Goal: Task Accomplishment & Management: Manage account settings

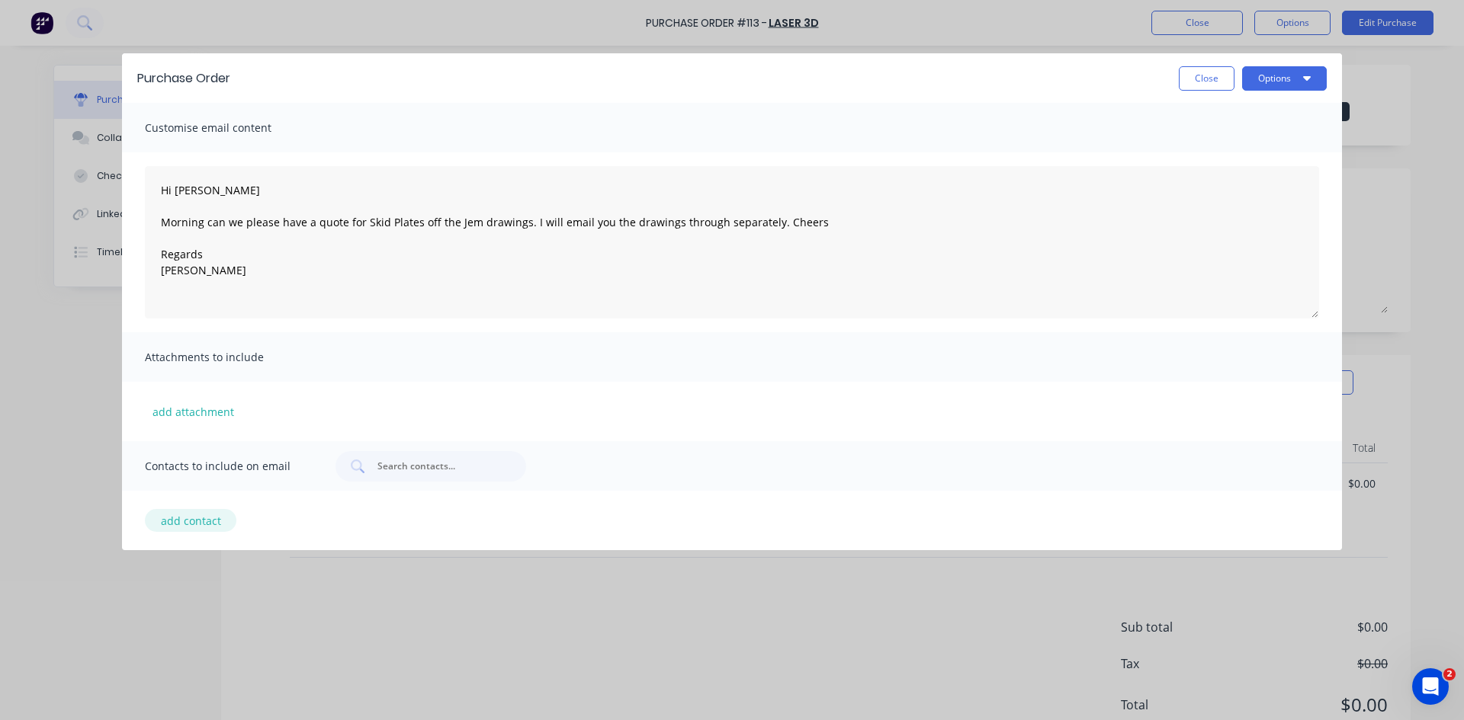
type textarea "Hi [PERSON_NAME] Morning can we please have a quote for Skid Plates off the Jem…"
click at [162, 519] on button "add contact" at bounding box center [190, 520] width 91 height 23
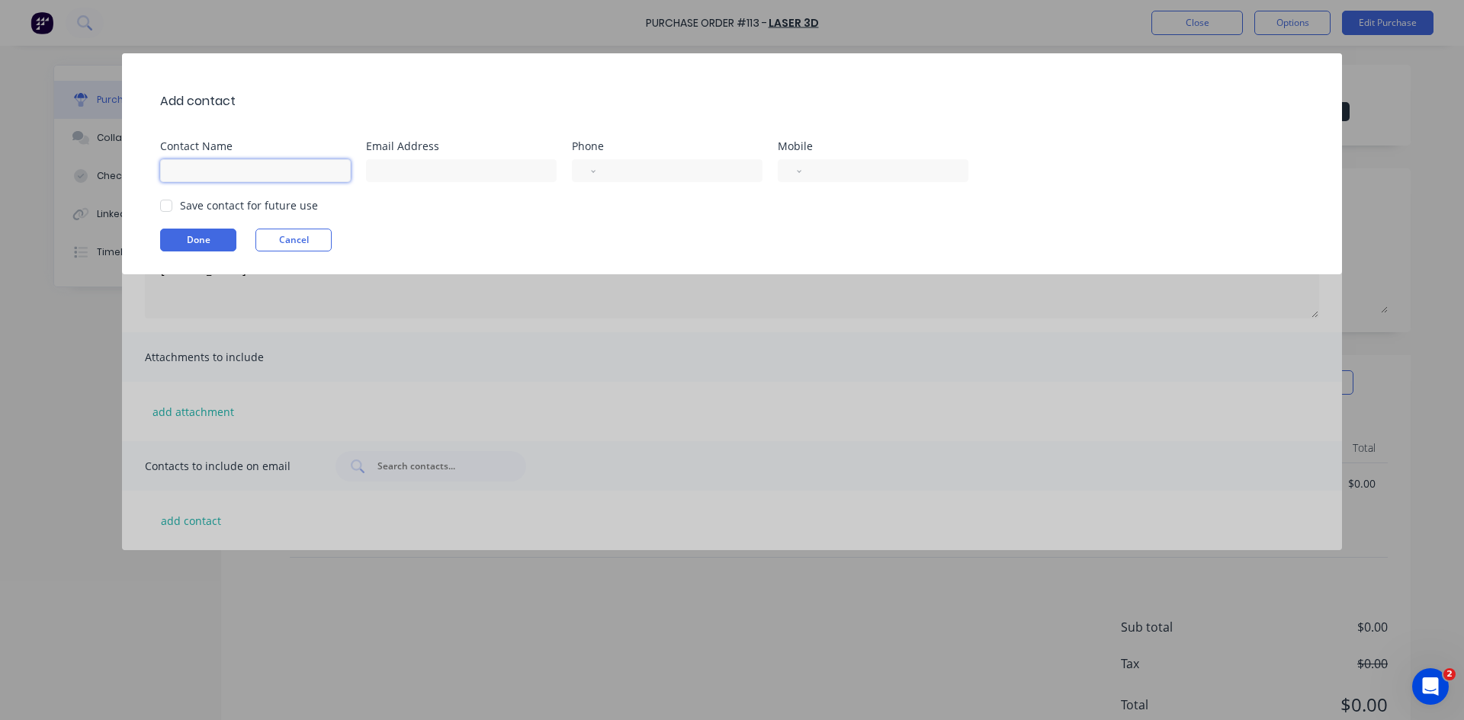
drag, startPoint x: 184, startPoint y: 174, endPoint x: 195, endPoint y: 264, distance: 90.7
click at [184, 178] on input at bounding box center [255, 170] width 191 height 23
type input "m"
type input "[PERSON_NAME]"
click at [382, 166] on input at bounding box center [461, 170] width 191 height 23
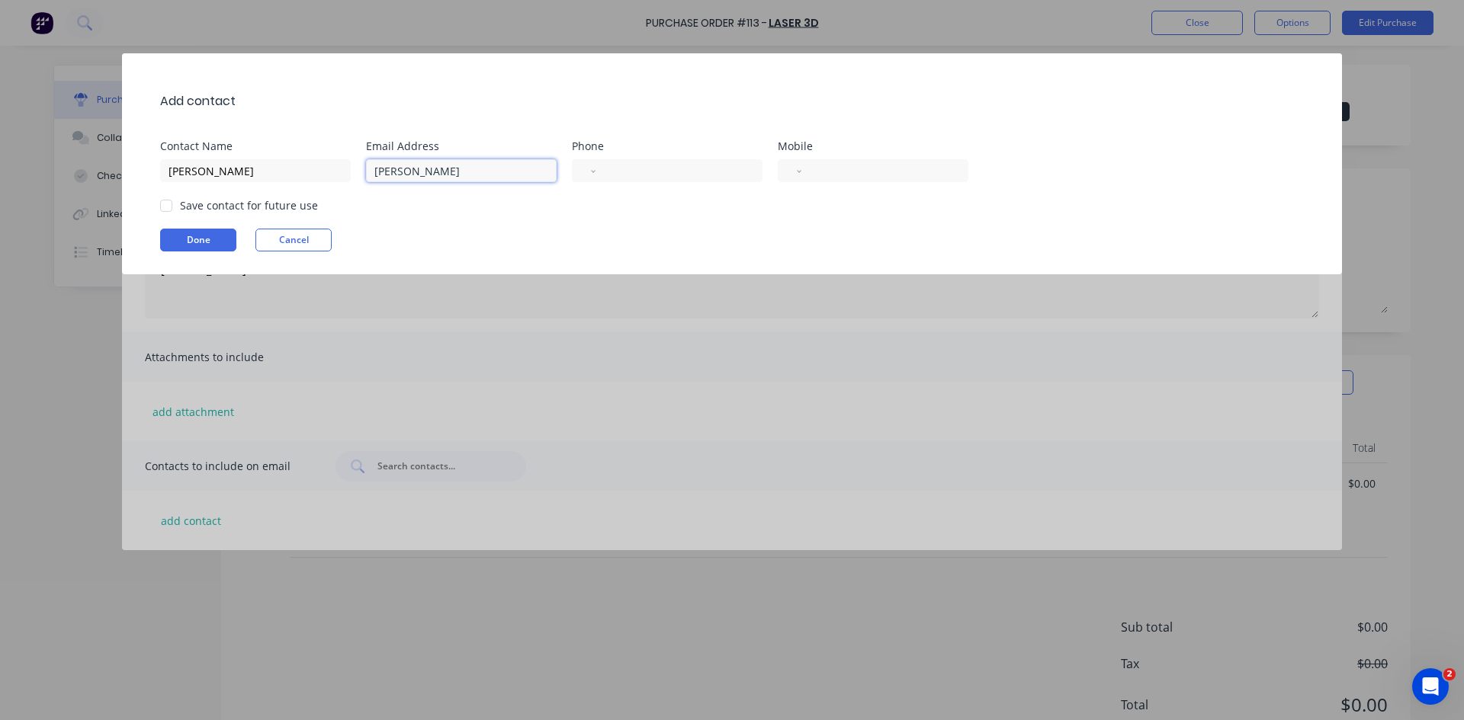
type input "mathew@laser3d.com.au"
click at [816, 170] on input "tel" at bounding box center [882, 171] width 140 height 18
type input "+0404"
click at [800, 181] on select "International Afghanistan Åland Islands Albania Algeria American Samoa Andorra …" at bounding box center [797, 170] width 7 height 21
select select "AU"
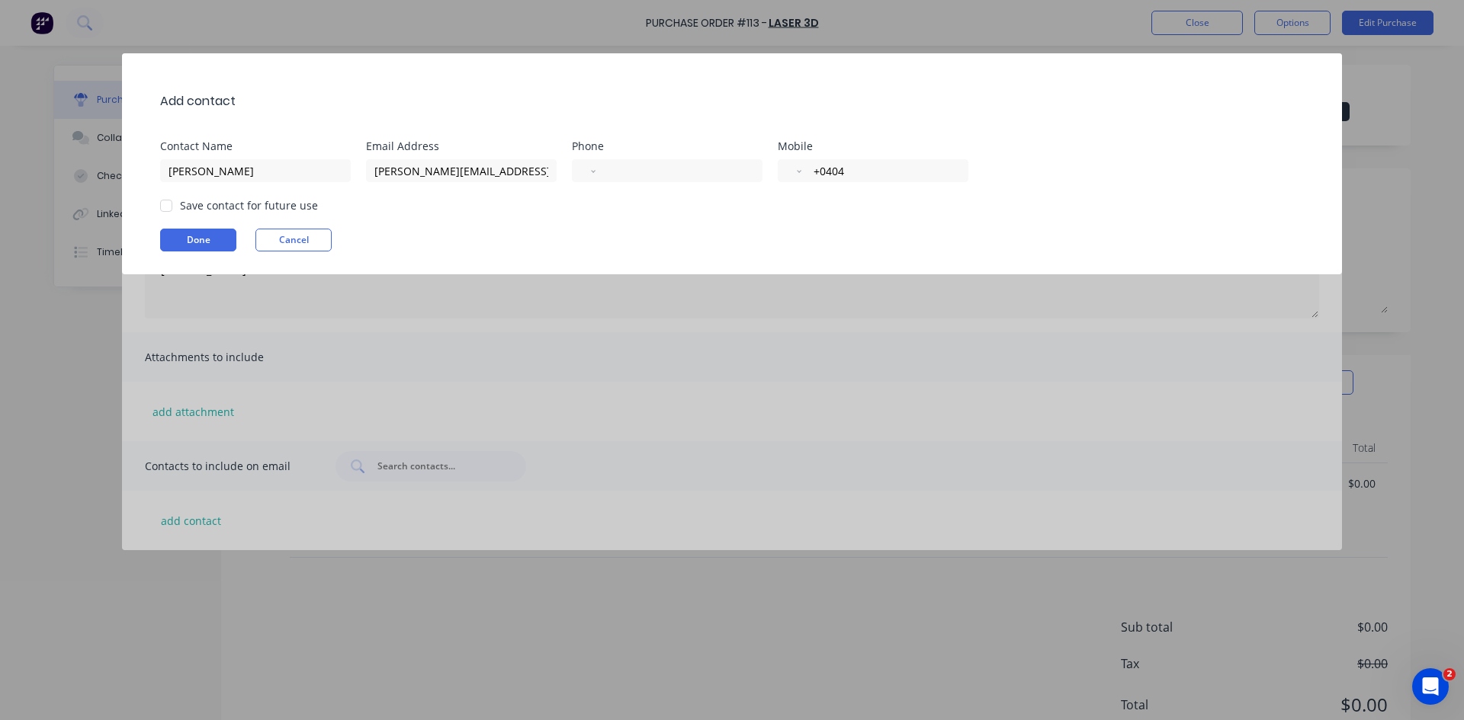
click at [794, 160] on select "International Afghanistan Åland Islands Albania Algeria American Samoa Andorra …" at bounding box center [797, 170] width 7 height 21
click at [855, 173] on input "tel" at bounding box center [890, 171] width 124 height 18
click at [168, 204] on div at bounding box center [166, 206] width 30 height 30
type input "0404 462 301"
click at [190, 236] on button "Done" at bounding box center [198, 240] width 76 height 23
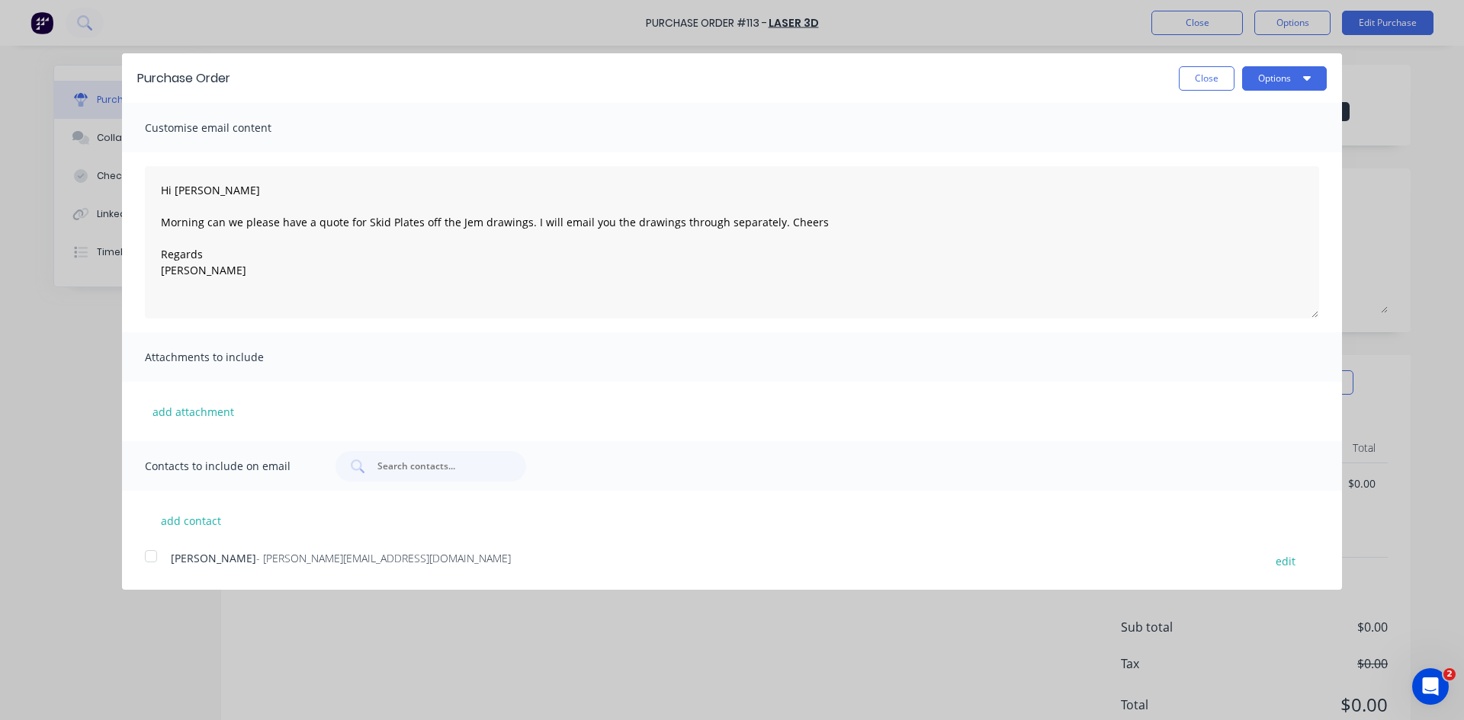
click at [152, 555] on div at bounding box center [151, 556] width 30 height 30
click at [1252, 76] on button "Options" at bounding box center [1284, 78] width 85 height 24
click at [1220, 151] on div "Email" at bounding box center [1253, 147] width 117 height 22
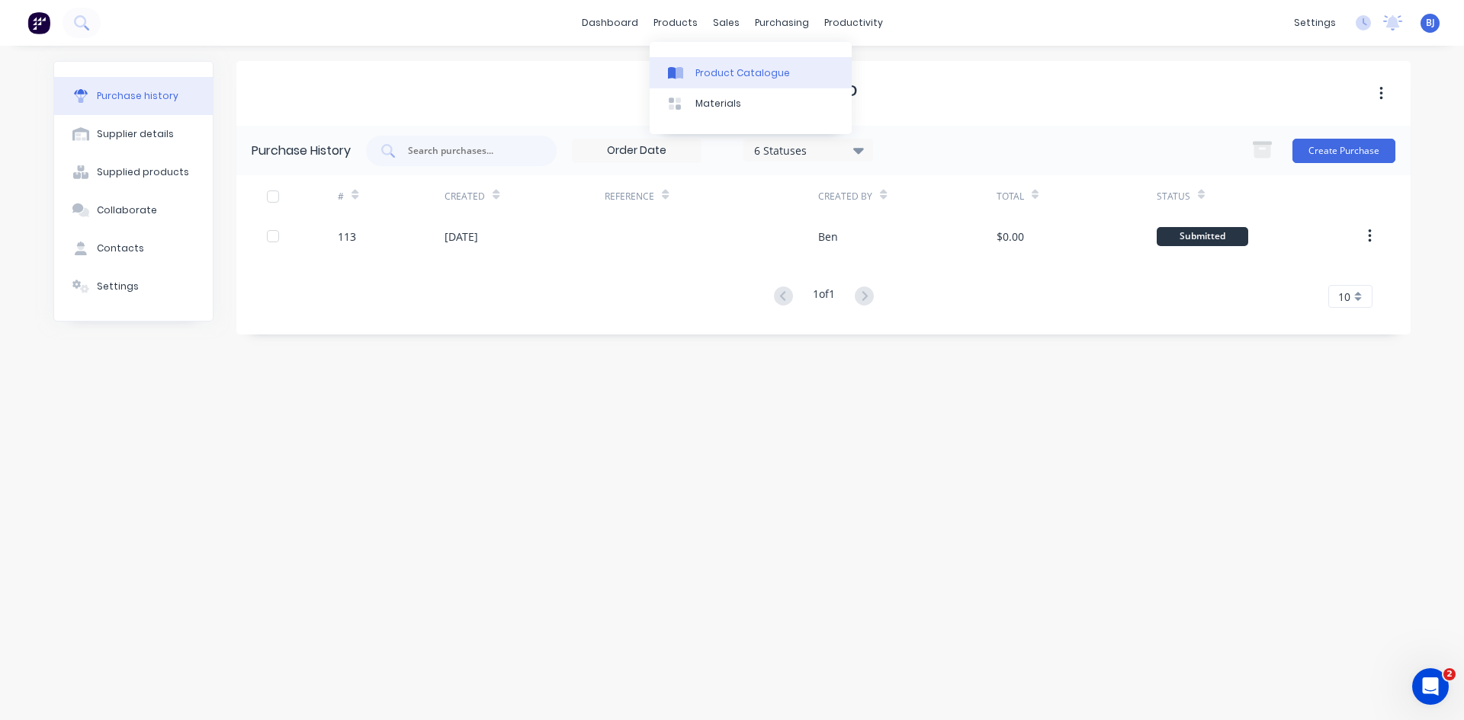
click at [680, 71] on icon at bounding box center [679, 73] width 8 height 12
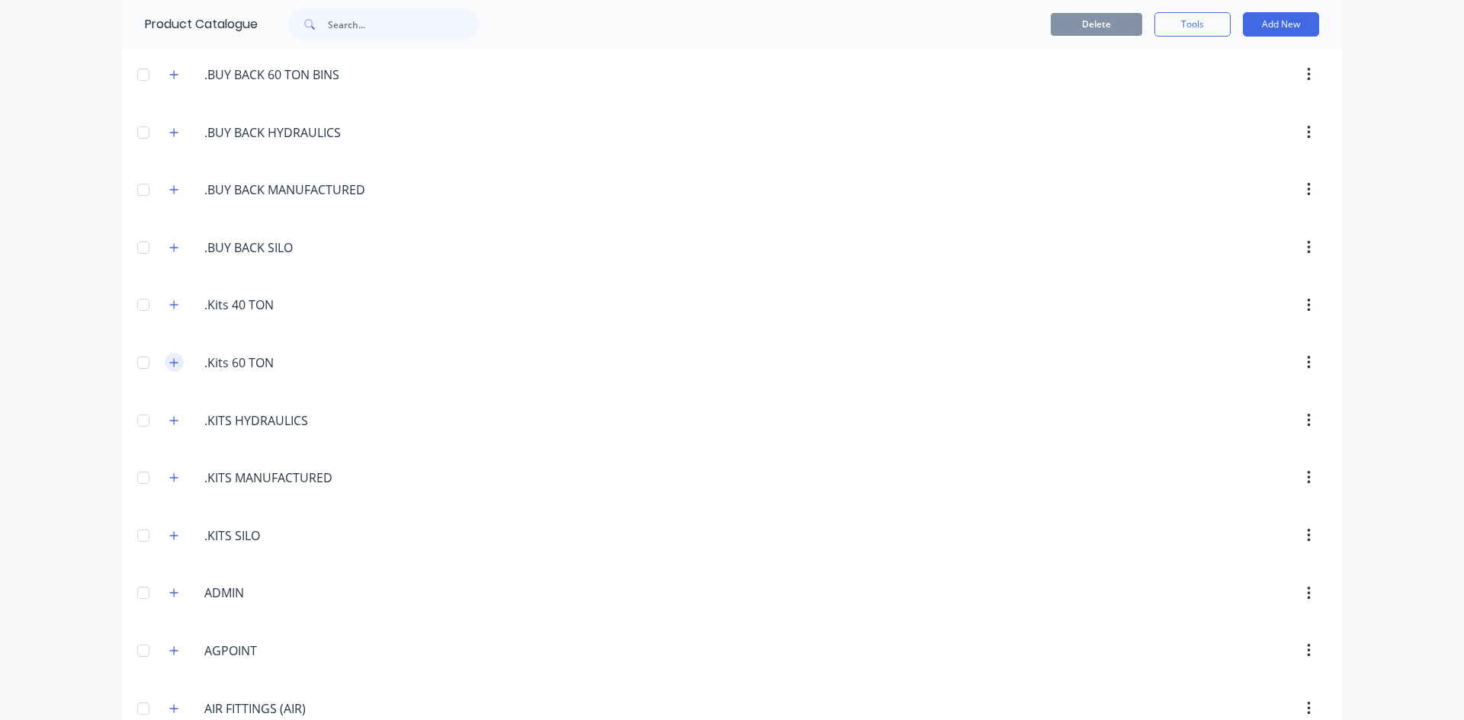
click at [170, 363] on icon "button" at bounding box center [174, 362] width 8 height 8
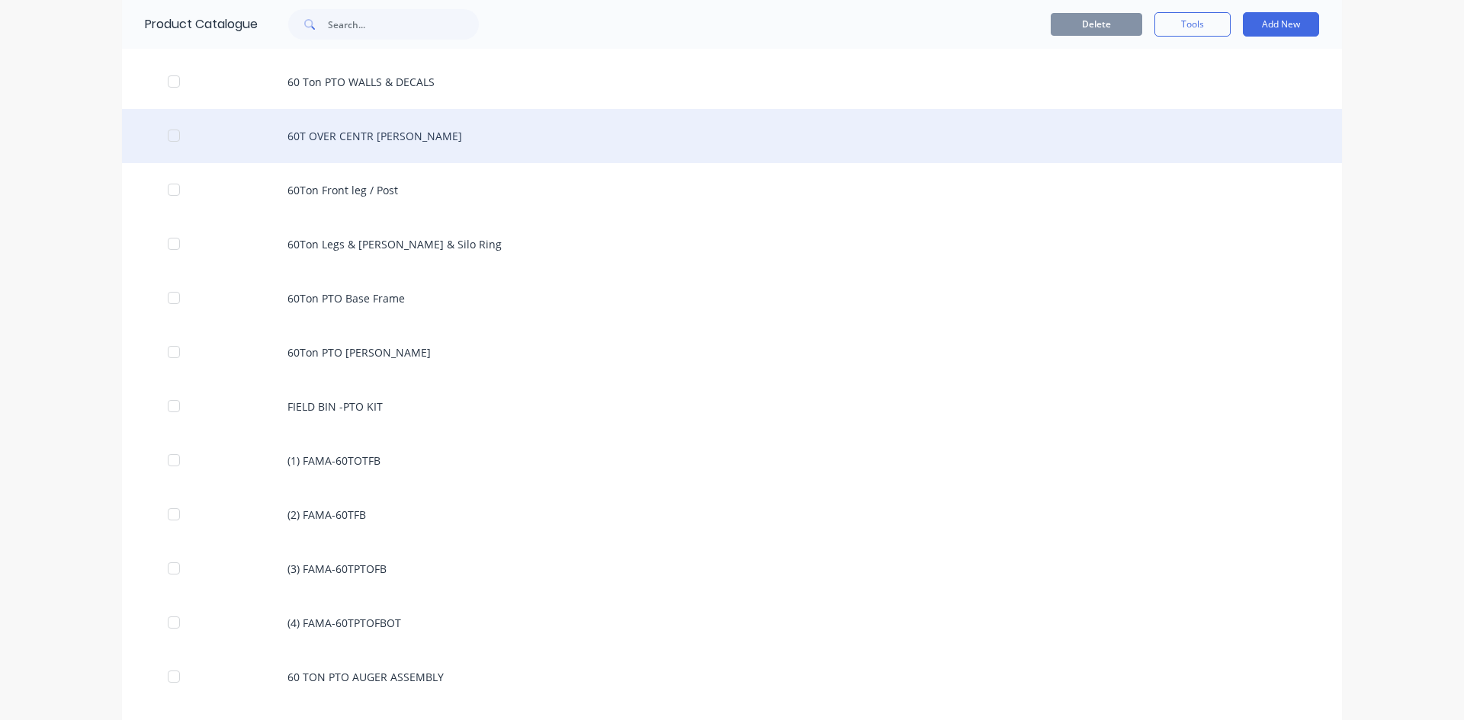
scroll to position [1296, 0]
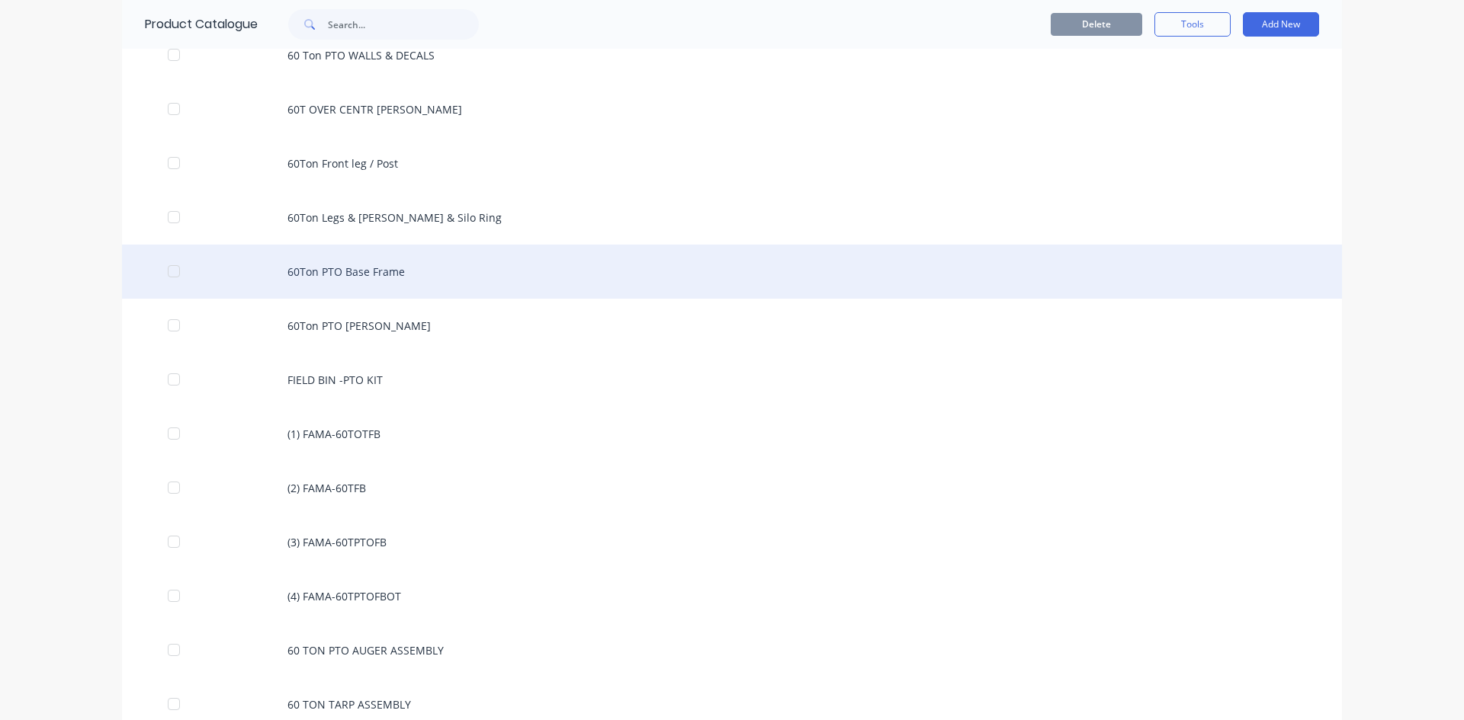
click at [329, 274] on div "60Ton PTO Base Frame" at bounding box center [732, 272] width 1220 height 54
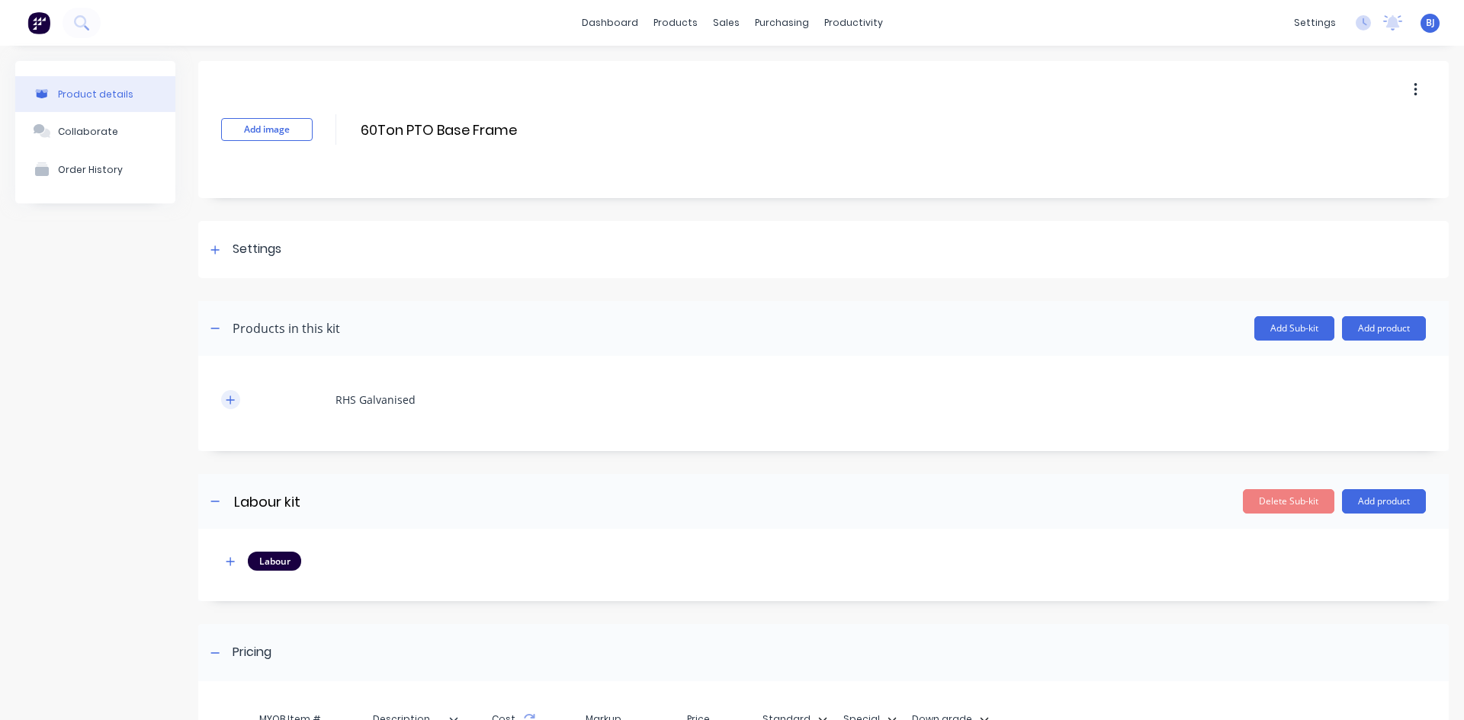
click at [230, 406] on button "button" at bounding box center [230, 399] width 19 height 19
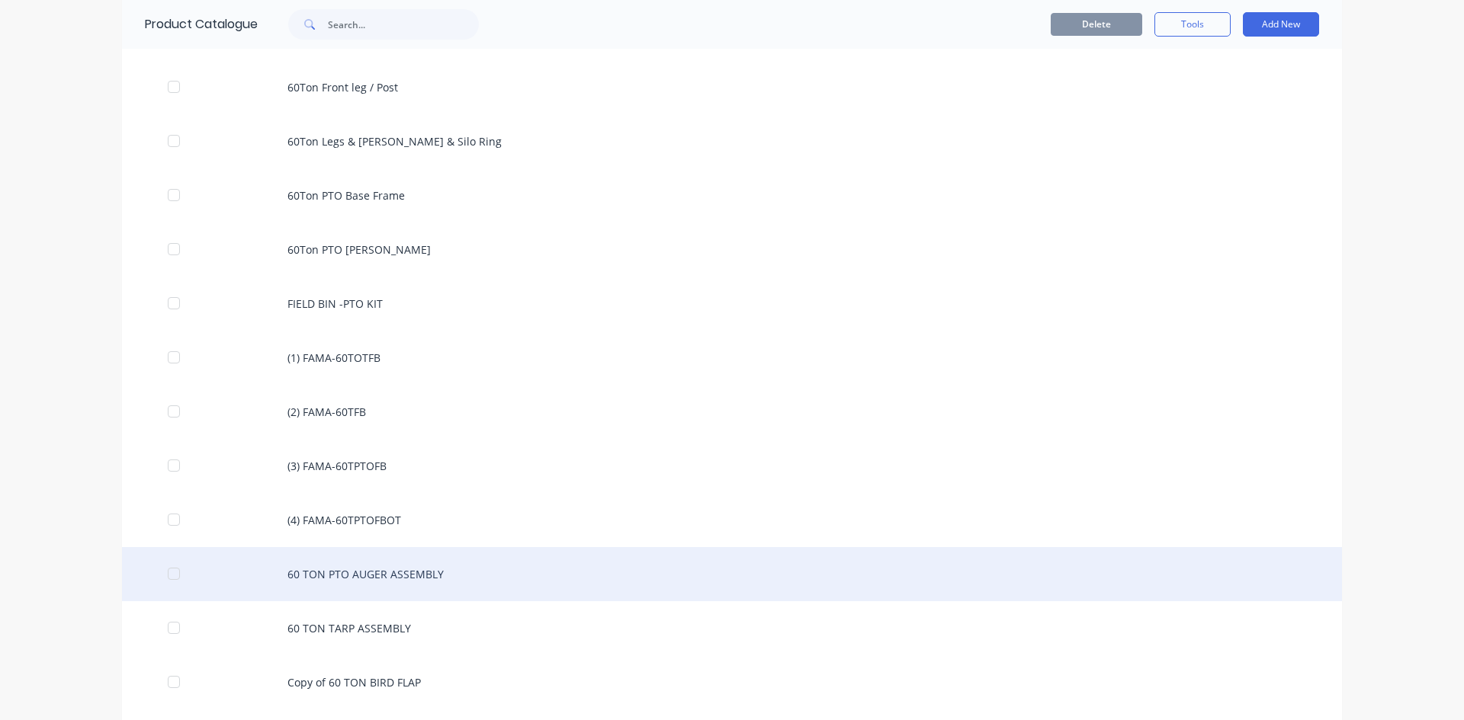
scroll to position [1296, 0]
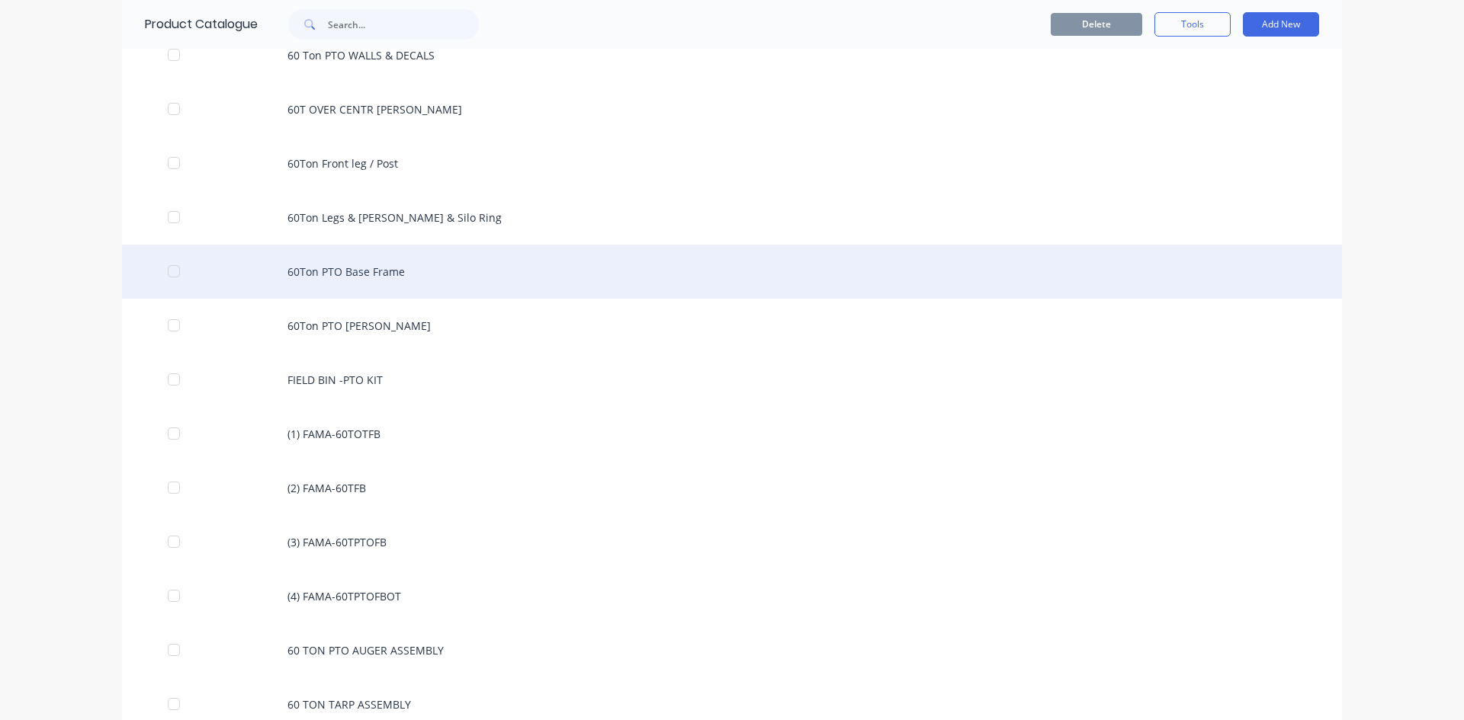
click at [371, 267] on div "60Ton PTO Base Frame" at bounding box center [732, 272] width 1220 height 54
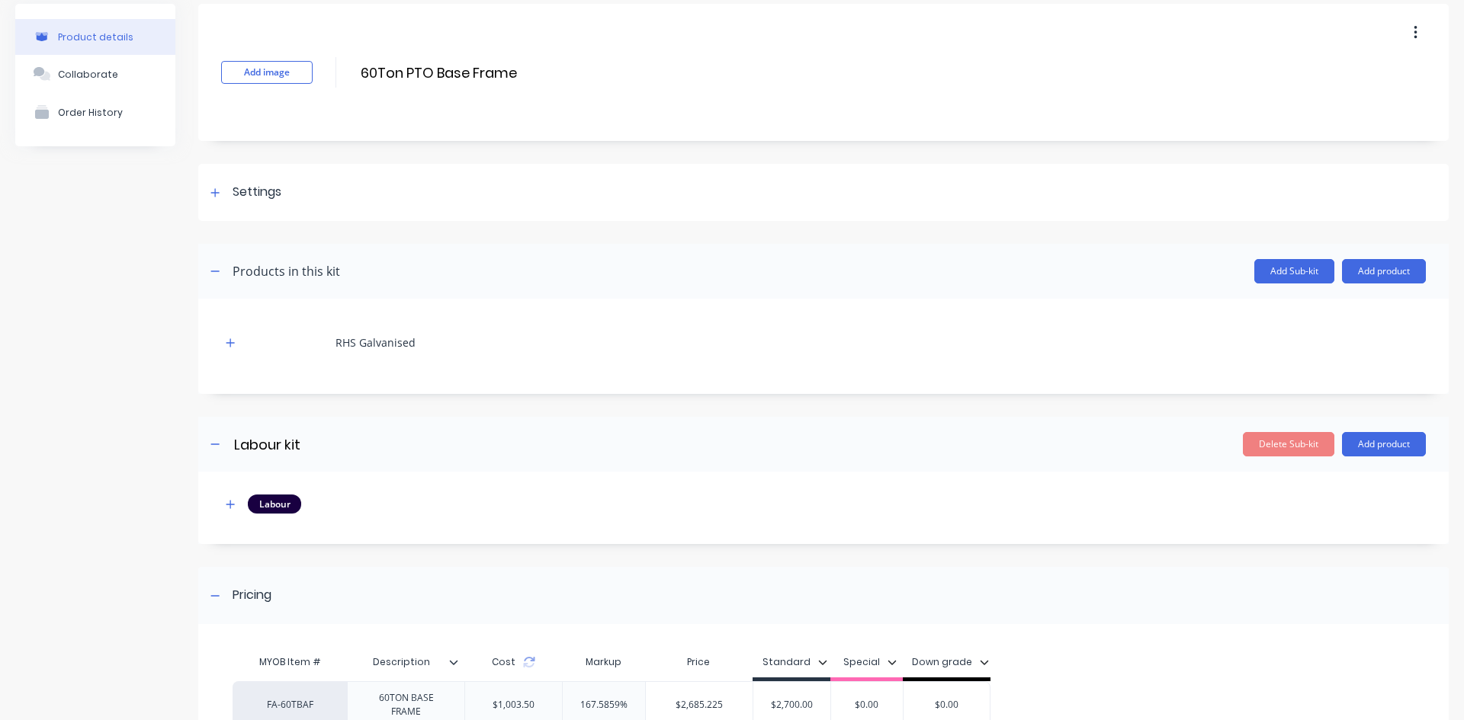
scroll to position [213, 0]
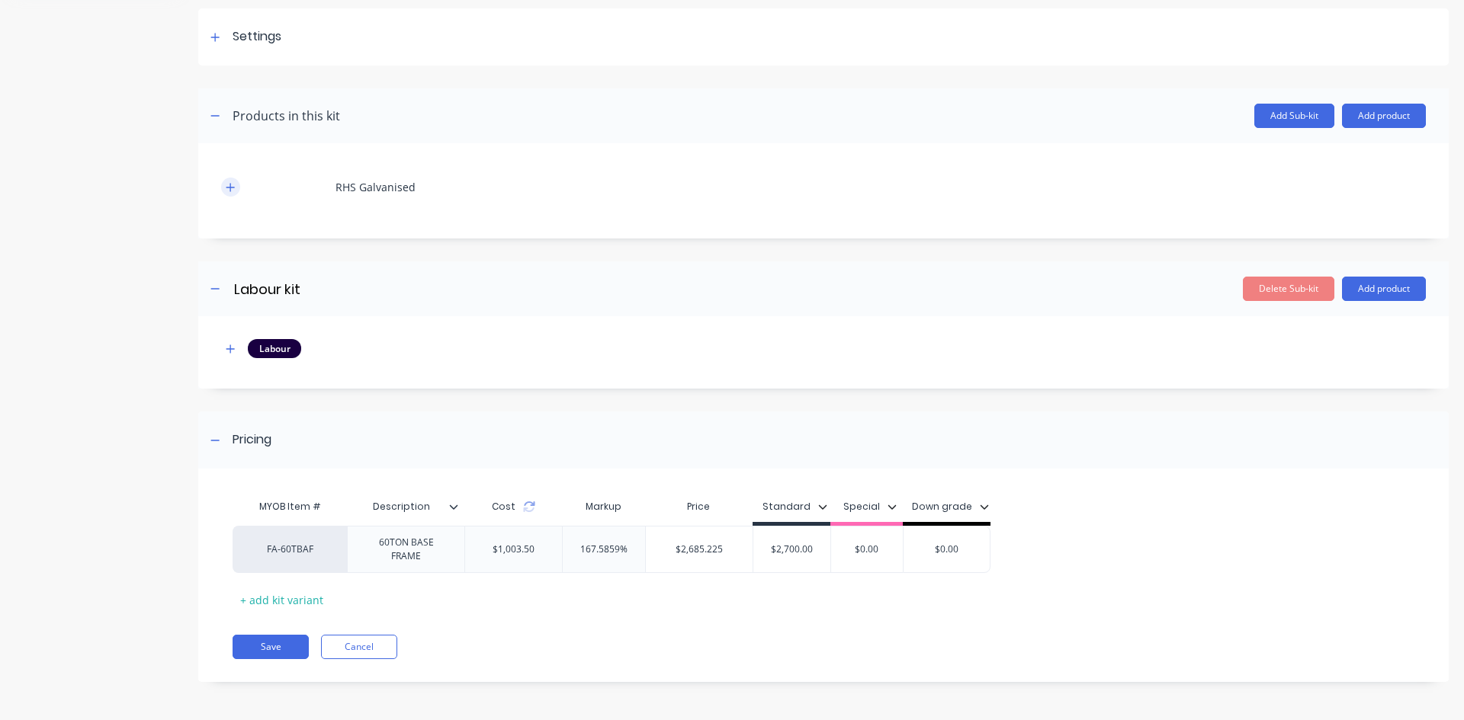
click at [229, 188] on icon "button" at bounding box center [230, 187] width 9 height 11
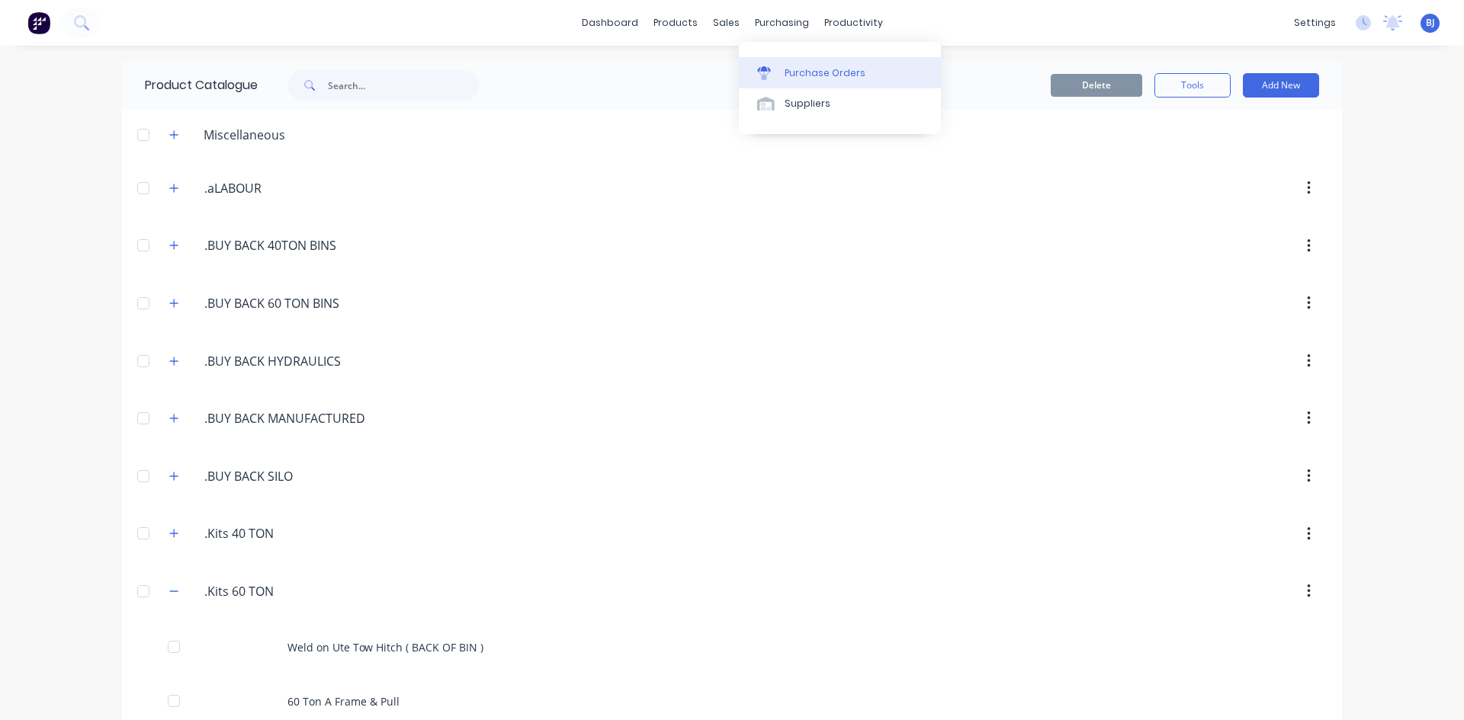
click at [790, 71] on div "Purchase Orders" at bounding box center [824, 73] width 81 height 14
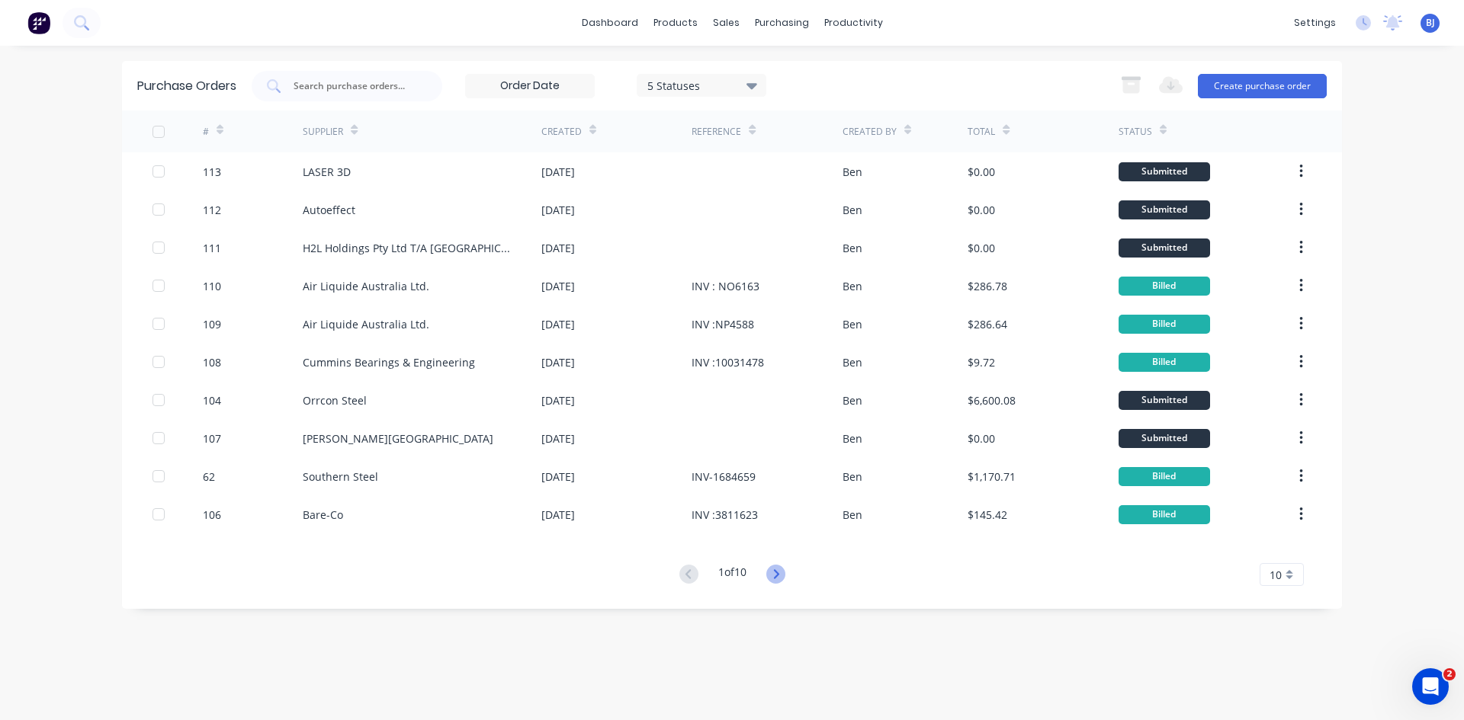
click at [774, 572] on icon at bounding box center [775, 574] width 19 height 19
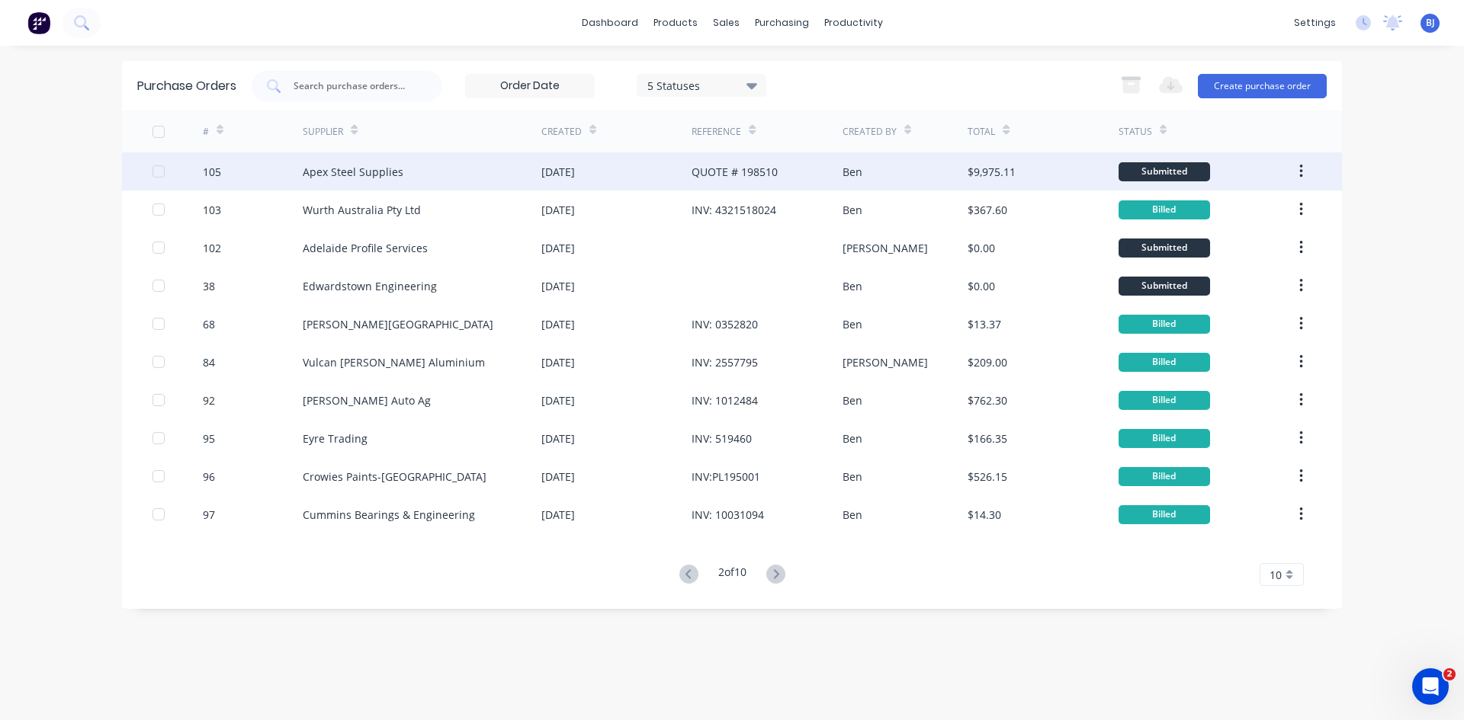
click at [721, 170] on div "QUOTE # 198510" at bounding box center [734, 172] width 86 height 16
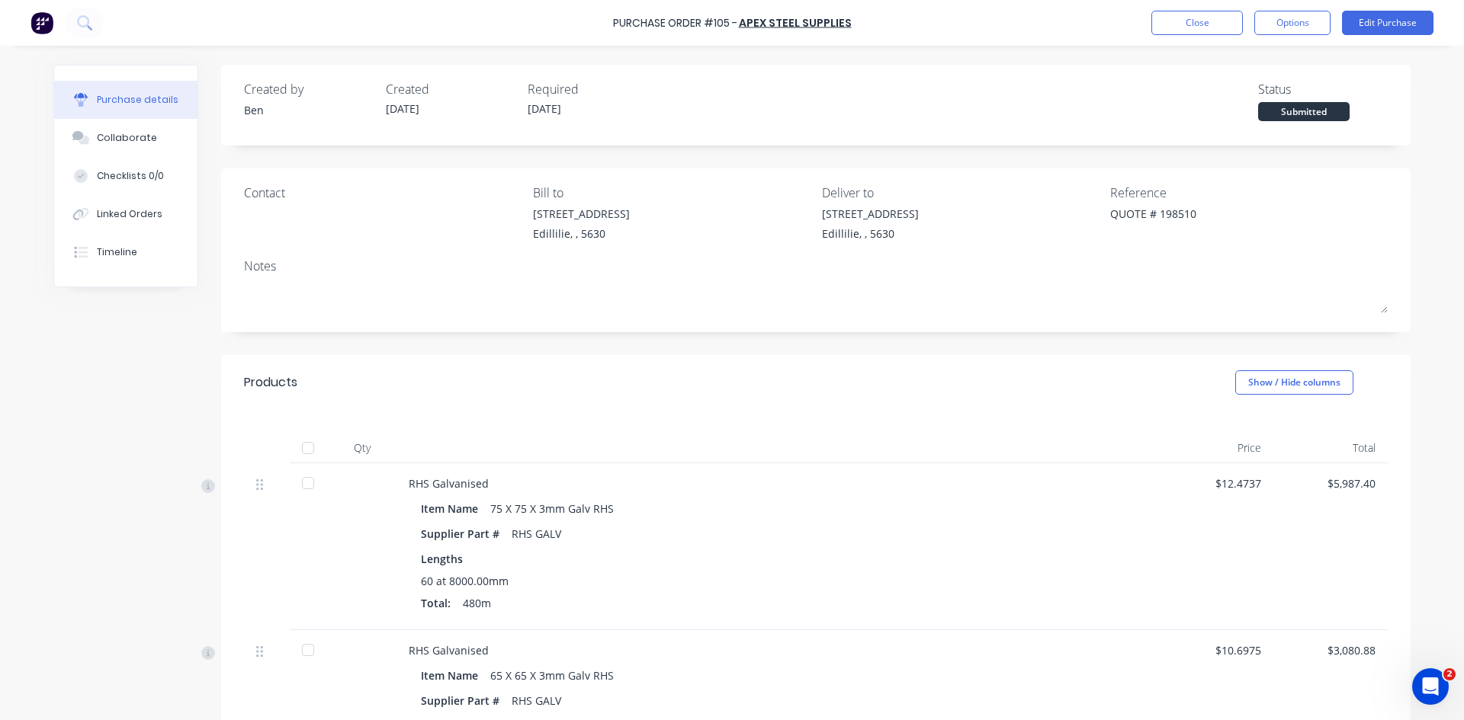
type textarea "x"
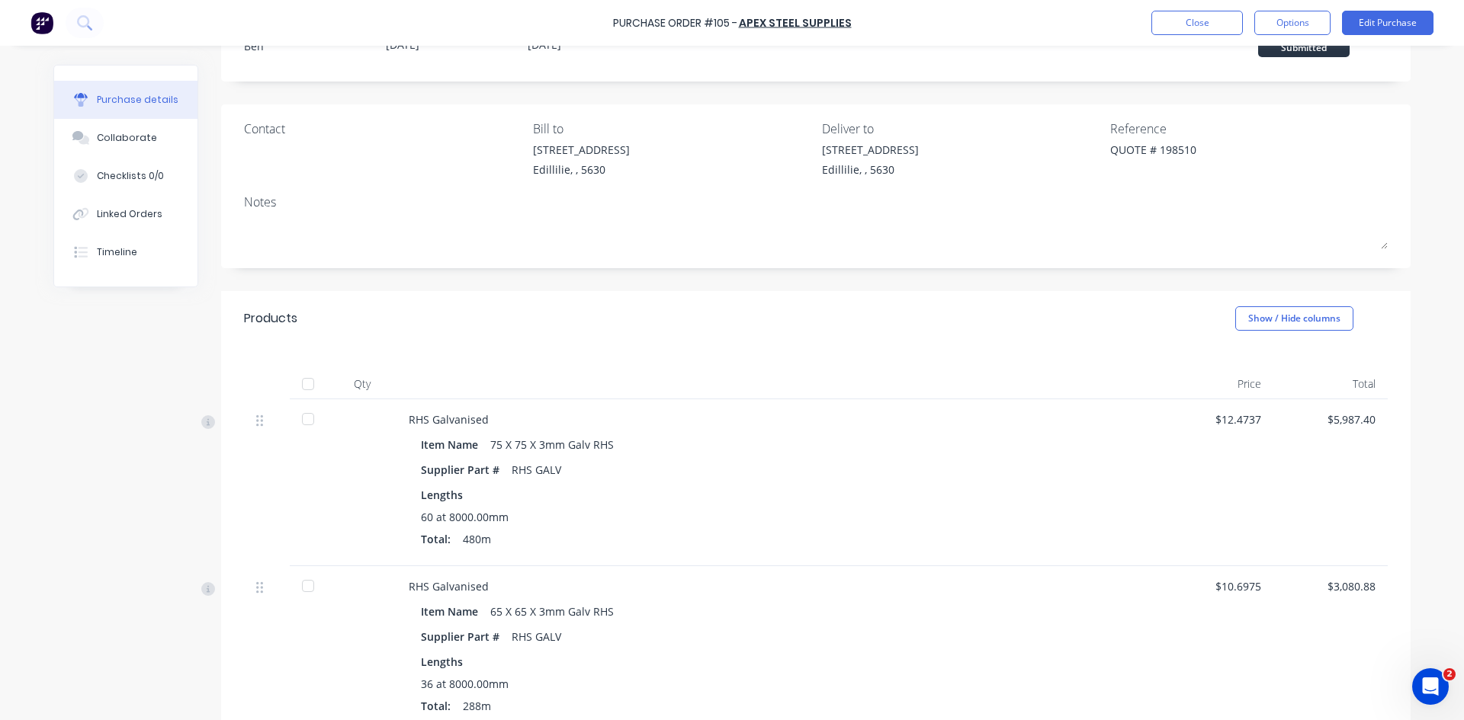
scroll to position [152, 0]
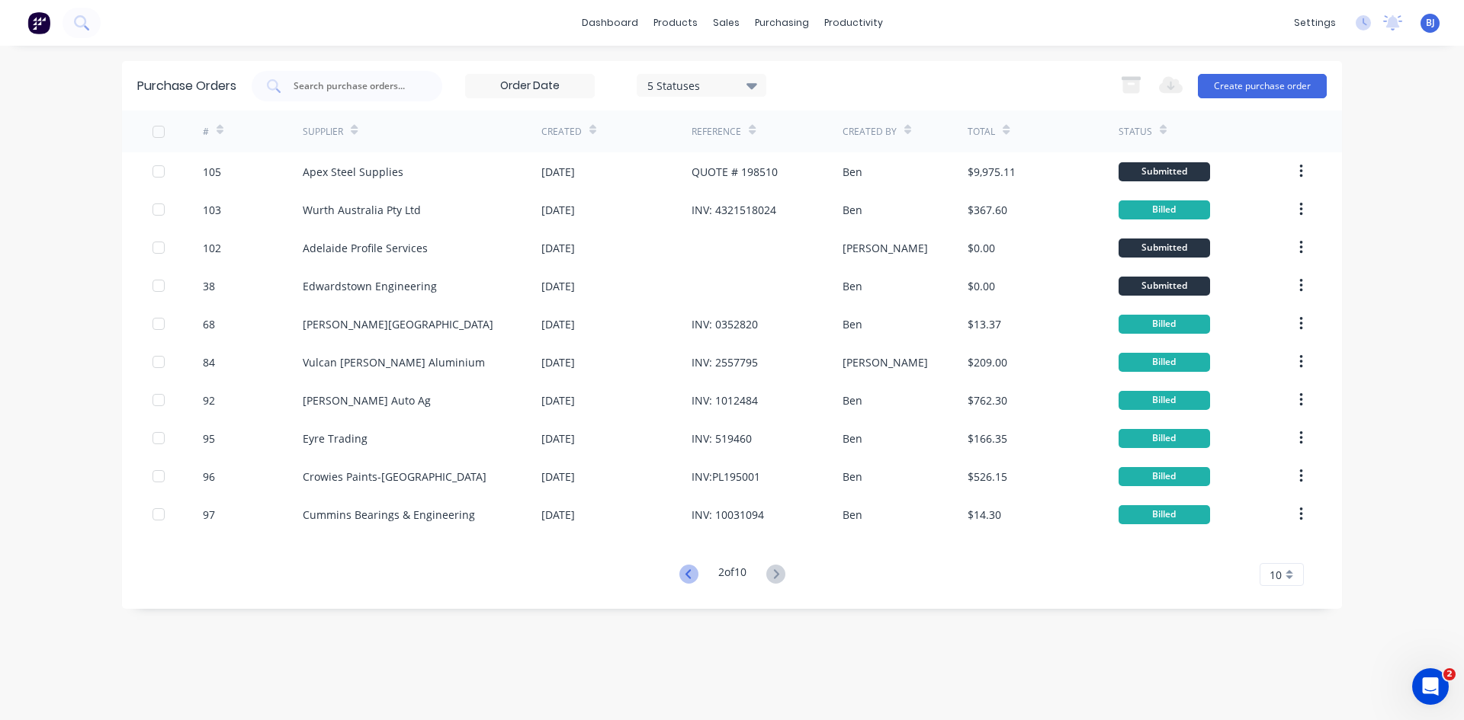
click at [688, 574] on icon at bounding box center [688, 574] width 19 height 19
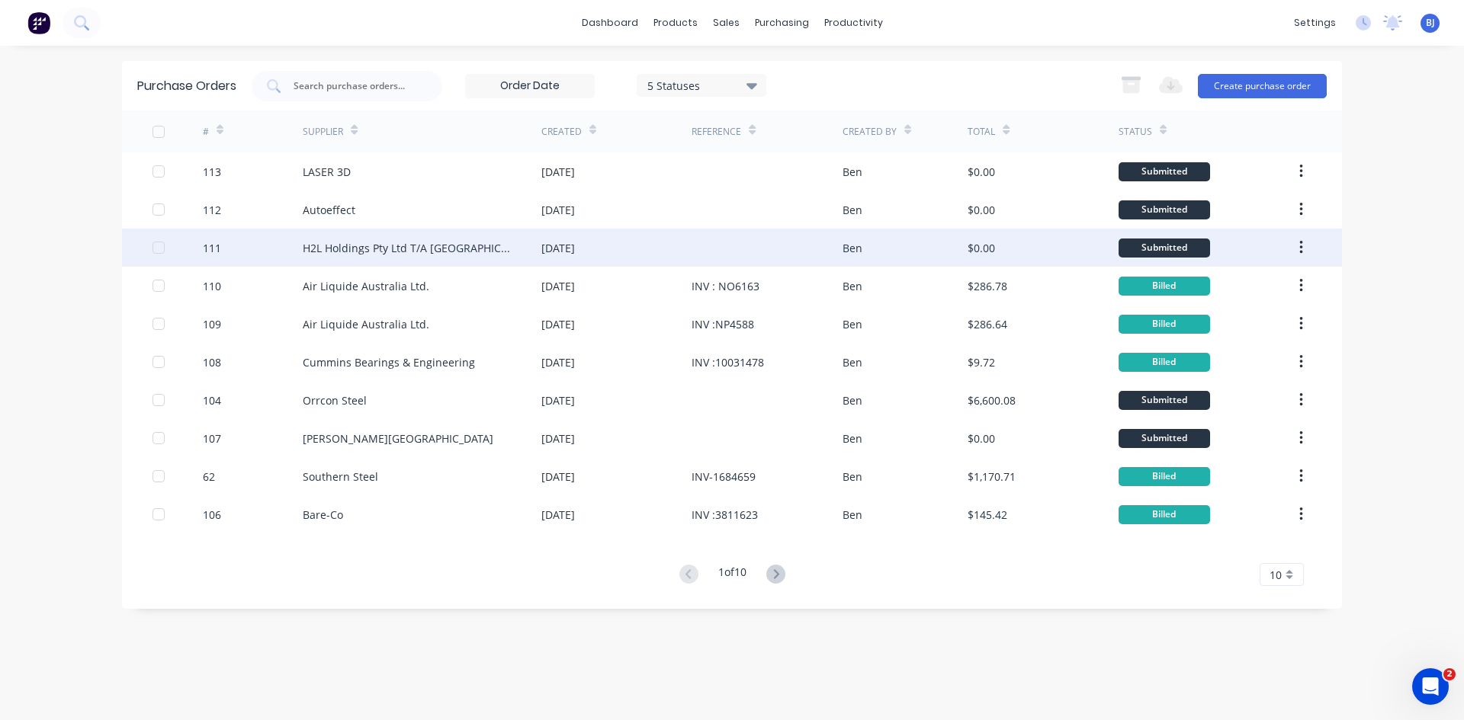
click at [733, 247] on div at bounding box center [766, 248] width 150 height 38
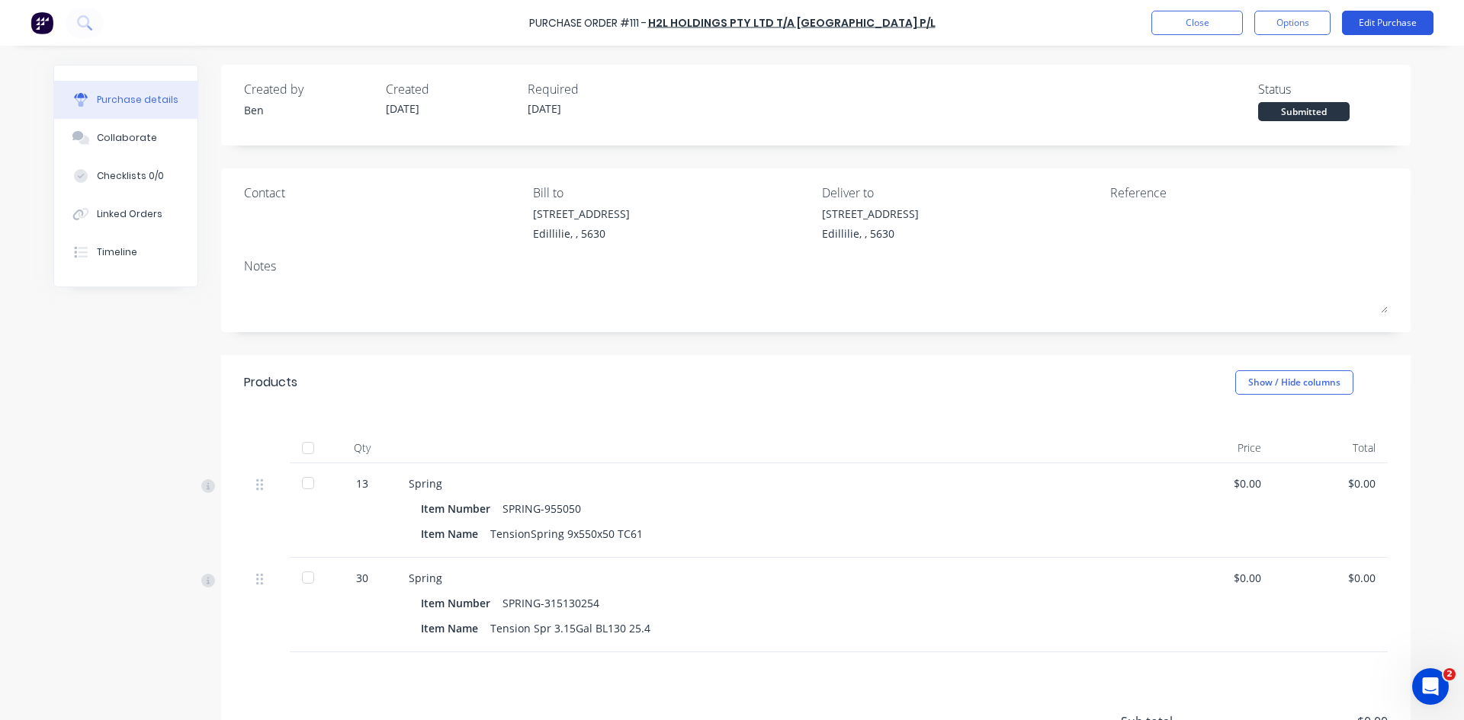
click at [1402, 23] on button "Edit Purchase" at bounding box center [1387, 23] width 91 height 24
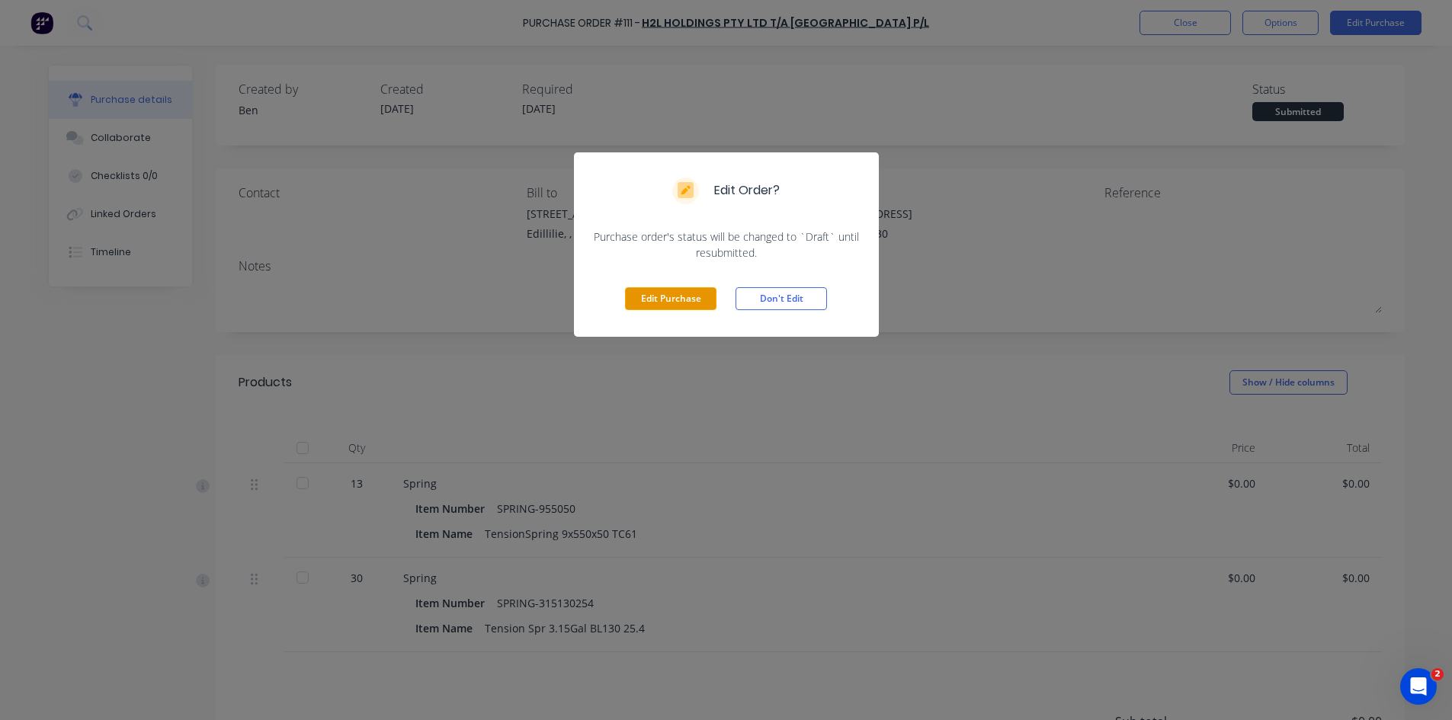
click at [647, 303] on button "Edit Purchase" at bounding box center [670, 298] width 91 height 23
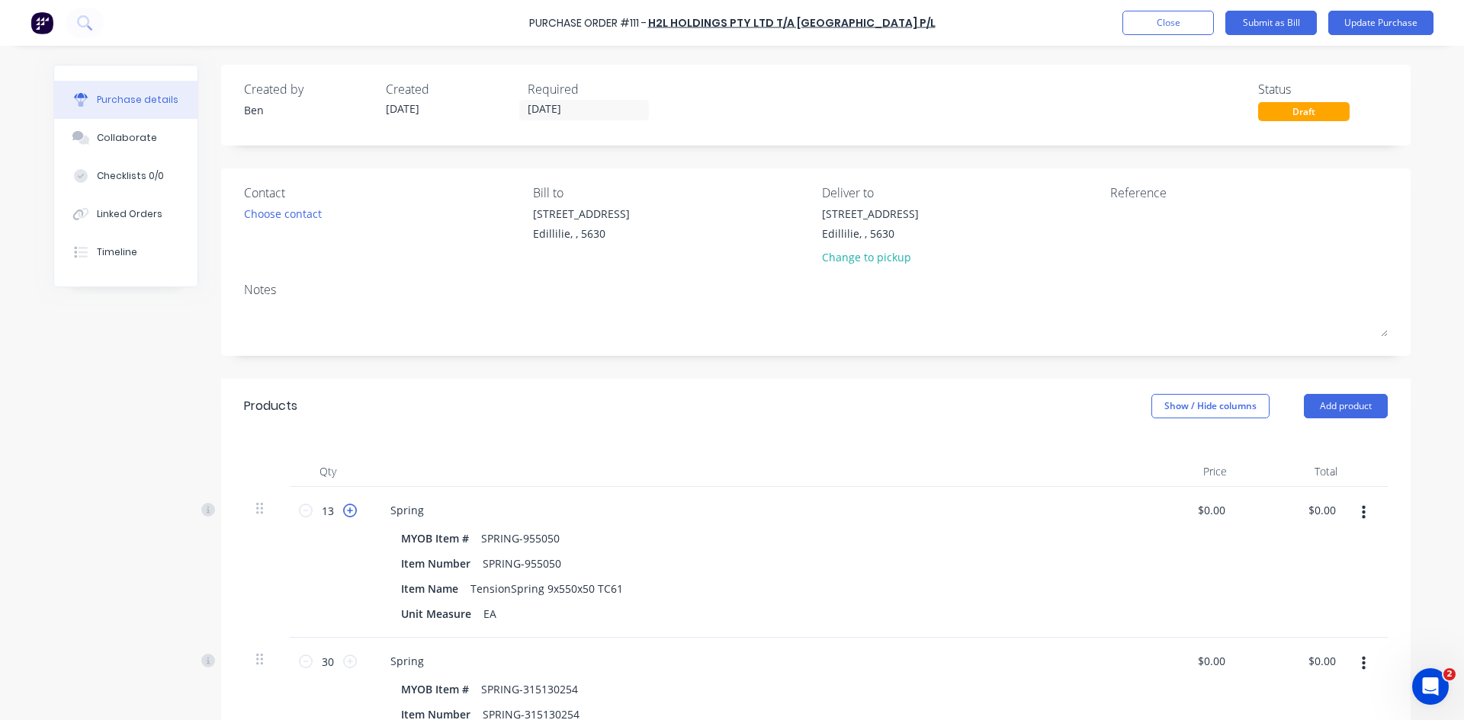
click at [343, 508] on icon at bounding box center [350, 511] width 14 height 14
click at [343, 510] on icon at bounding box center [350, 511] width 14 height 14
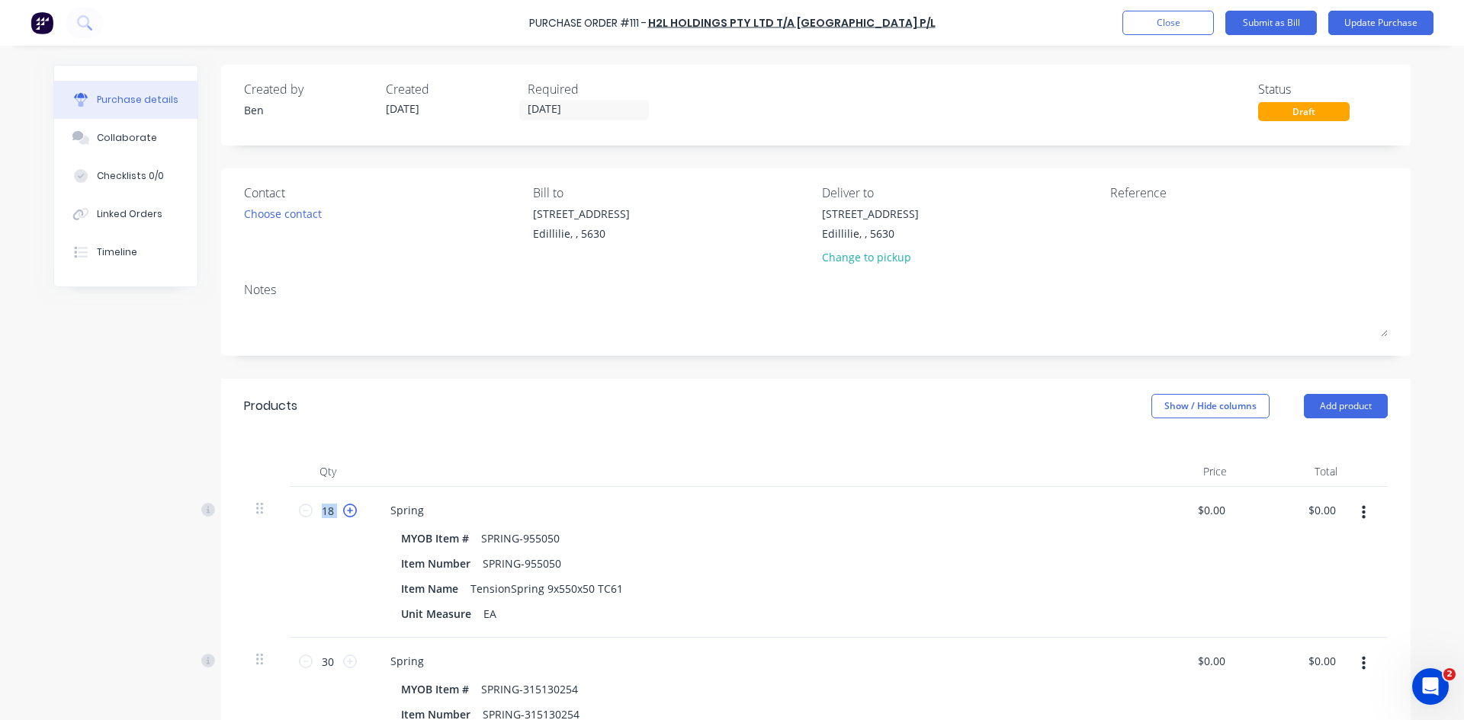
click at [343, 510] on icon at bounding box center [350, 511] width 14 height 14
click at [343, 511] on icon at bounding box center [350, 511] width 14 height 14
type input "20"
click at [1373, 24] on button "Update Purchase" at bounding box center [1380, 23] width 105 height 24
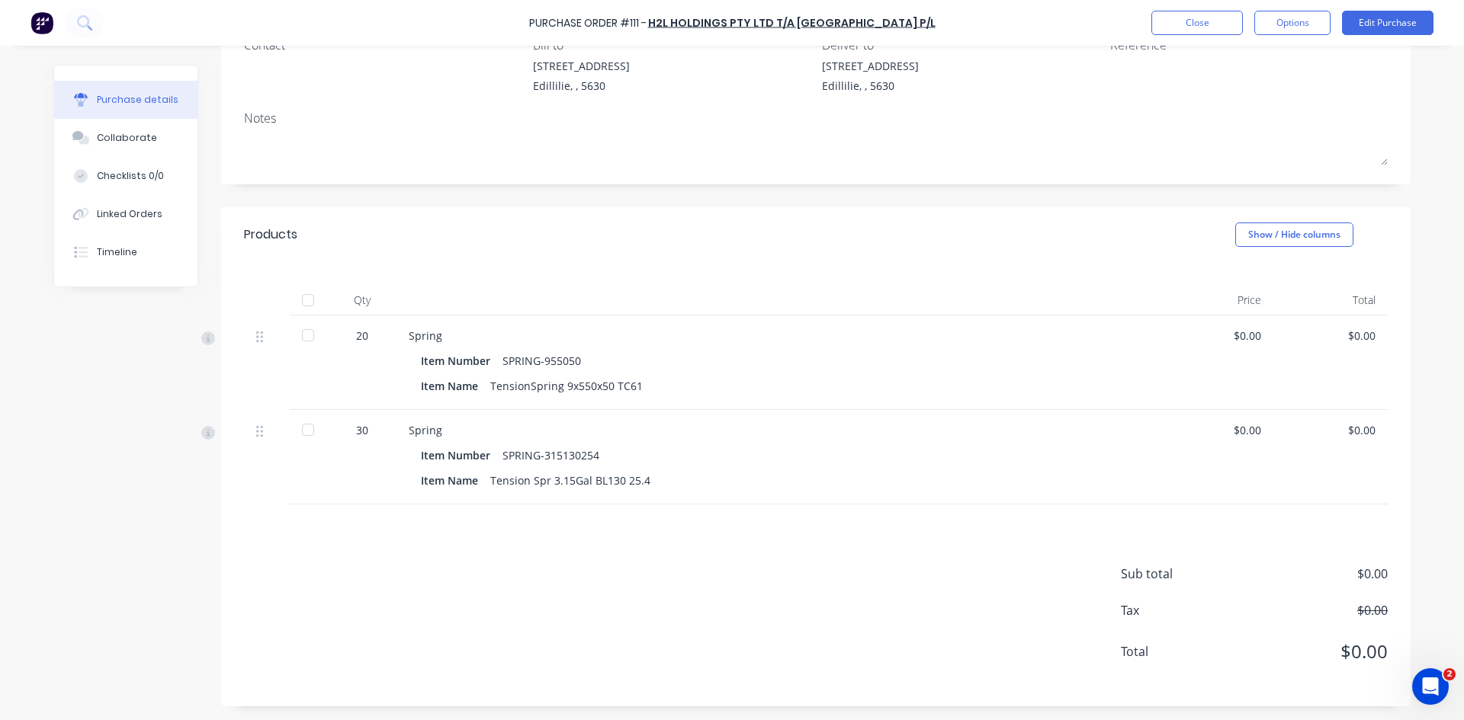
scroll to position [149, 0]
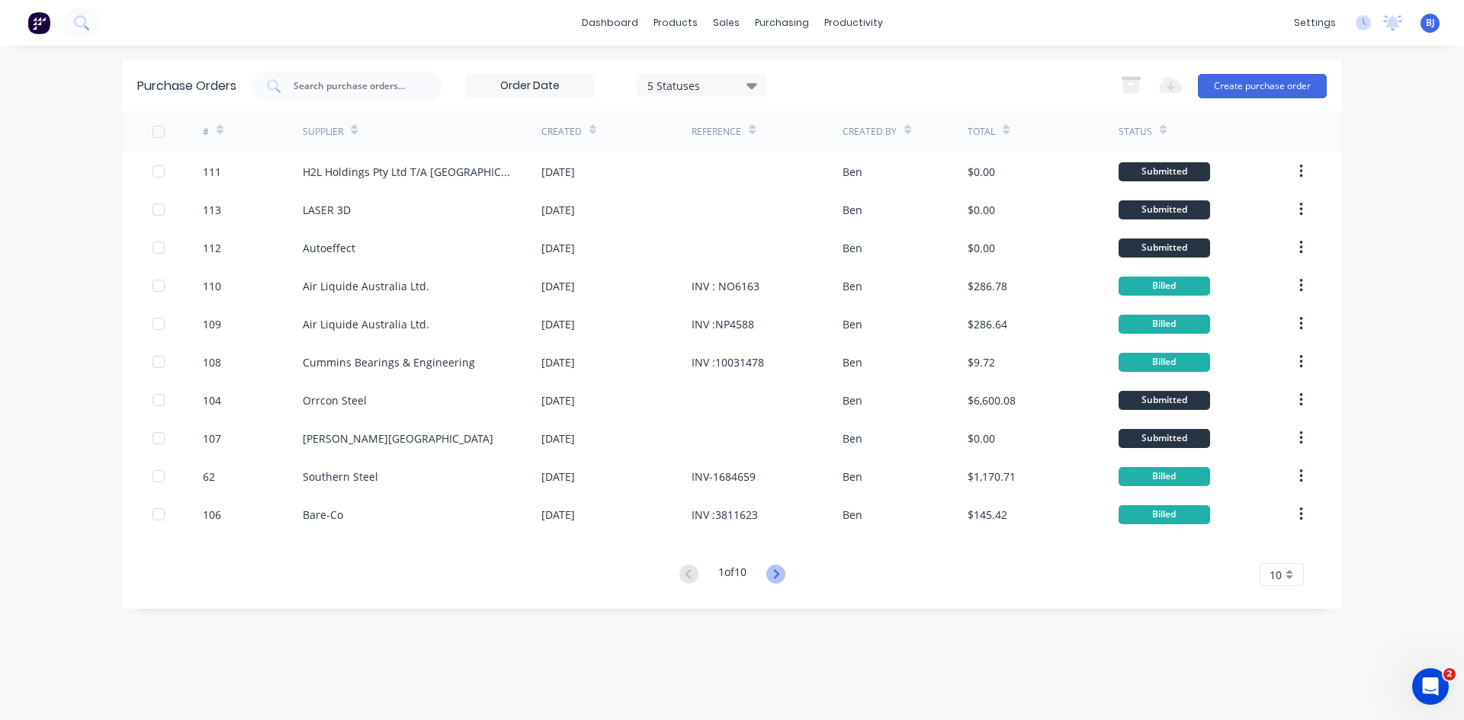
click at [774, 575] on icon at bounding box center [775, 574] width 19 height 19
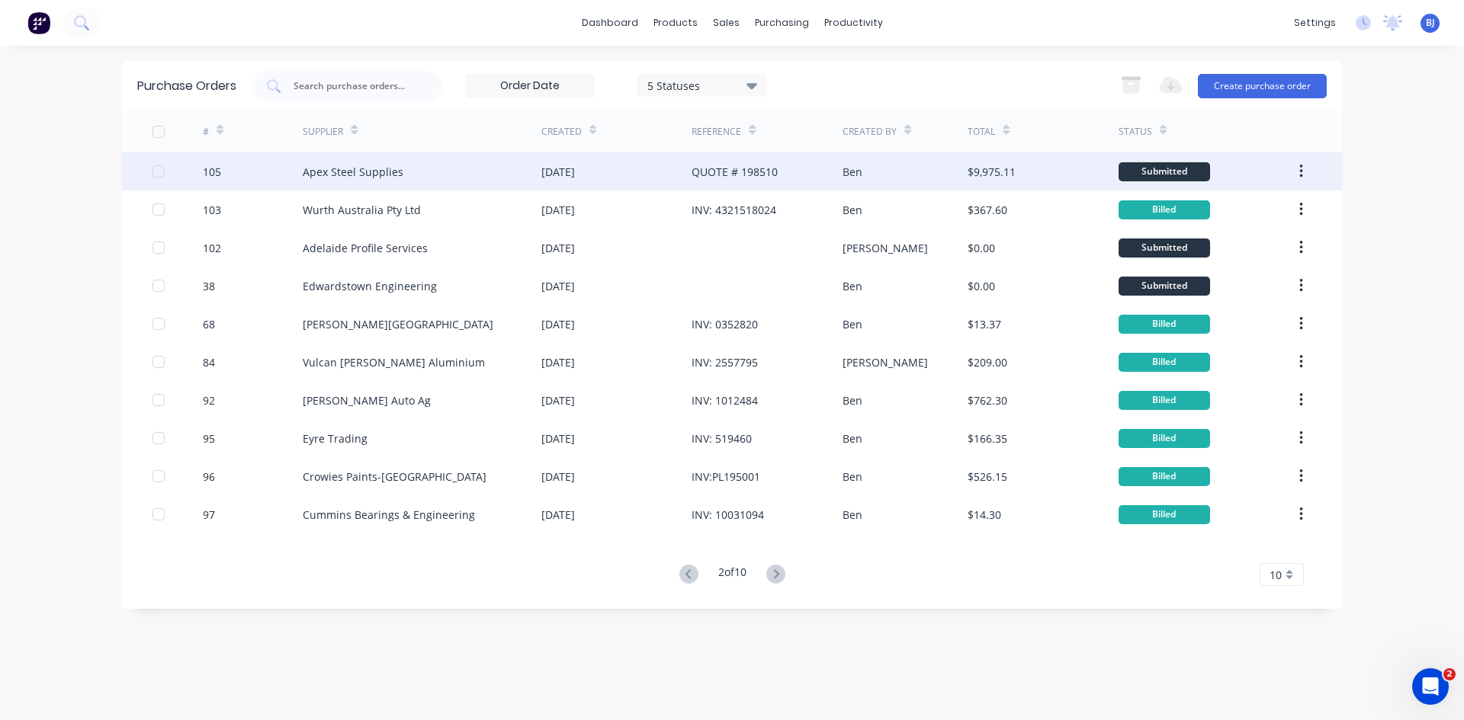
click at [771, 174] on div "QUOTE # 198510" at bounding box center [734, 172] width 86 height 16
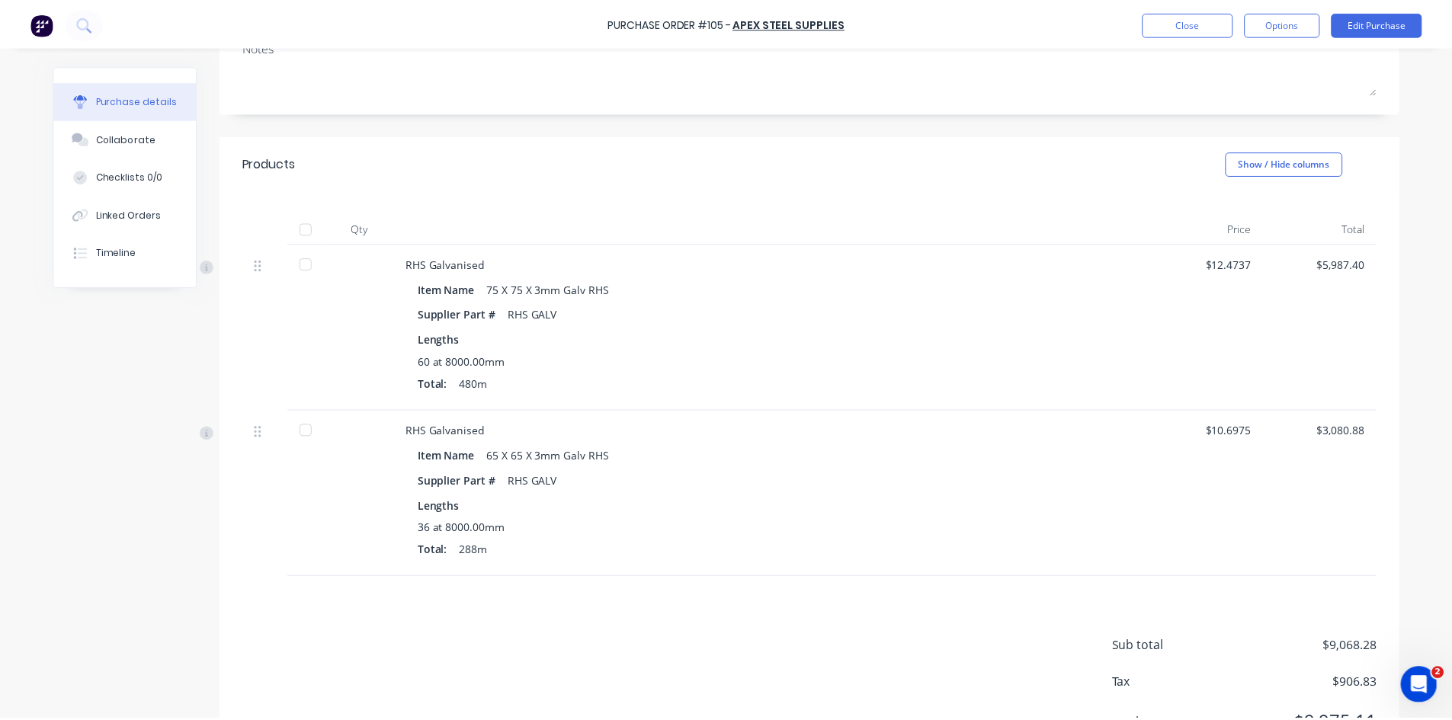
scroll to position [294, 0]
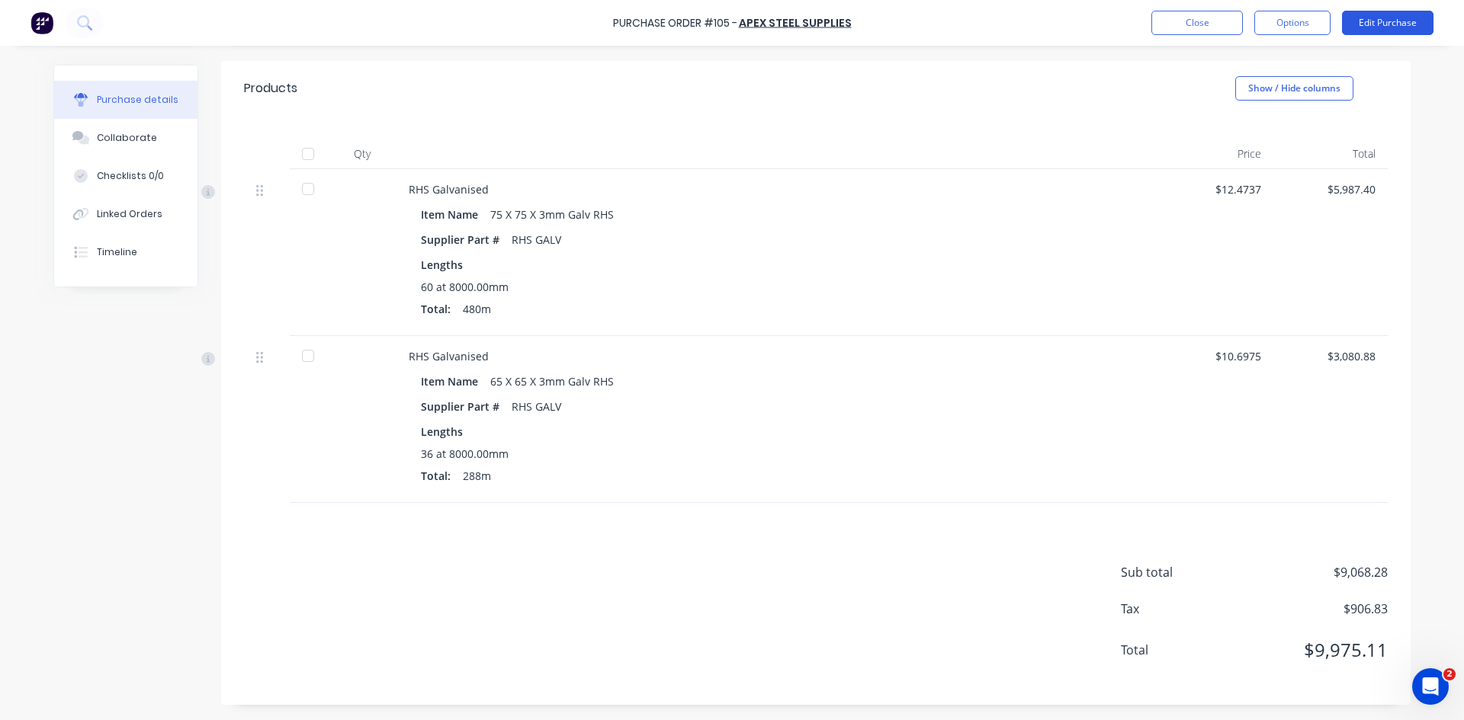
click at [1398, 24] on button "Edit Purchase" at bounding box center [1387, 23] width 91 height 24
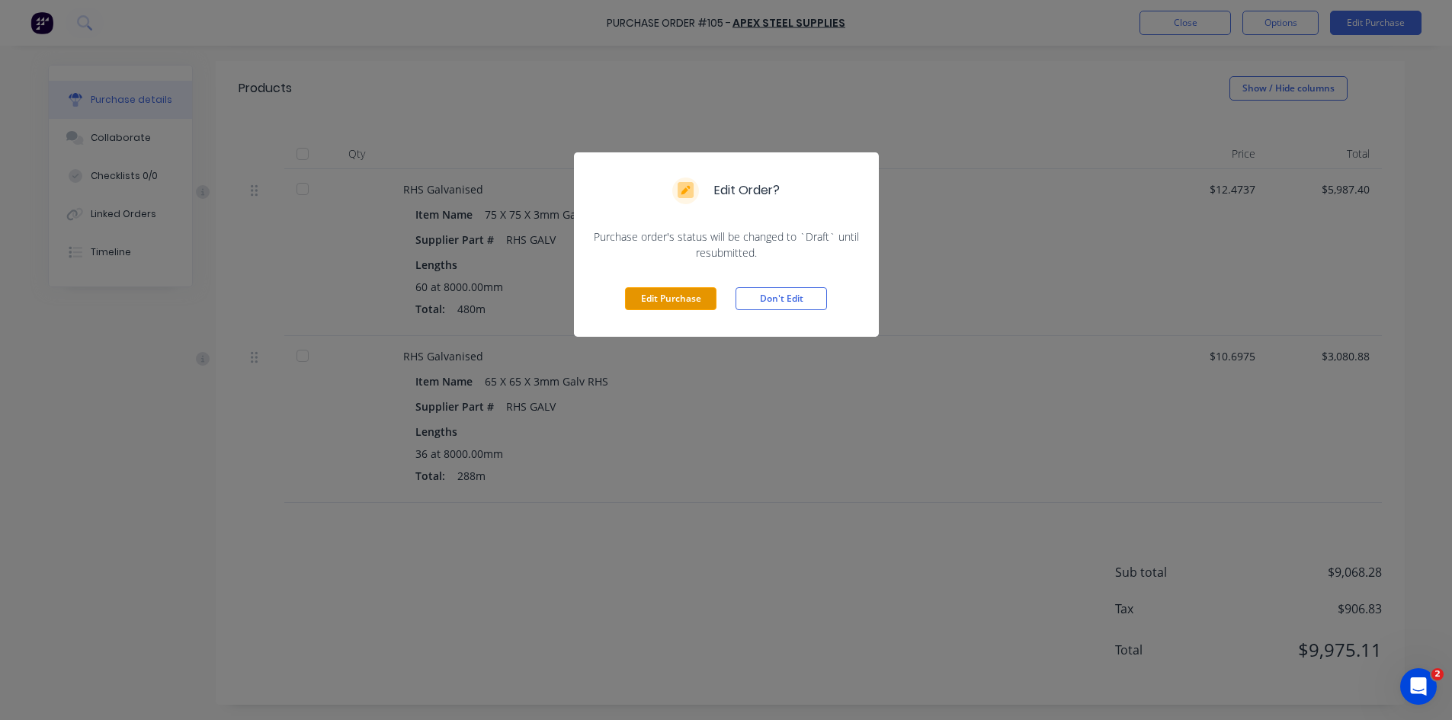
click at [676, 300] on button "Edit Purchase" at bounding box center [670, 298] width 91 height 23
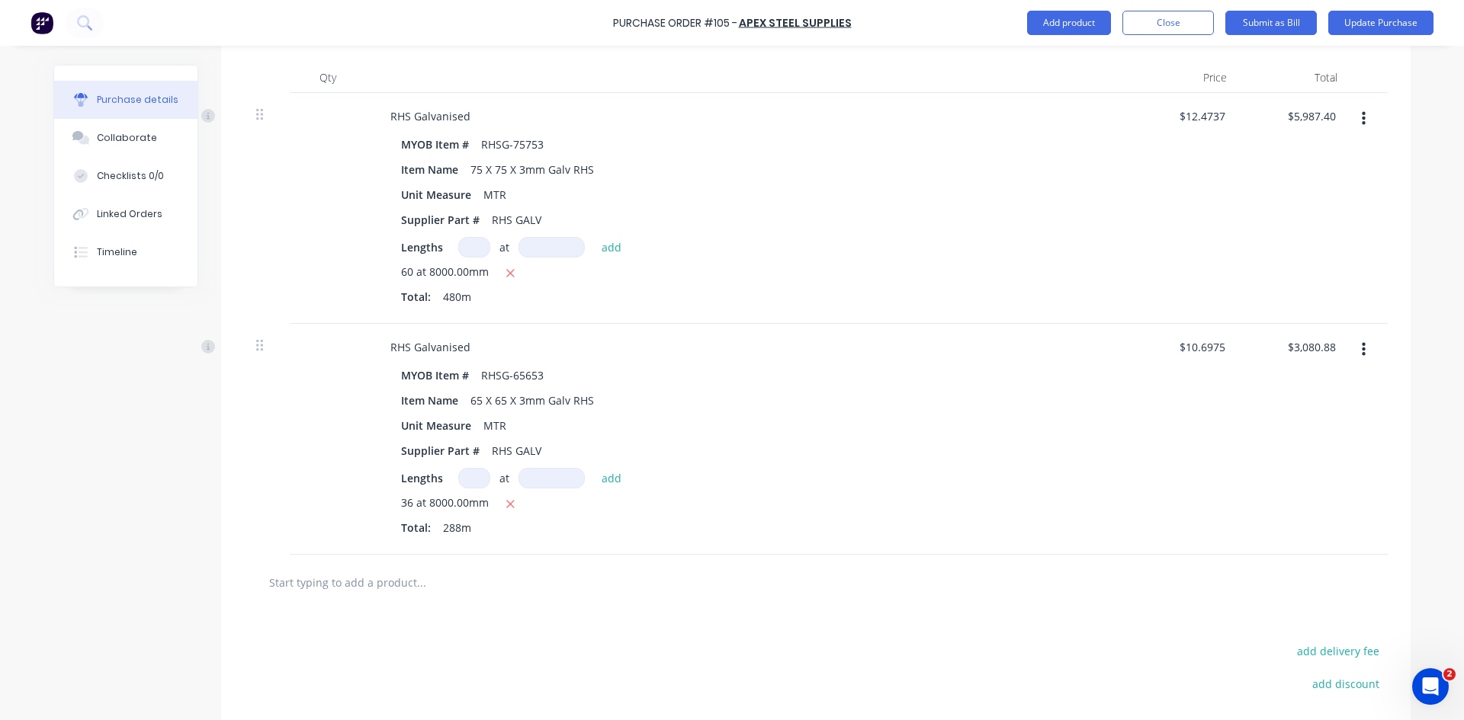
scroll to position [547, 0]
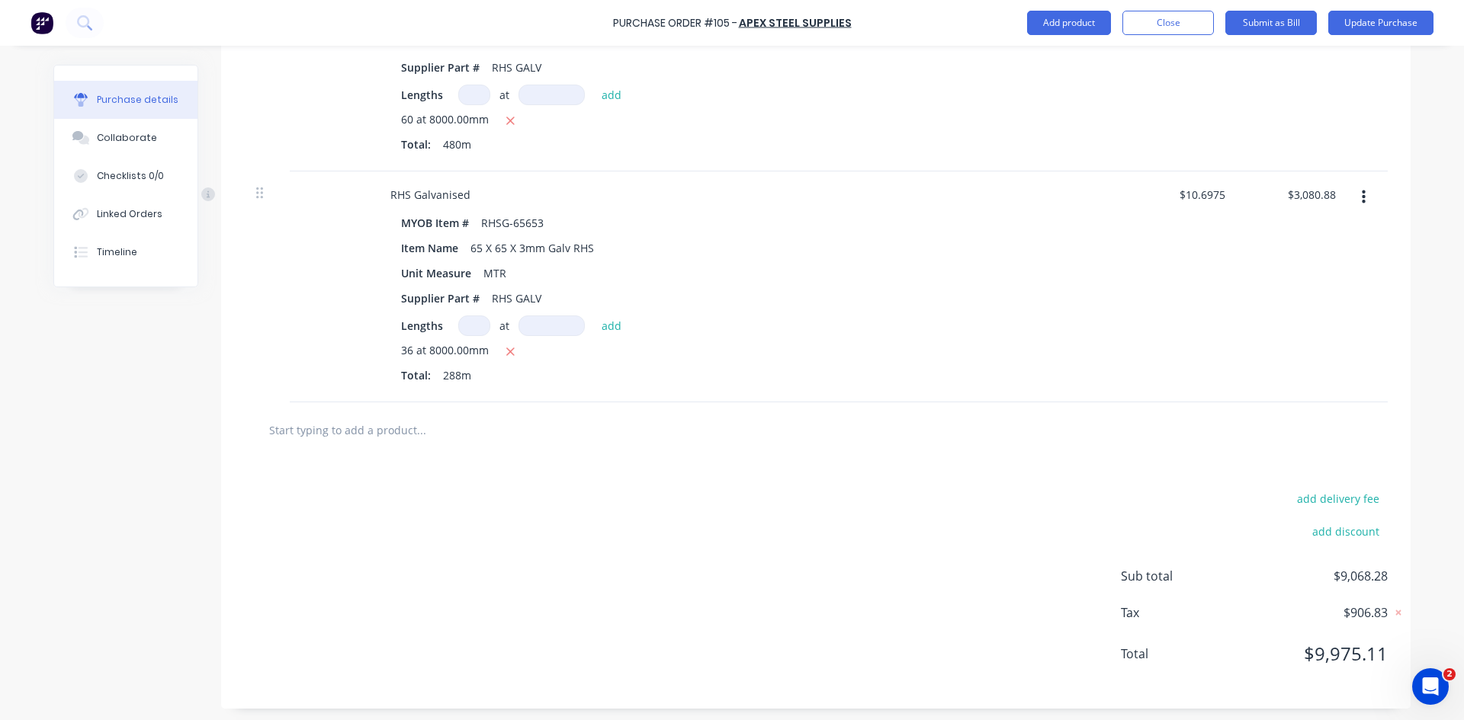
click at [338, 438] on input "text" at bounding box center [420, 430] width 305 height 30
type textarea "x"
type input "a"
type textarea "x"
type input "ad"
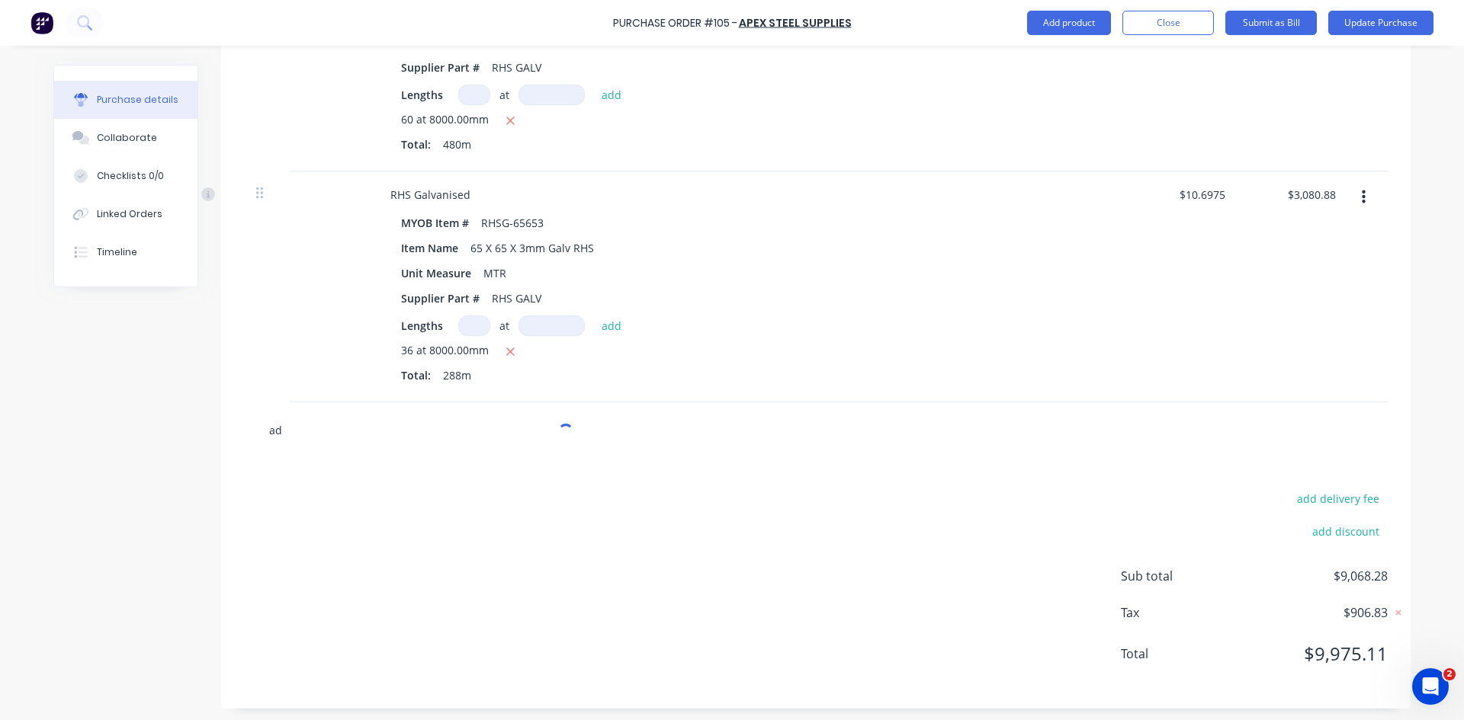
type textarea "x"
type input "adm"
type textarea "x"
type input "admi"
type textarea "x"
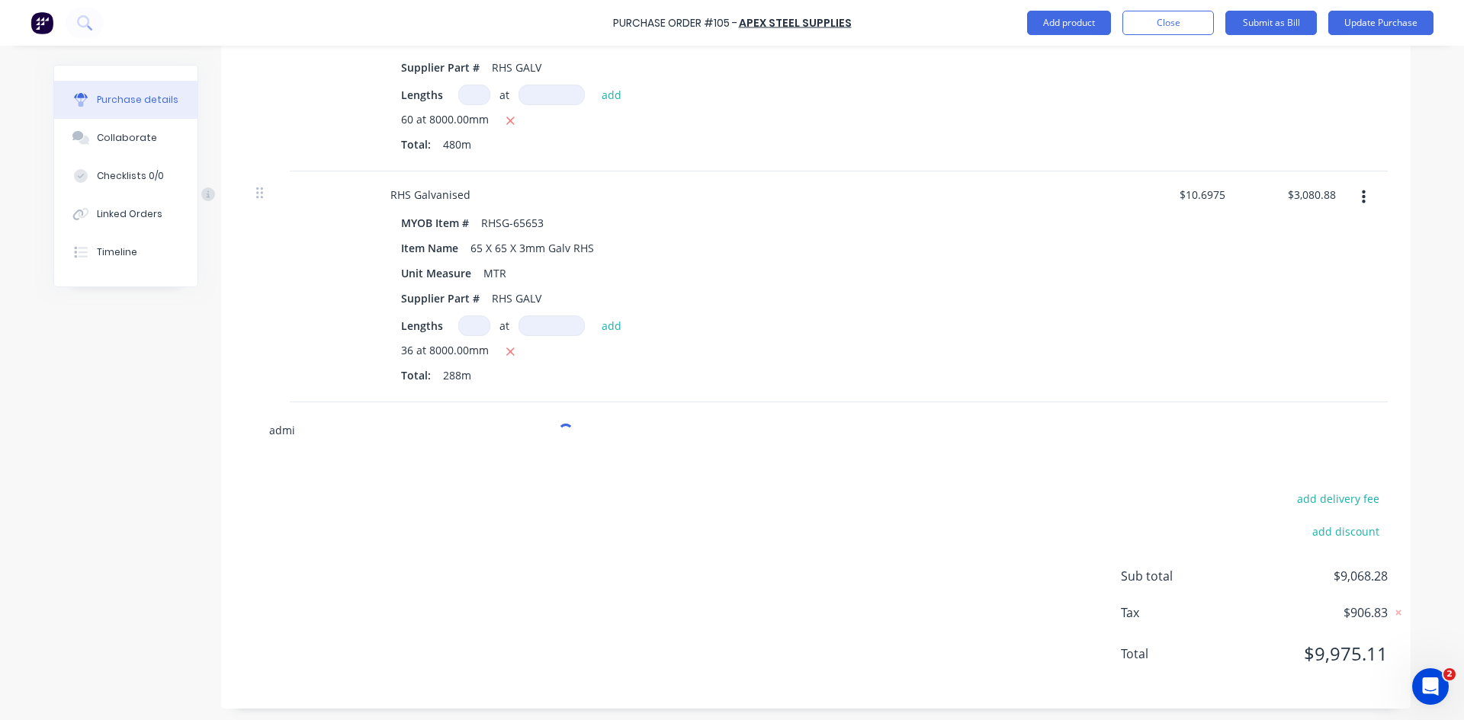
type input "admin"
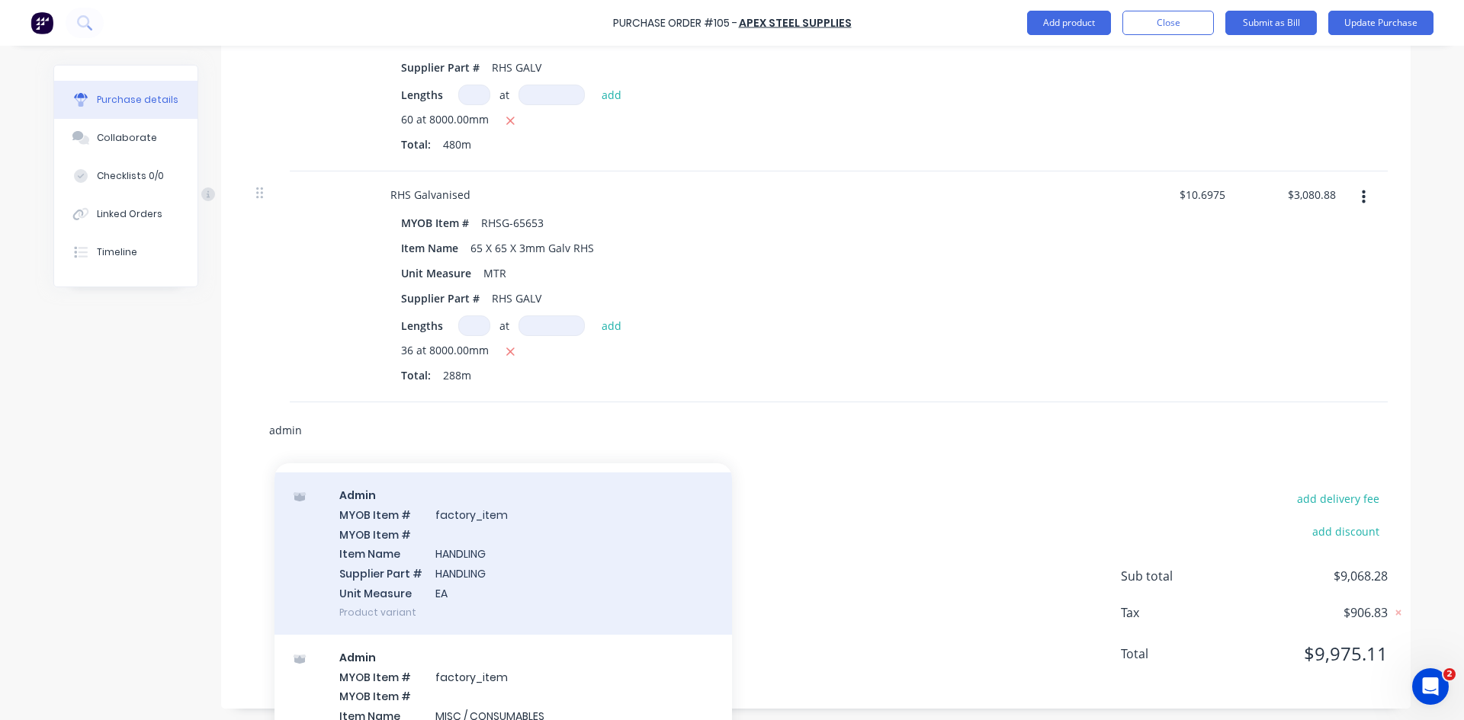
scroll to position [76, 0]
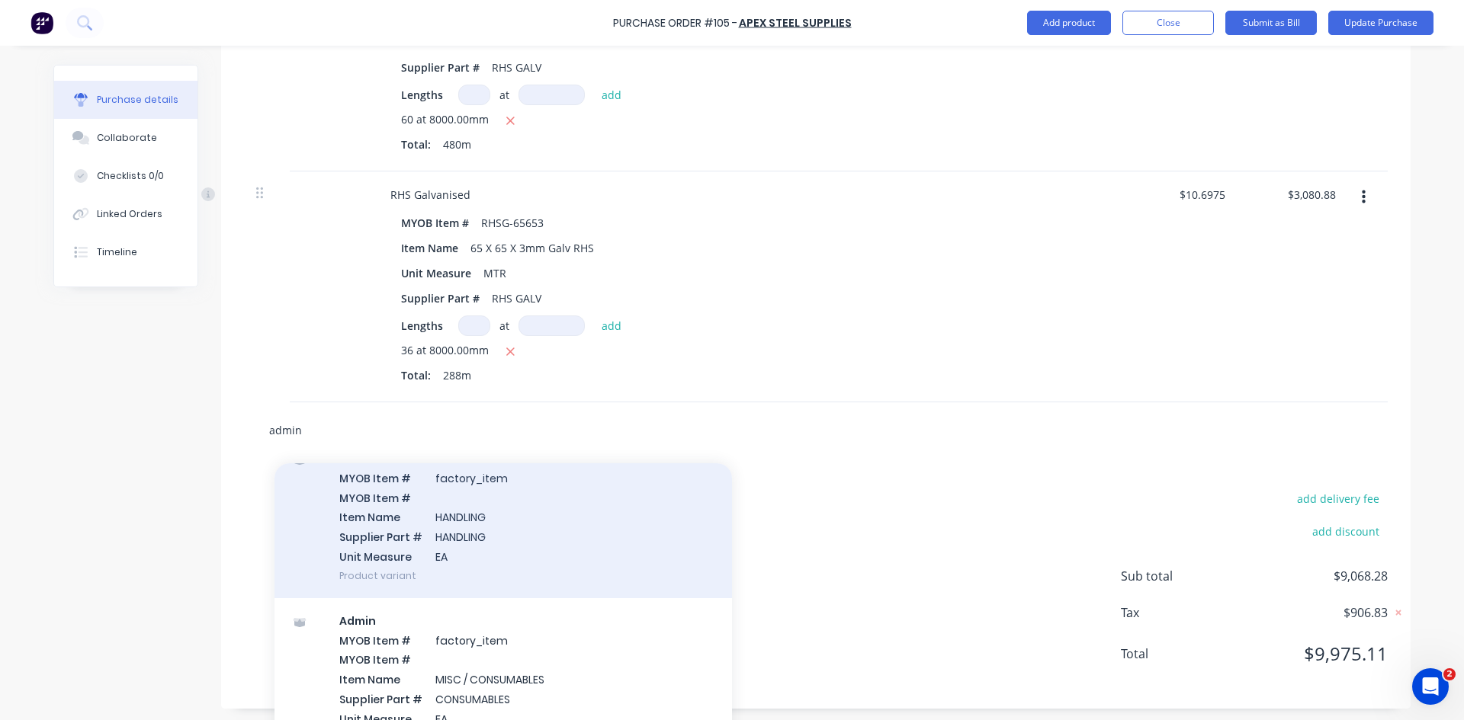
type textarea "x"
type input "admi"
type textarea "x"
type input "adm"
type textarea "x"
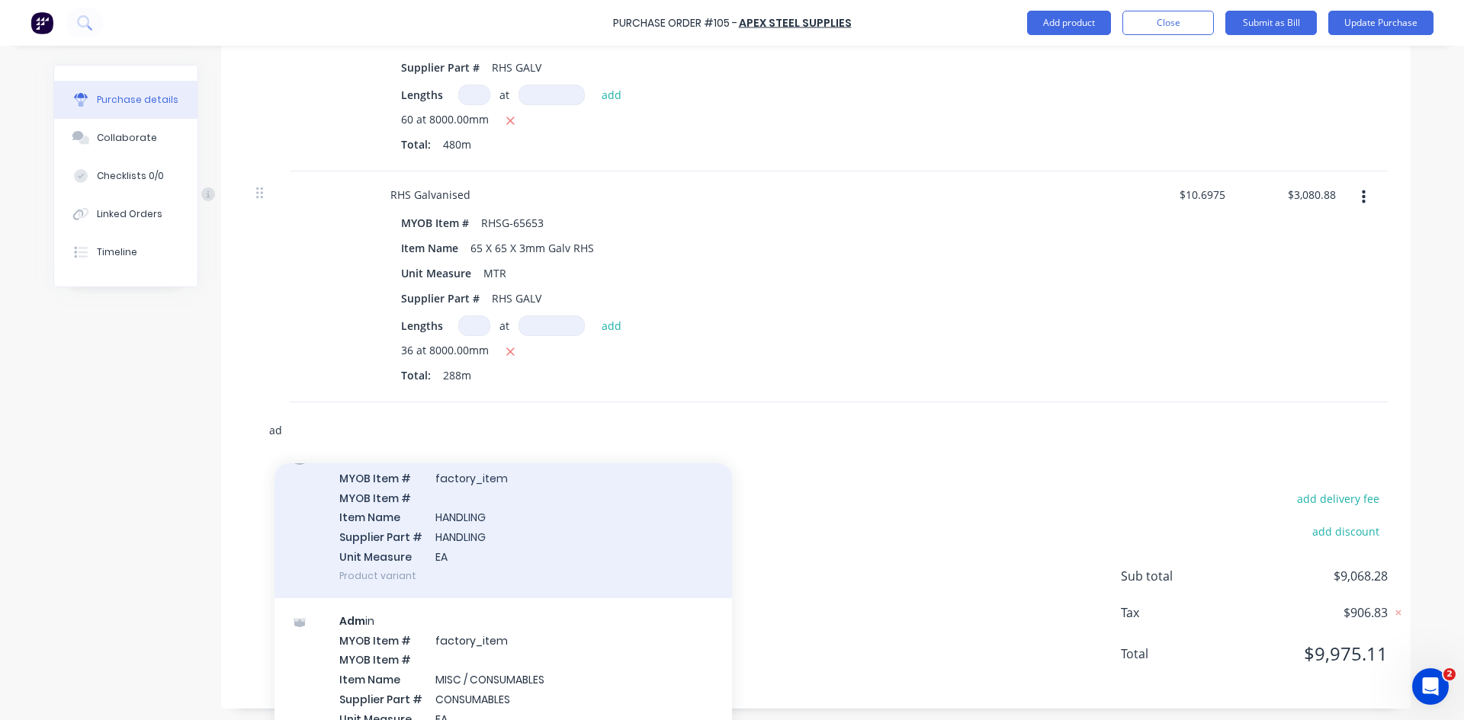
type input "a"
type textarea "x"
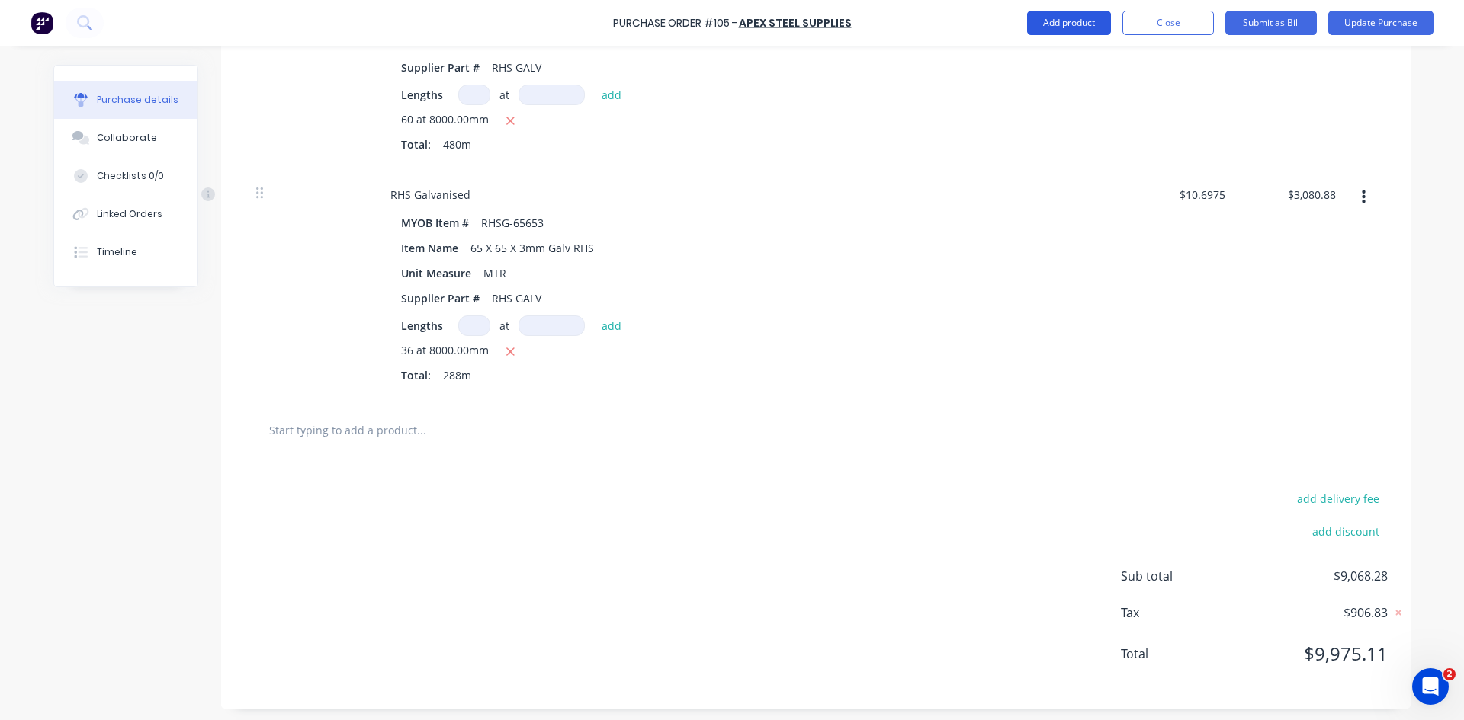
click at [1082, 20] on button "Add product" at bounding box center [1069, 23] width 84 height 24
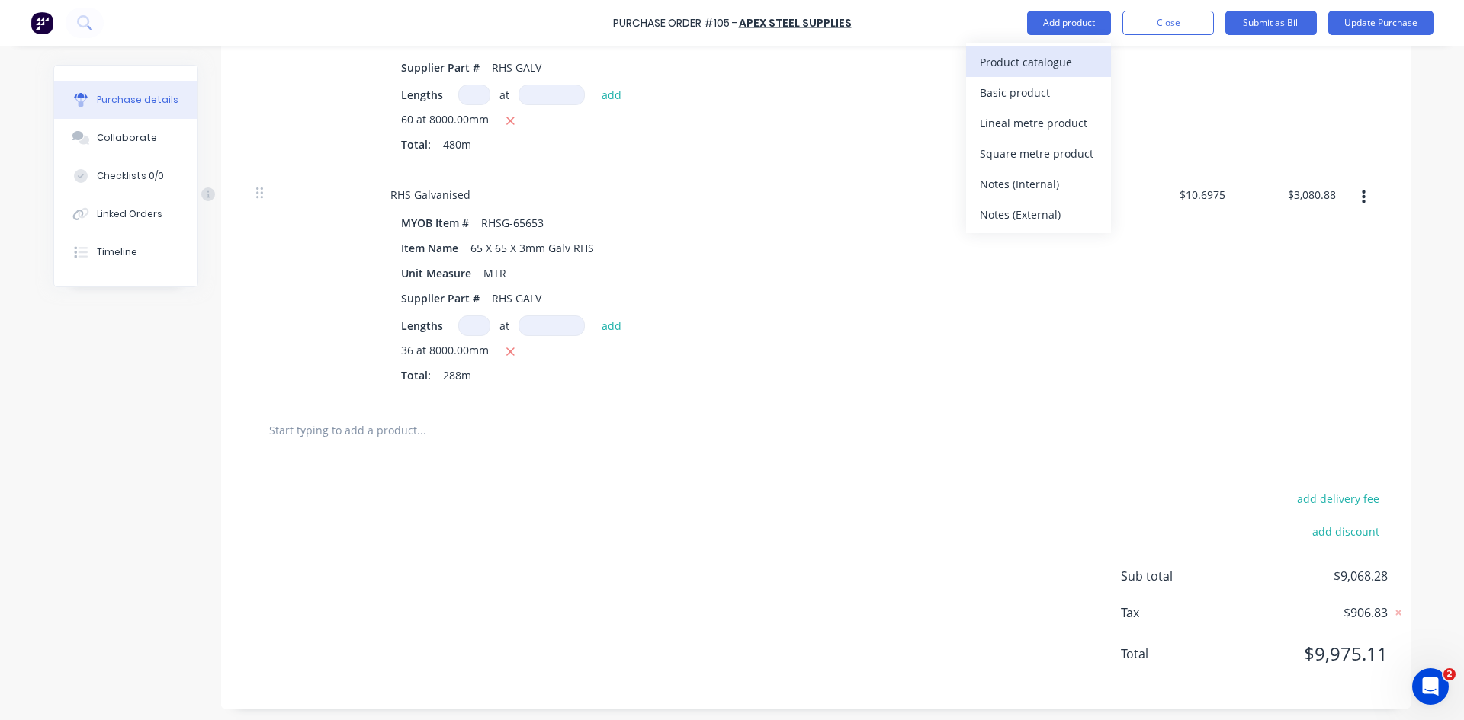
click at [1035, 62] on div "Product catalogue" at bounding box center [1038, 62] width 117 height 22
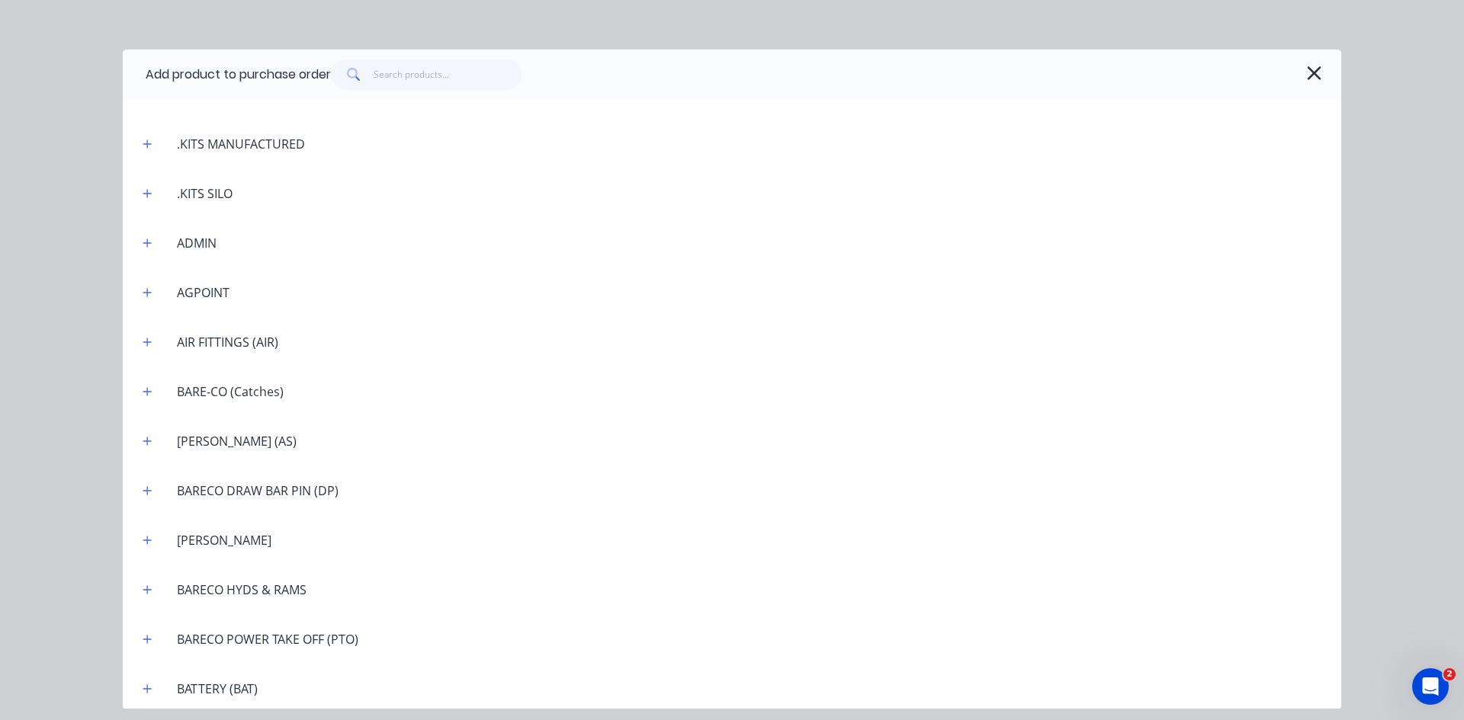
scroll to position [534, 0]
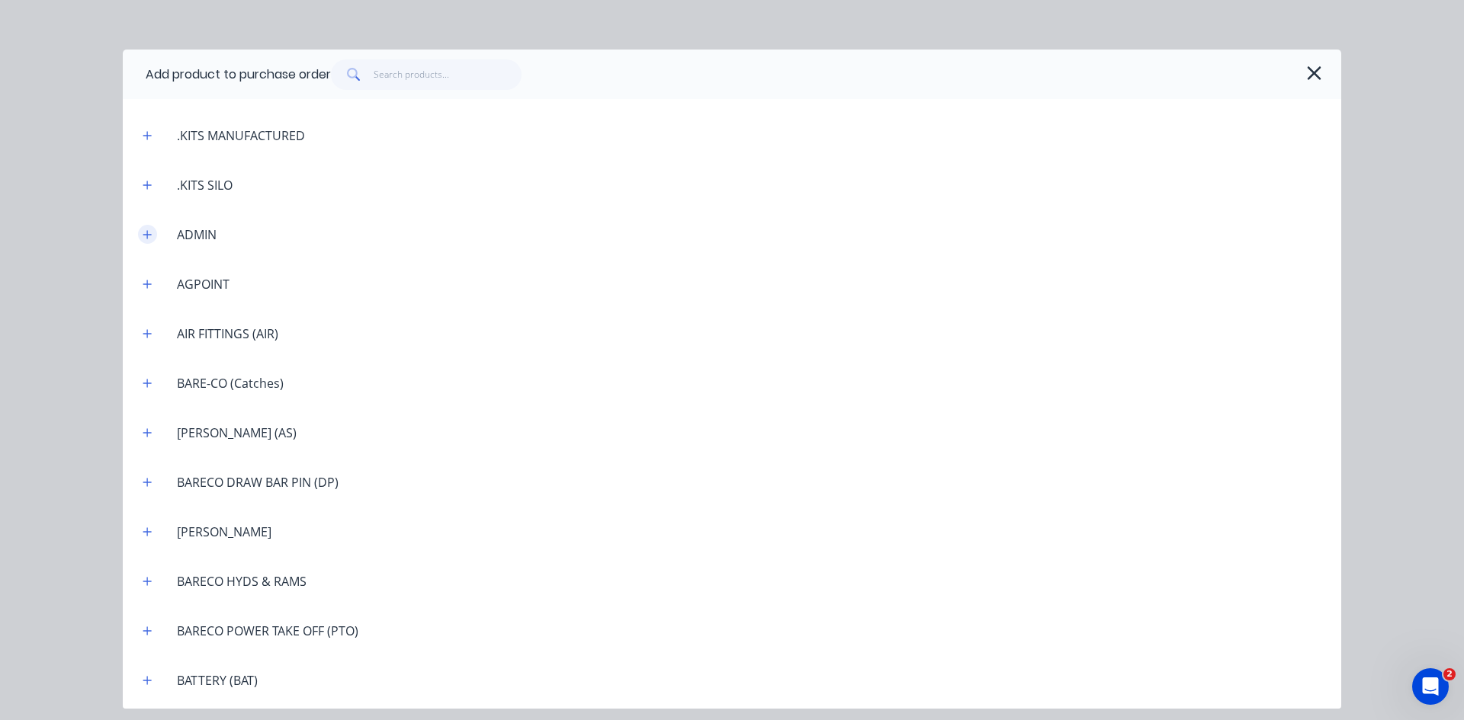
click at [152, 236] on button "button" at bounding box center [147, 234] width 19 height 19
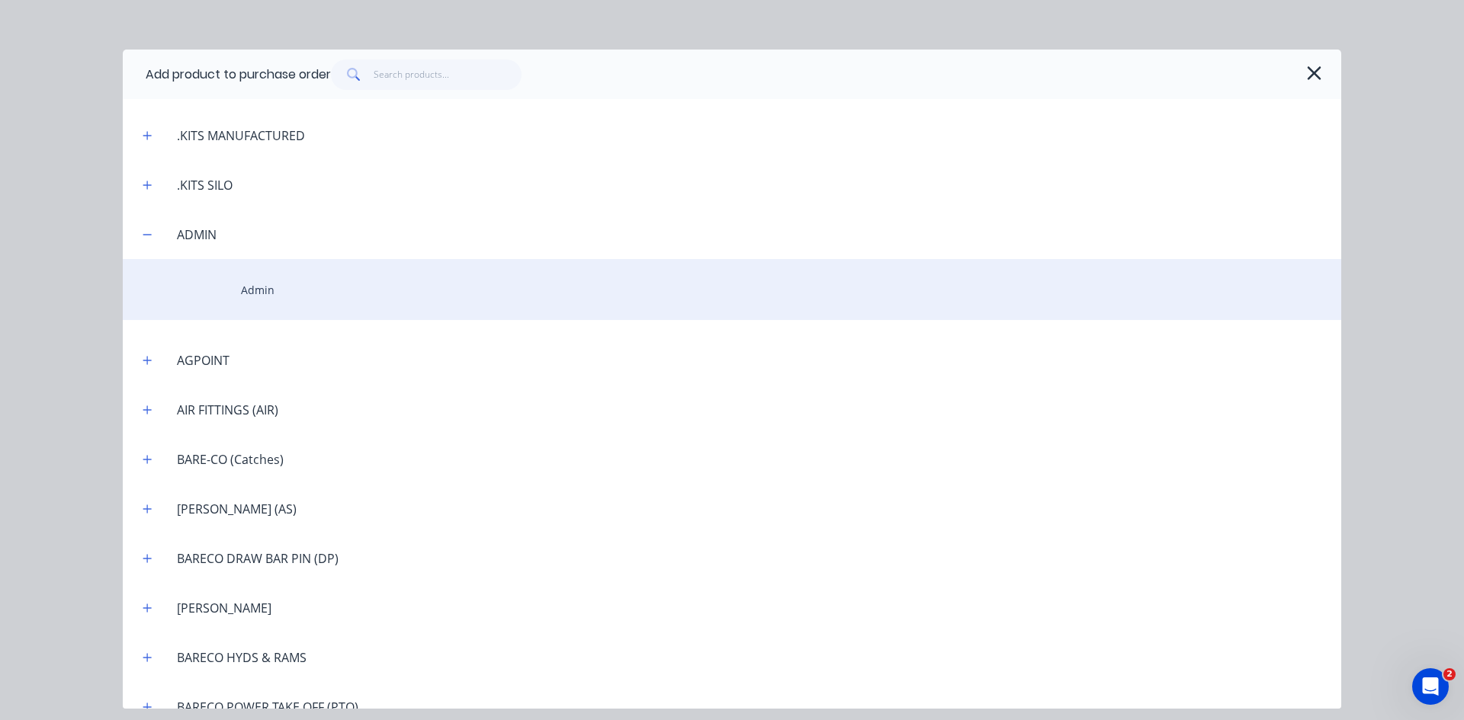
click at [240, 287] on div "Admin" at bounding box center [732, 289] width 1218 height 61
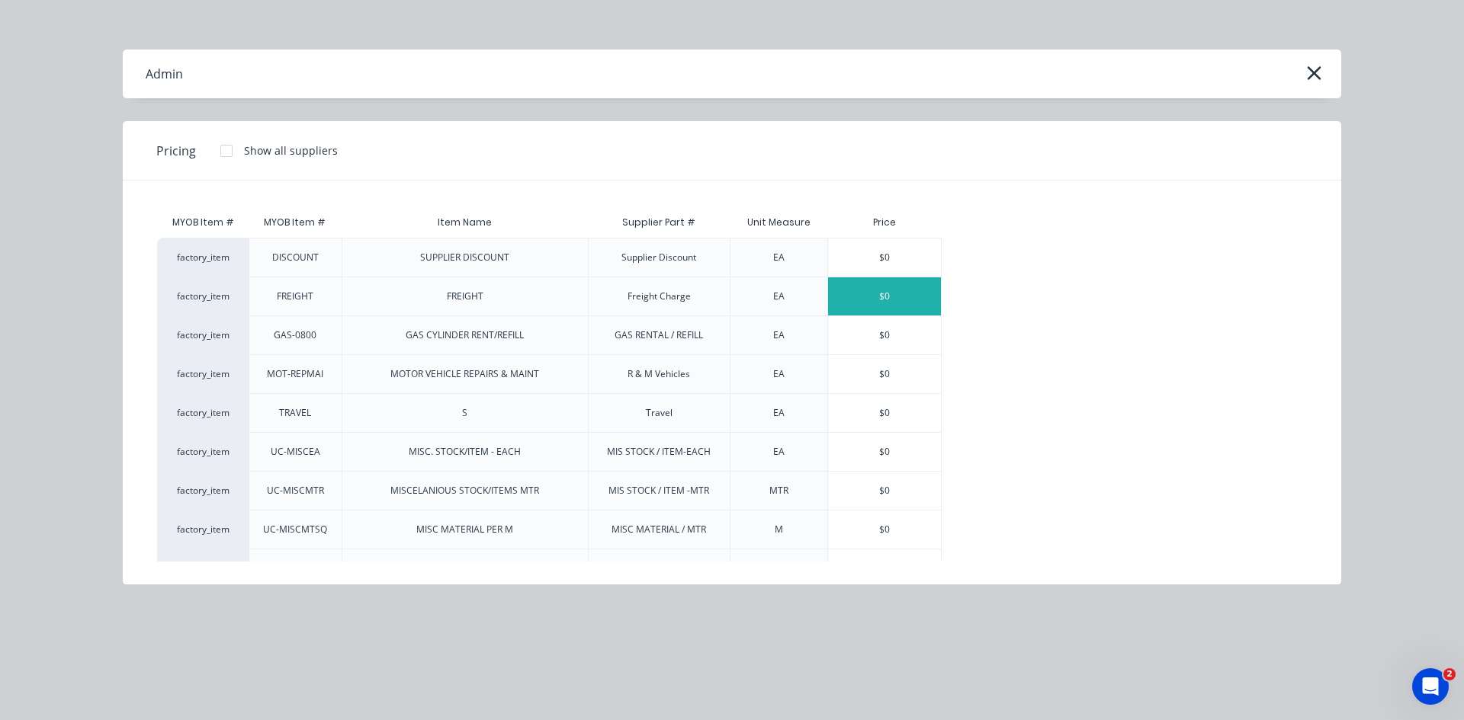
click at [895, 301] on div "$0" at bounding box center [884, 296] width 113 height 38
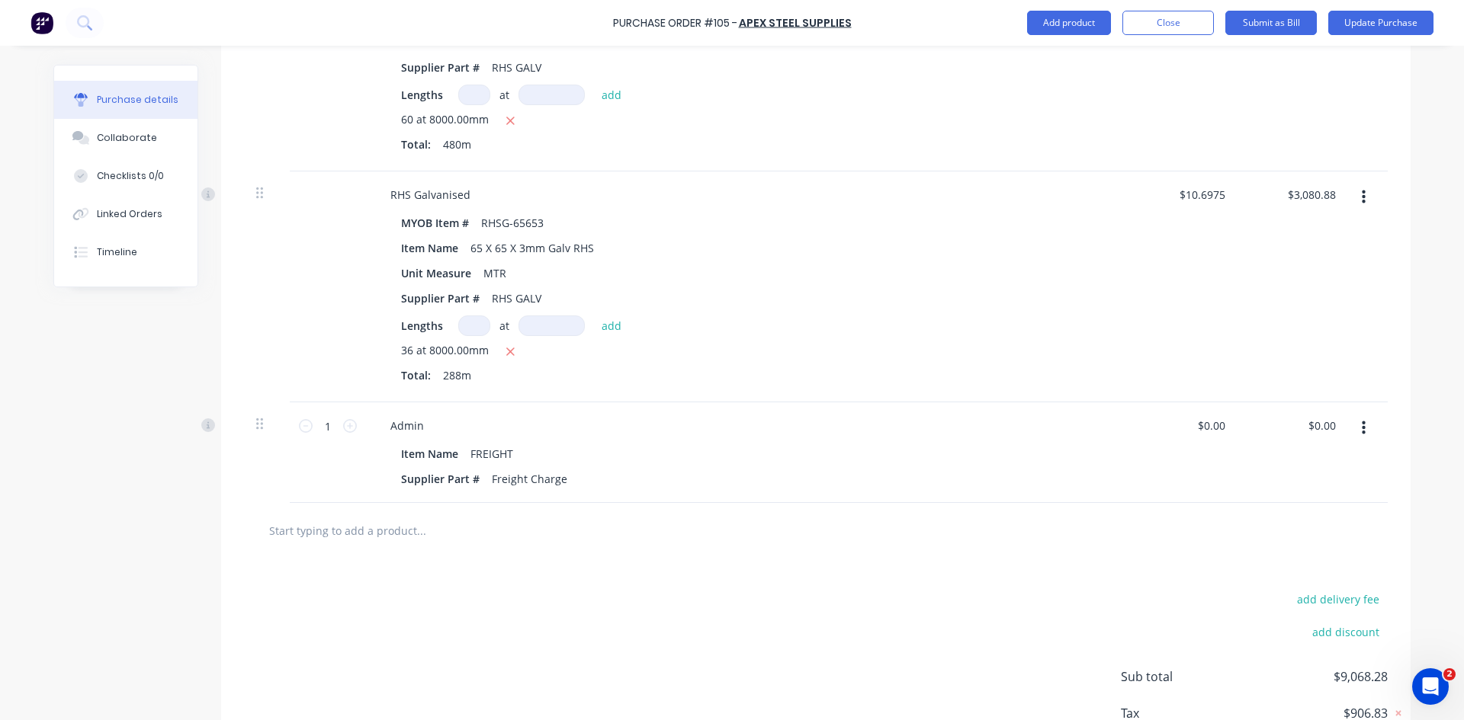
drag, startPoint x: 1334, startPoint y: 426, endPoint x: 1284, endPoint y: 426, distance: 49.5
click at [1284, 426] on div "$0.00 $0.00" at bounding box center [1294, 452] width 111 height 101
type textarea "x"
type input "0.00"
click at [1320, 420] on input "0.00" at bounding box center [1324, 426] width 29 height 22
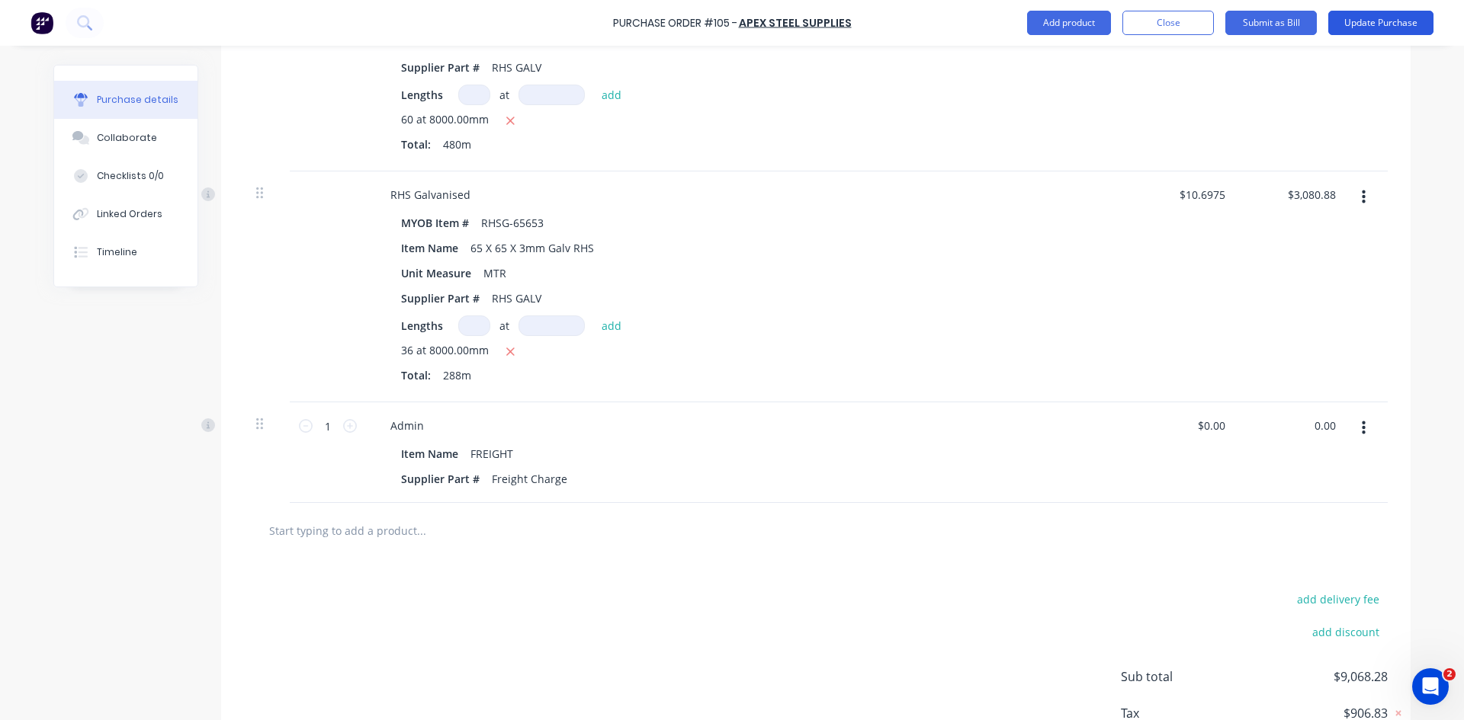
type textarea "x"
type input "$0.00"
click at [1368, 28] on button "Update Purchase" at bounding box center [1380, 23] width 105 height 24
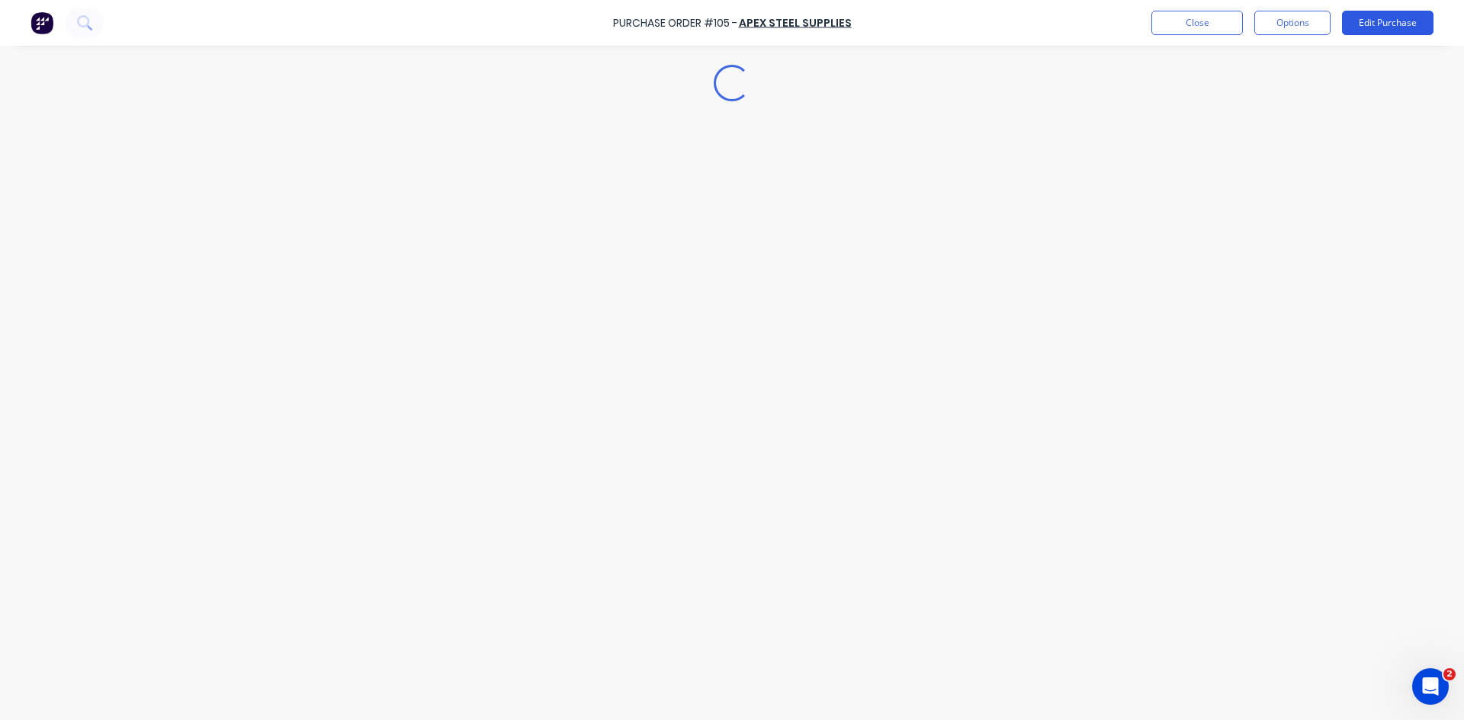
type textarea "x"
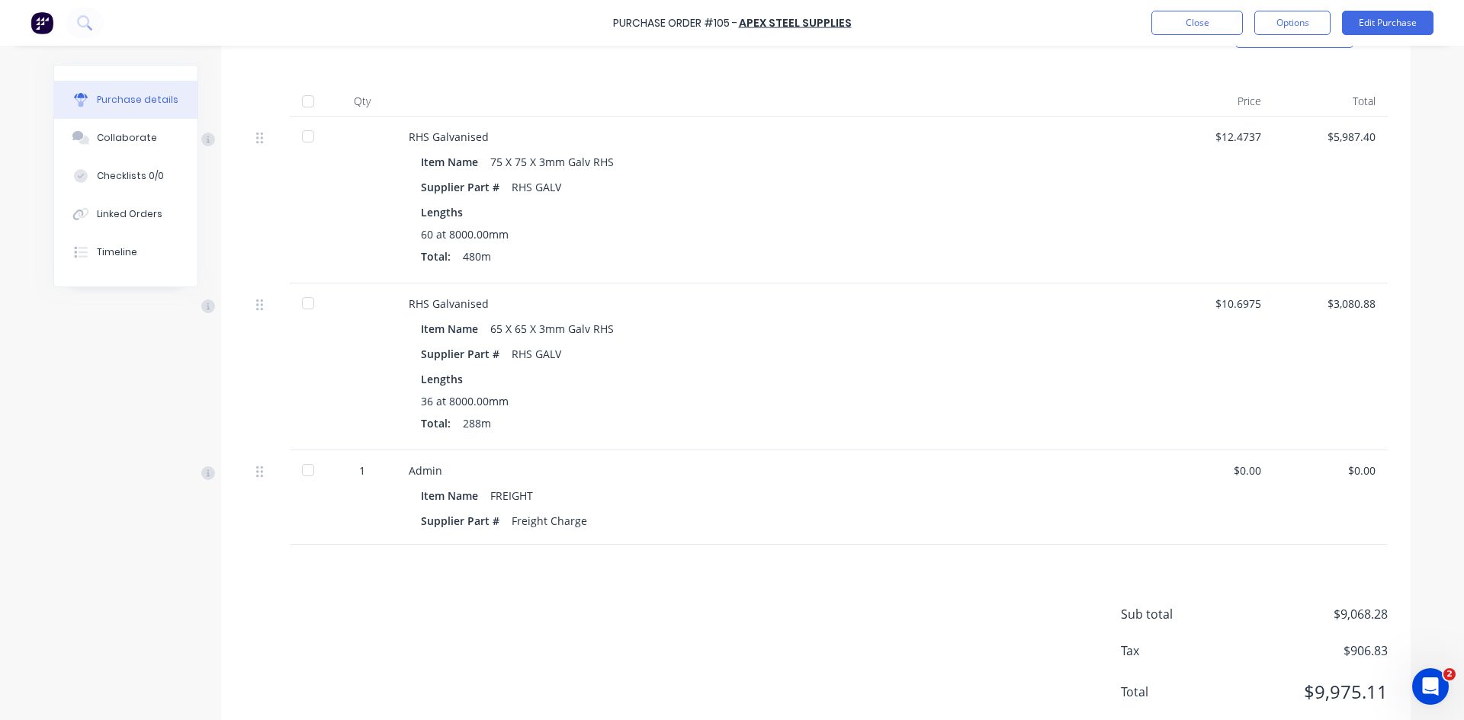
scroll to position [389, 0]
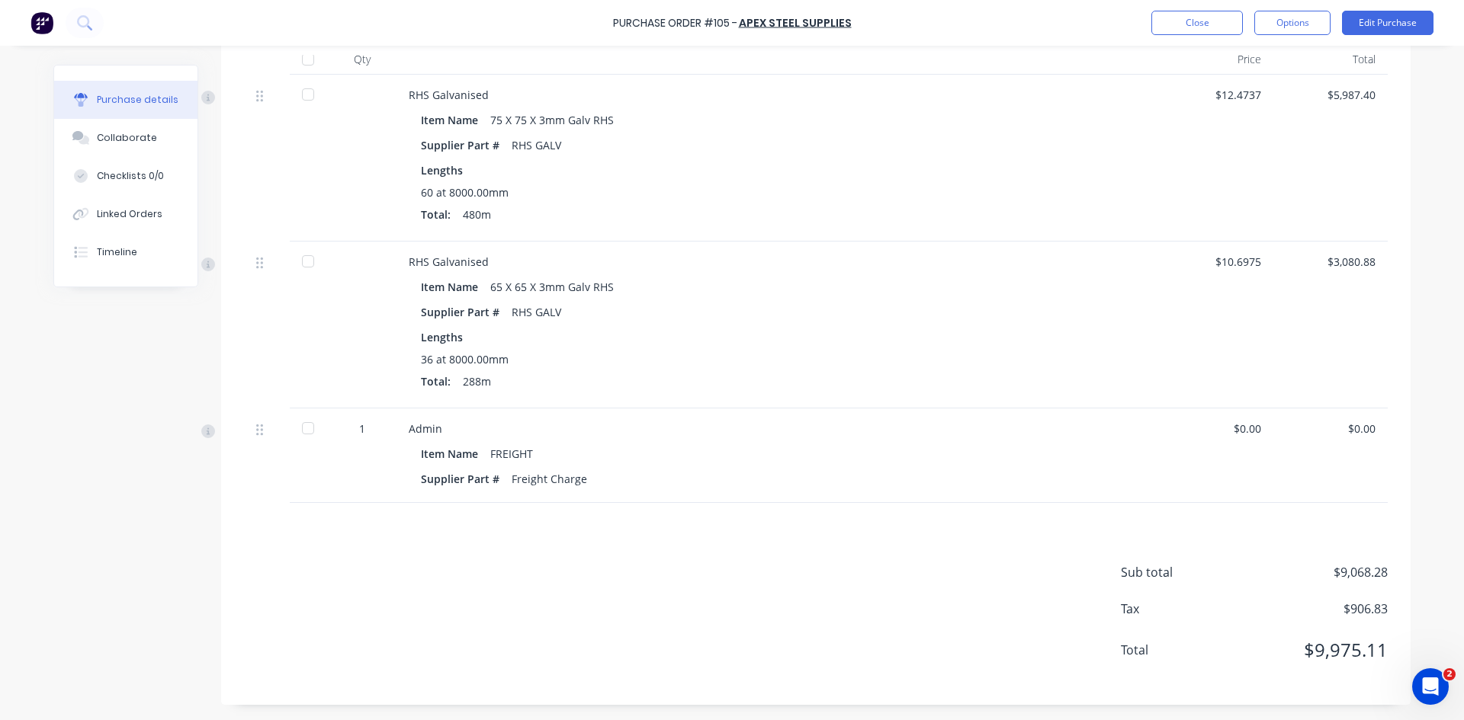
click at [1355, 425] on div "$0.00" at bounding box center [1330, 429] width 90 height 16
click at [1363, 432] on div "$0.00" at bounding box center [1330, 429] width 90 height 16
click at [1357, 429] on div "$0.00" at bounding box center [1330, 429] width 90 height 16
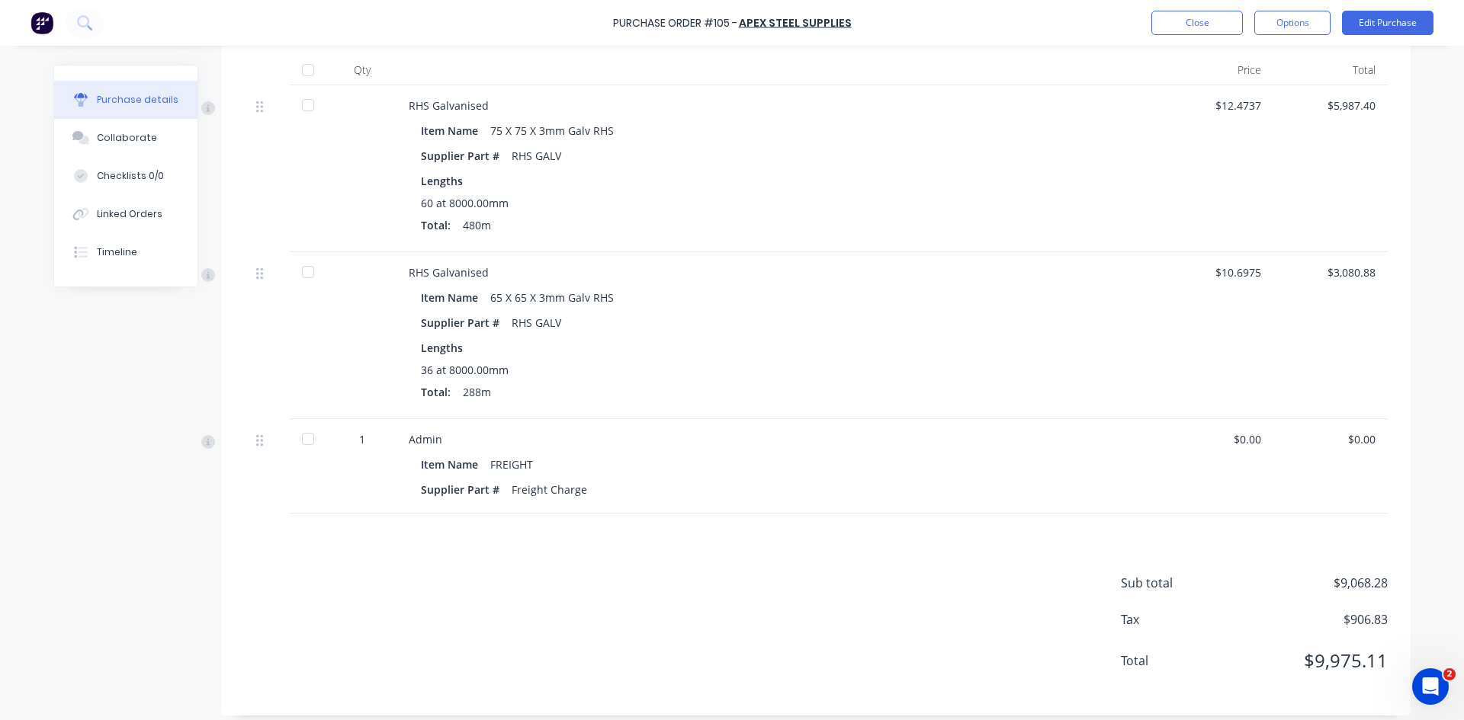
scroll to position [381, 0]
click at [1342, 440] on div "$0.00" at bounding box center [1330, 436] width 90 height 16
click at [1342, 434] on div "$0.00" at bounding box center [1330, 436] width 90 height 16
click at [1344, 434] on div "$0.00" at bounding box center [1330, 436] width 90 height 16
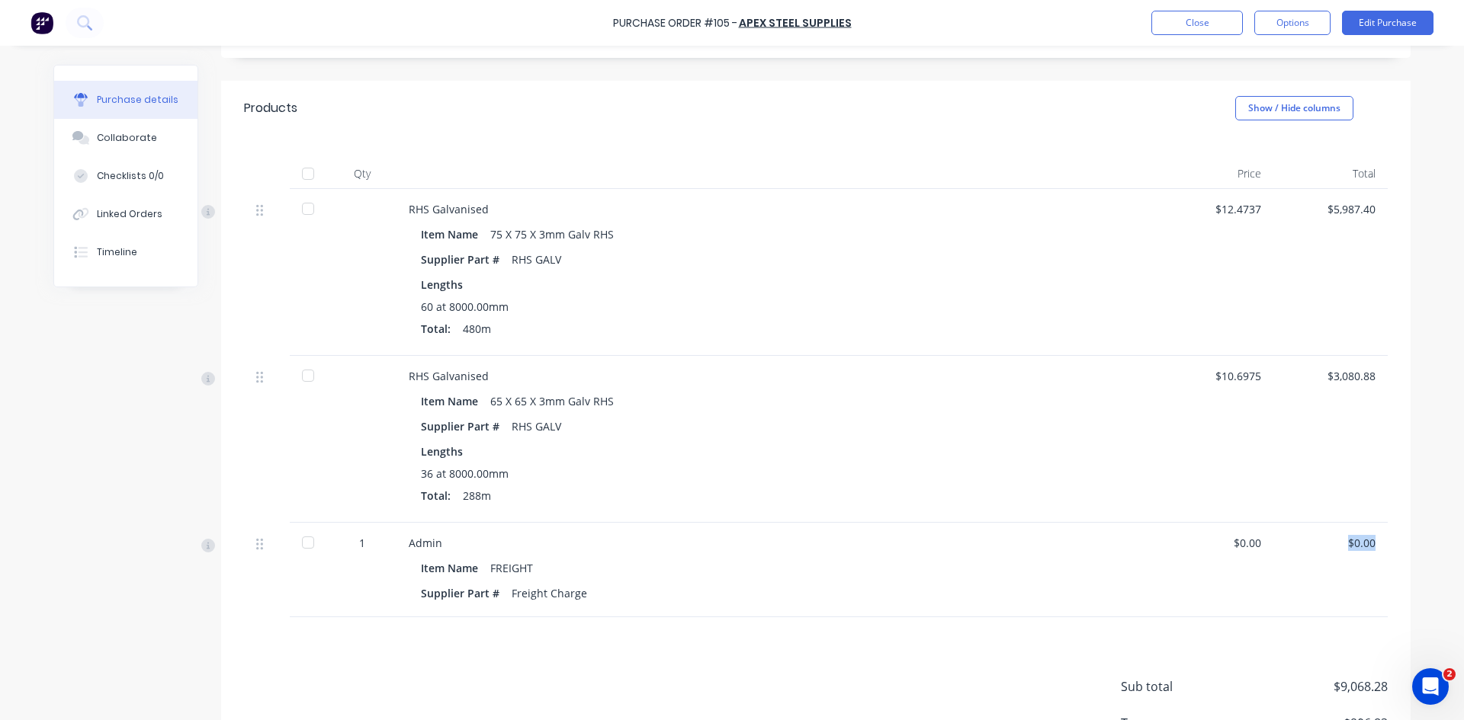
scroll to position [305, 0]
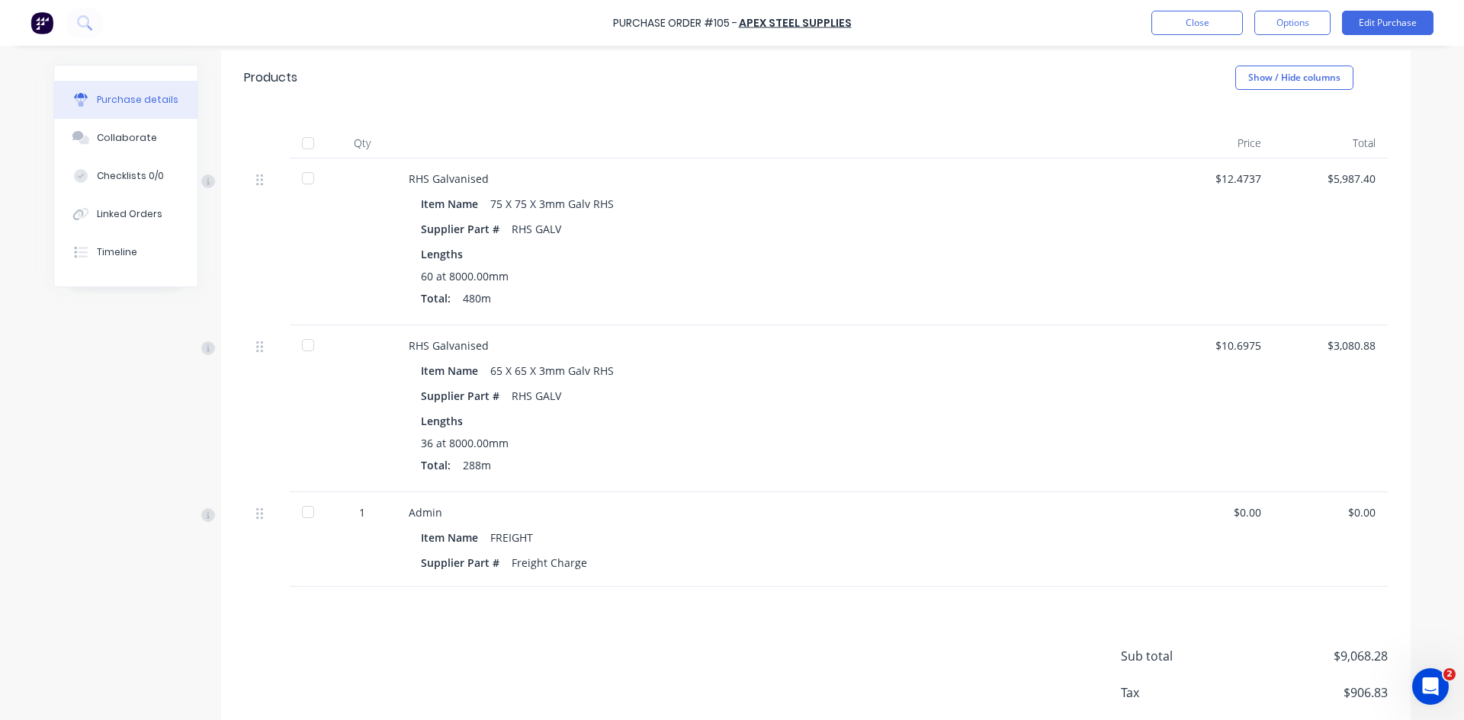
click at [1242, 511] on div "$0.00" at bounding box center [1216, 513] width 90 height 16
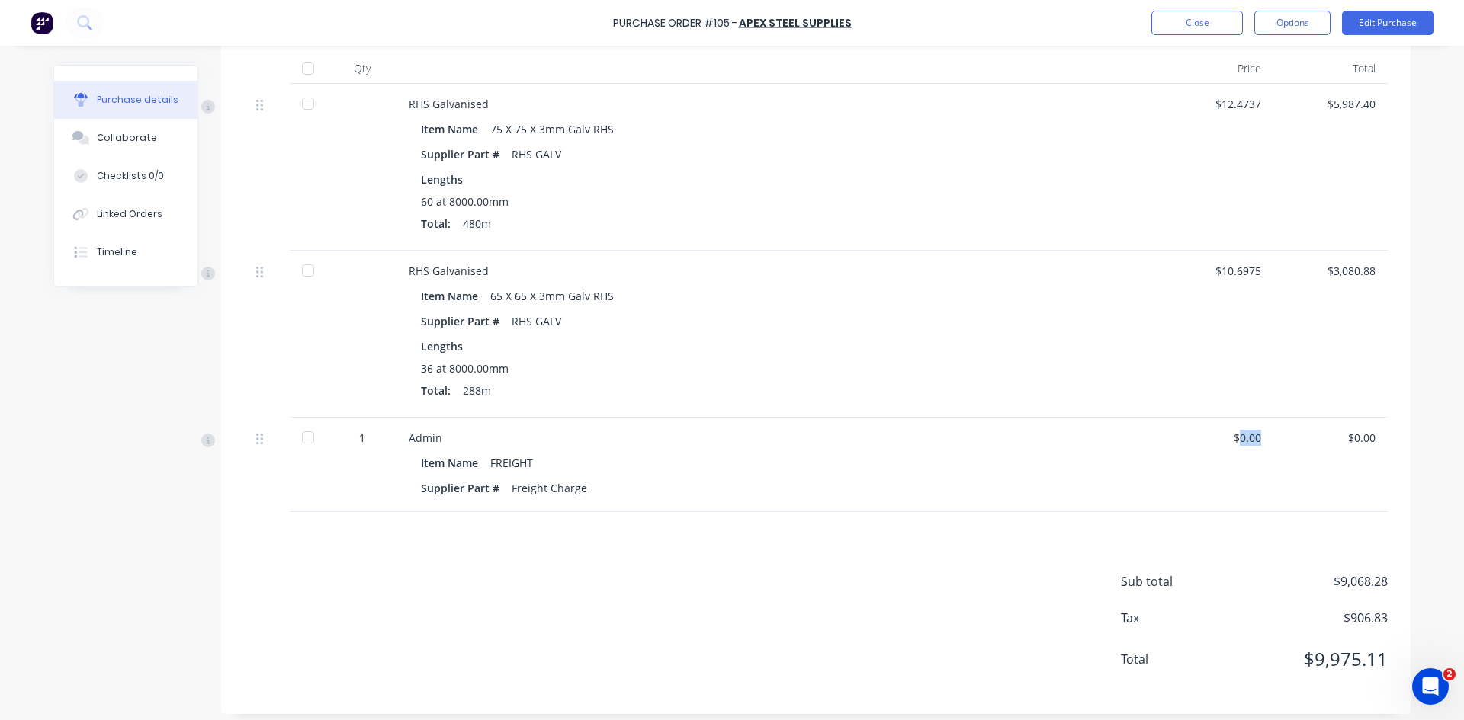
scroll to position [381, 0]
click at [1368, 434] on div "$0.00" at bounding box center [1330, 436] width 90 height 16
click at [1364, 437] on div "$0.00" at bounding box center [1330, 436] width 90 height 16
click at [1363, 437] on div "$0.00" at bounding box center [1330, 436] width 90 height 16
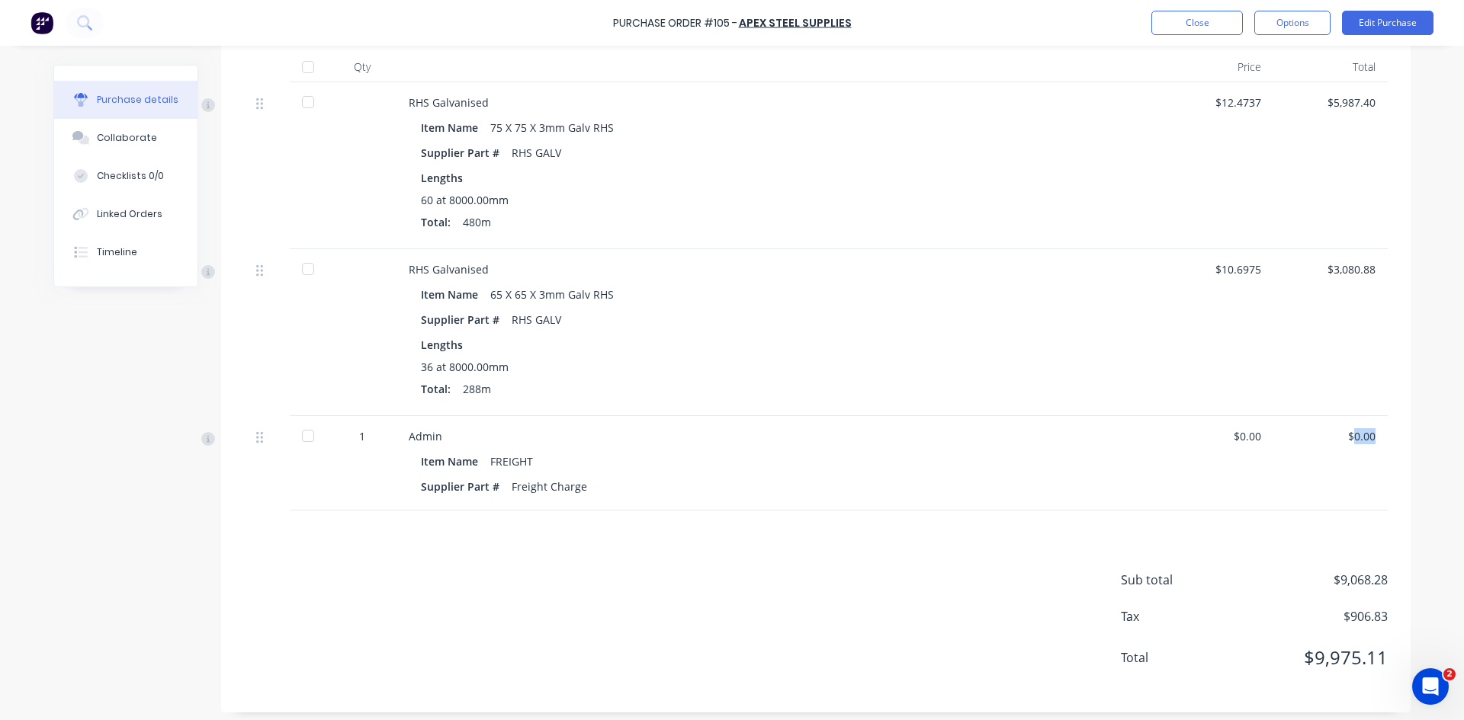
click at [1354, 427] on div "$0.00" at bounding box center [1330, 463] width 114 height 95
click at [1354, 429] on div "$0.00" at bounding box center [1330, 436] width 90 height 16
click at [1243, 440] on div "$0.00" at bounding box center [1216, 436] width 90 height 16
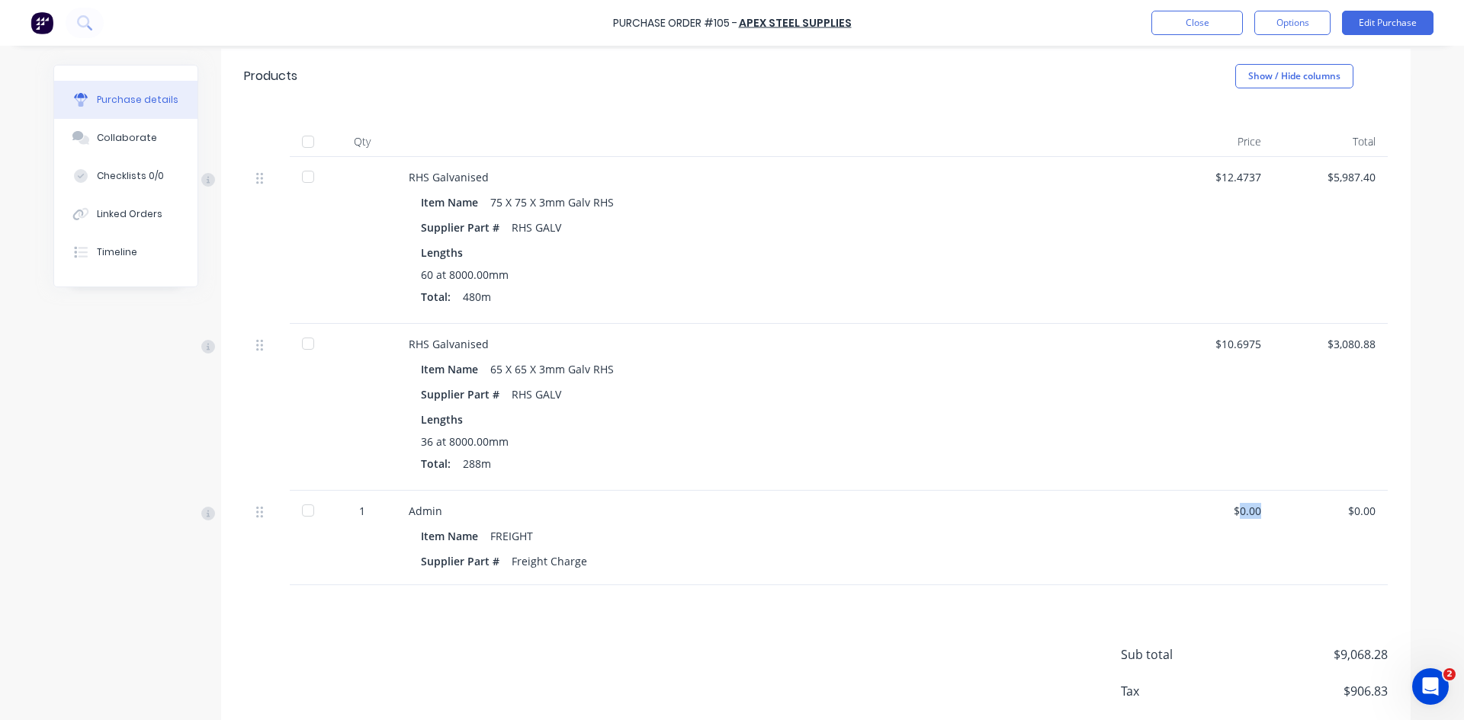
scroll to position [160, 0]
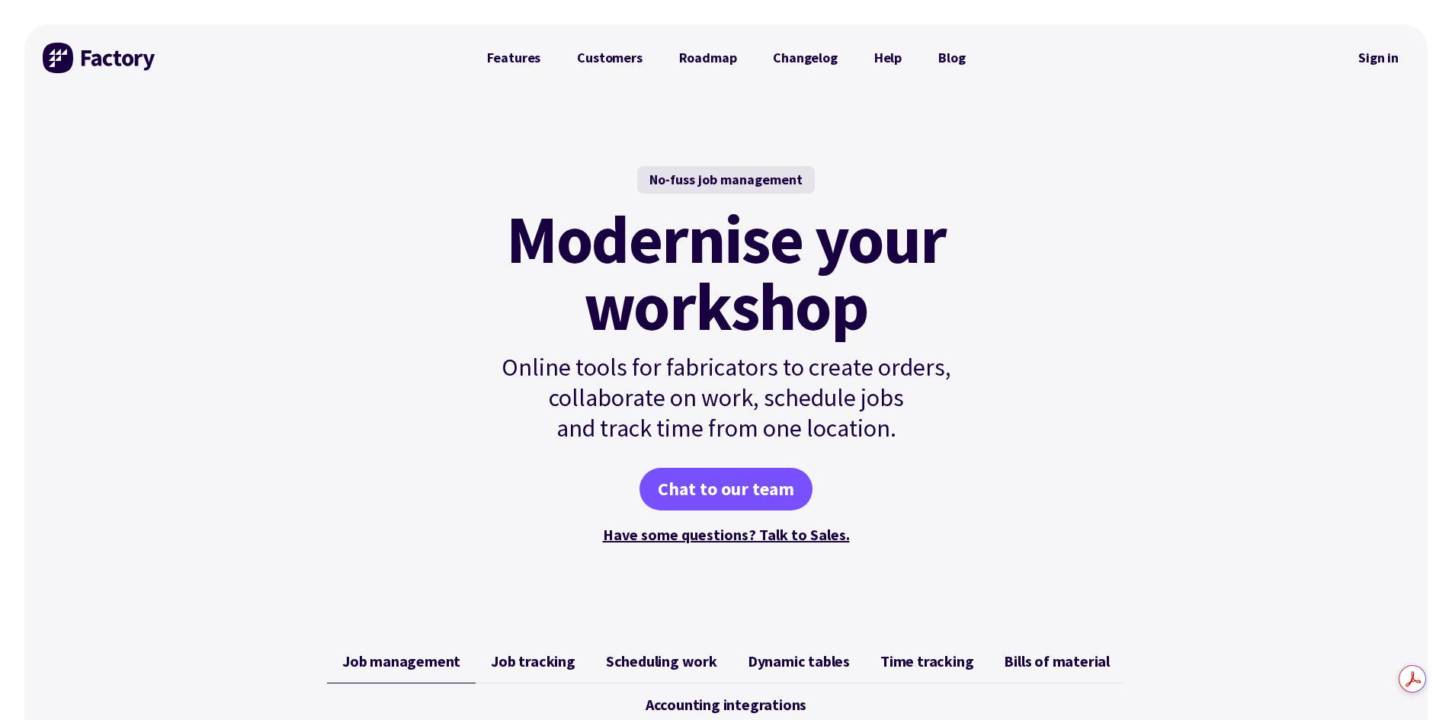
click at [1395, 61] on link "Sign in" at bounding box center [1379, 57] width 62 height 35
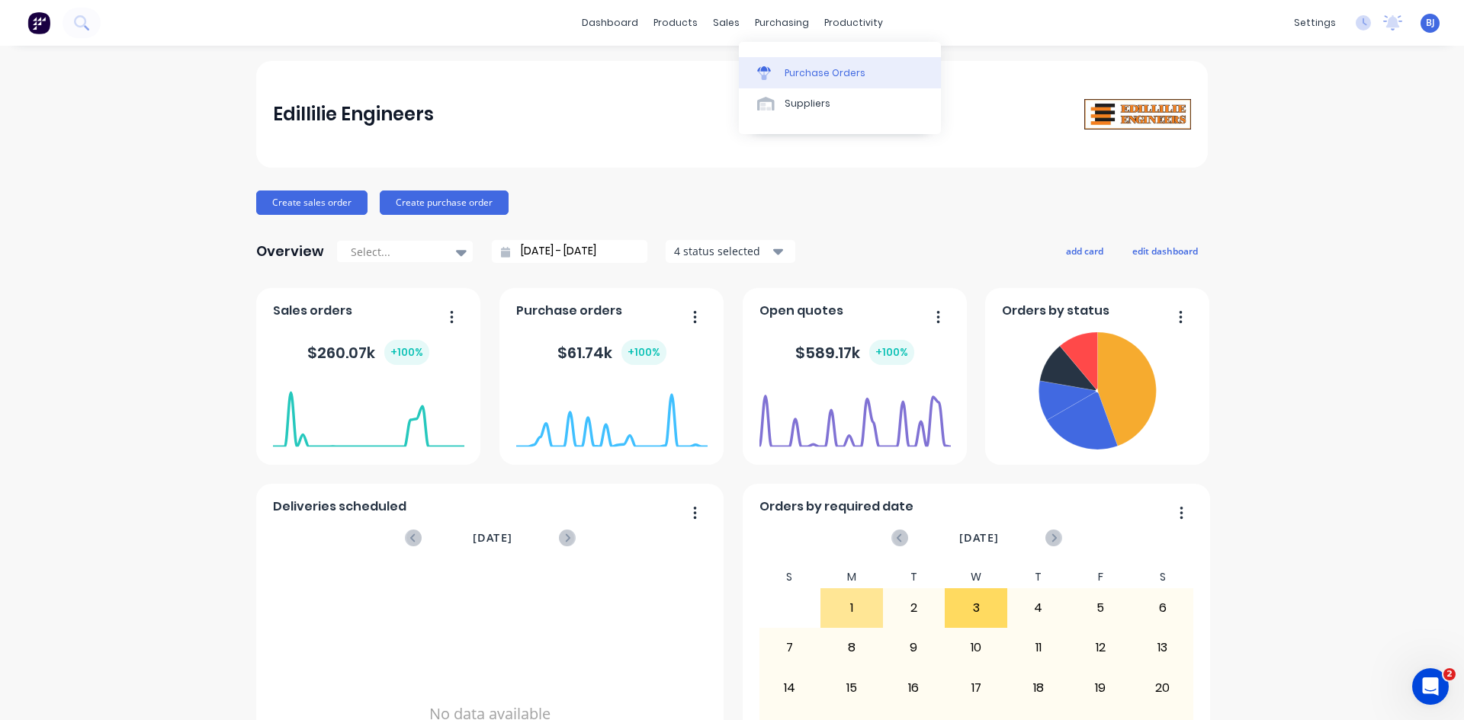
click at [797, 68] on div "Purchase Orders" at bounding box center [824, 73] width 81 height 14
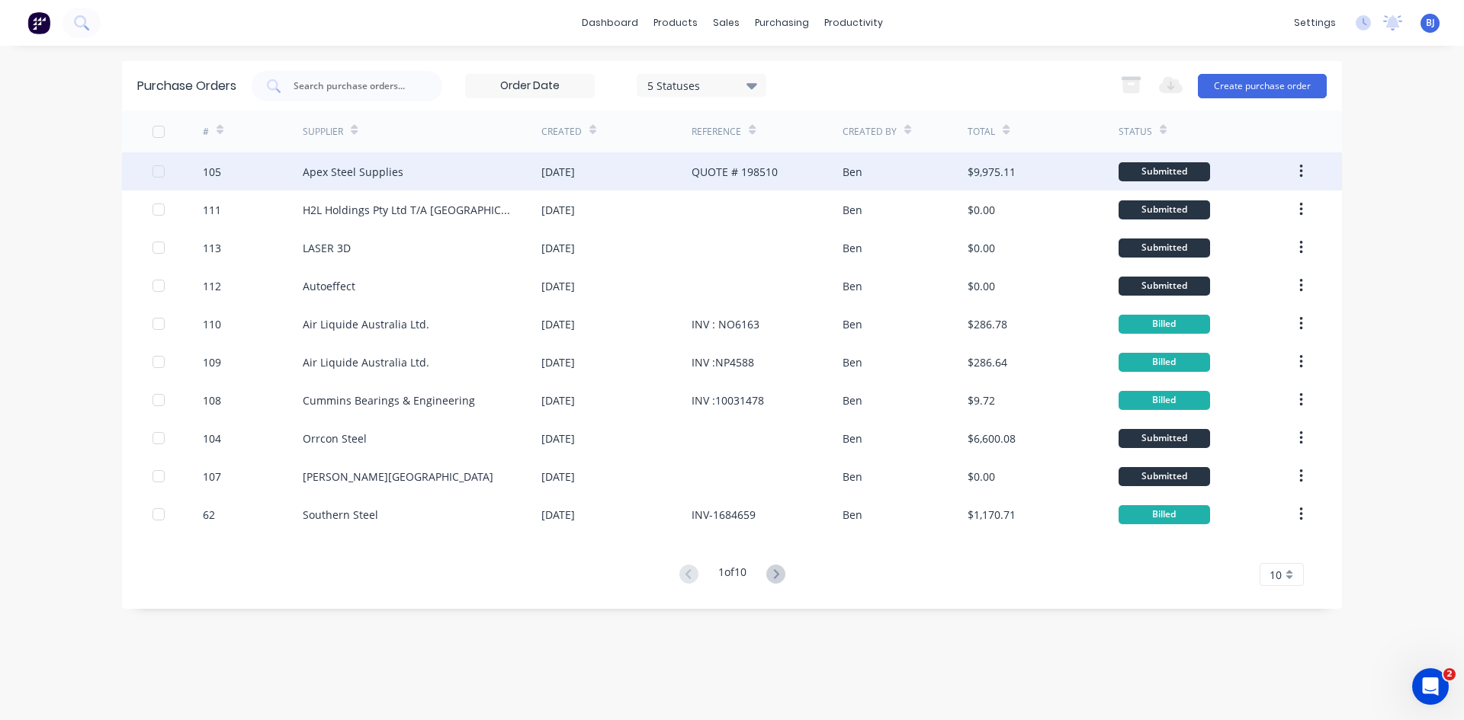
click at [683, 171] on div "[DATE]" at bounding box center [616, 171] width 150 height 38
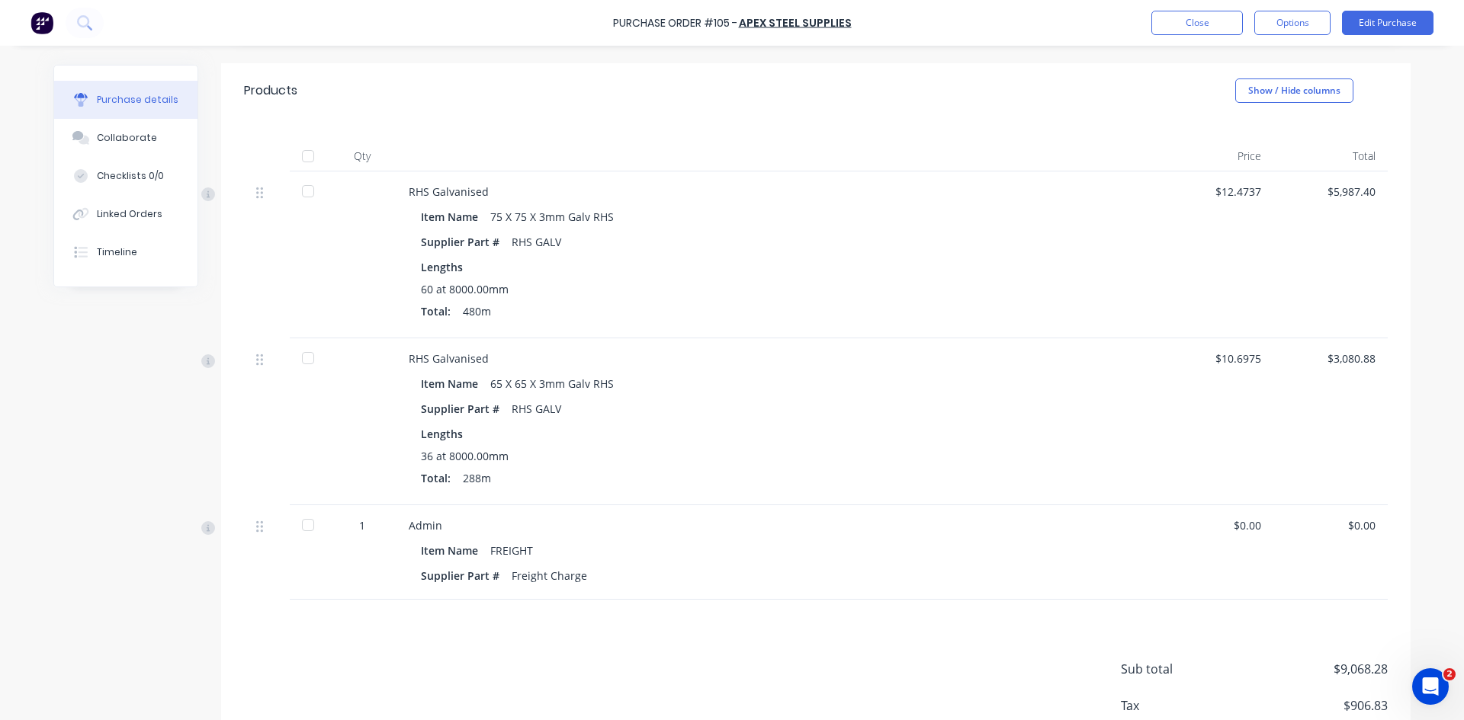
scroll to position [381, 0]
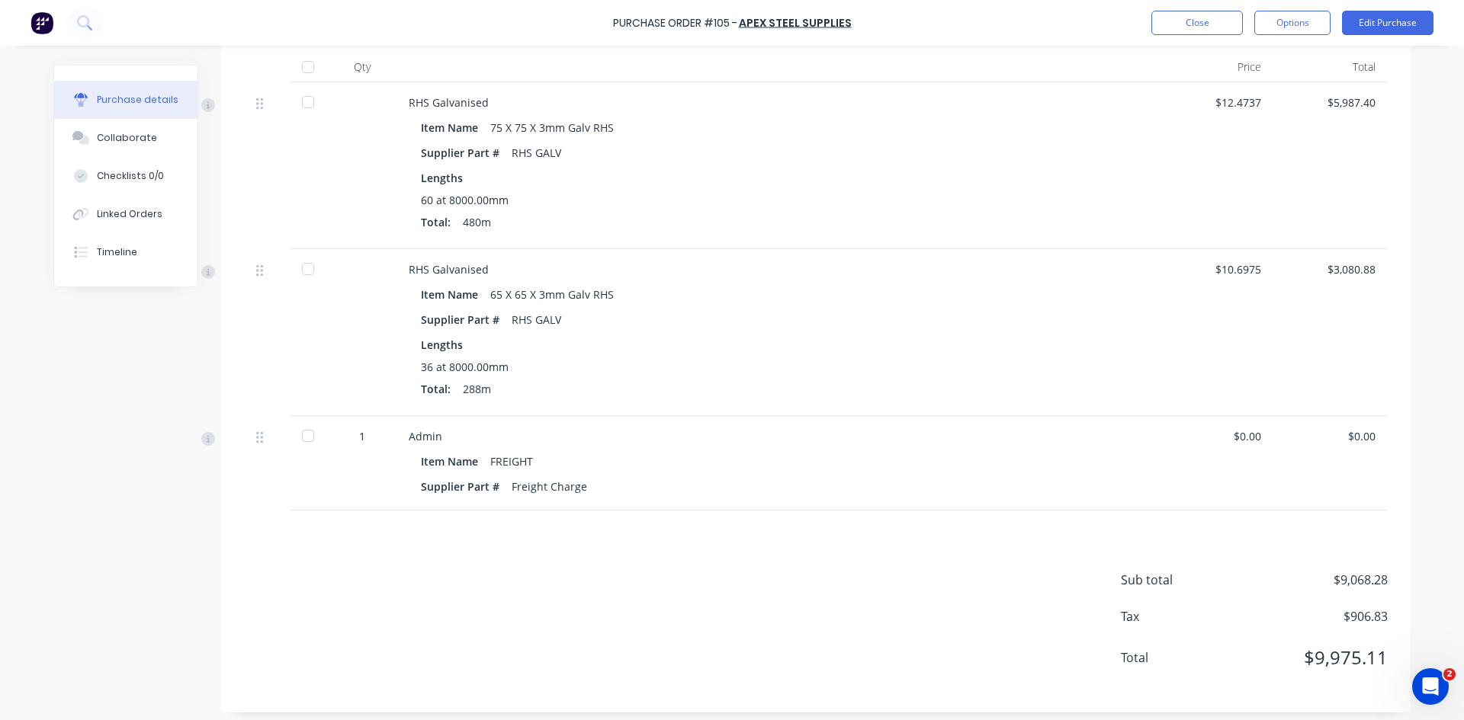
click at [1345, 429] on div "$0.00" at bounding box center [1330, 436] width 90 height 16
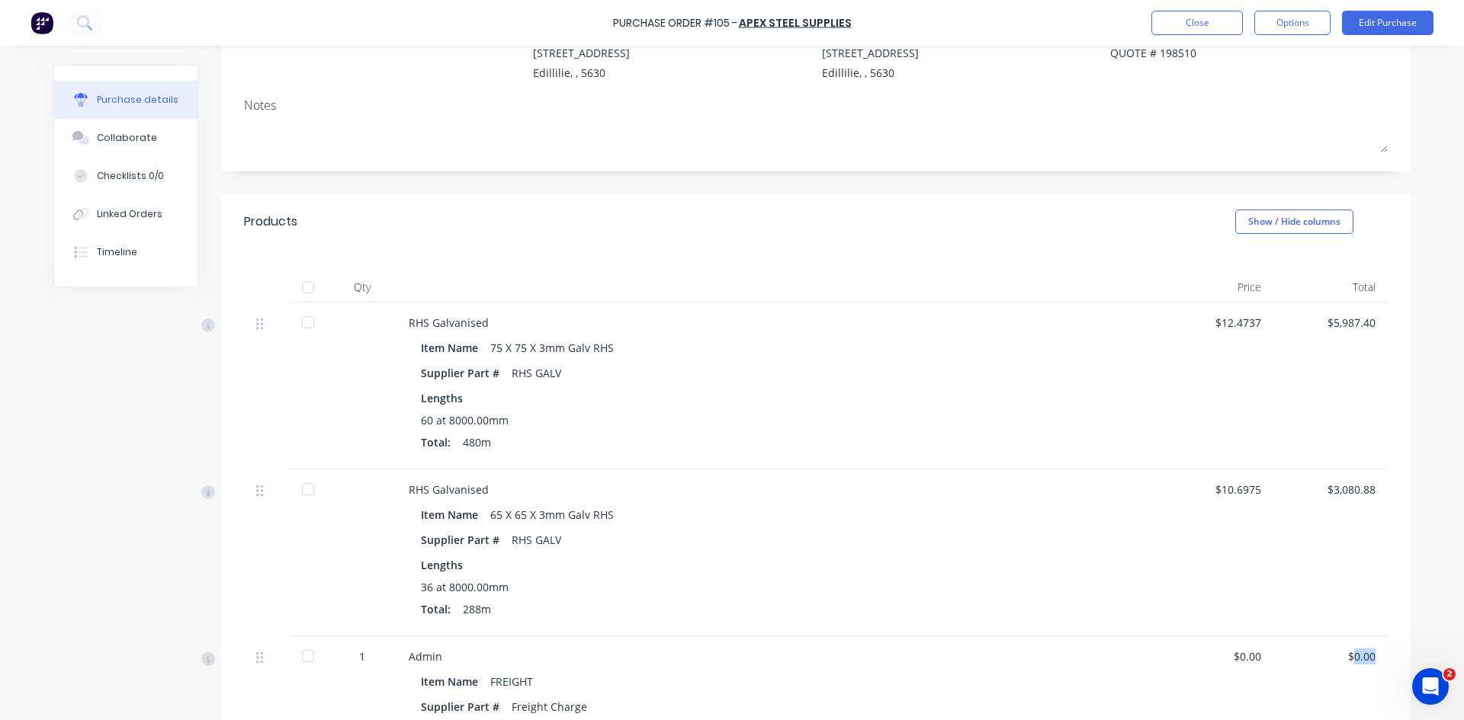
scroll to position [76, 0]
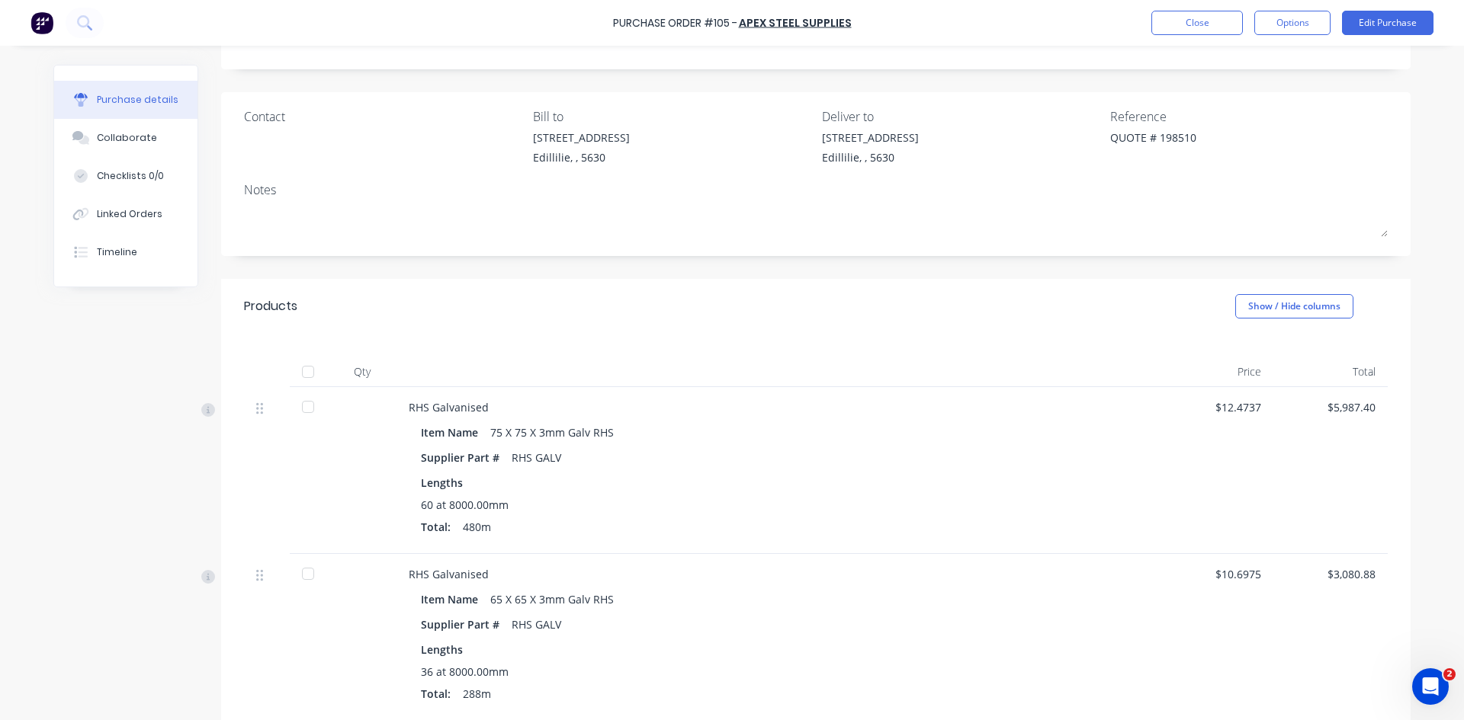
click at [1352, 406] on div "$5,987.40" at bounding box center [1330, 407] width 90 height 16
click at [1355, 470] on div "$5,987.40" at bounding box center [1330, 470] width 114 height 167
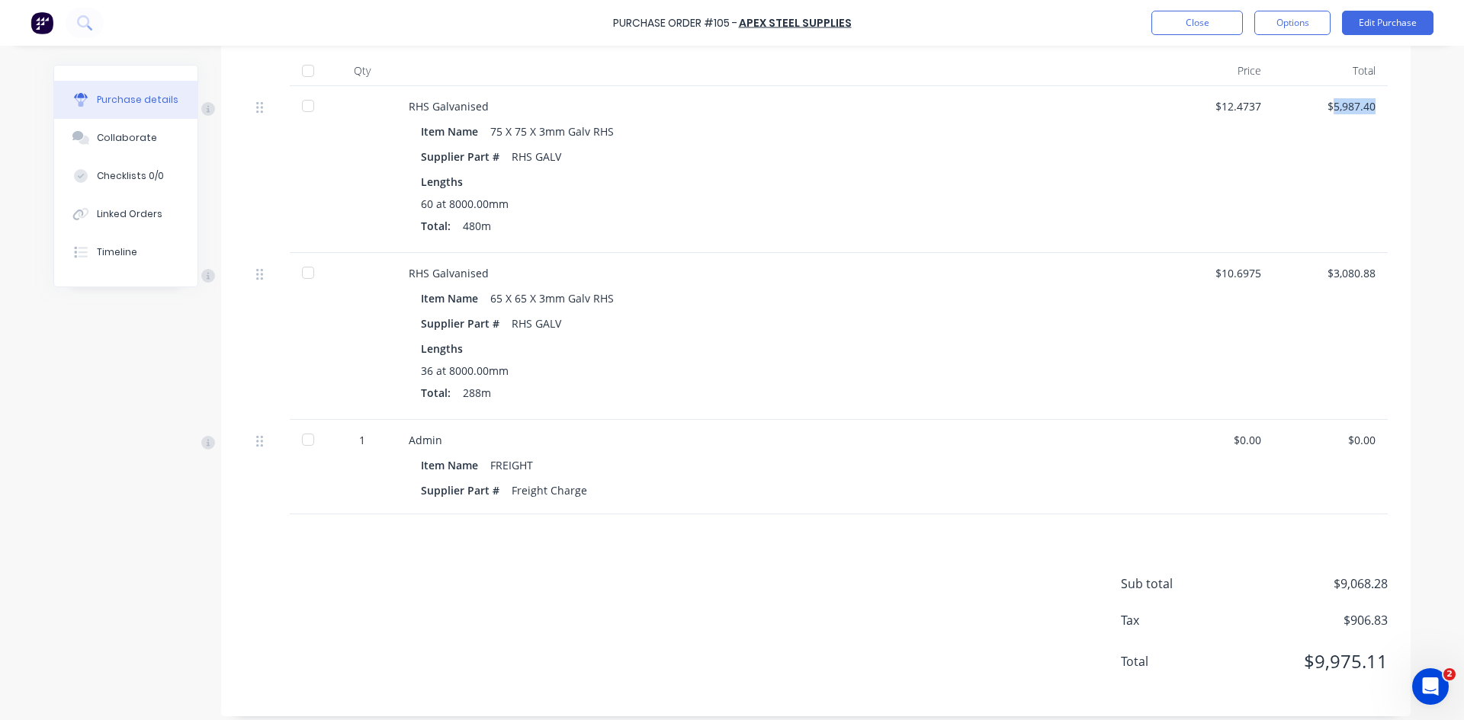
scroll to position [389, 0]
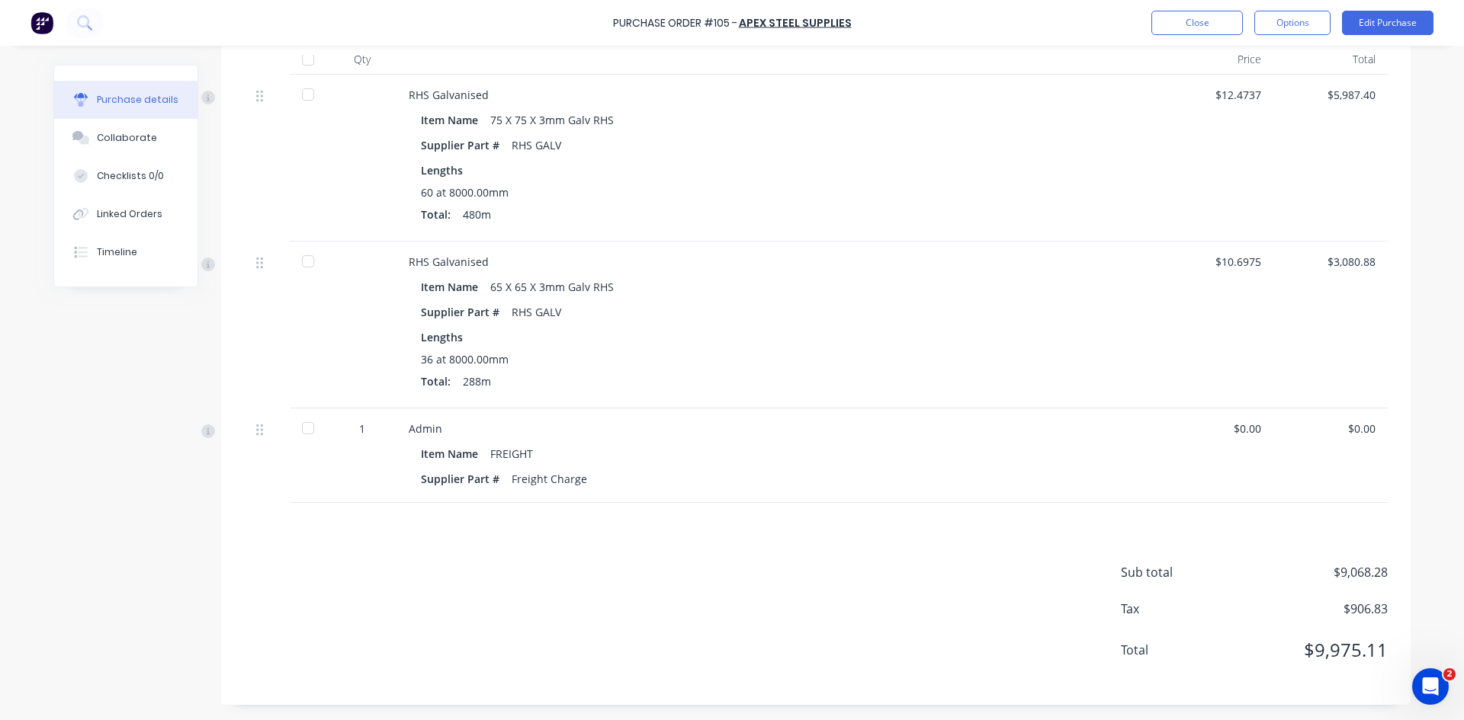
click at [1341, 428] on div "$0.00" at bounding box center [1330, 429] width 90 height 16
click at [1342, 428] on div "$0.00" at bounding box center [1330, 429] width 90 height 16
click at [1351, 428] on div "$0.00" at bounding box center [1330, 429] width 90 height 16
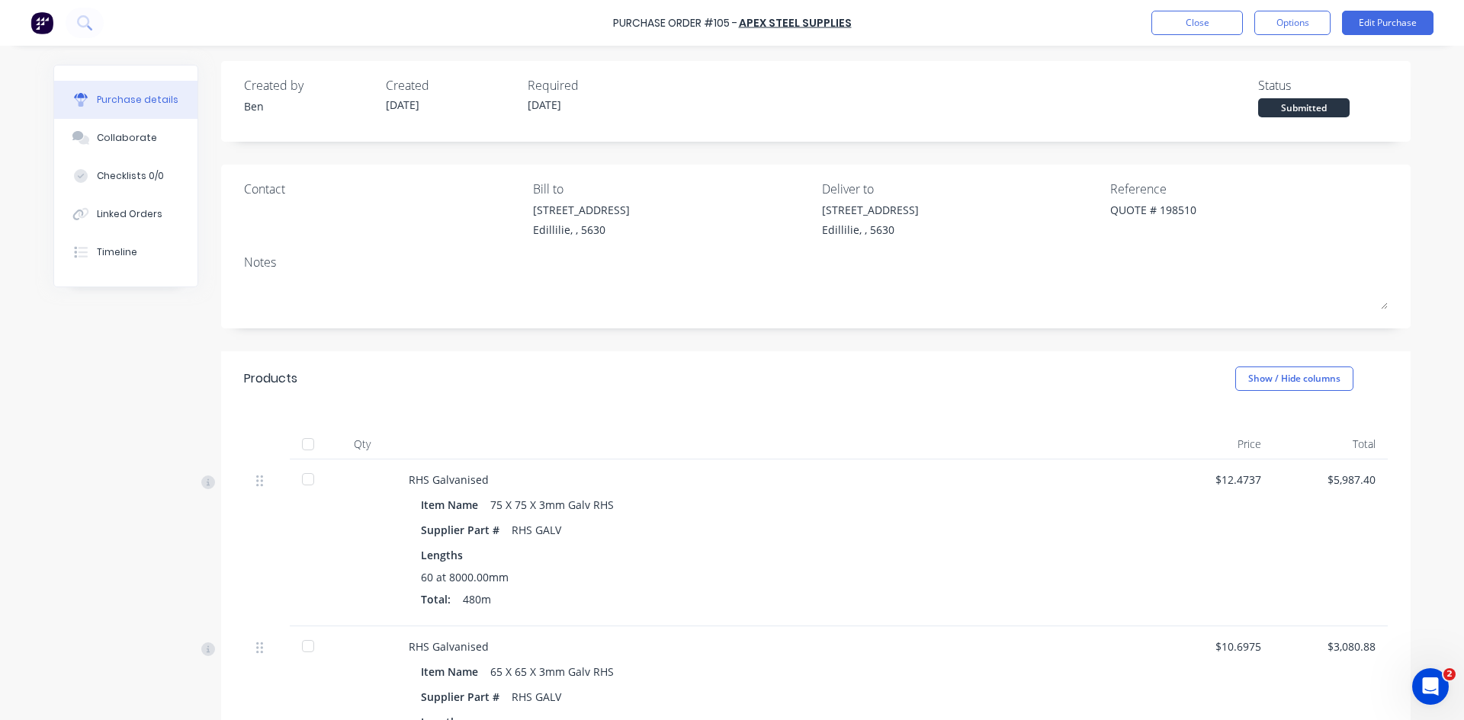
scroll to position [0, 0]
click at [1382, 17] on button "Edit Purchase" at bounding box center [1387, 23] width 91 height 24
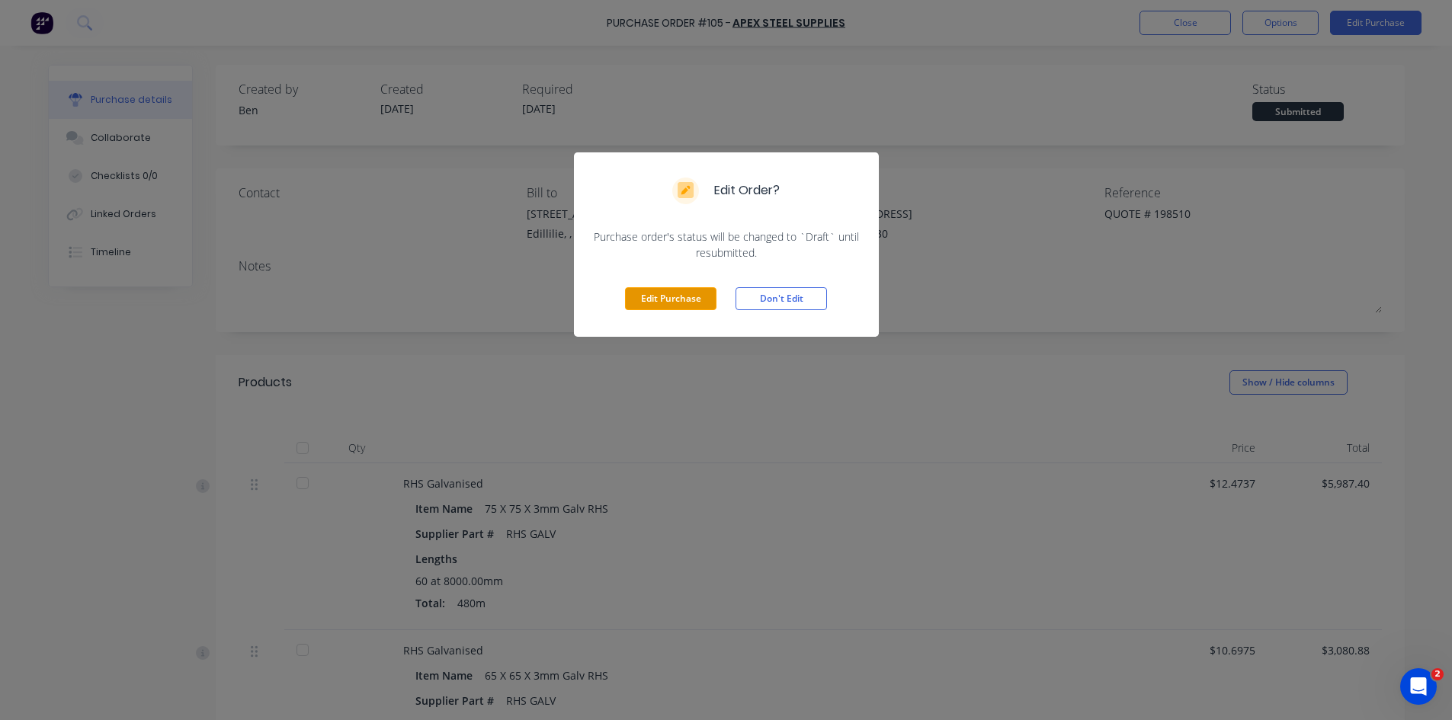
click at [681, 300] on button "Edit Purchase" at bounding box center [670, 298] width 91 height 23
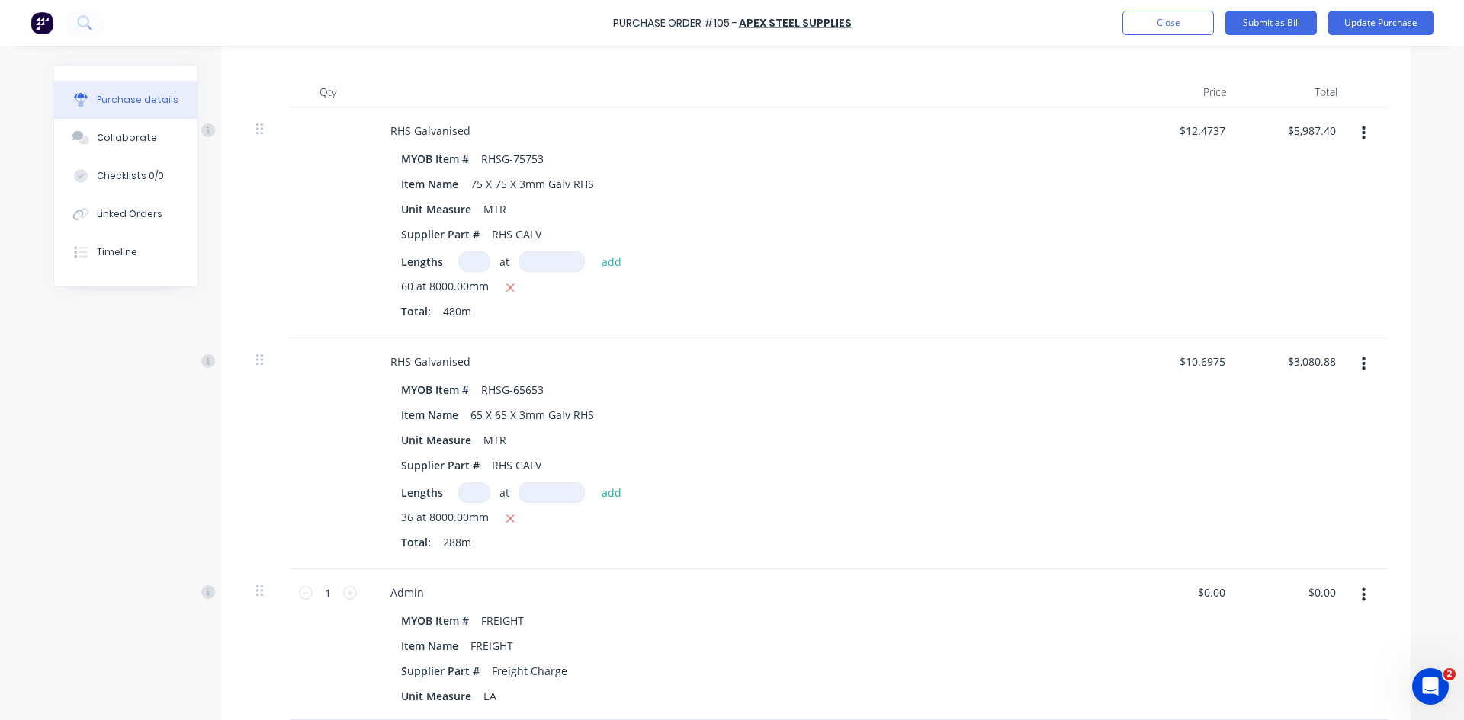
scroll to position [381, 0]
type textarea "x"
type input "0.00"
click at [1302, 585] on div "0.00 0.00" at bounding box center [1294, 643] width 111 height 151
type textarea "x"
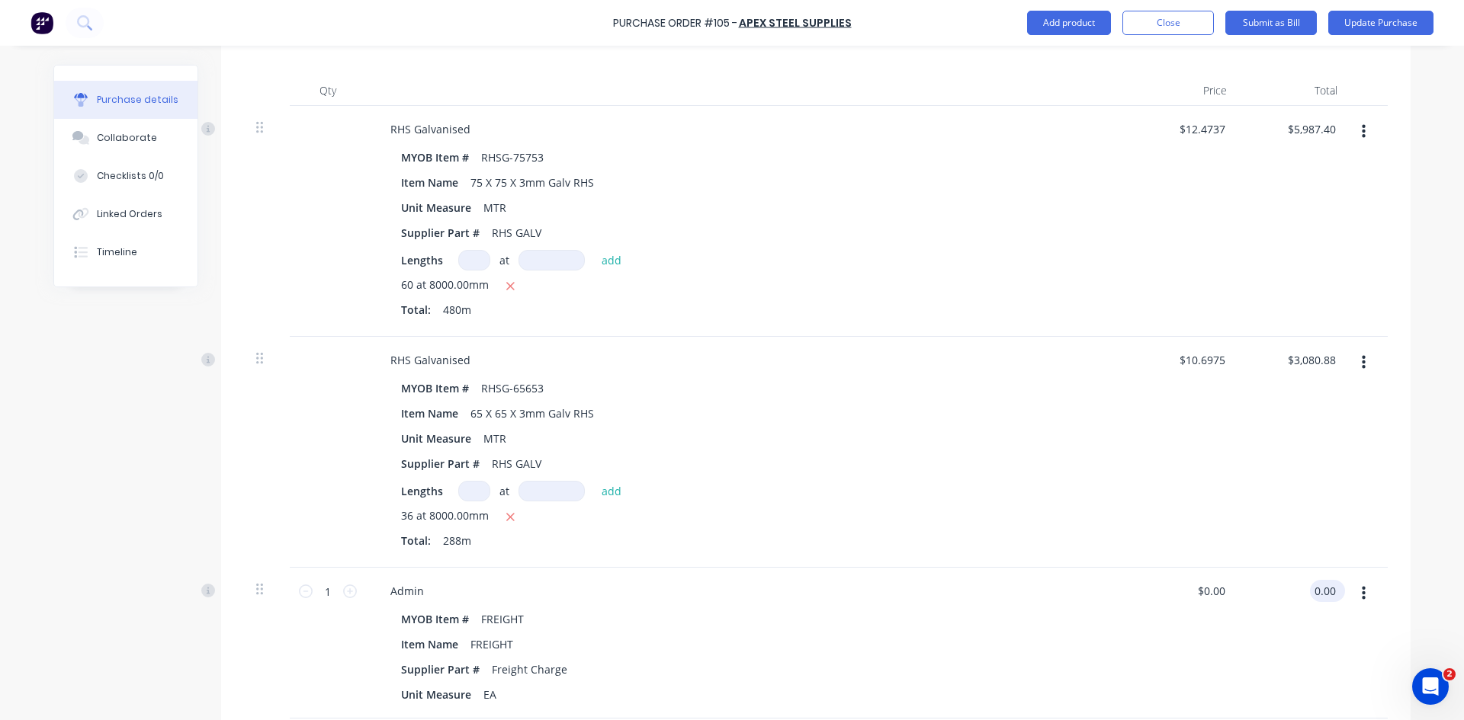
type input "$0.00"
click at [1302, 585] on div "$0.00 $0.00" at bounding box center [1294, 643] width 111 height 151
type textarea "x"
type input "0.00"
click at [1311, 595] on input "0.00" at bounding box center [1324, 591] width 29 height 22
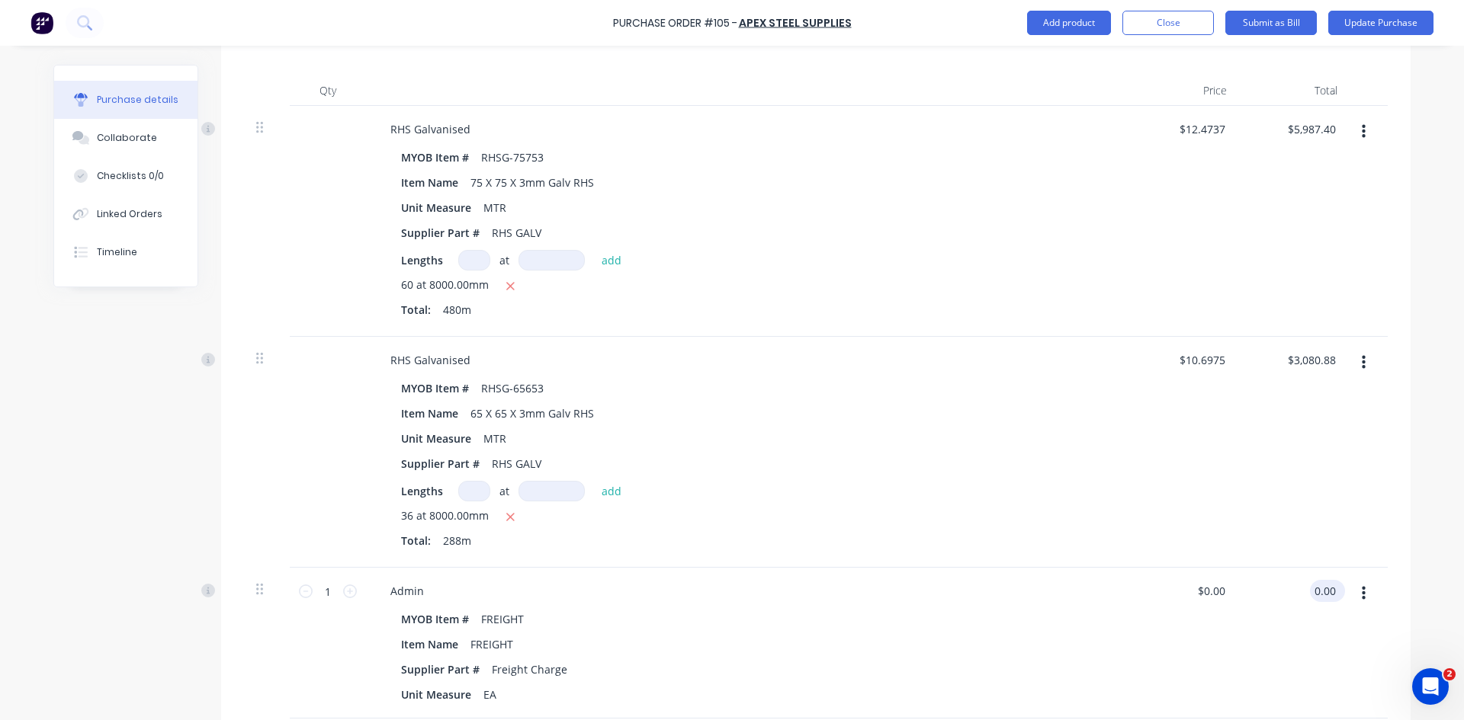
click at [1311, 595] on input "0.00" at bounding box center [1324, 591] width 29 height 22
type textarea "x"
type input "0.0000"
type input "$0.00"
click at [1206, 595] on input "0.0000" at bounding box center [1207, 591] width 41 height 22
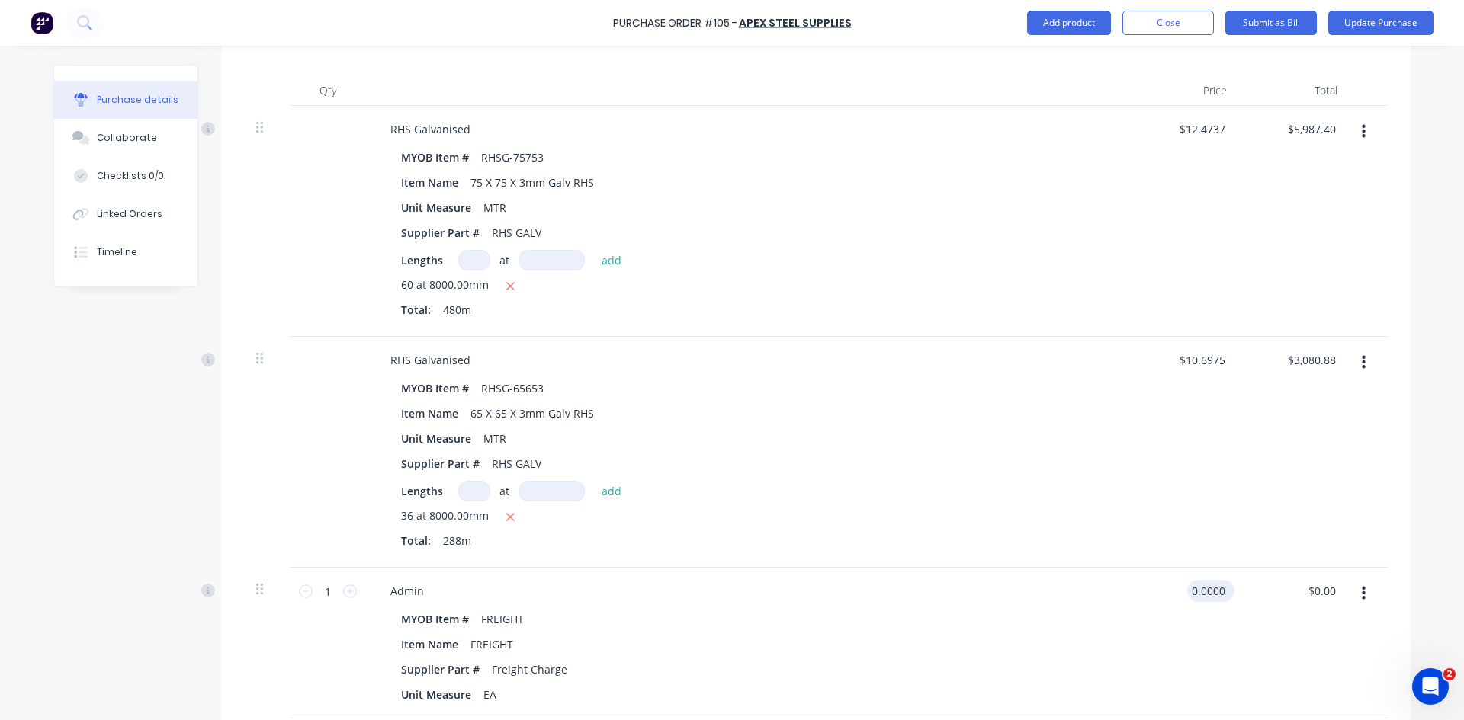
click at [1206, 595] on input "0.0000" at bounding box center [1207, 591] width 41 height 22
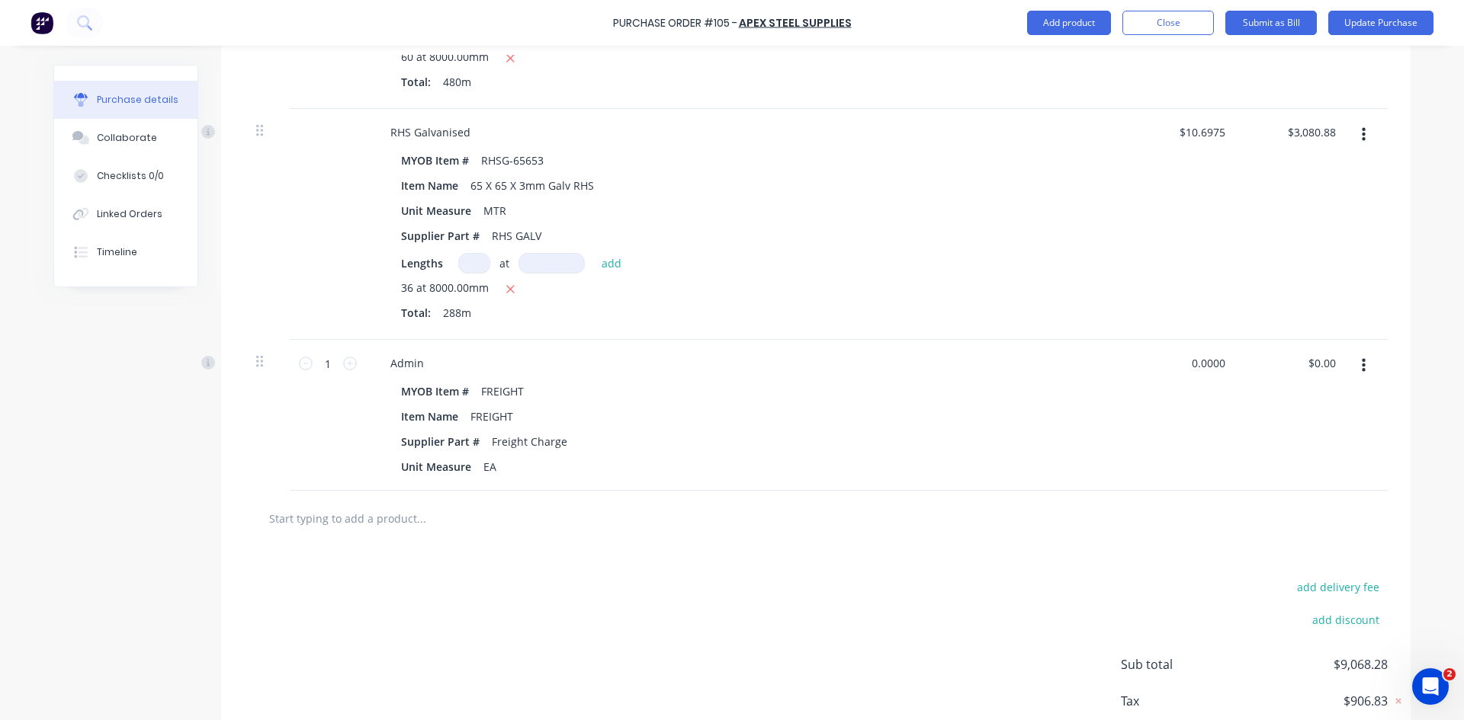
scroll to position [701, 0]
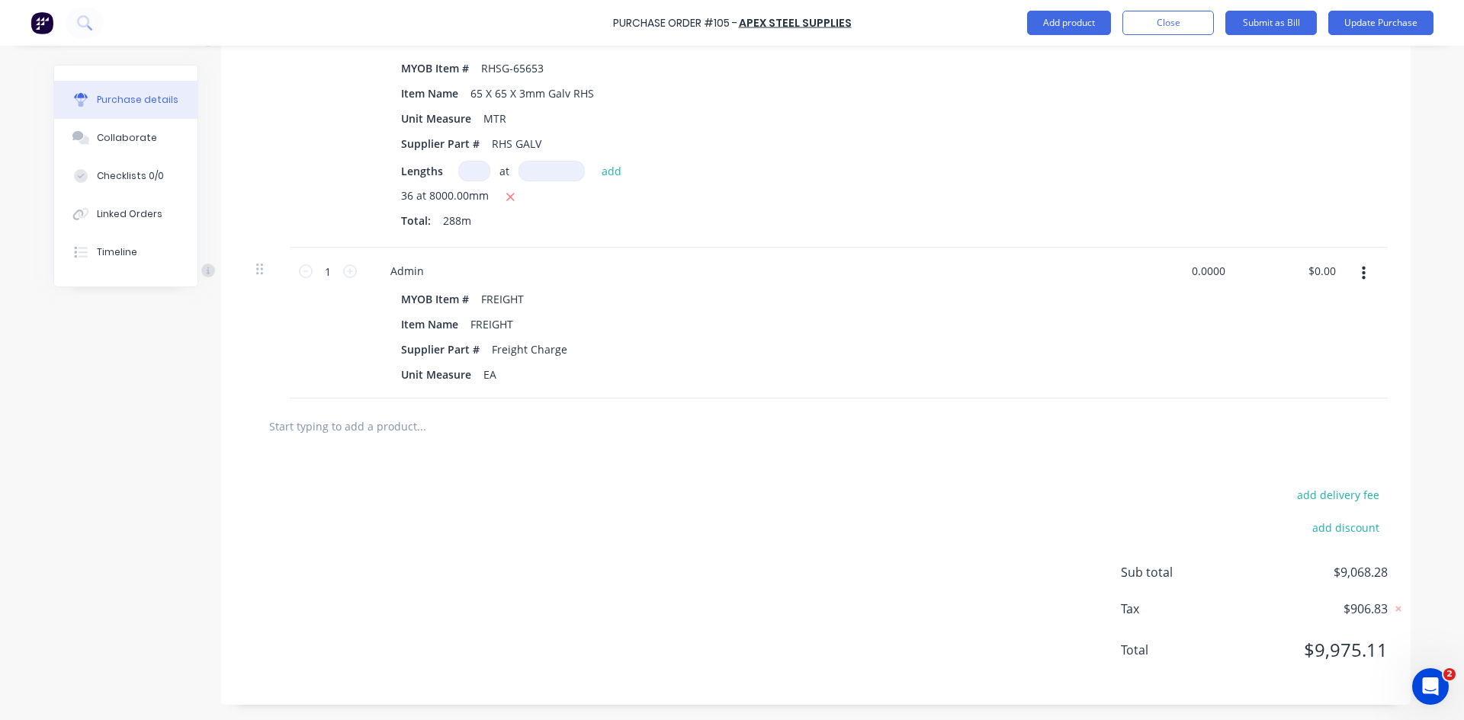
type textarea "x"
type input "$0.00"
click at [1361, 278] on icon "button" at bounding box center [1363, 274] width 4 height 14
click at [1290, 399] on button "Delete" at bounding box center [1317, 405] width 130 height 30
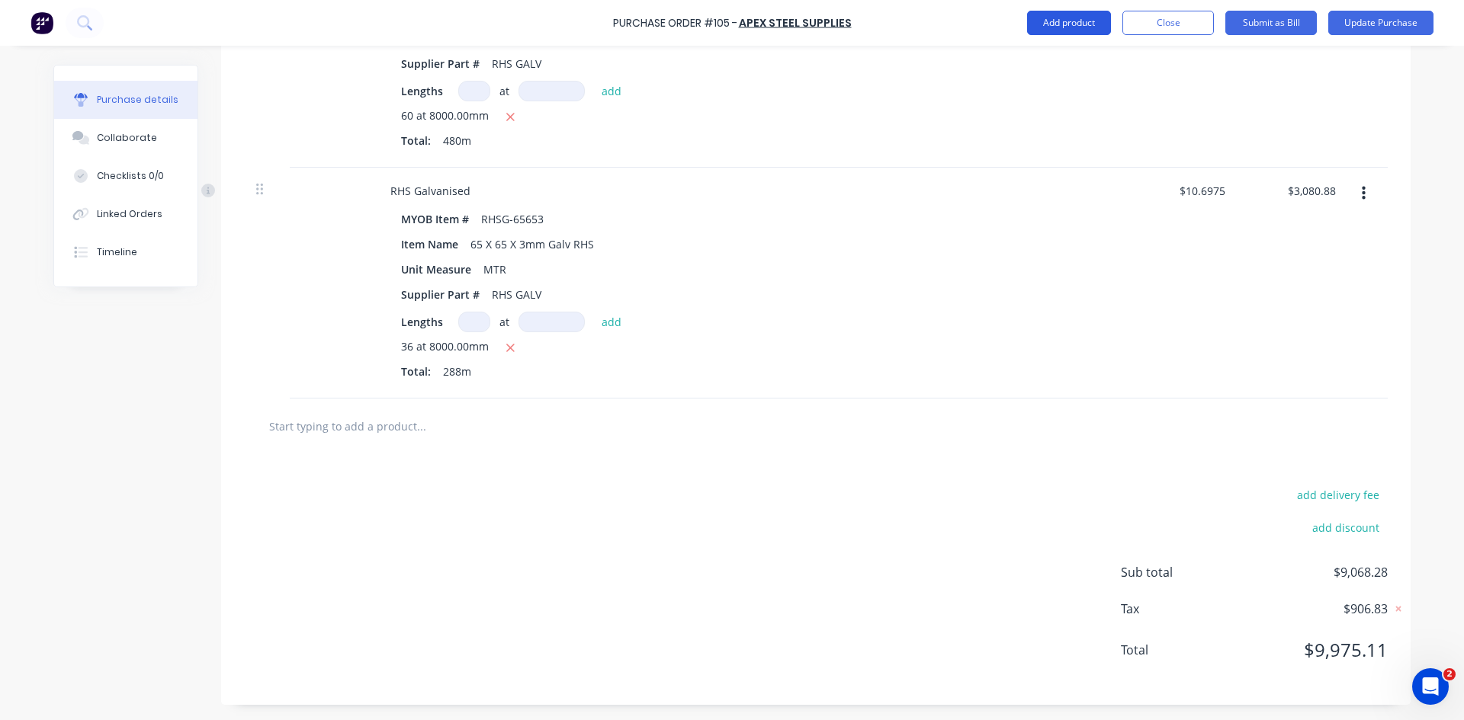
click at [1078, 22] on button "Add product" at bounding box center [1069, 23] width 84 height 24
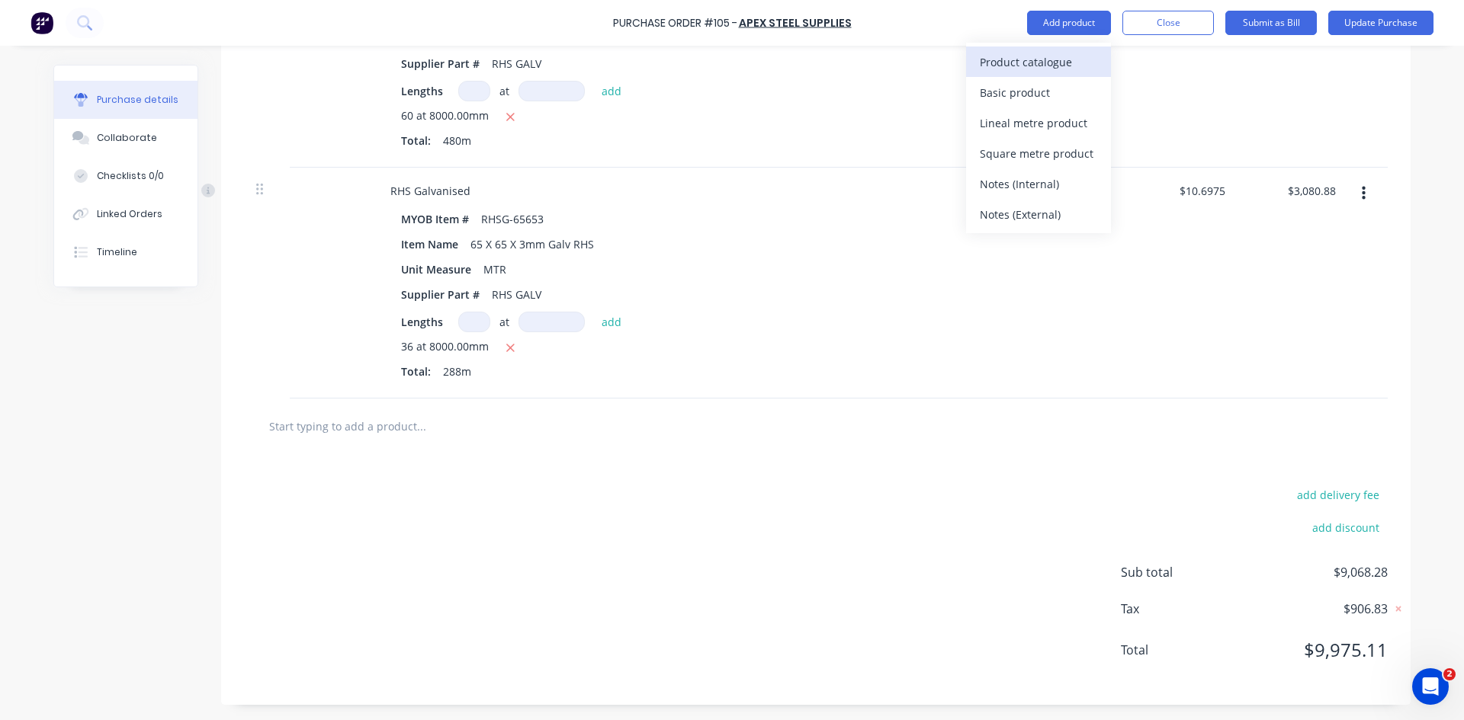
click at [1038, 59] on div "Product catalogue" at bounding box center [1038, 62] width 117 height 22
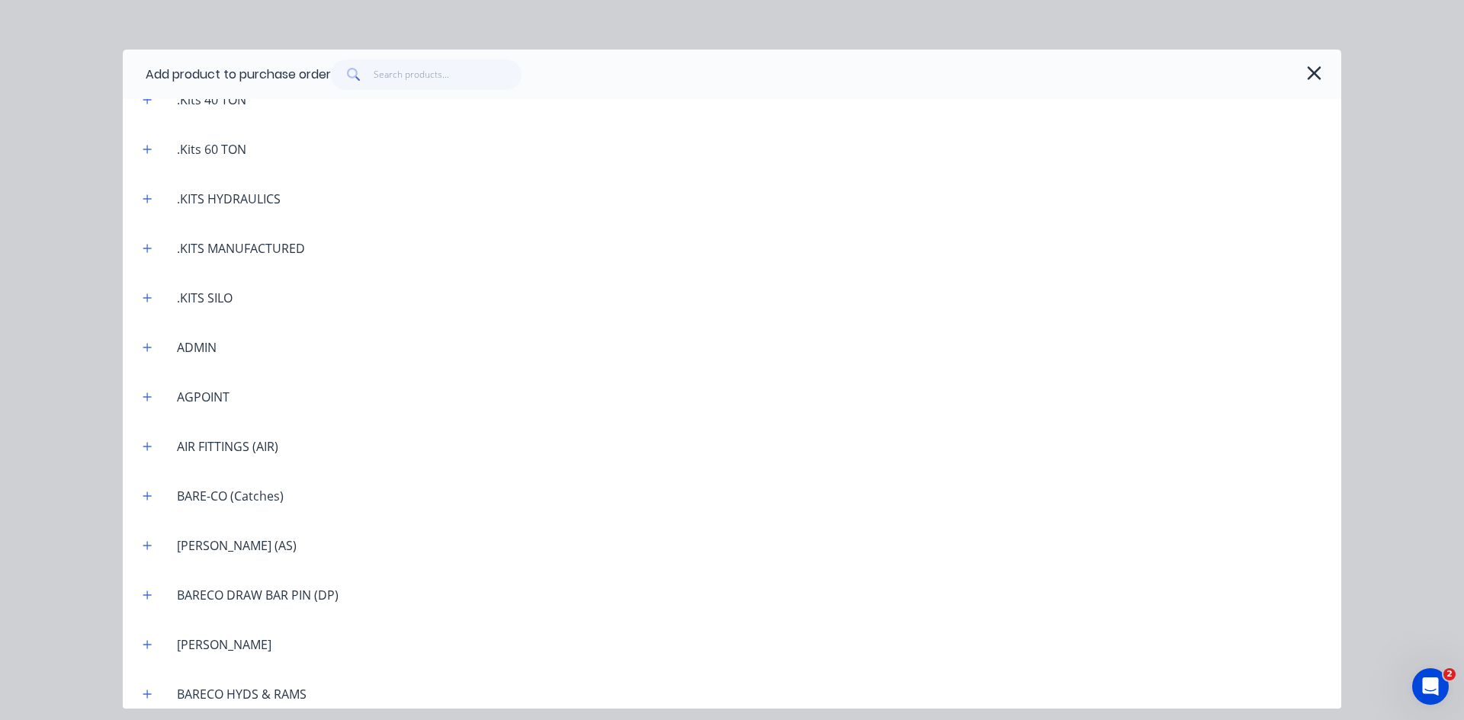
scroll to position [457, 0]
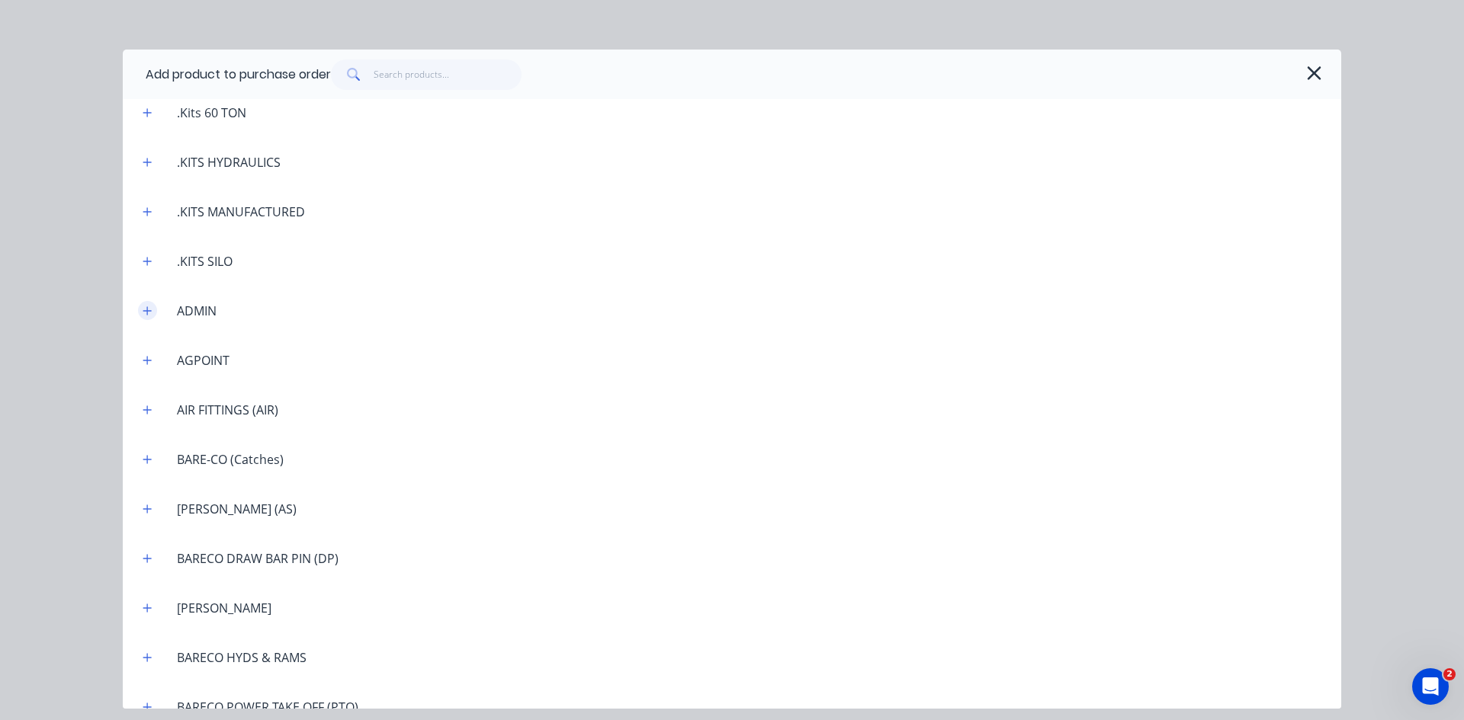
click at [143, 309] on icon "button" at bounding box center [147, 311] width 9 height 11
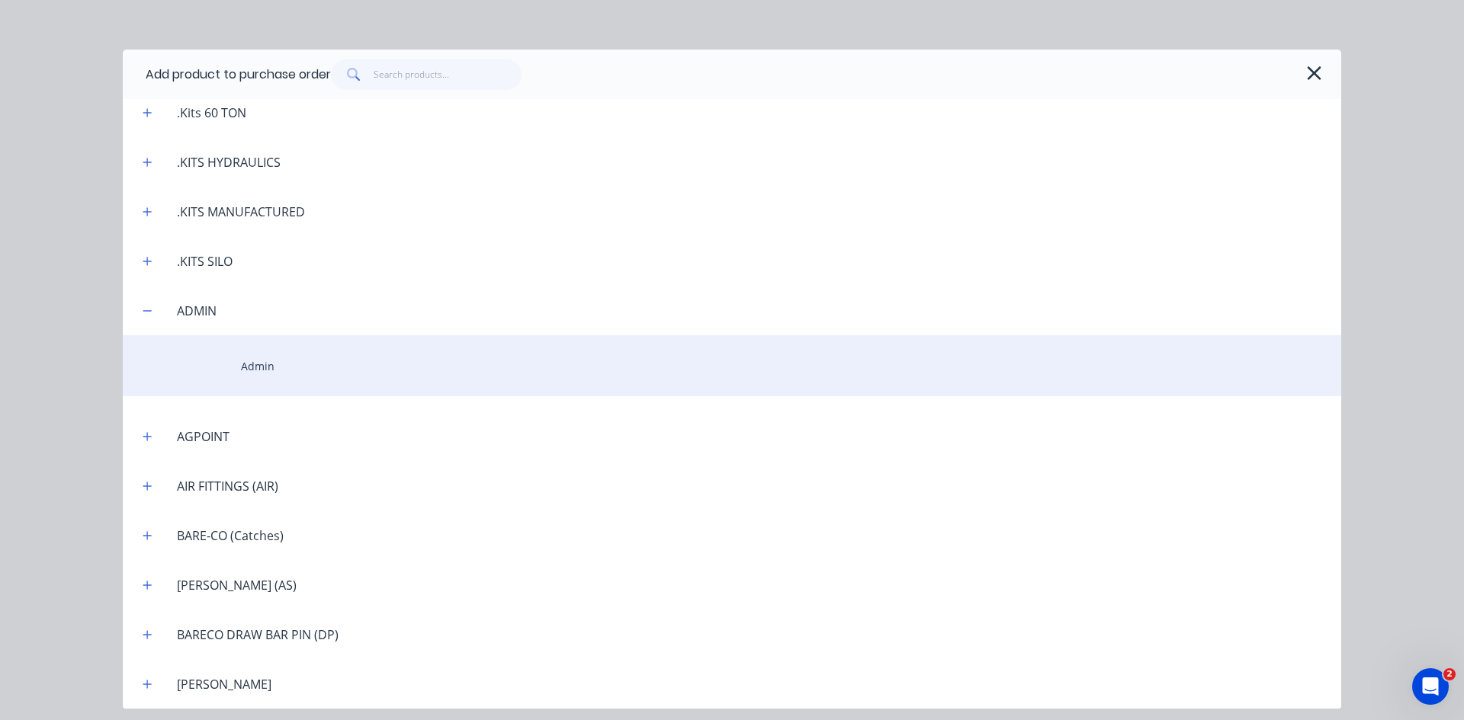
click at [252, 367] on div "Admin" at bounding box center [732, 365] width 1218 height 61
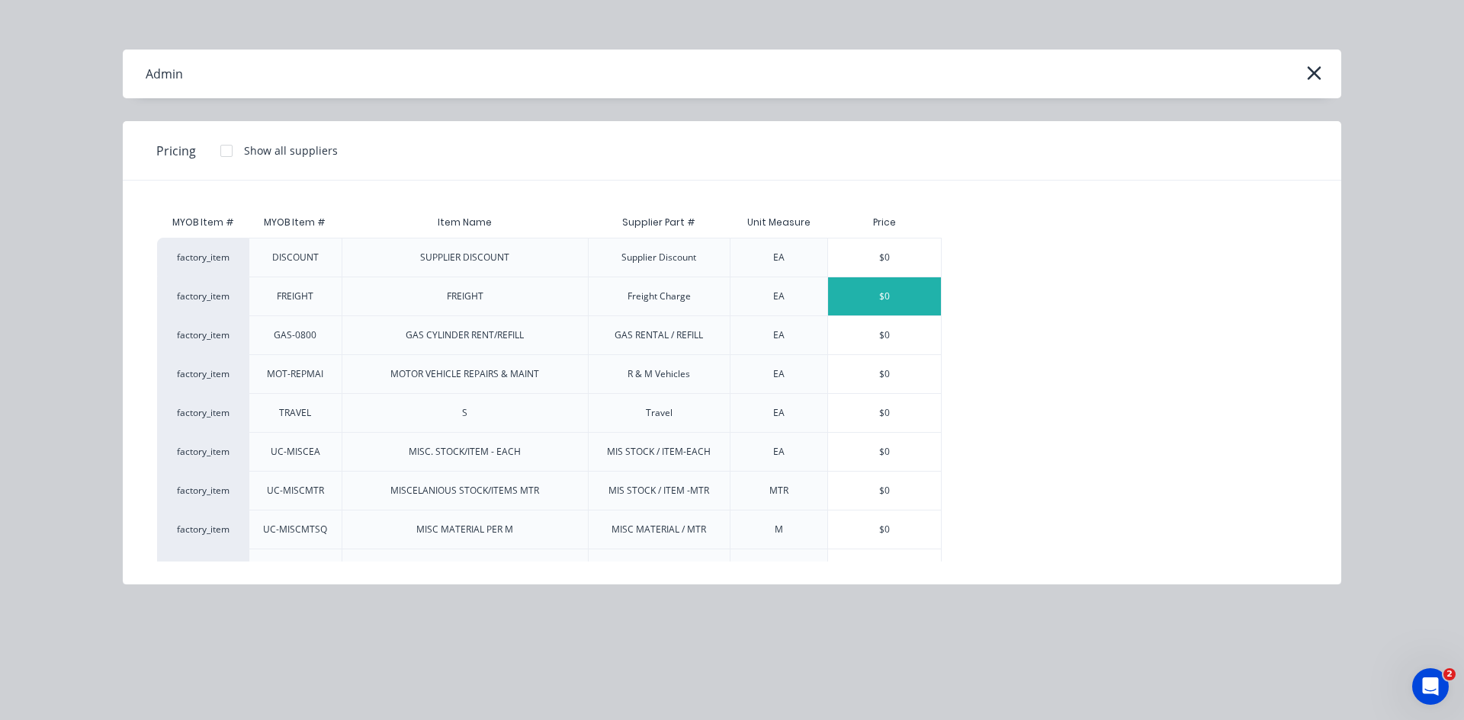
click at [870, 302] on div "$0" at bounding box center [884, 296] width 113 height 38
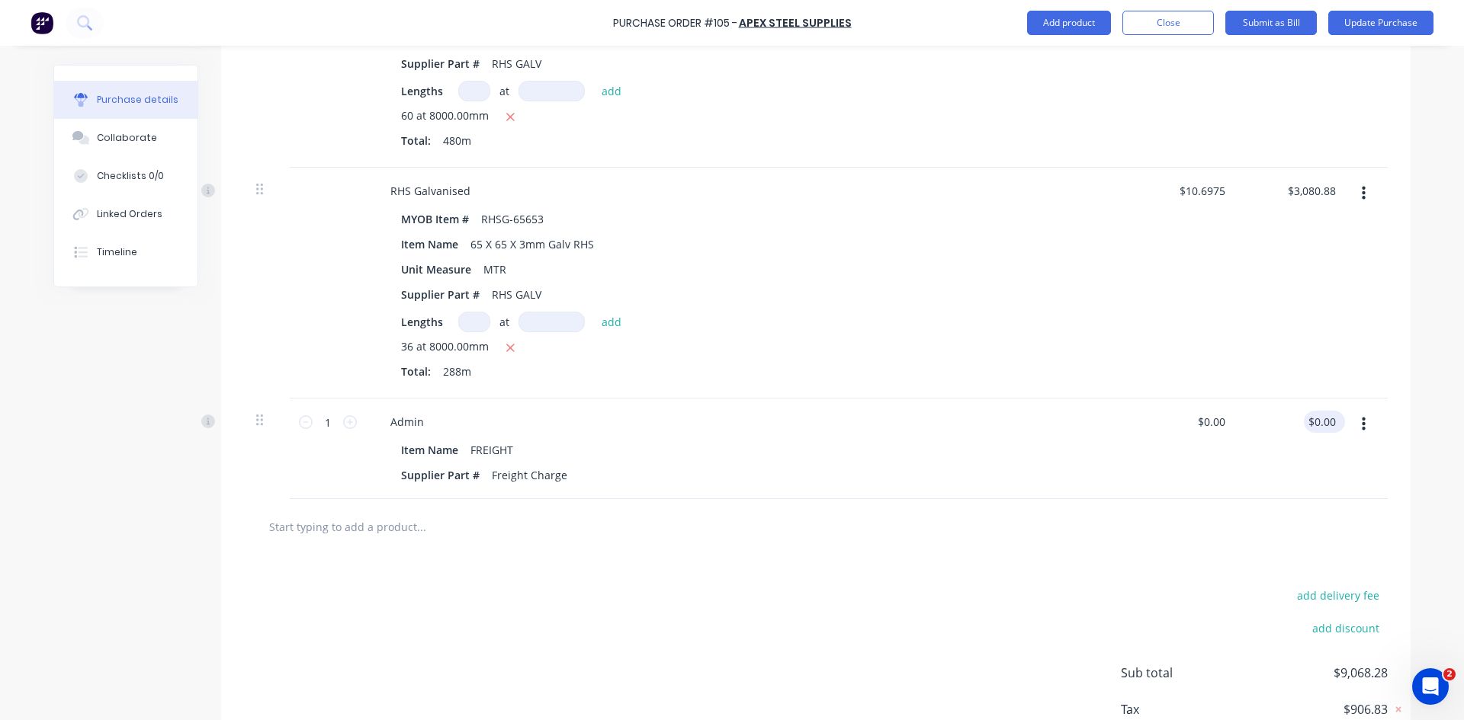
type textarea "x"
type input "0.00"
click at [1320, 420] on input "0.00" at bounding box center [1320, 422] width 35 height 22
type textarea "x"
click at [1320, 420] on input "0.00" at bounding box center [1324, 422] width 29 height 22
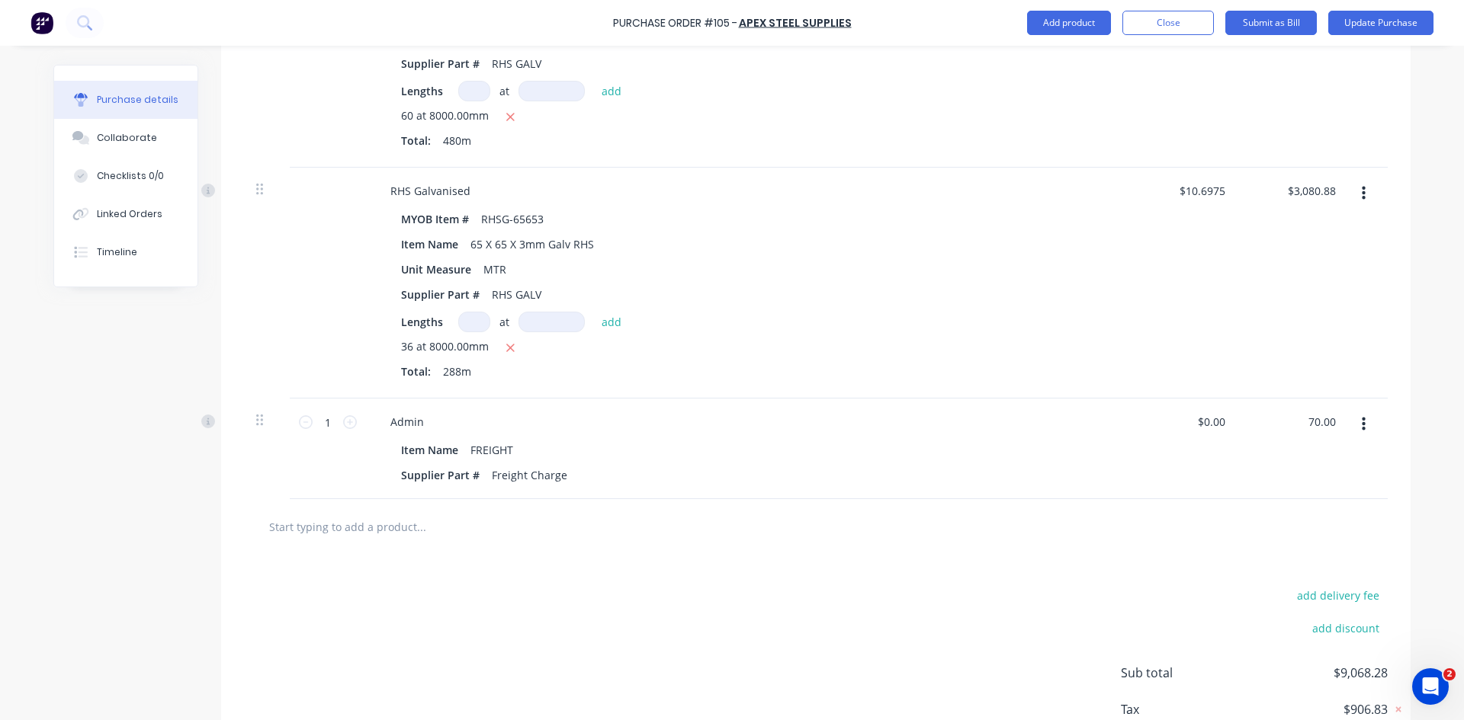
type input "0.00"
click at [1332, 418] on input "0.00" at bounding box center [1324, 422] width 29 height 22
type textarea "x"
click at [1332, 418] on input "0.00" at bounding box center [1324, 422] width 29 height 22
type input "75.00"
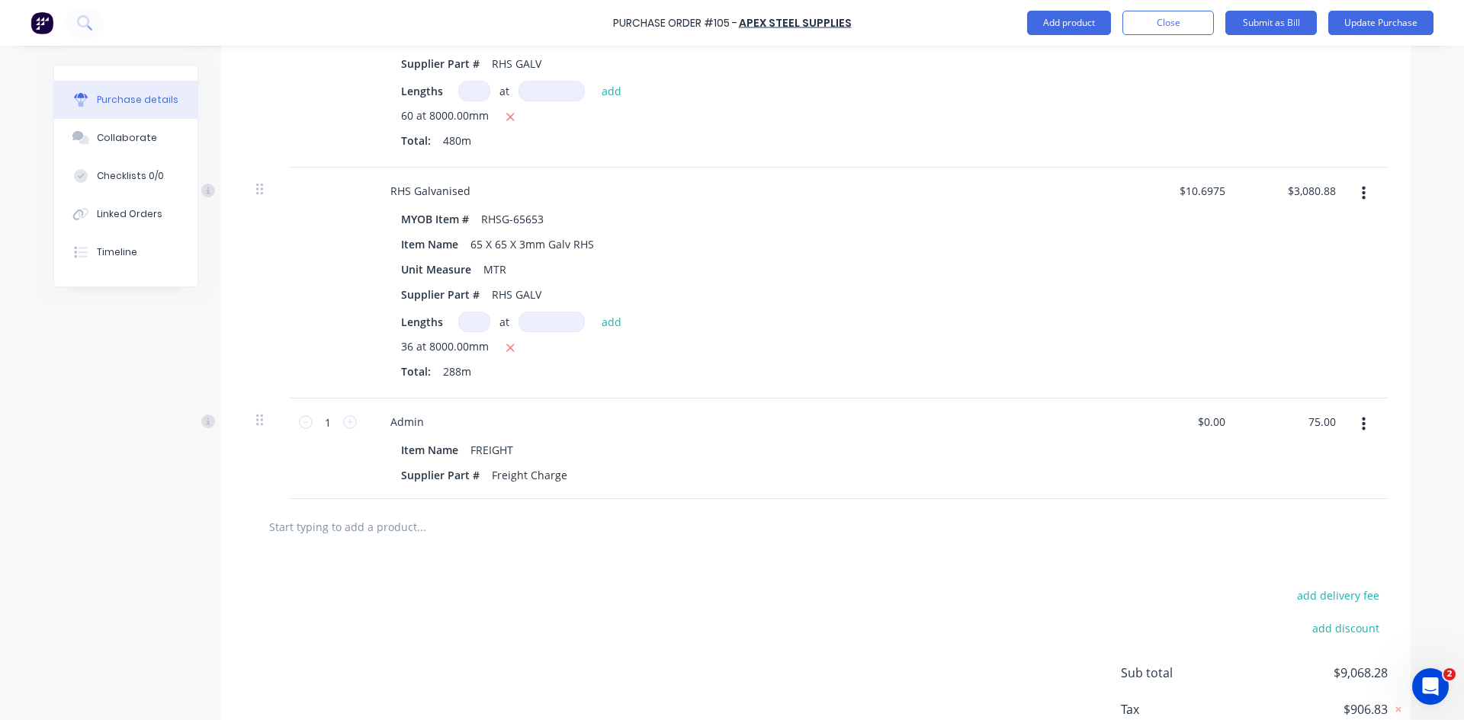
type textarea "x"
type input "$75.00"
click at [1179, 518] on div at bounding box center [815, 526] width 1119 height 30
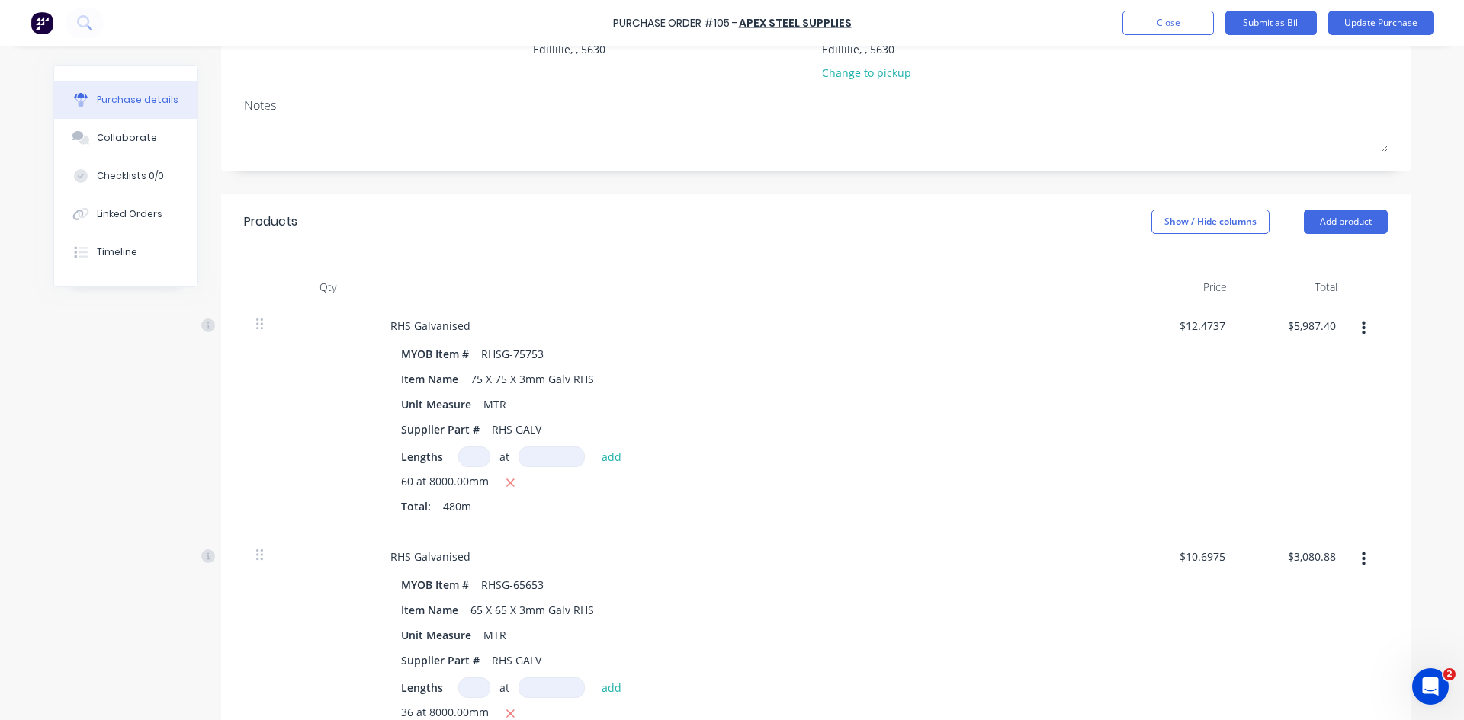
scroll to position [117, 0]
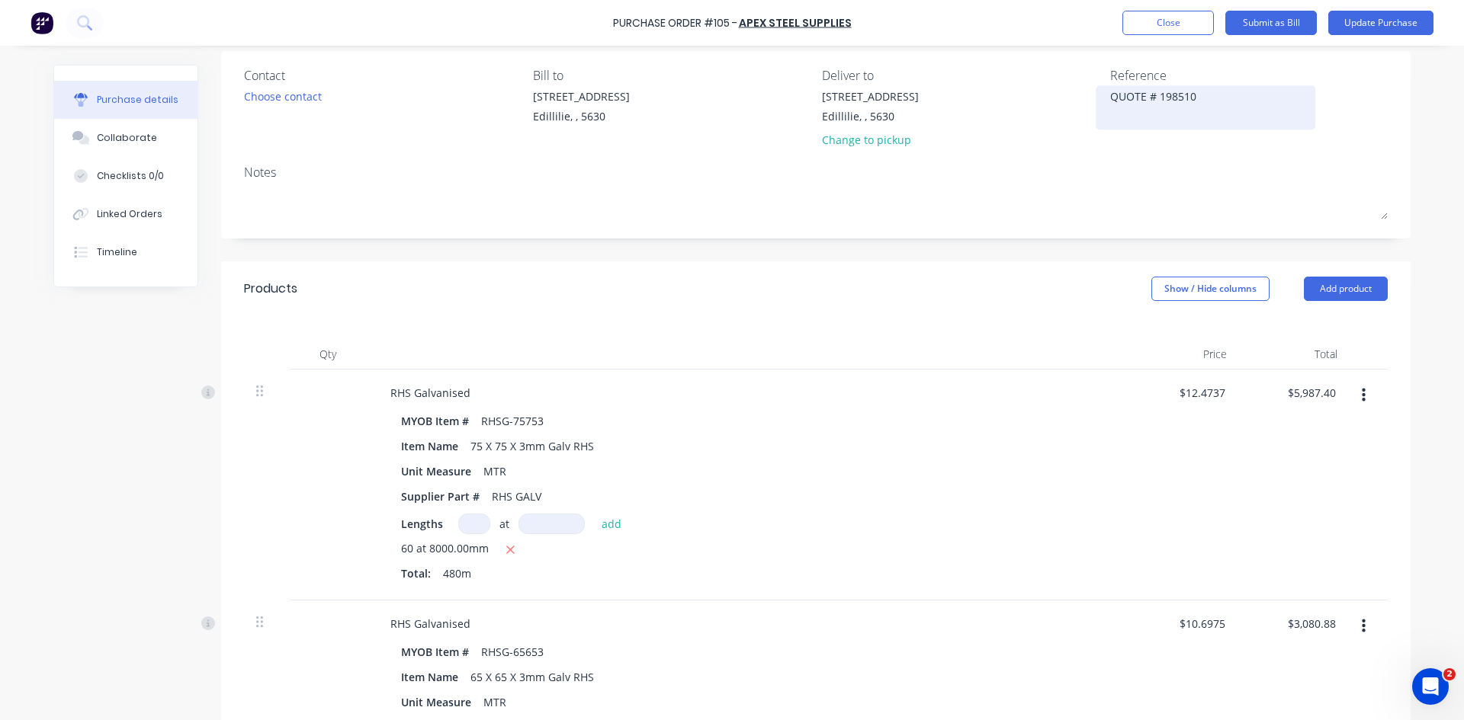
click at [1196, 98] on textarea "QUOTE # 198510" at bounding box center [1205, 105] width 191 height 34
type textarea "Q"
type textarea "i"
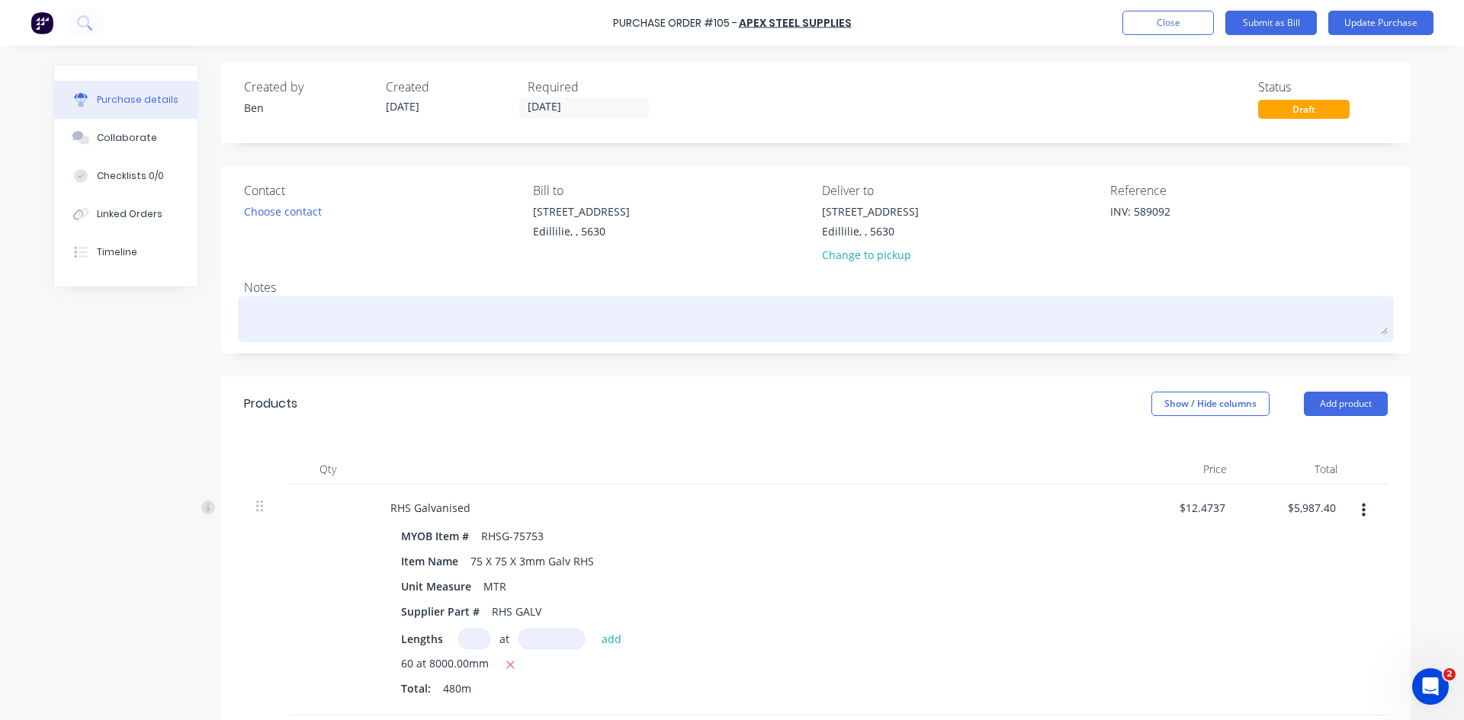
scroll to position [0, 0]
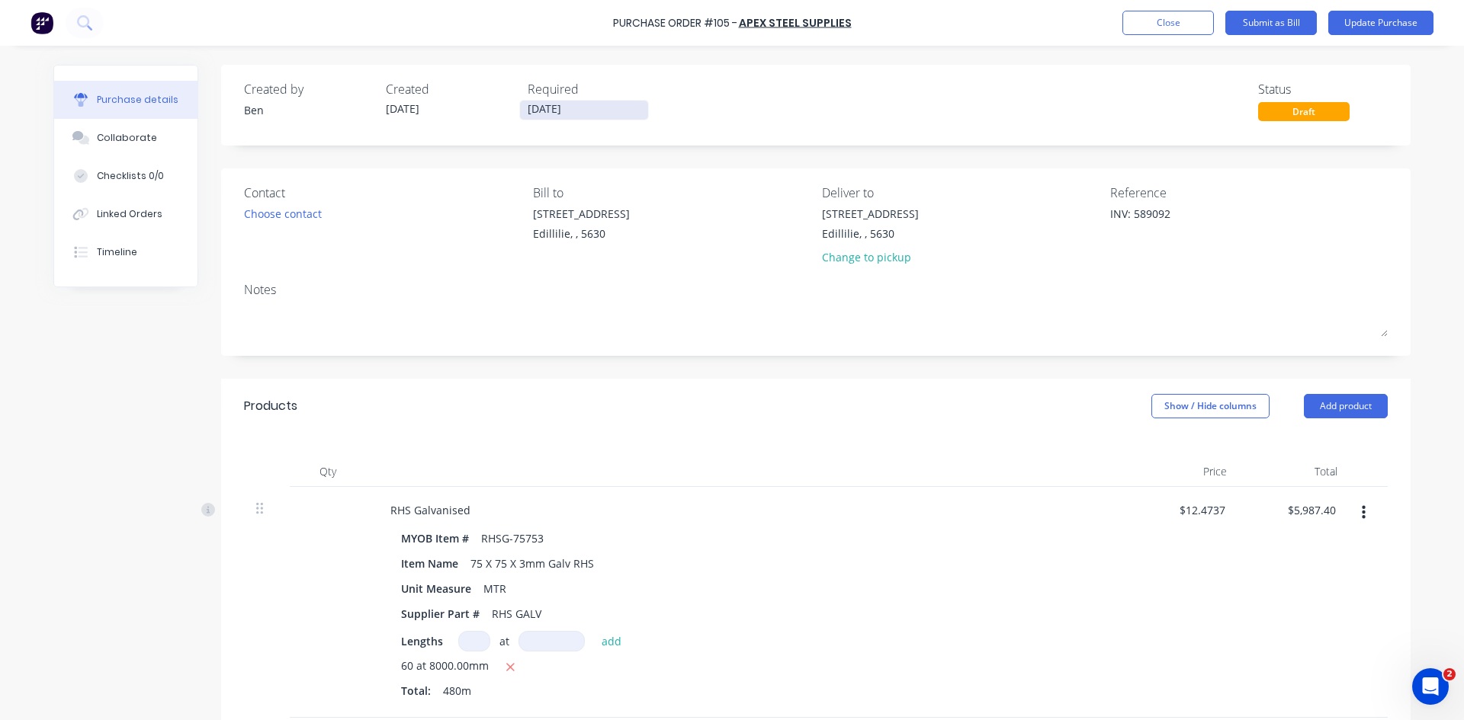
type textarea "INV: 589092"
type textarea "x"
type textarea "INV: 589092"
click at [584, 110] on input "[DATE]" at bounding box center [584, 110] width 128 height 19
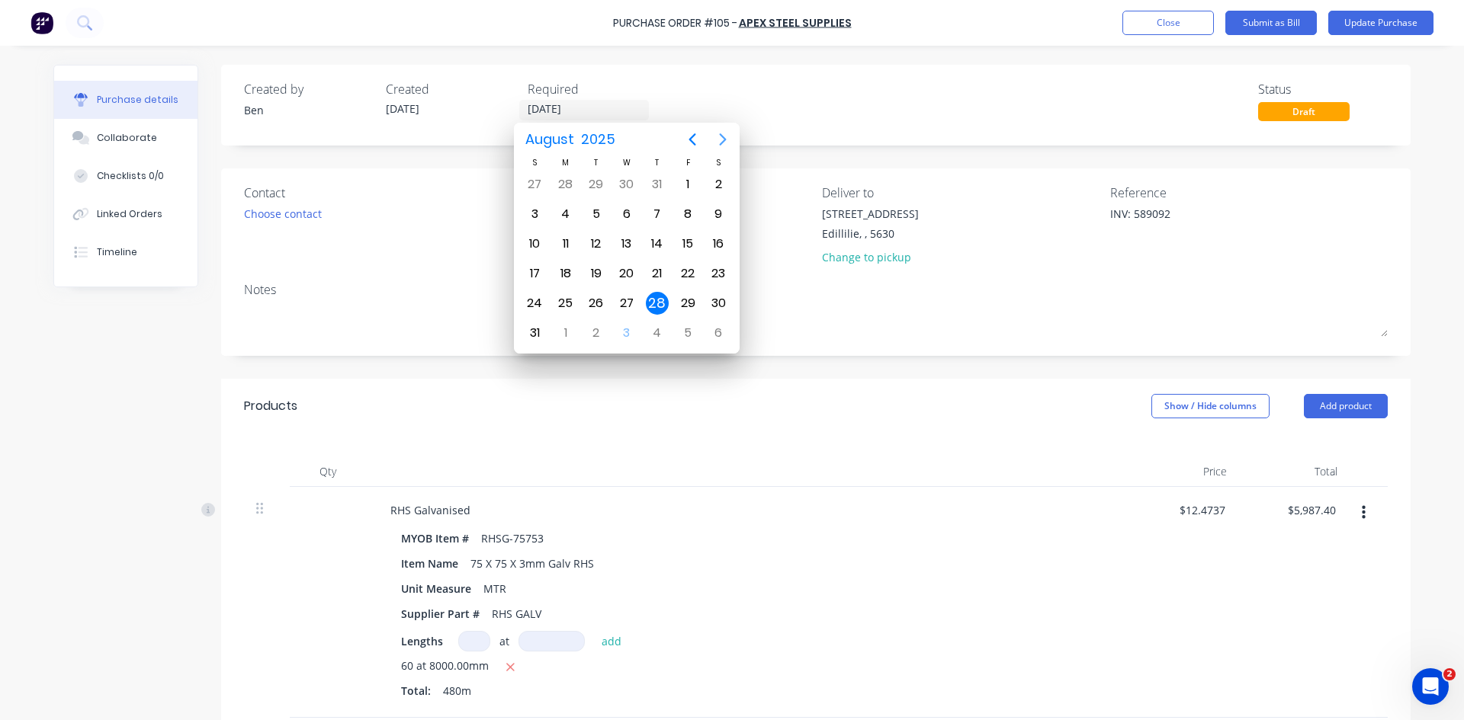
click at [722, 141] on icon "Next page" at bounding box center [722, 139] width 18 height 18
click at [571, 188] on div "1" at bounding box center [565, 184] width 23 height 23
type textarea "x"
type input "[DATE]"
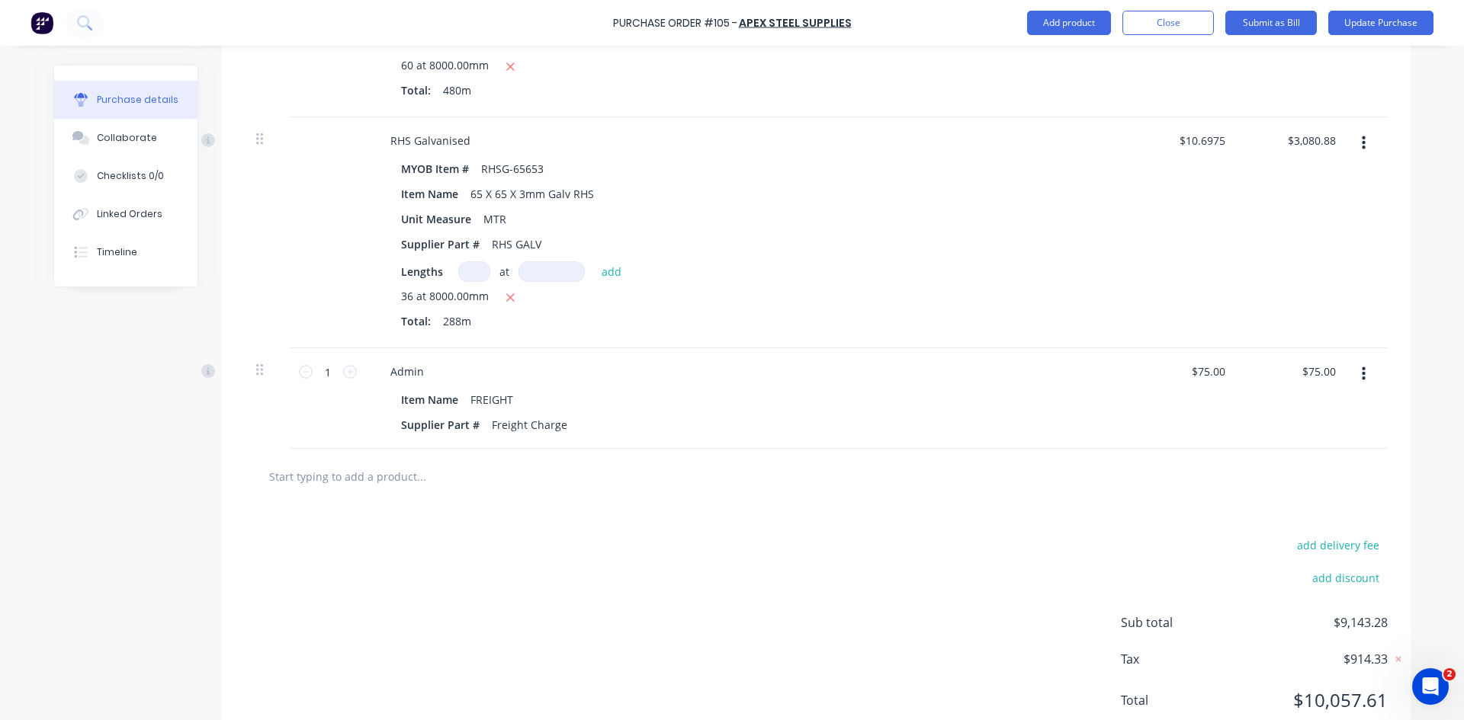
scroll to position [610, 0]
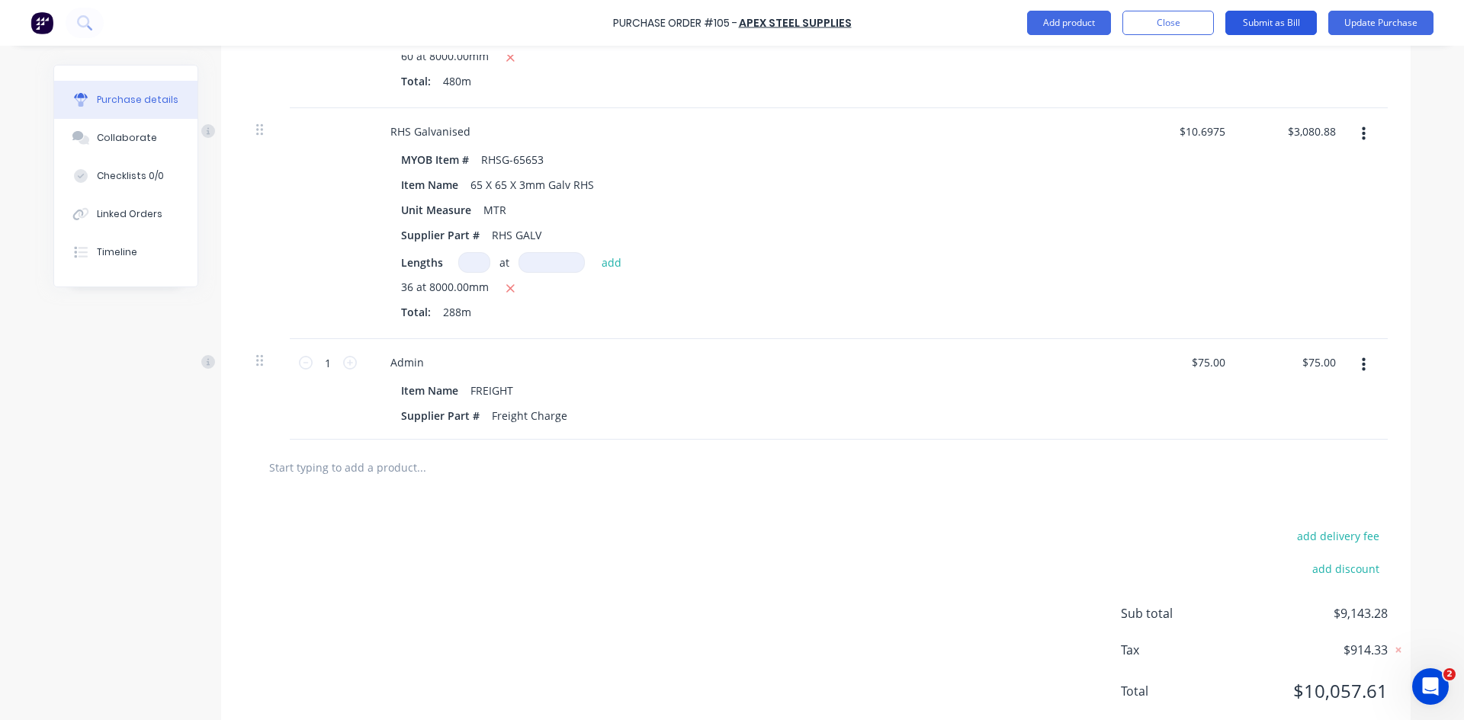
click at [1254, 21] on button "Submit as Bill" at bounding box center [1270, 23] width 91 height 24
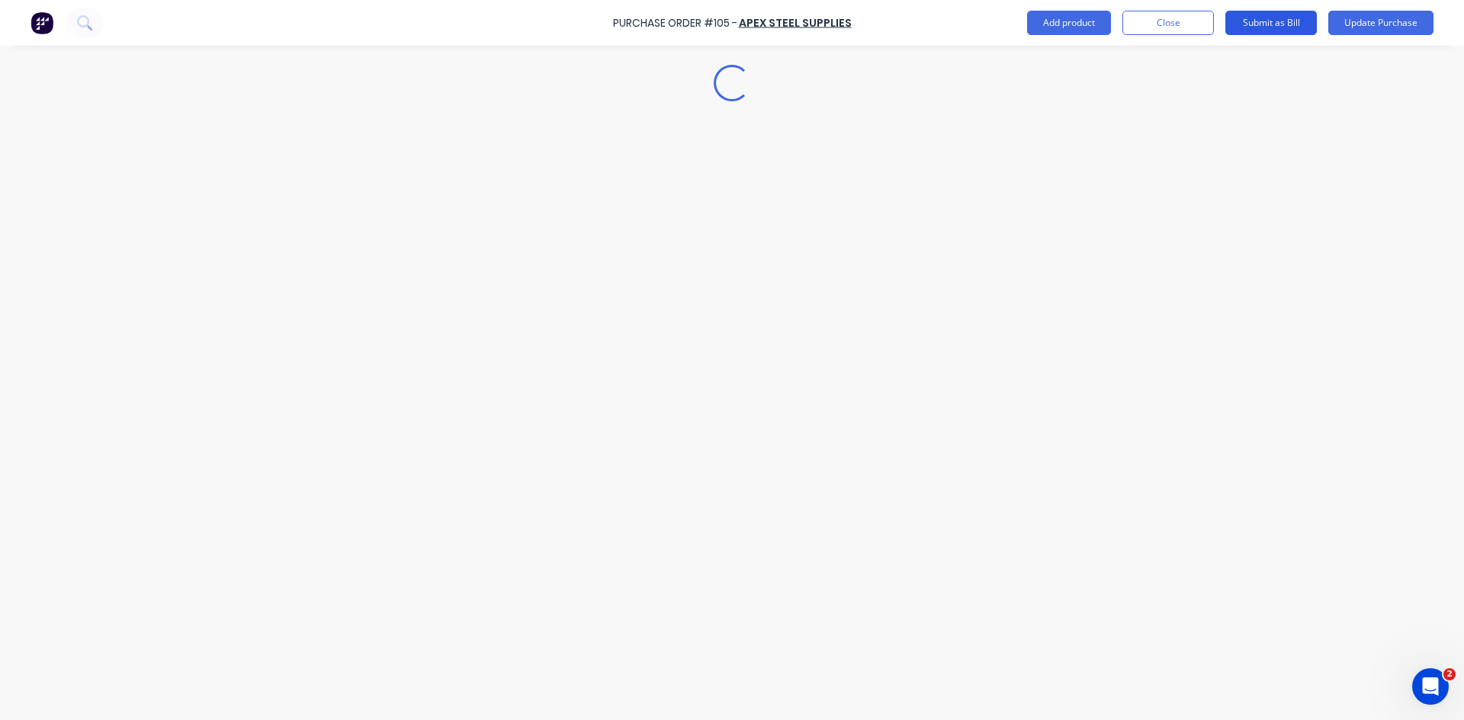
scroll to position [0, 0]
type textarea "x"
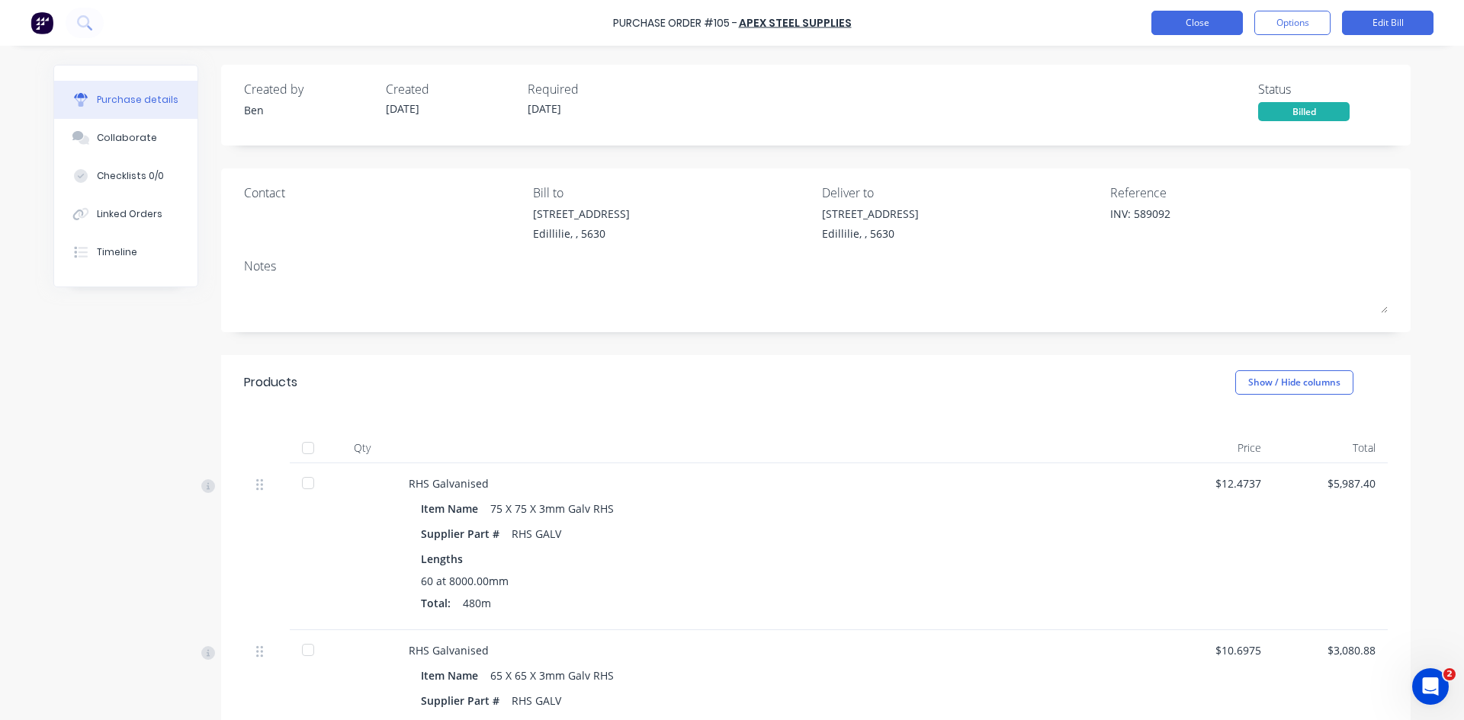
click at [1196, 26] on button "Close" at bounding box center [1196, 23] width 91 height 24
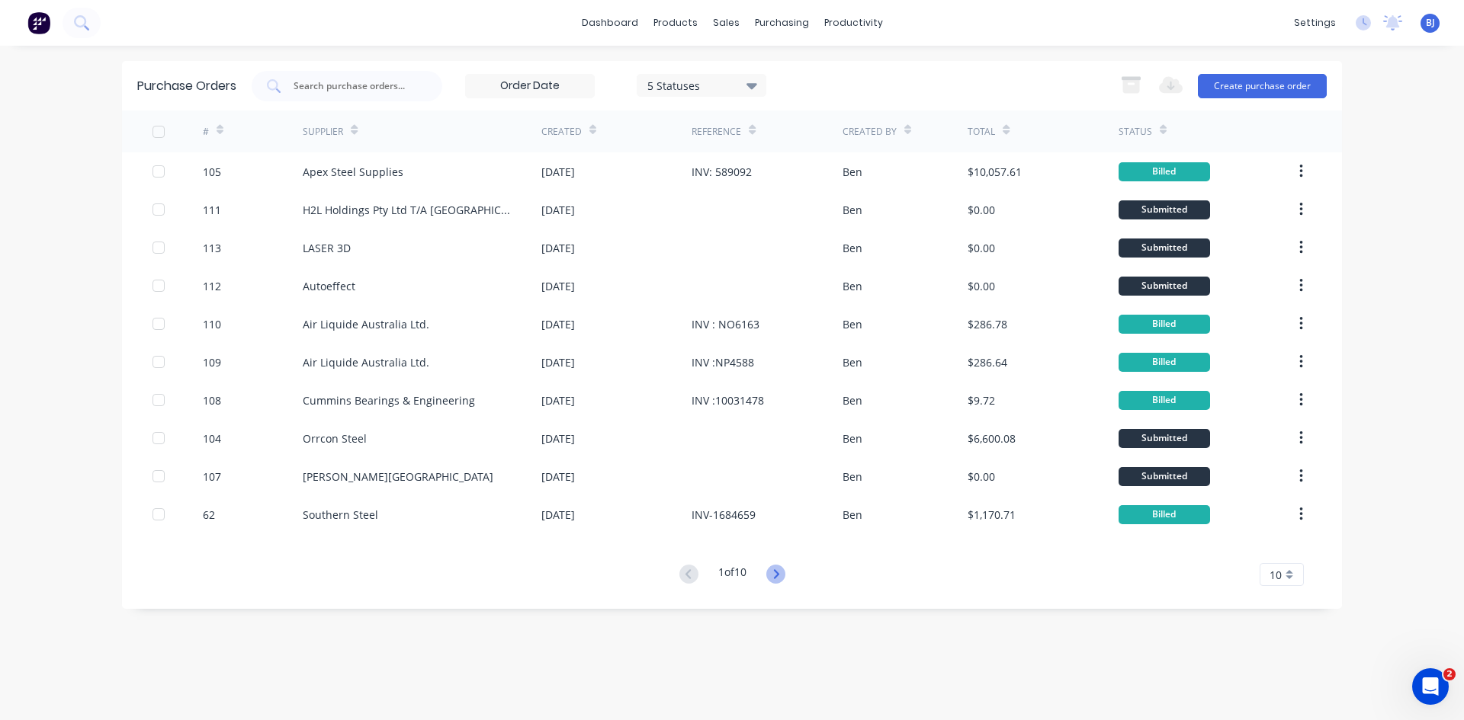
click at [774, 570] on icon at bounding box center [775, 574] width 19 height 19
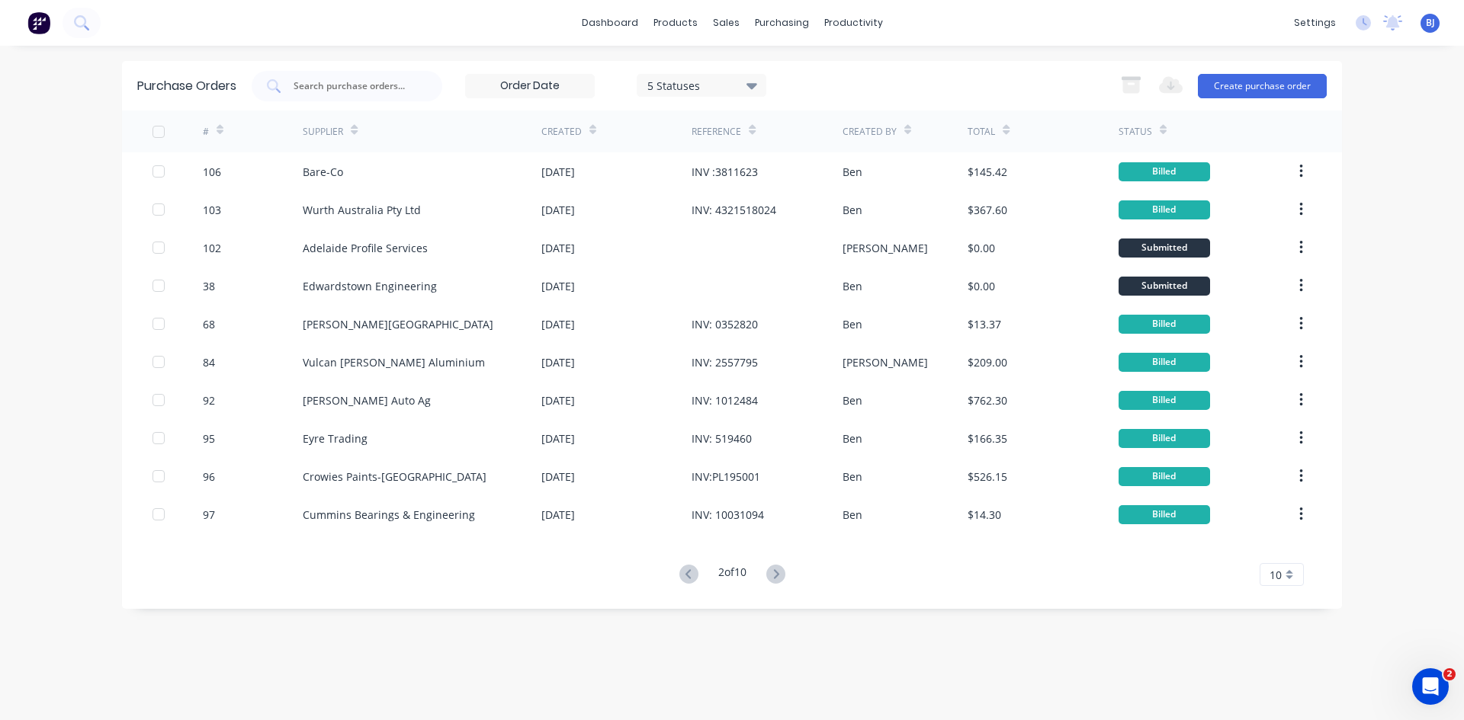
click at [774, 570] on icon at bounding box center [775, 574] width 19 height 19
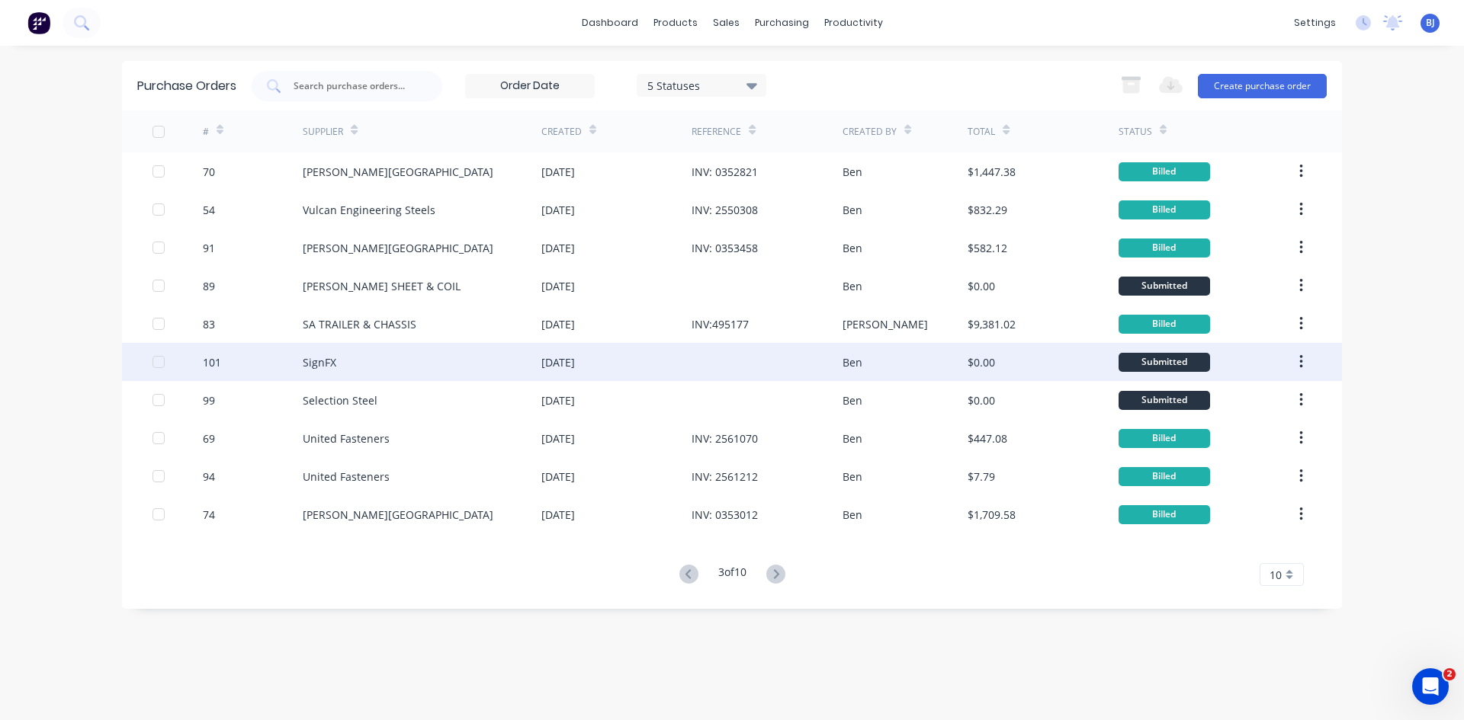
click at [771, 362] on div at bounding box center [766, 362] width 150 height 38
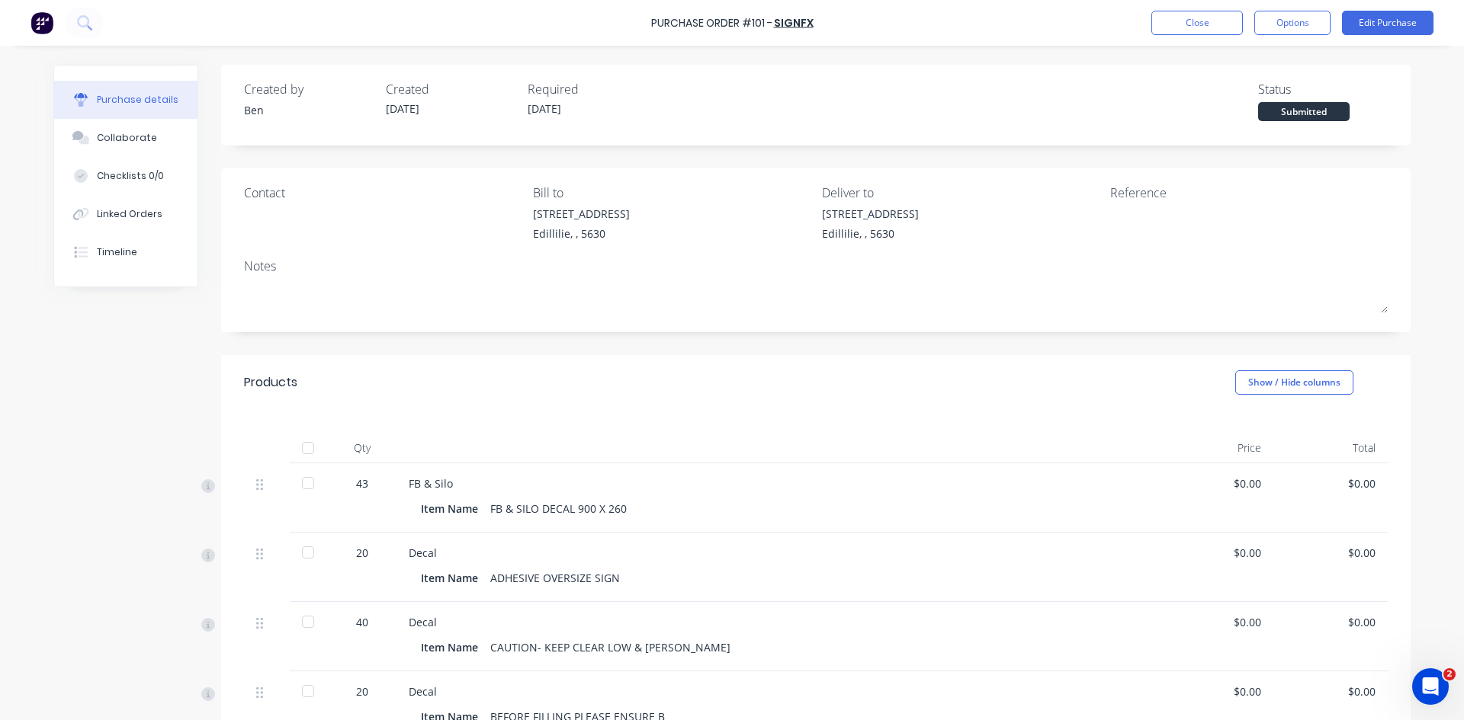
click at [1348, 479] on div "$0.00" at bounding box center [1330, 484] width 90 height 16
click at [1383, 25] on button "Edit Purchase" at bounding box center [1387, 23] width 91 height 24
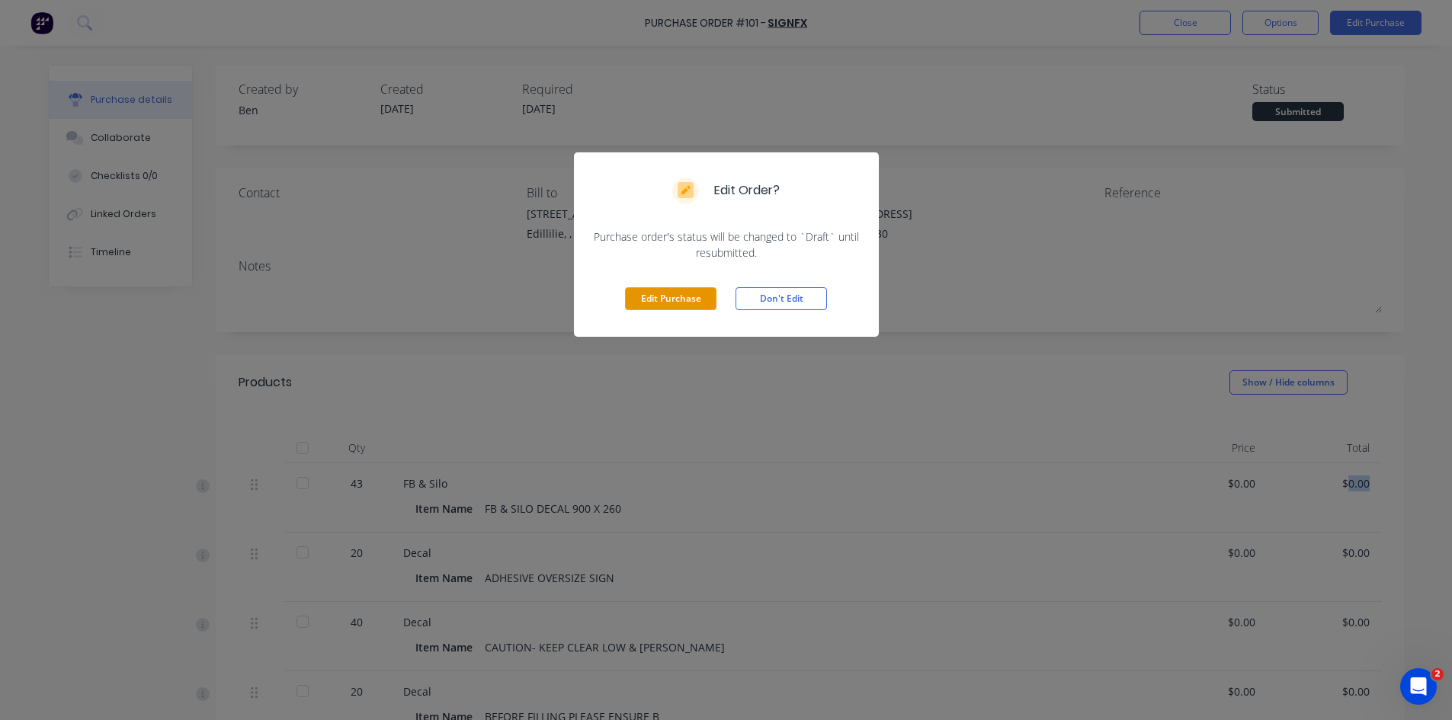
click at [676, 299] on button "Edit Purchase" at bounding box center [670, 298] width 91 height 23
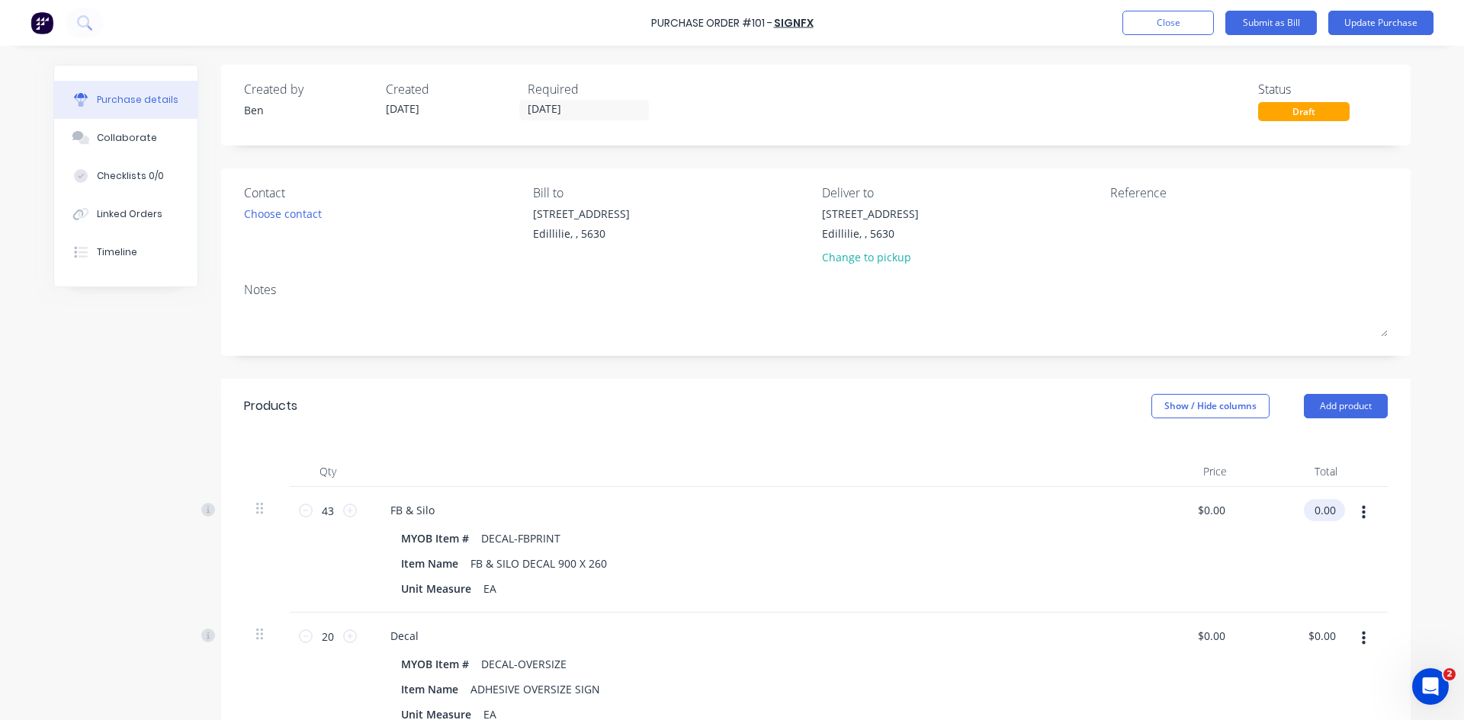
click at [1324, 509] on input "0.00" at bounding box center [1320, 510] width 35 height 22
click at [1324, 509] on input "0.00" at bounding box center [1324, 510] width 29 height 22
type input "967.00"
type input "$22.4884"
type input "$967.00"
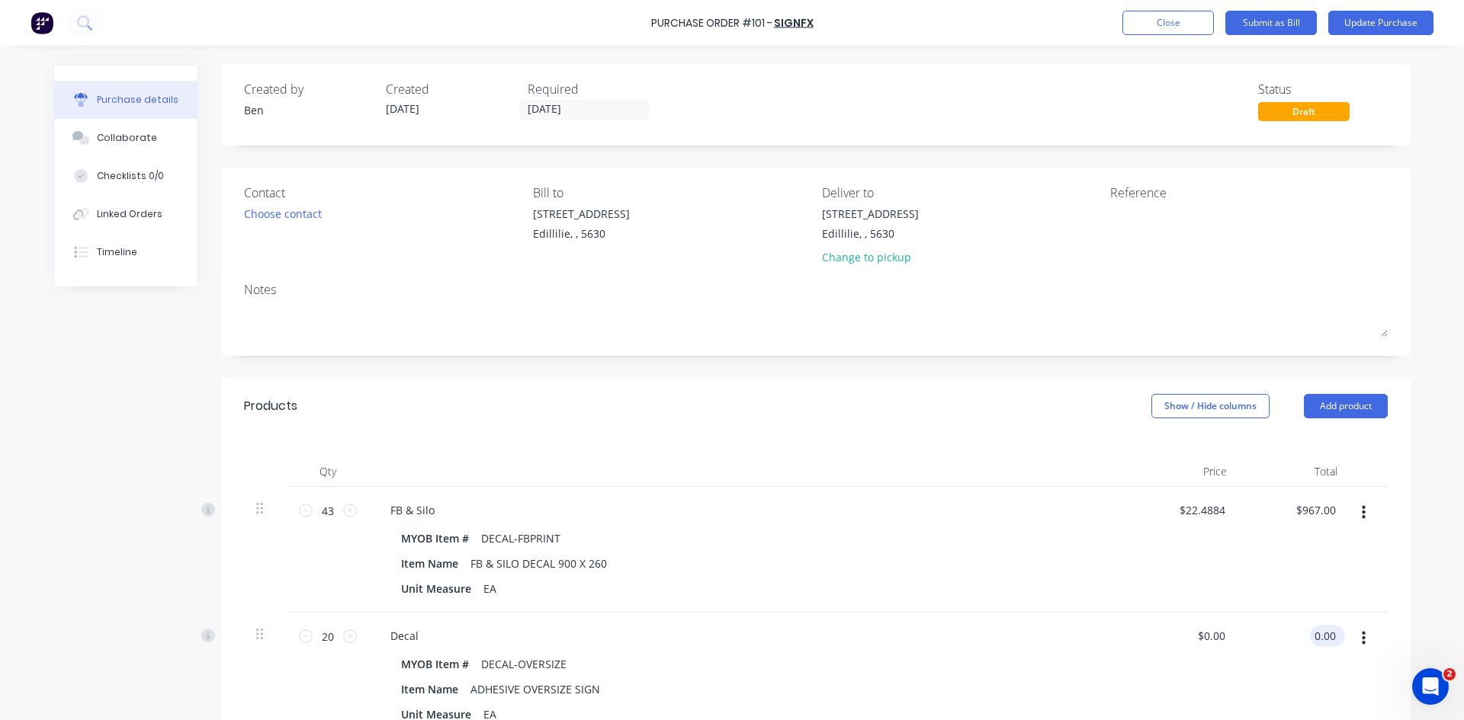
click at [1328, 634] on input "0.00" at bounding box center [1324, 636] width 29 height 22
type input "0"
type input "1160.0"
type input "$58.00"
type input "$1,160.00"
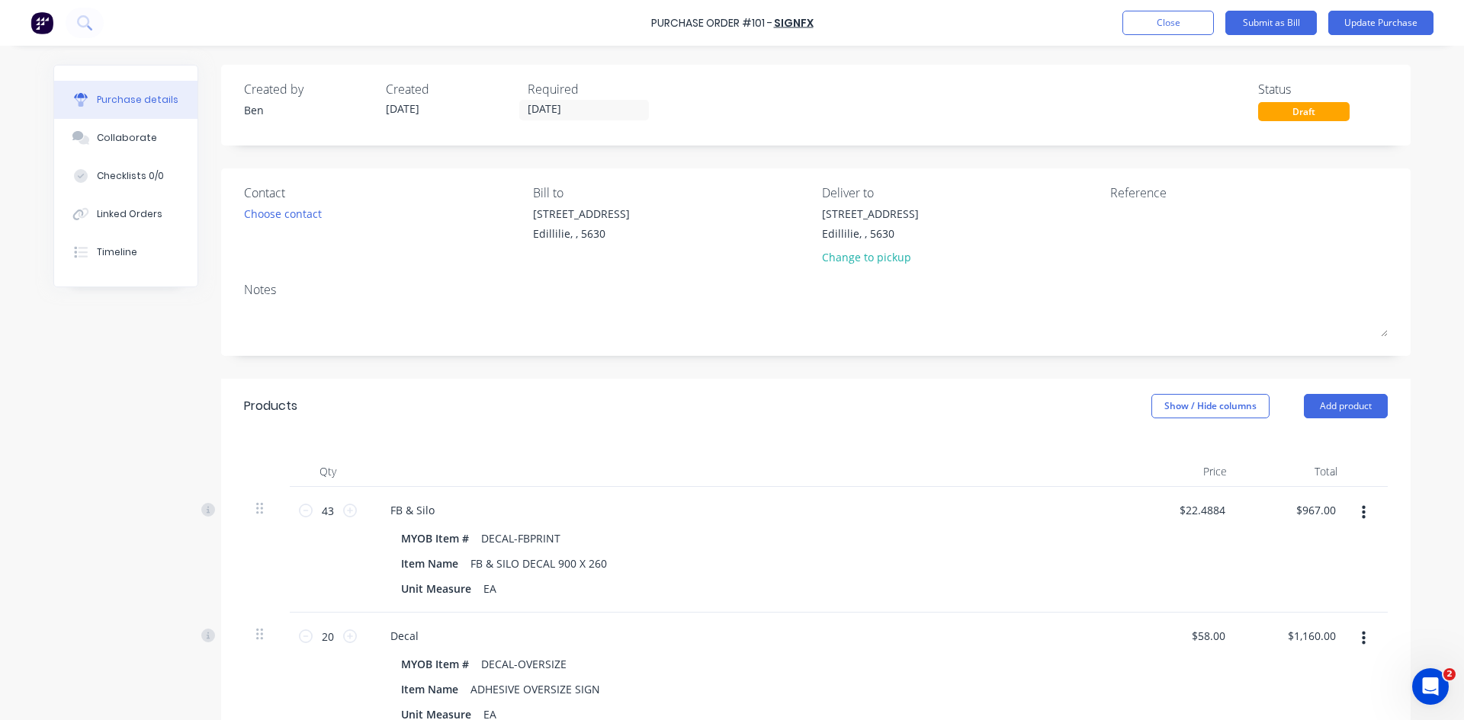
click at [1300, 668] on div "$1,160.00 $1,160.00" at bounding box center [1294, 676] width 111 height 126
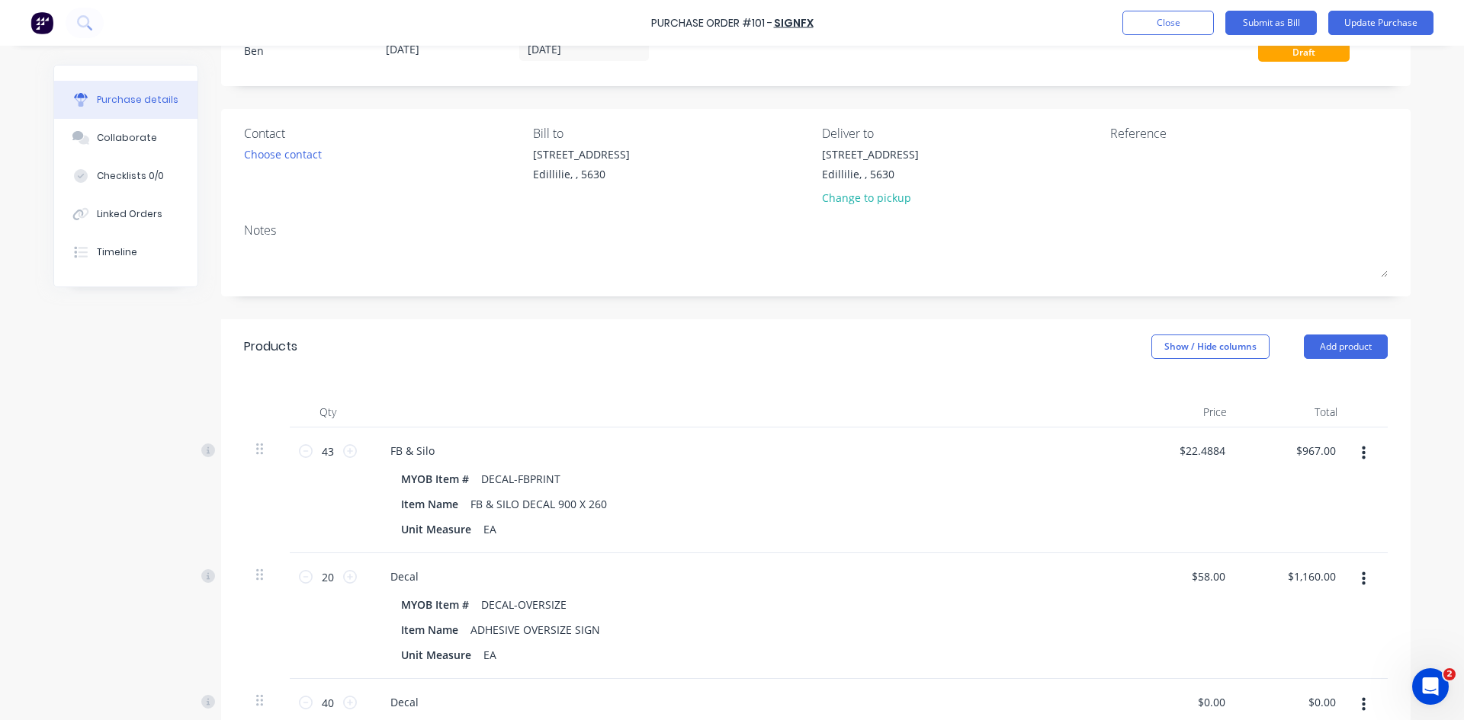
scroll to position [152, 0]
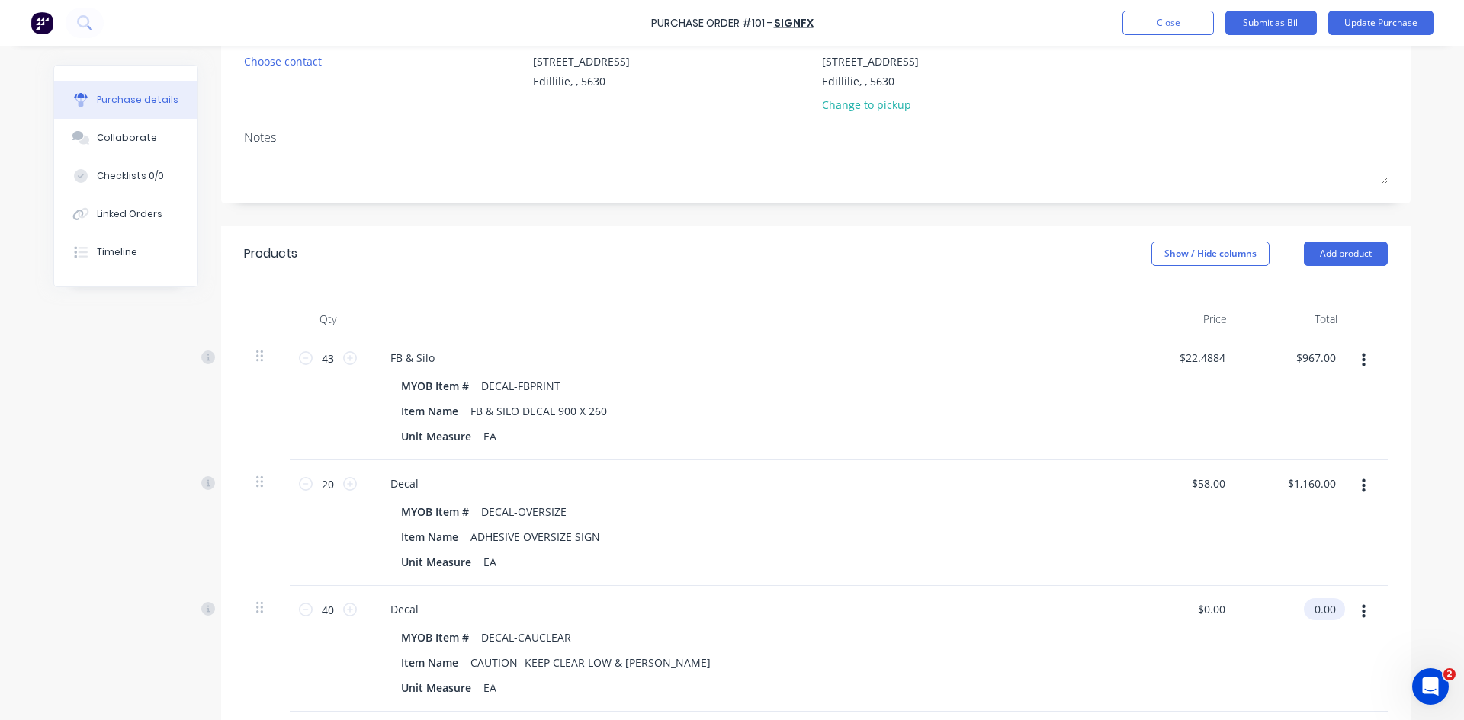
click at [1324, 607] on input "0.00" at bounding box center [1320, 609] width 35 height 22
click at [1324, 607] on input "0.00" at bounding box center [1324, 609] width 29 height 22
type input "90.0"
type input "$2.25"
type input "$90.00"
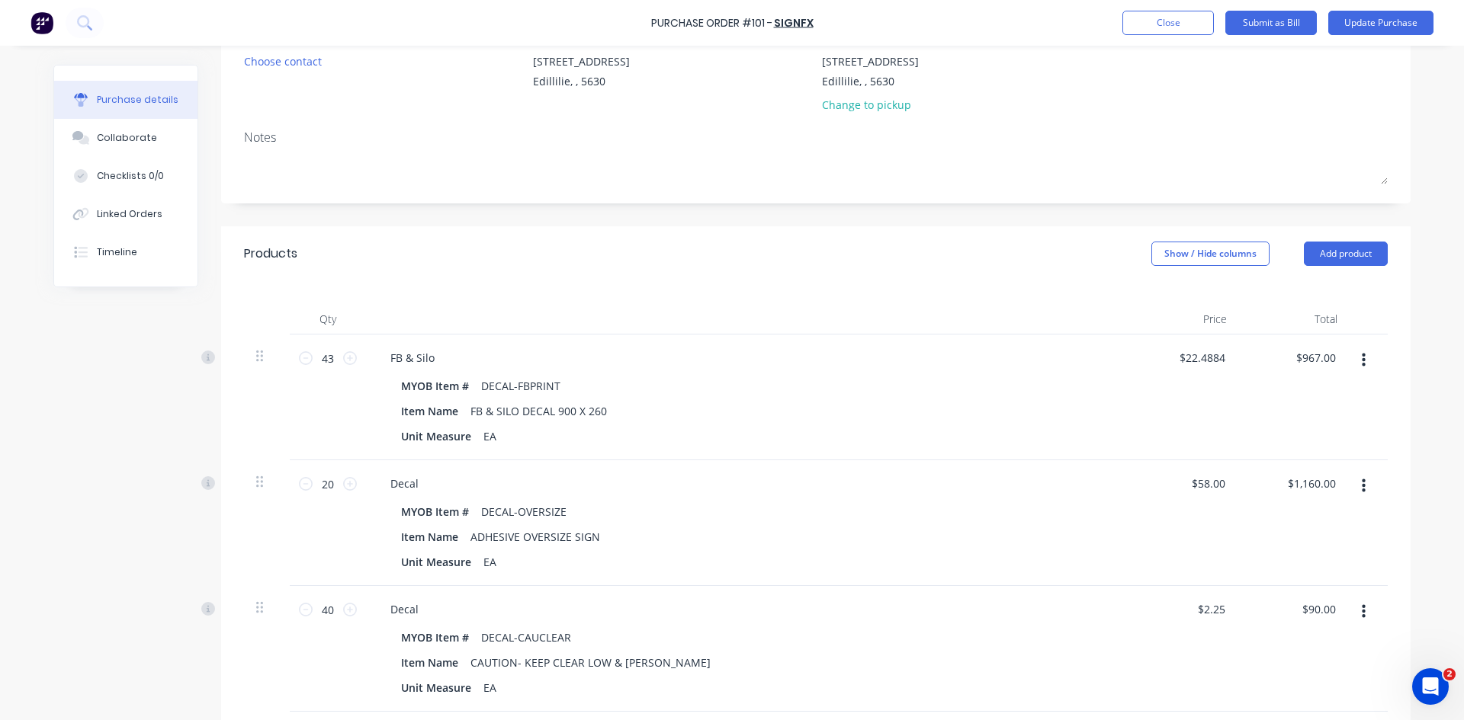
click at [1288, 656] on div "$90.00 $90.00" at bounding box center [1294, 649] width 111 height 126
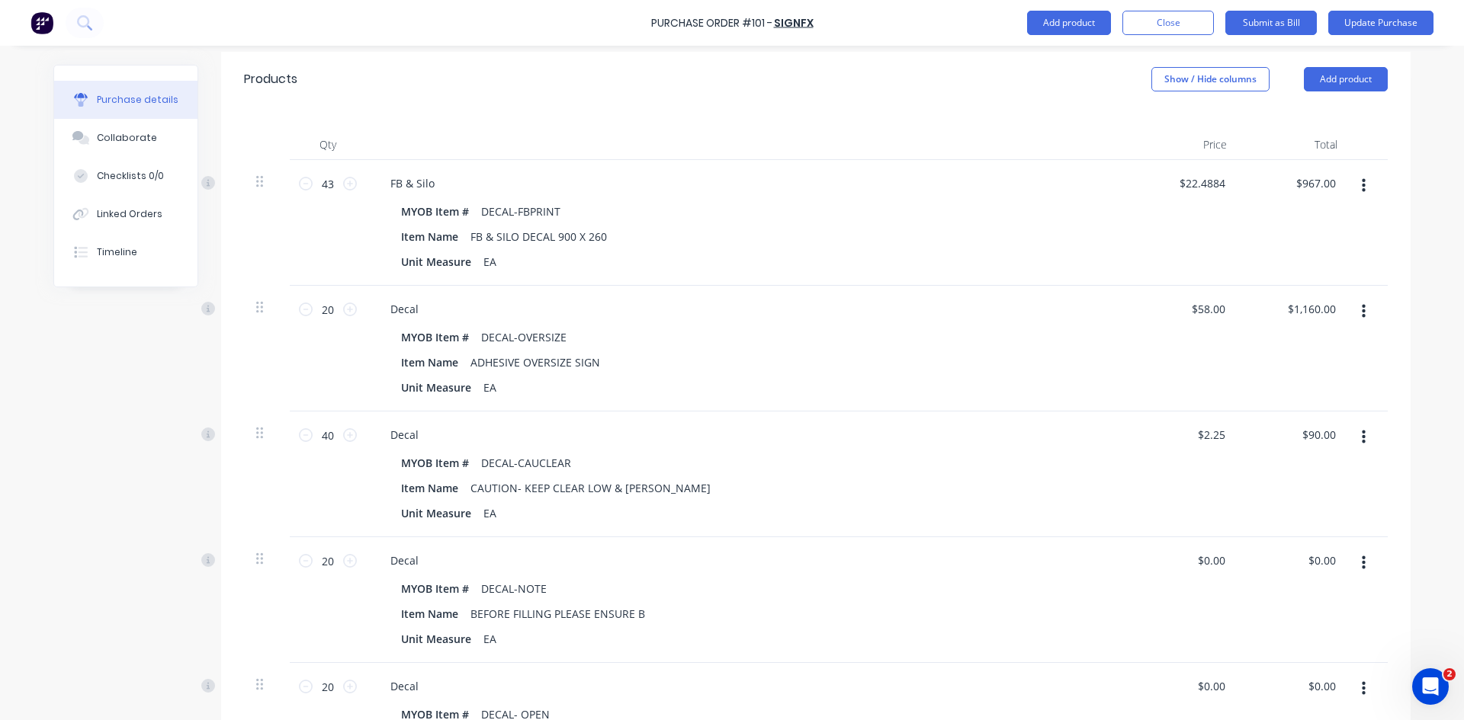
scroll to position [381, 0]
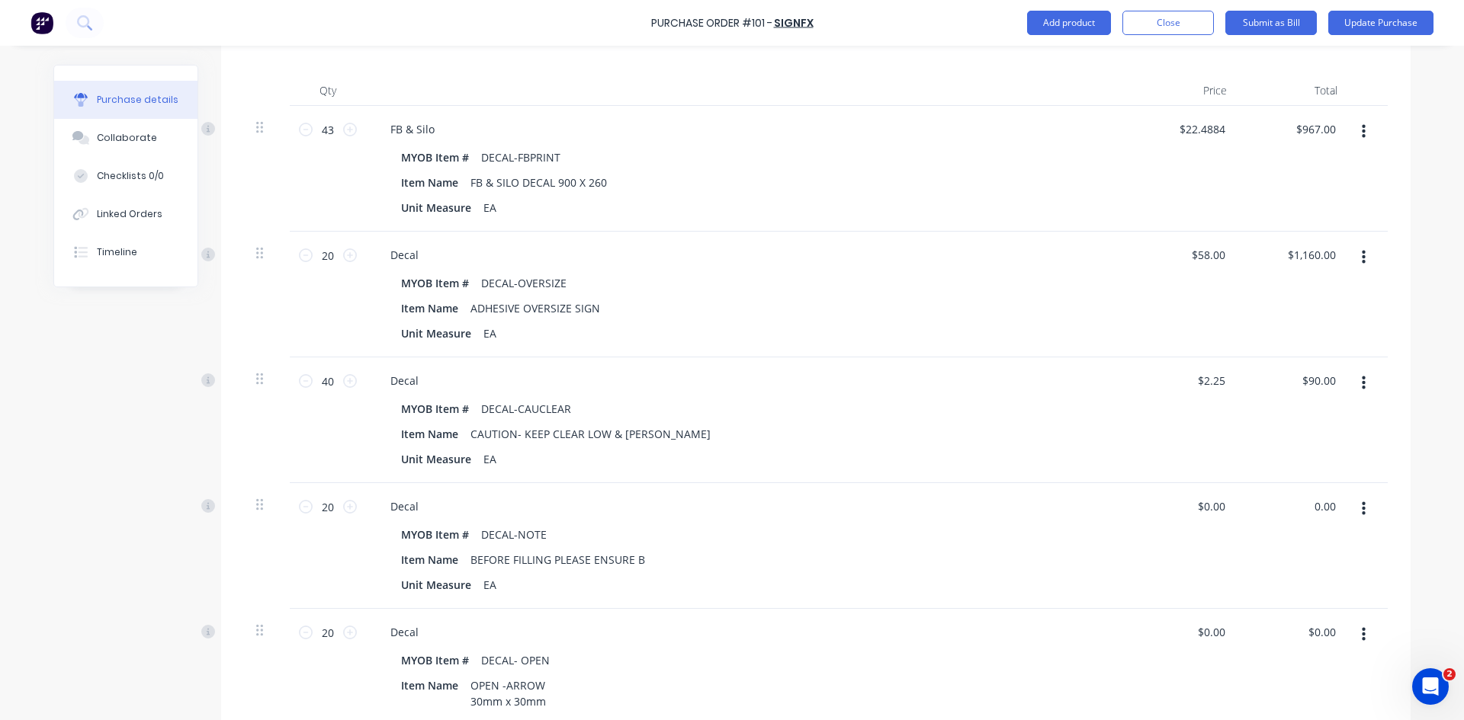
drag, startPoint x: 1329, startPoint y: 503, endPoint x: 1293, endPoint y: 515, distance: 38.3
click at [1293, 515] on div "0.00 0.00" at bounding box center [1294, 546] width 111 height 126
type input "45"
type input "$2.25"
type input "$45.00"
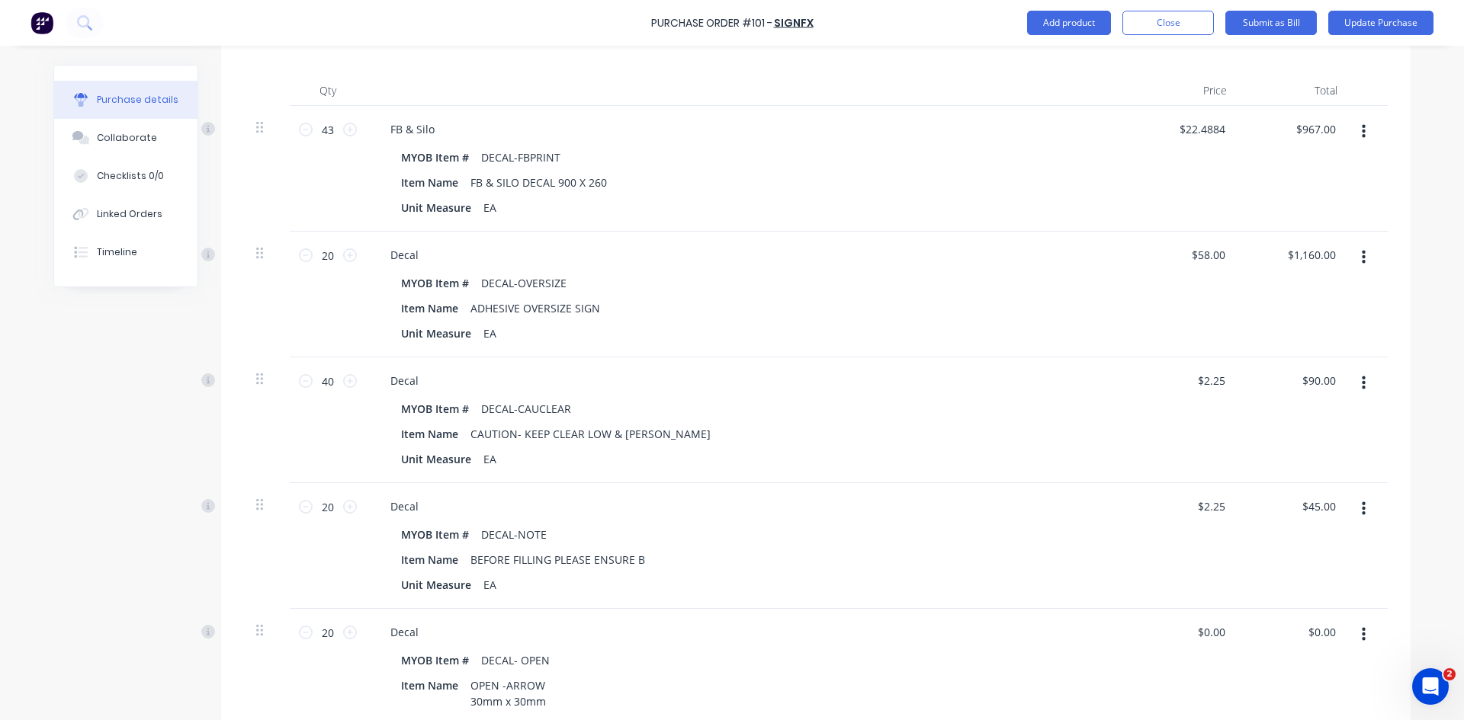
click at [1274, 531] on div "$45.00 $45.00" at bounding box center [1294, 546] width 111 height 126
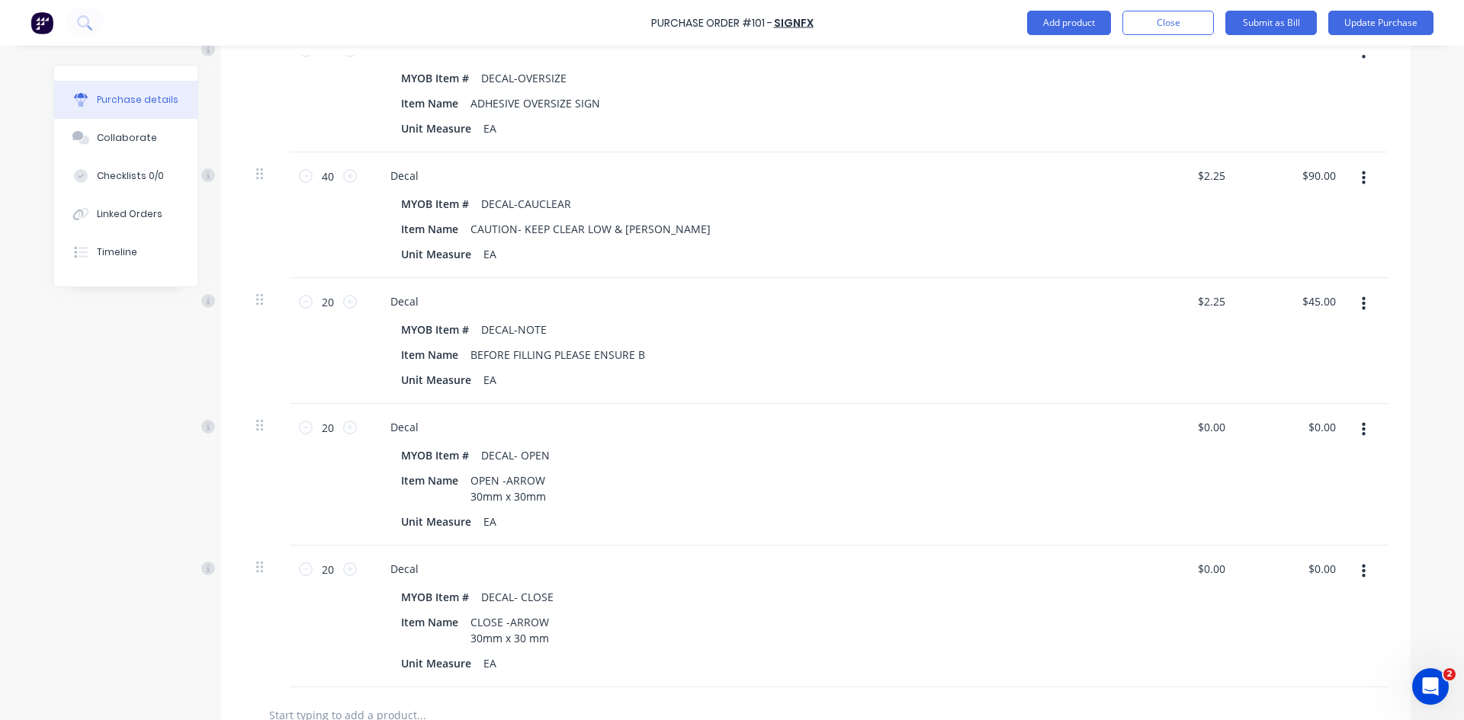
scroll to position [610, 0]
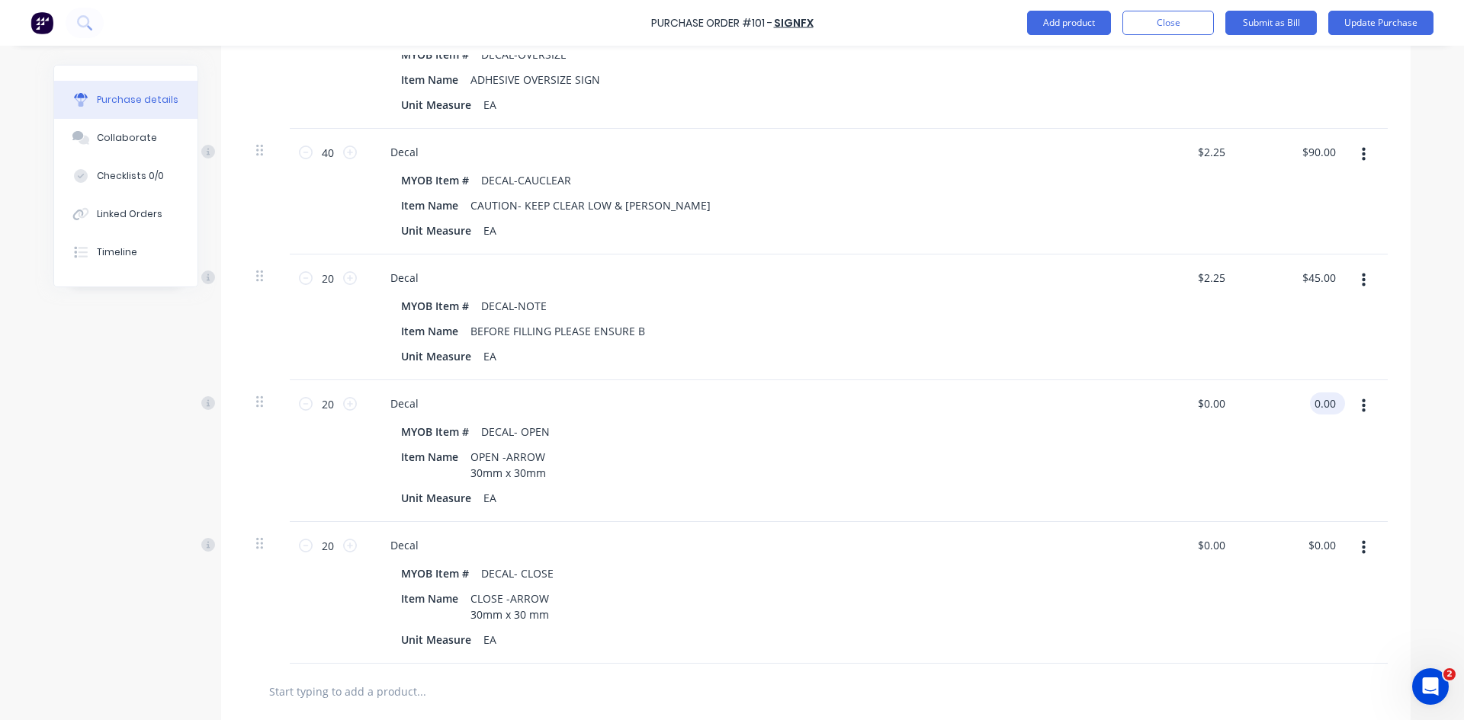
click at [1332, 402] on input "0.00" at bounding box center [1324, 404] width 29 height 22
type input "15.00"
type input "$0.75"
type input "$15.00"
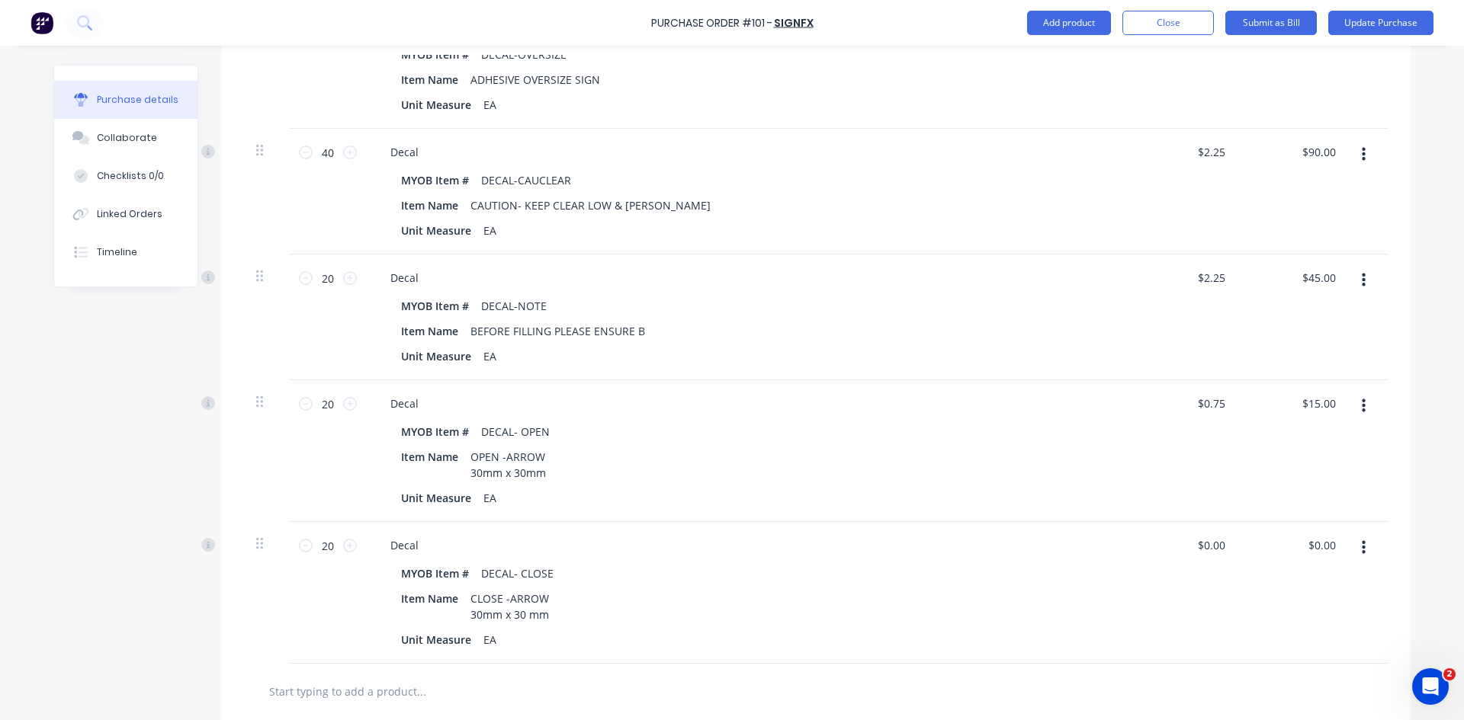
click at [1250, 434] on div "$15.00 $15.00" at bounding box center [1294, 451] width 111 height 142
click at [1317, 542] on input "0.00" at bounding box center [1320, 545] width 35 height 22
click at [1317, 542] on input "0.00" at bounding box center [1324, 545] width 29 height 22
type input "15.00"
type input "$0.75"
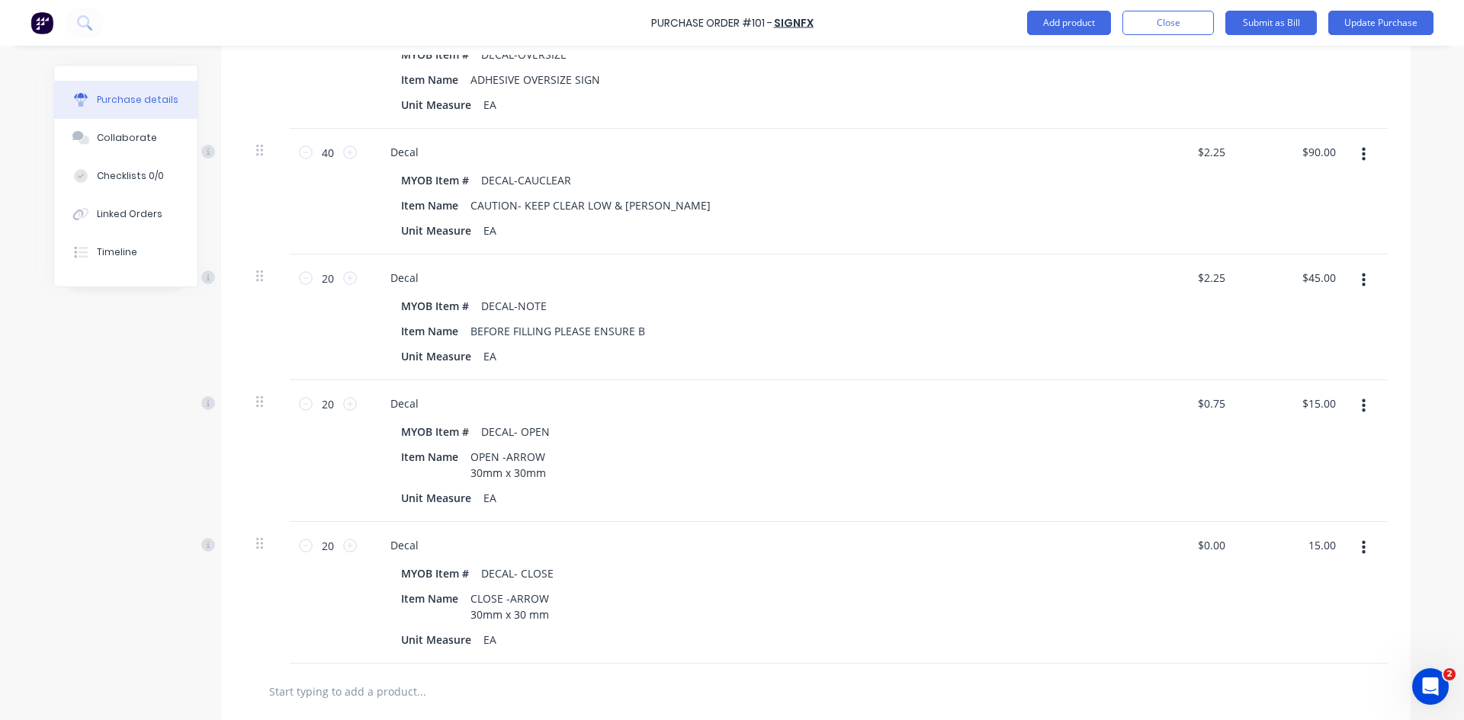
type input "$15.00"
click at [1242, 593] on div "$15.00 $15.00" at bounding box center [1294, 593] width 111 height 142
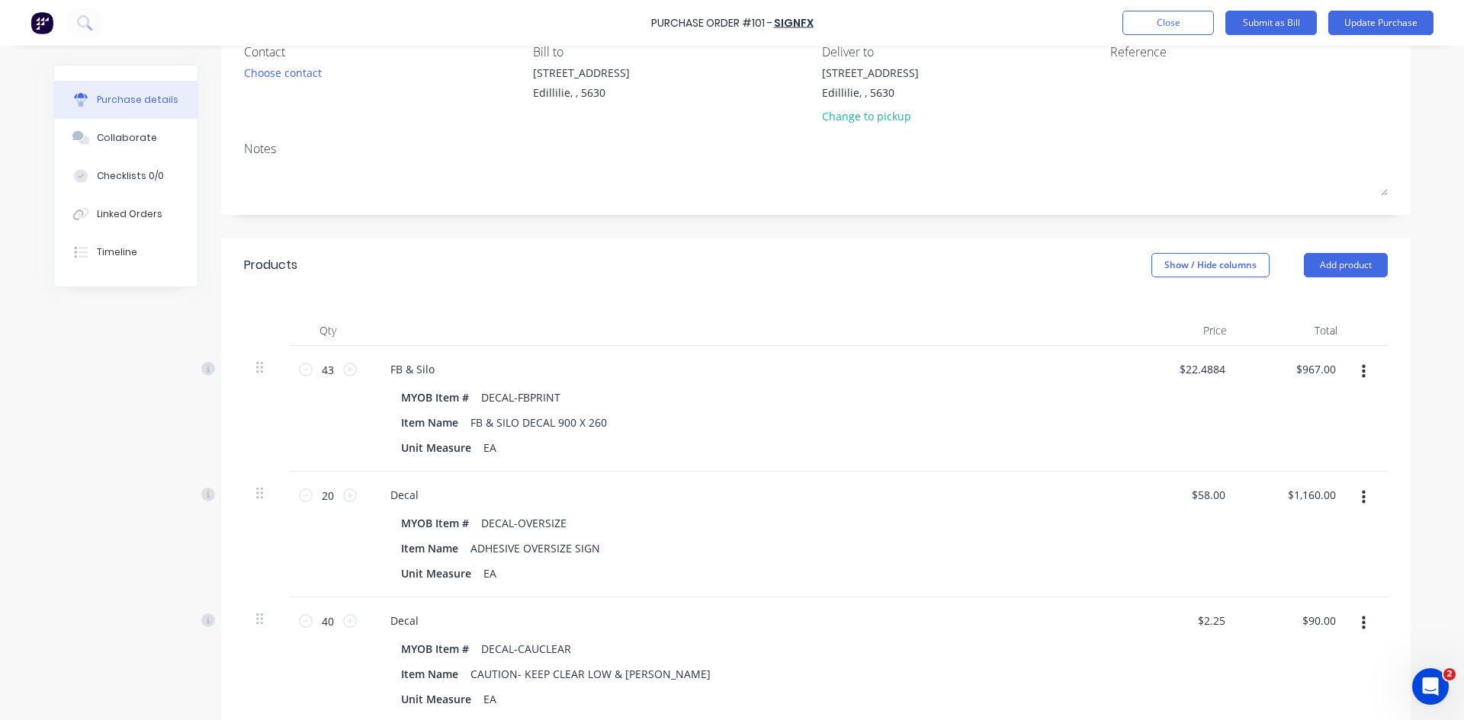
scroll to position [0, 0]
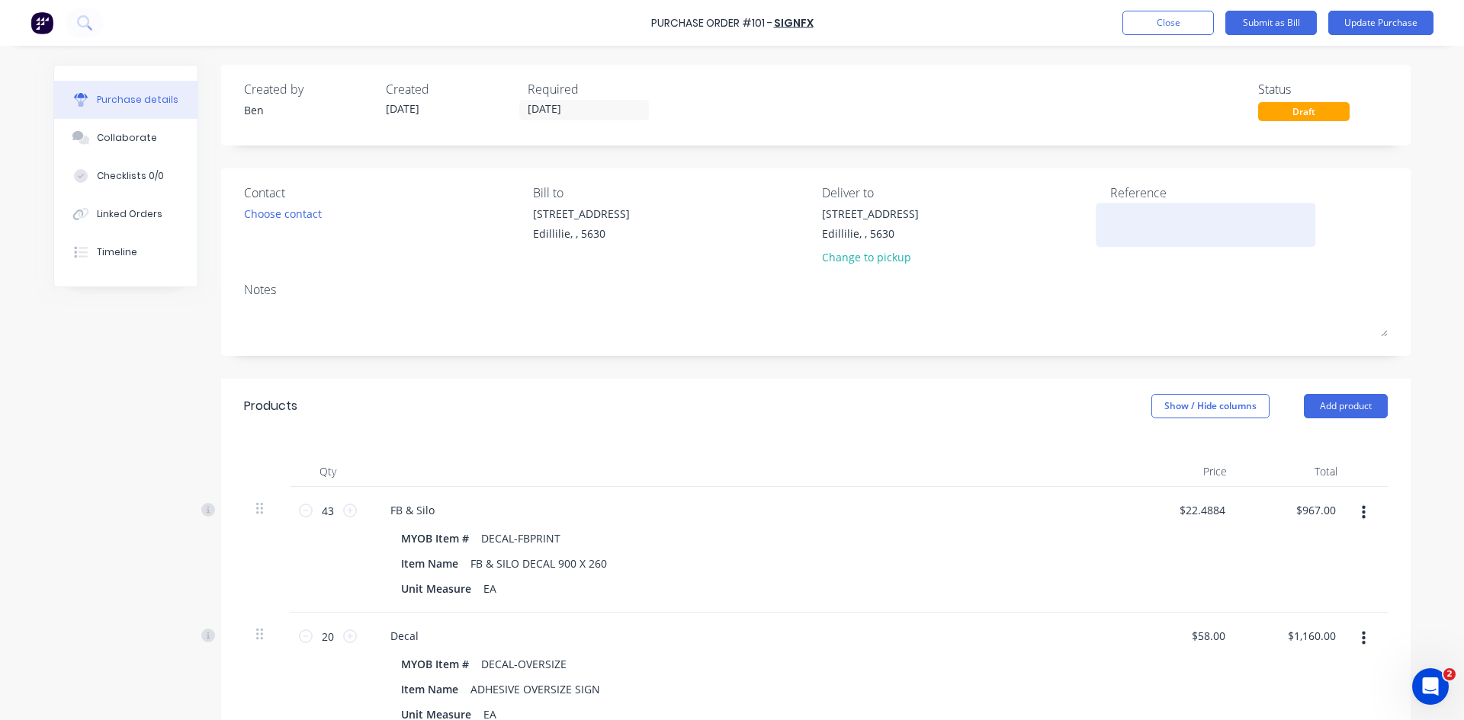
click at [1110, 228] on textarea at bounding box center [1205, 223] width 191 height 34
type textarea "INV:"
type textarea "x"
type textarea "INV:"
type textarea "x"
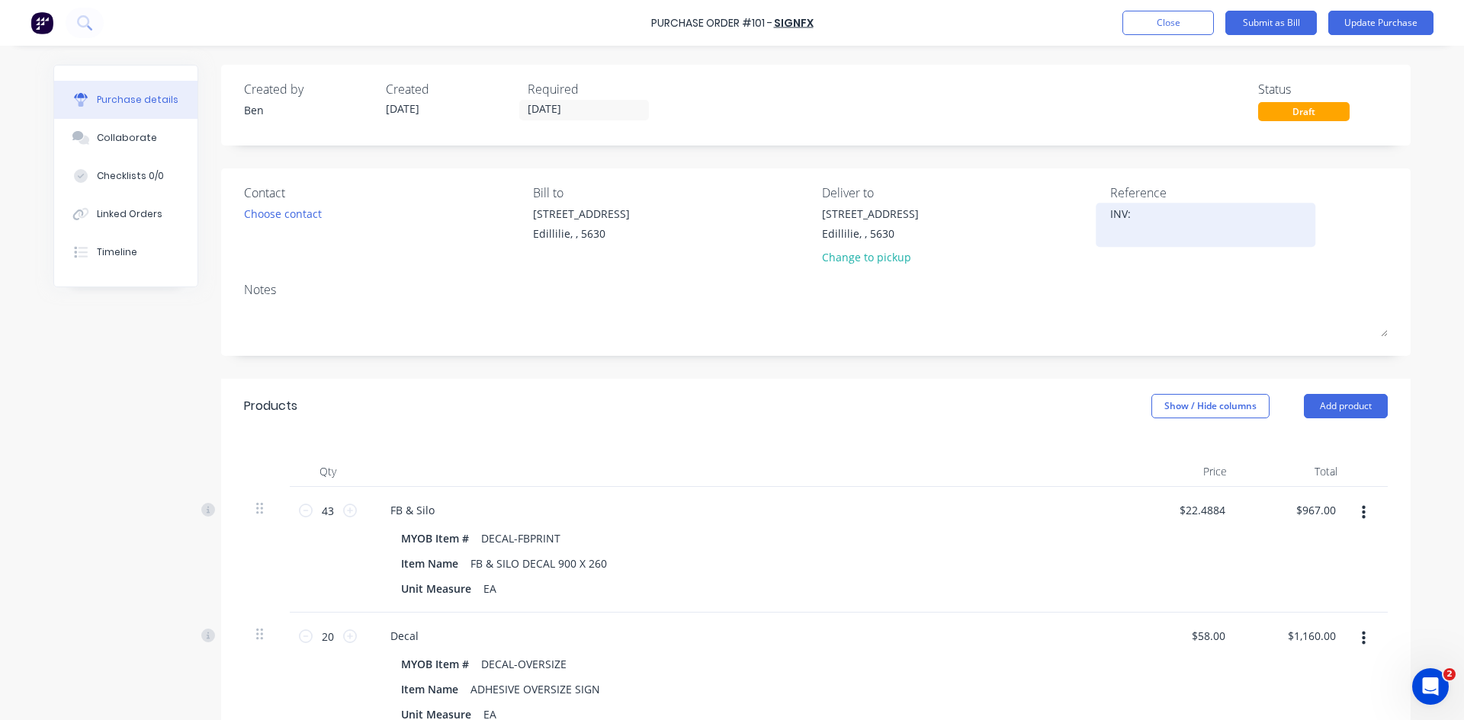
click at [1140, 218] on textarea "INV:" at bounding box center [1205, 223] width 191 height 34
type textarea "INV: 8037"
type textarea "x"
type textarea "INV: 8037"
click at [572, 112] on input "[DATE]" at bounding box center [584, 110] width 128 height 19
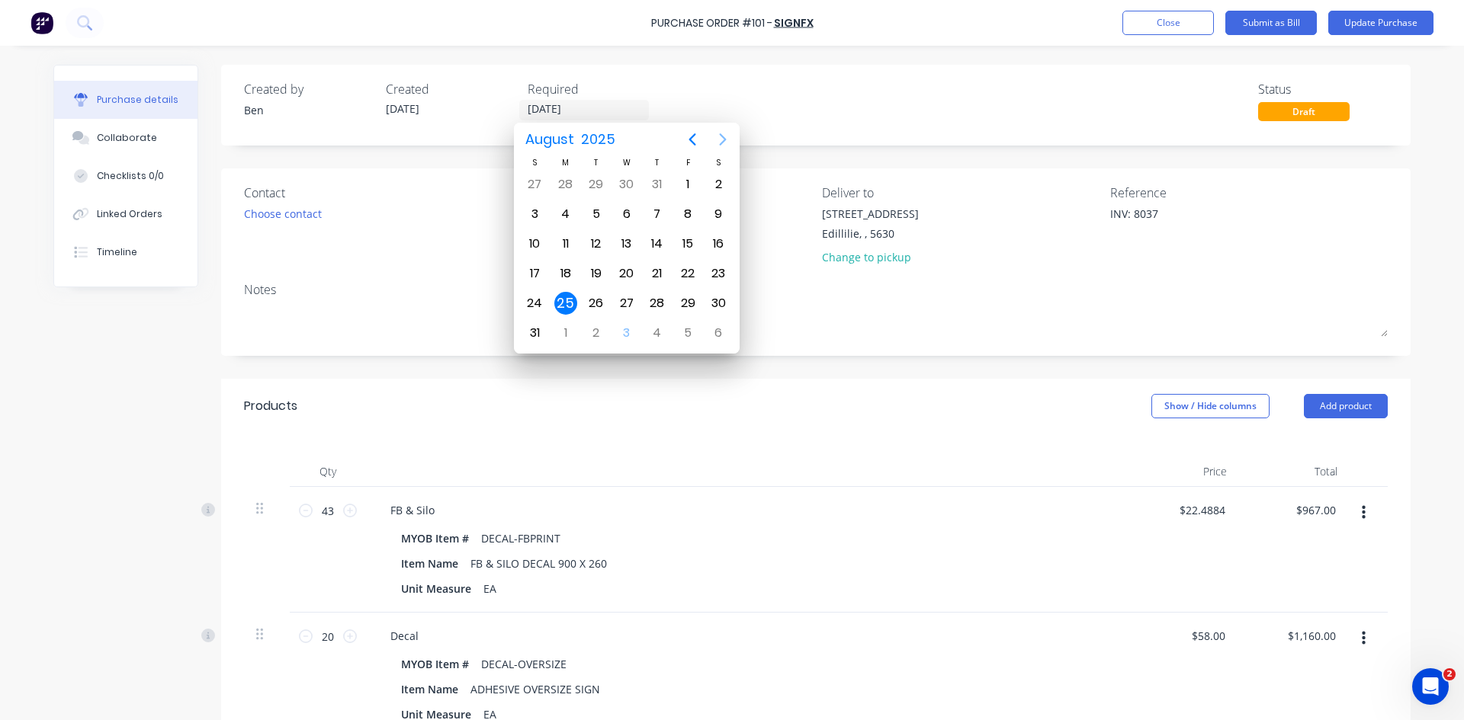
click at [719, 136] on icon "Next page" at bounding box center [722, 139] width 18 height 18
click at [603, 189] on div "2" at bounding box center [596, 184] width 23 height 23
type textarea "x"
type input "[DATE]"
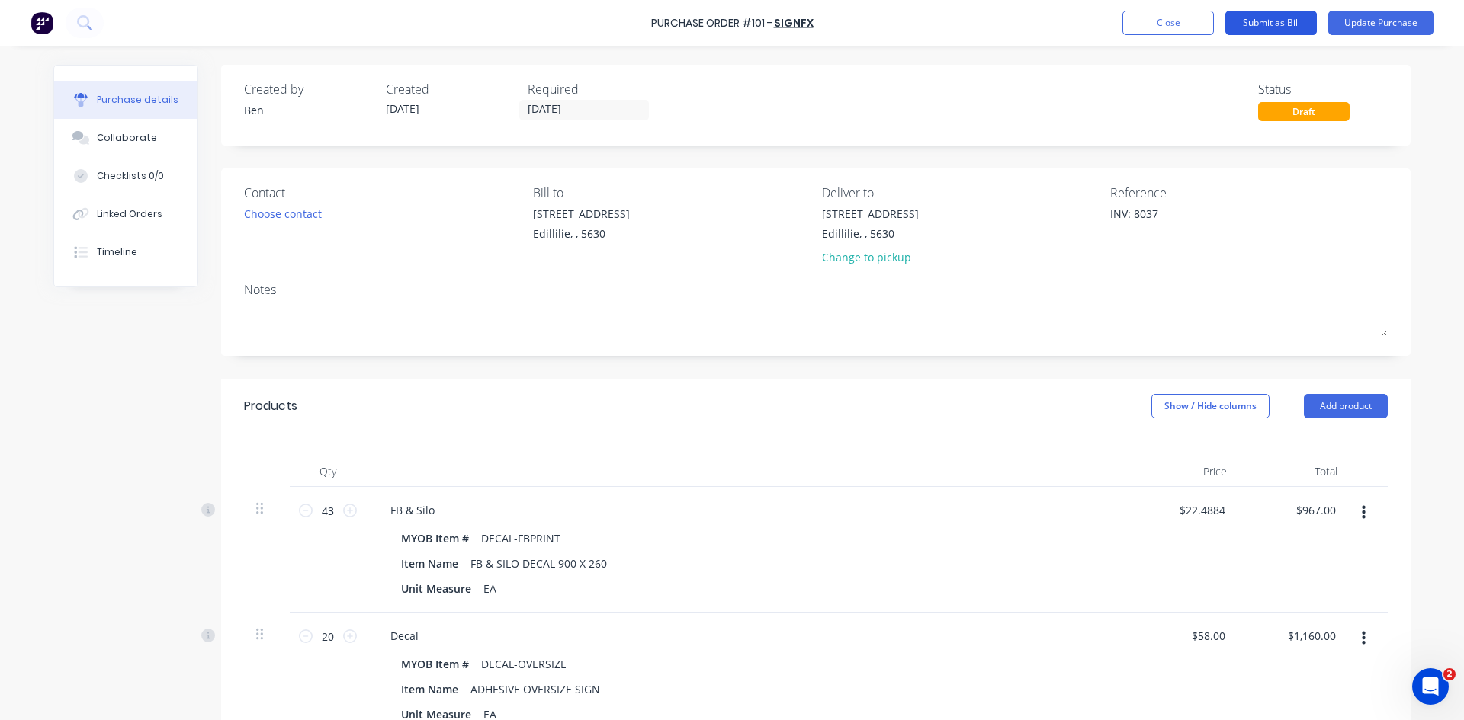
click at [1254, 21] on button "Submit as Bill" at bounding box center [1270, 23] width 91 height 24
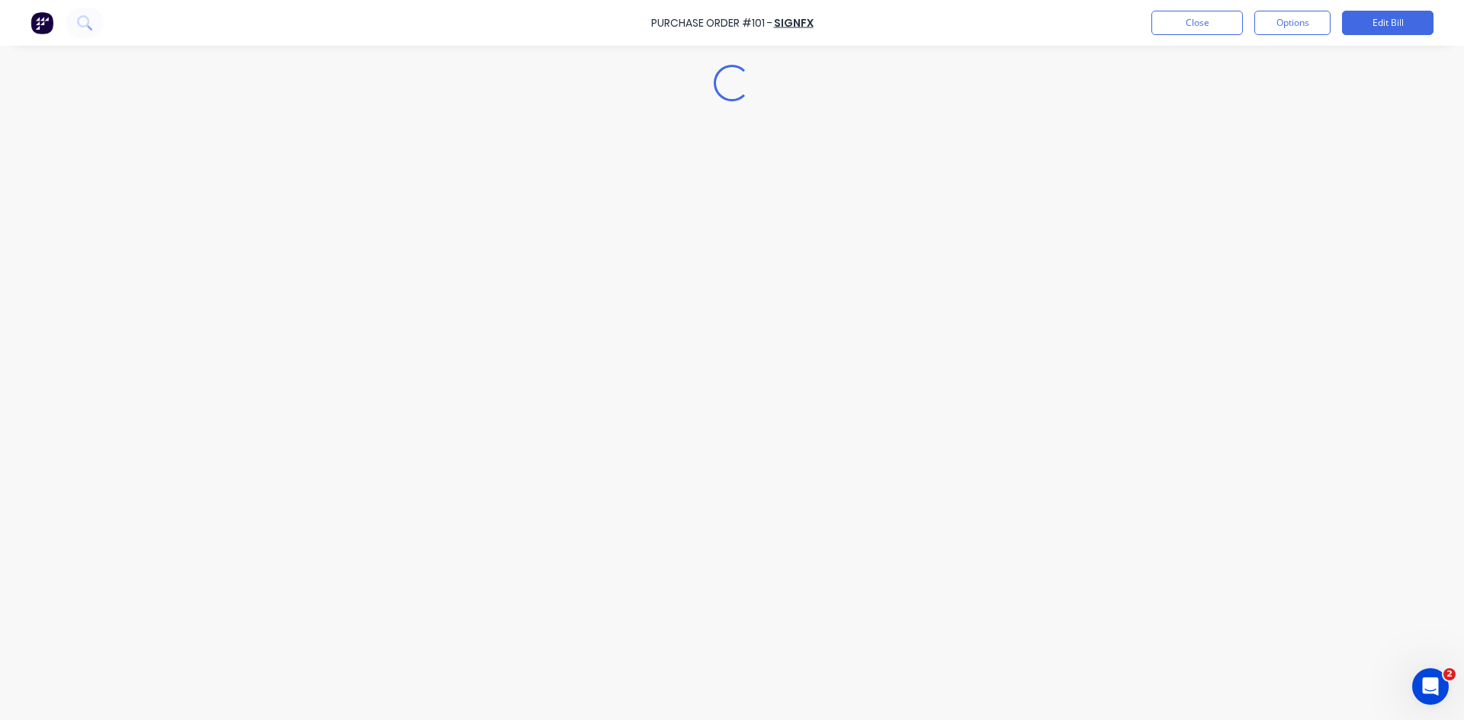
type textarea "x"
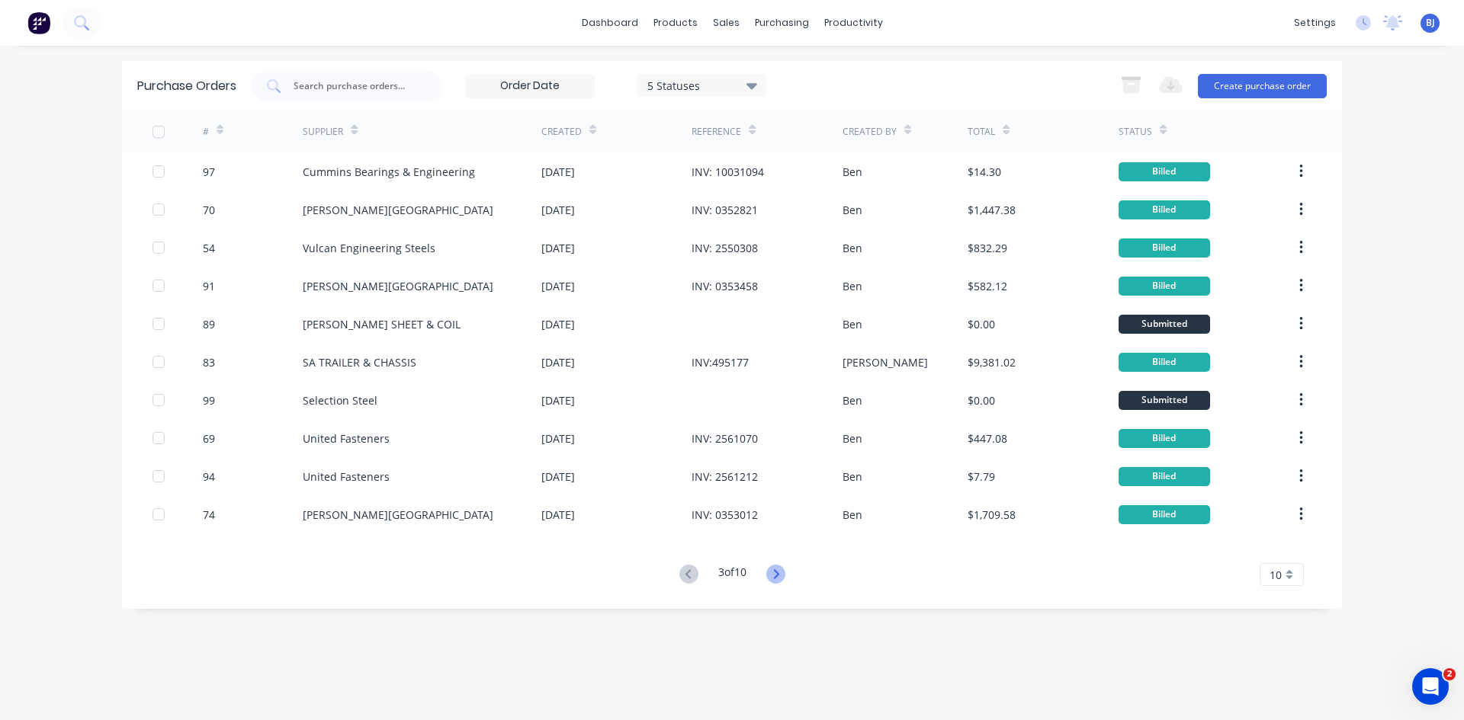
click at [774, 570] on icon at bounding box center [775, 574] width 19 height 19
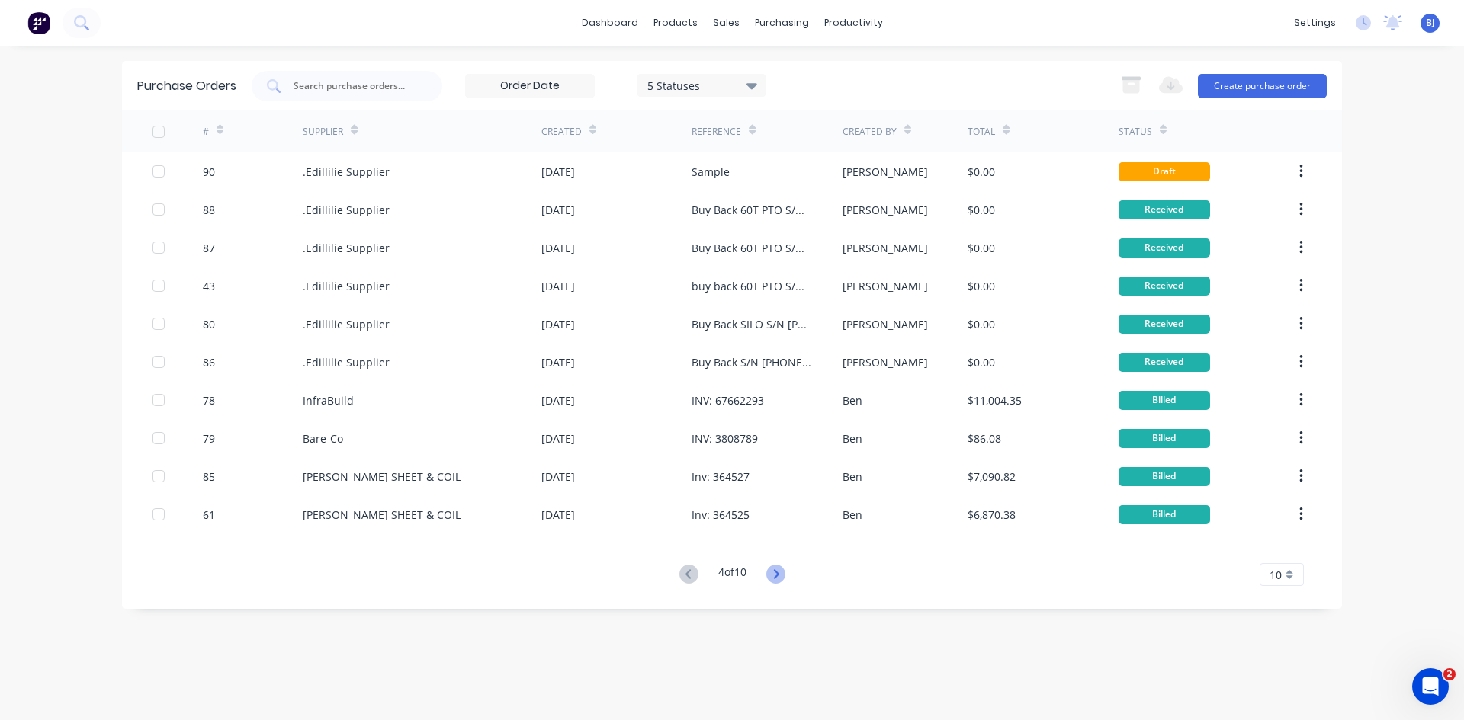
click at [778, 575] on icon at bounding box center [775, 574] width 19 height 19
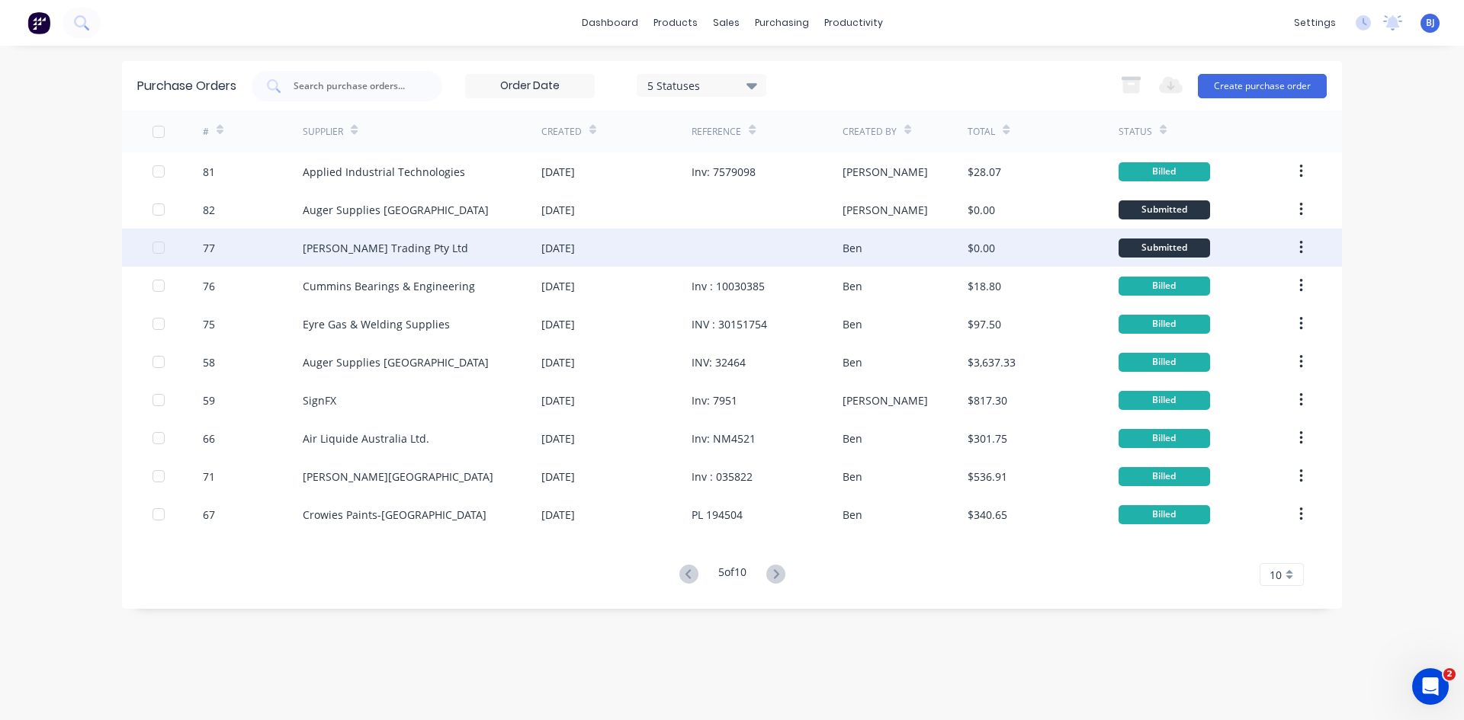
click at [682, 252] on div "[DATE]" at bounding box center [616, 248] width 150 height 38
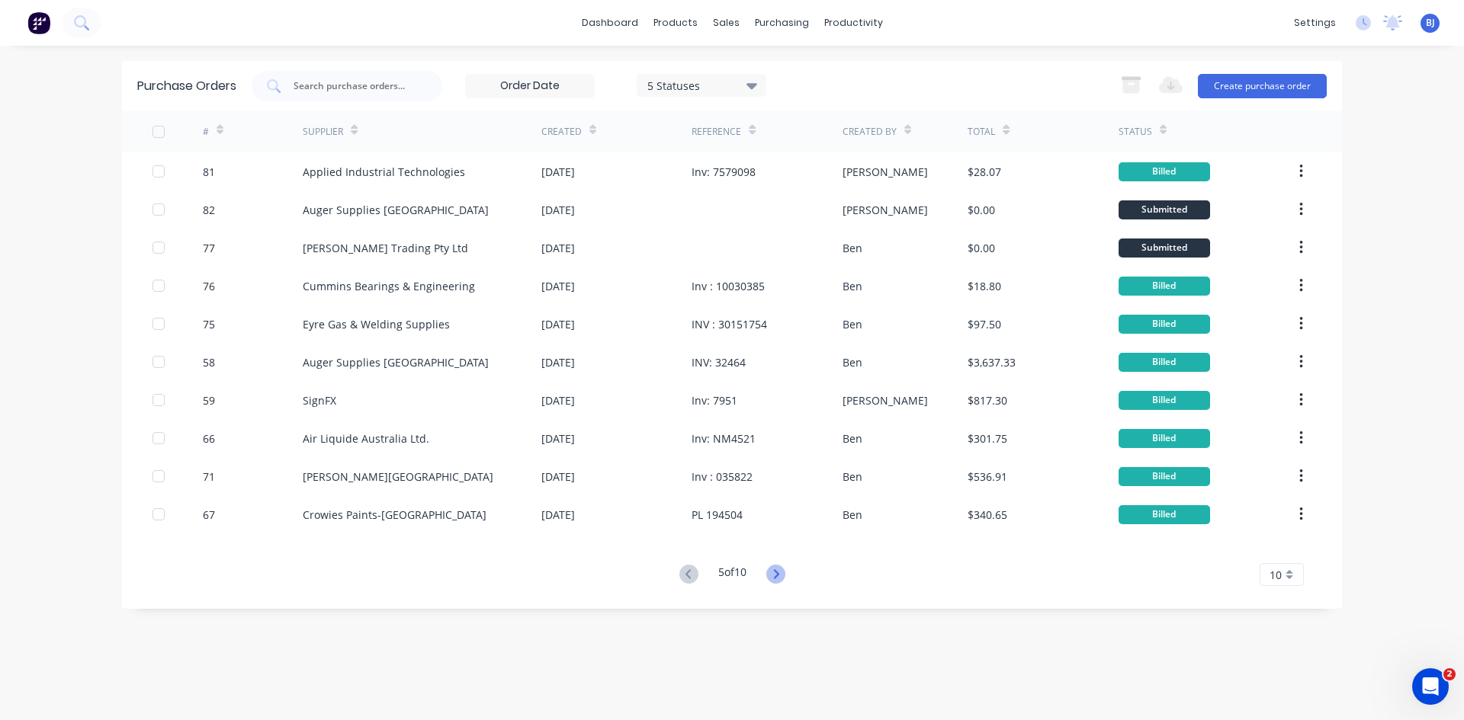
click at [778, 575] on icon at bounding box center [775, 574] width 19 height 19
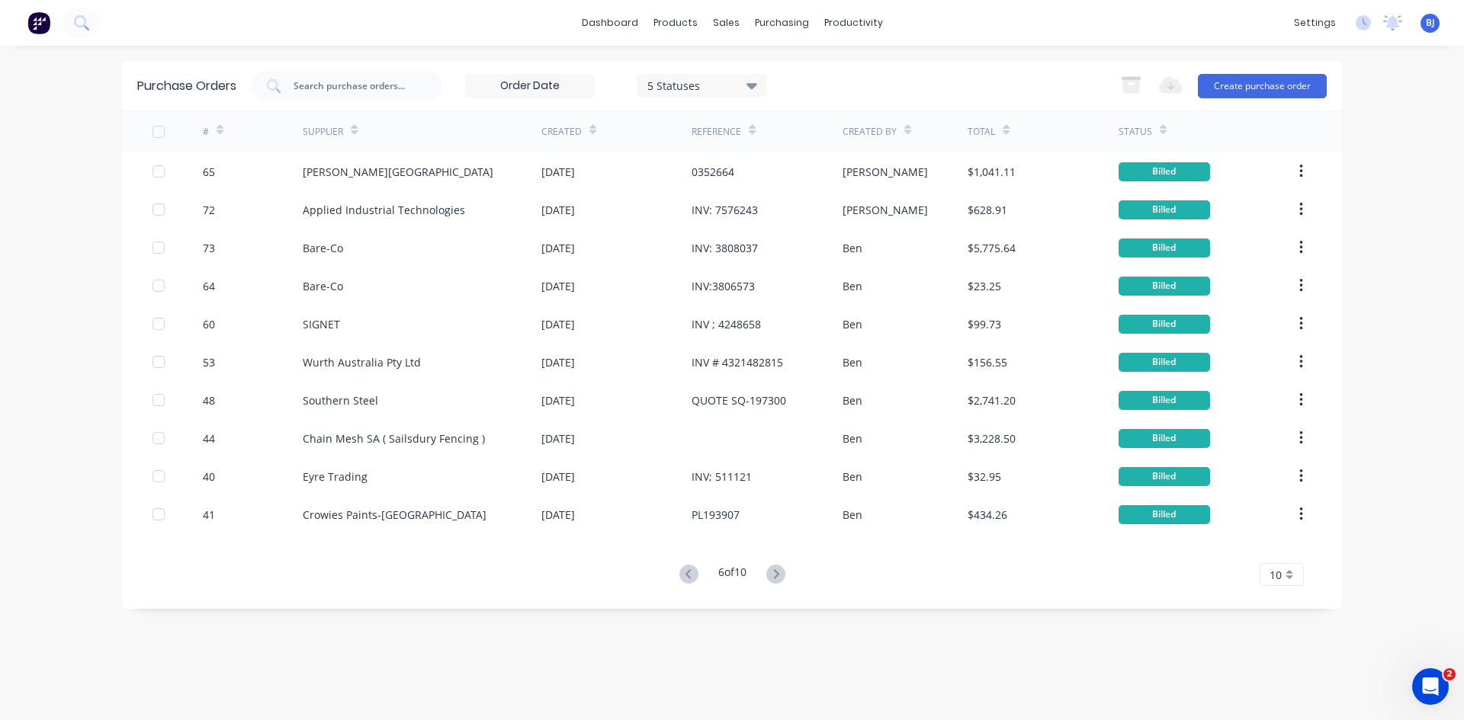
click at [778, 575] on icon at bounding box center [775, 574] width 19 height 19
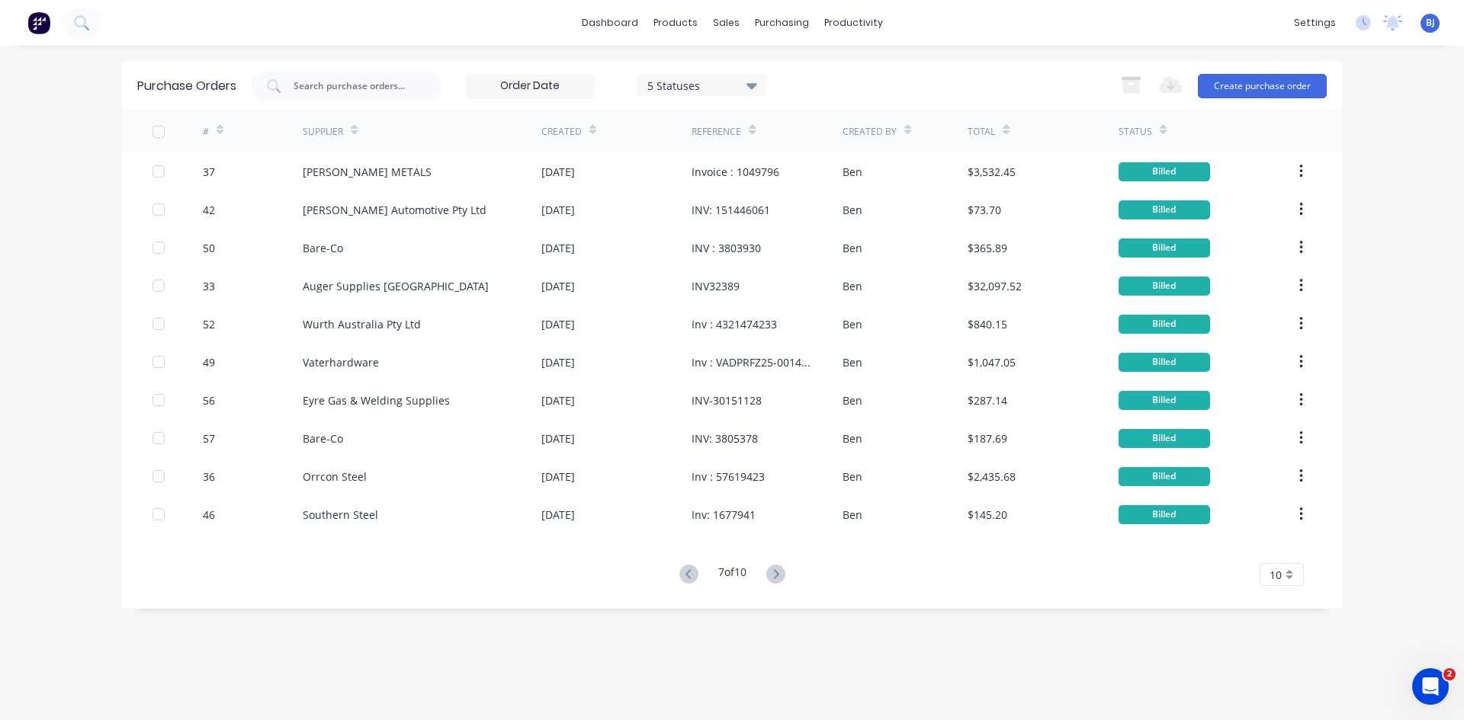
click at [778, 575] on icon at bounding box center [775, 574] width 19 height 19
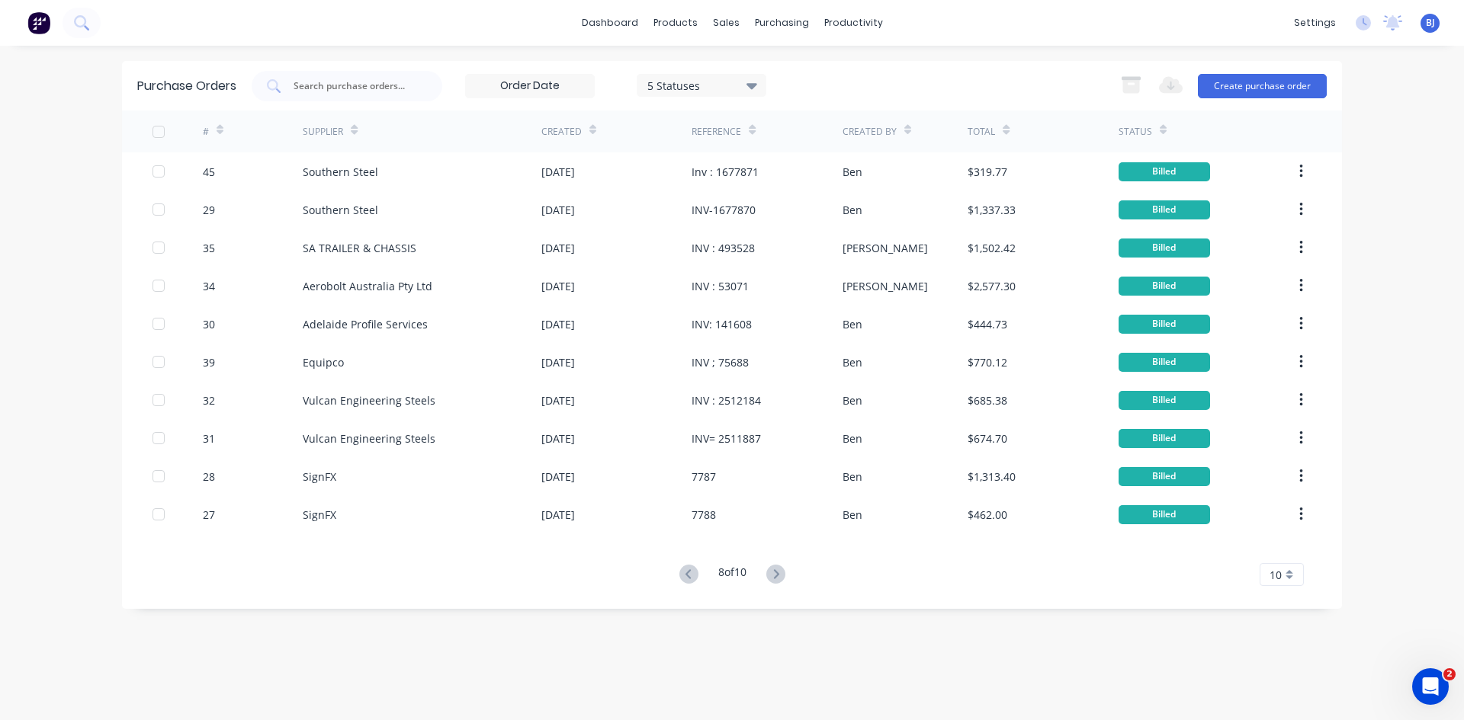
click at [778, 575] on icon at bounding box center [775, 574] width 19 height 19
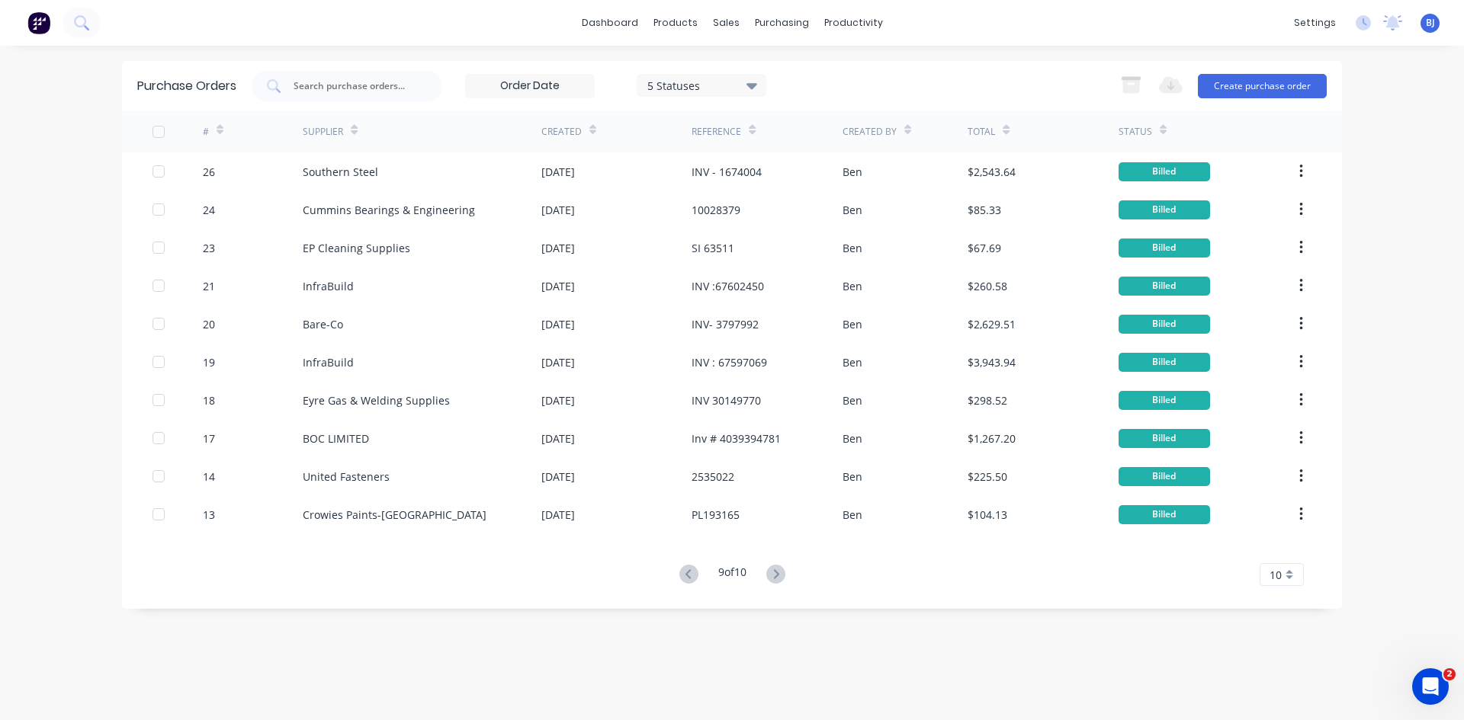
click at [778, 575] on icon at bounding box center [775, 574] width 19 height 19
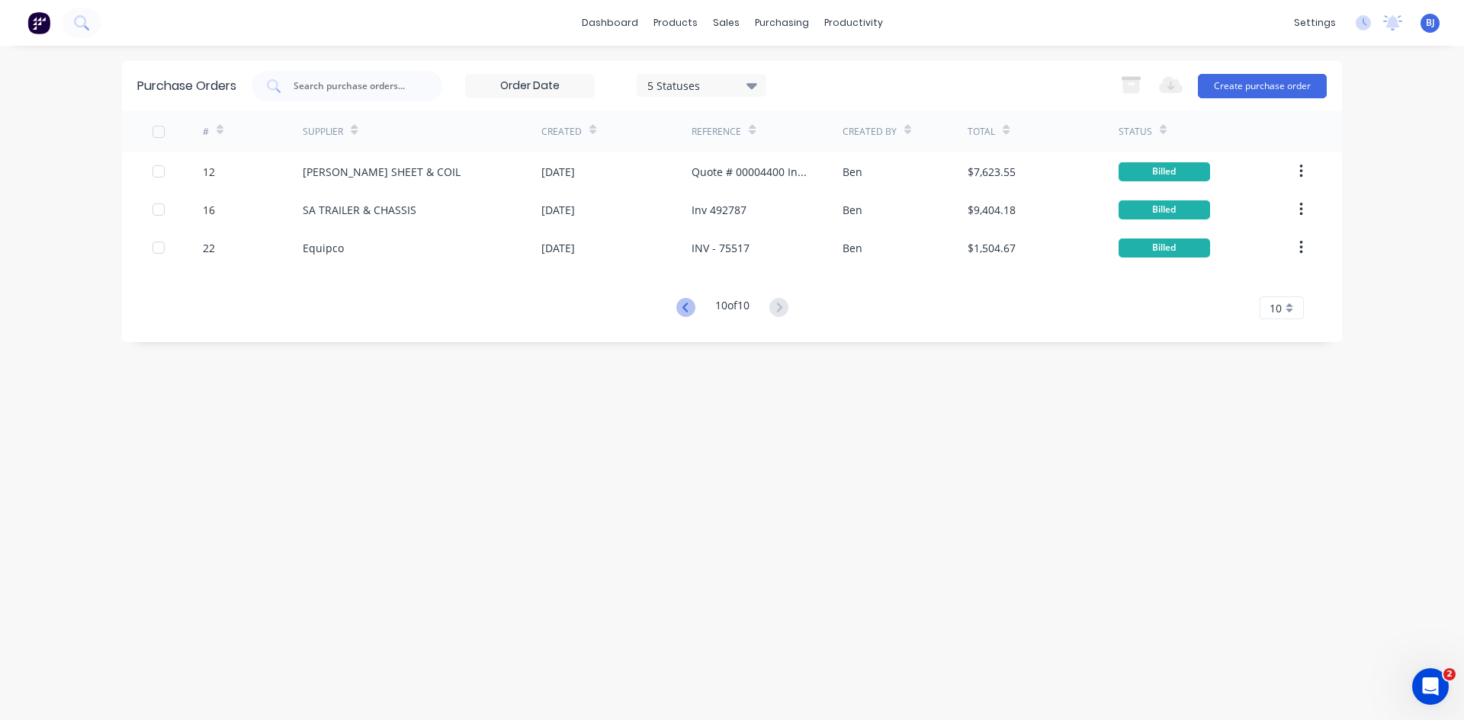
click at [685, 306] on icon at bounding box center [685, 307] width 19 height 19
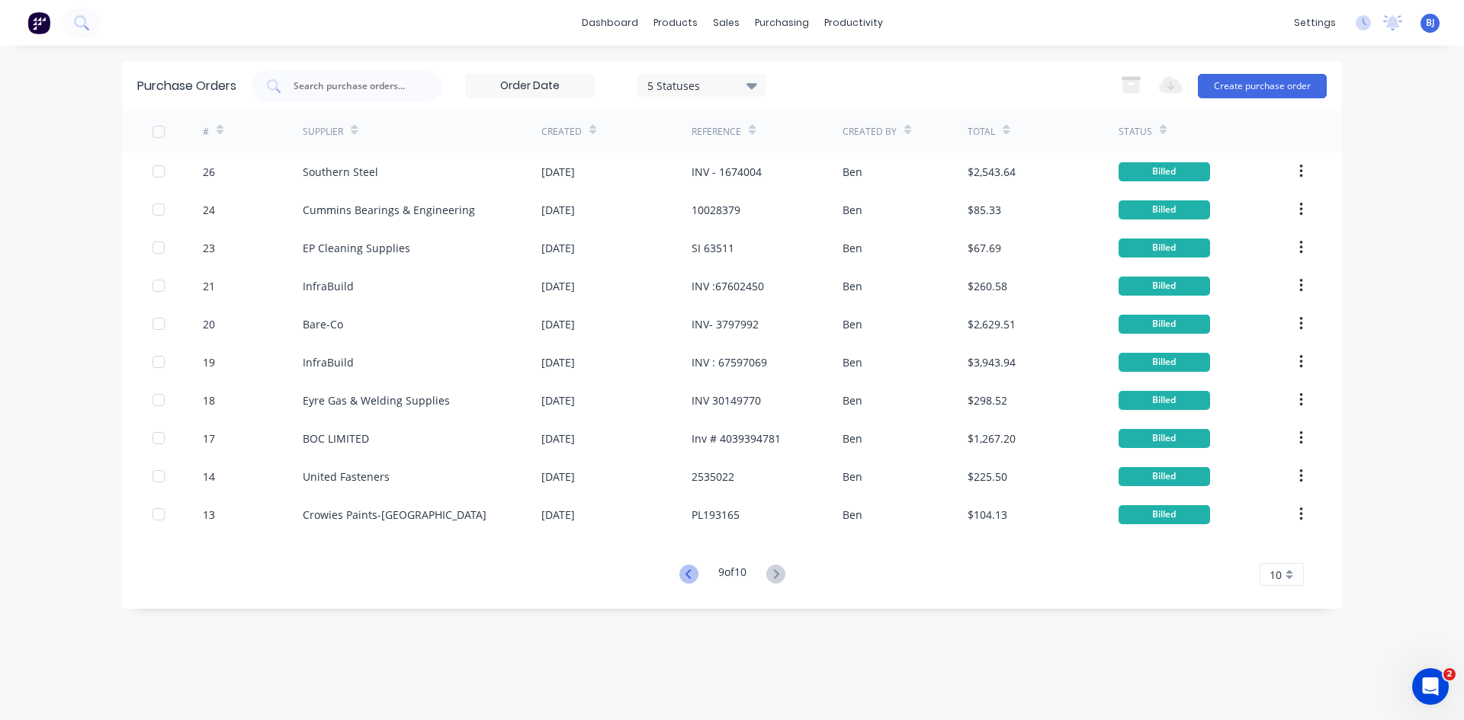
click at [681, 572] on icon at bounding box center [688, 574] width 19 height 19
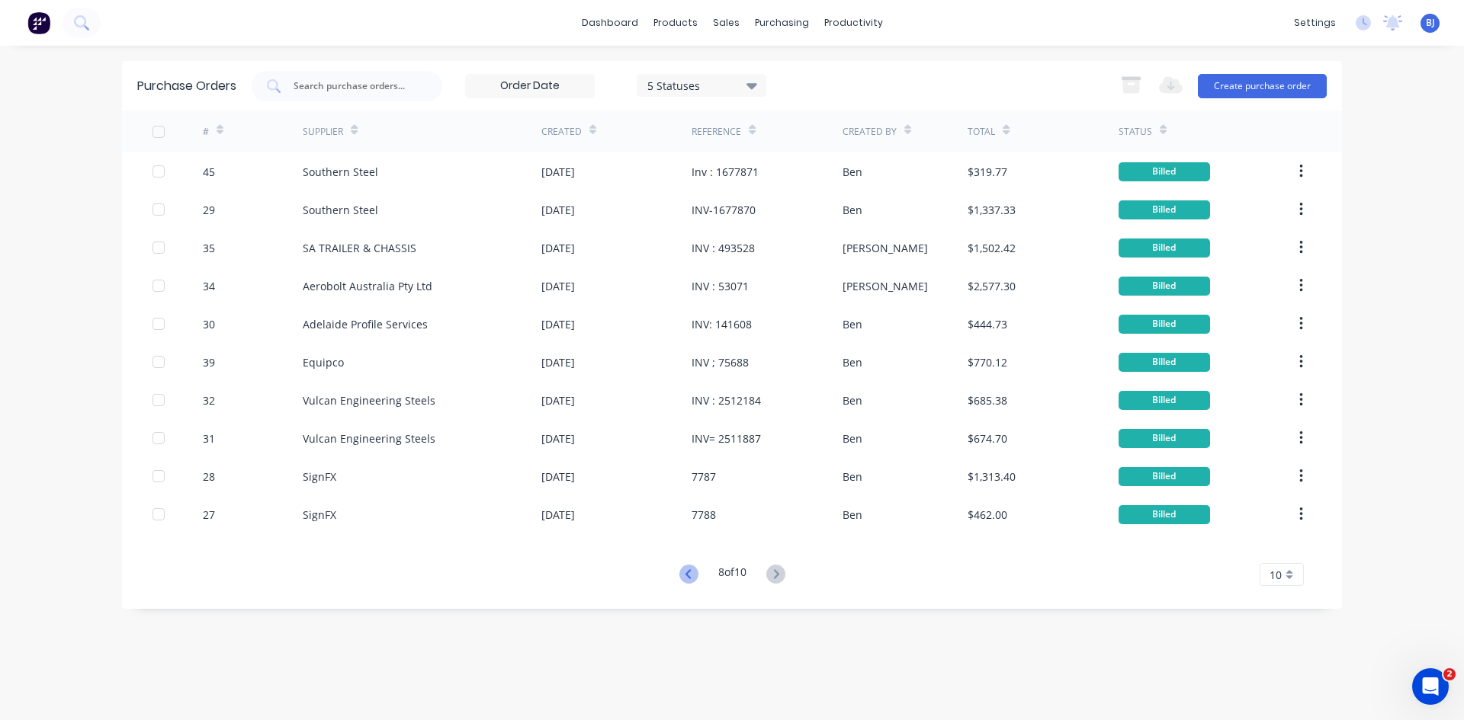
click at [688, 575] on icon at bounding box center [688, 574] width 19 height 19
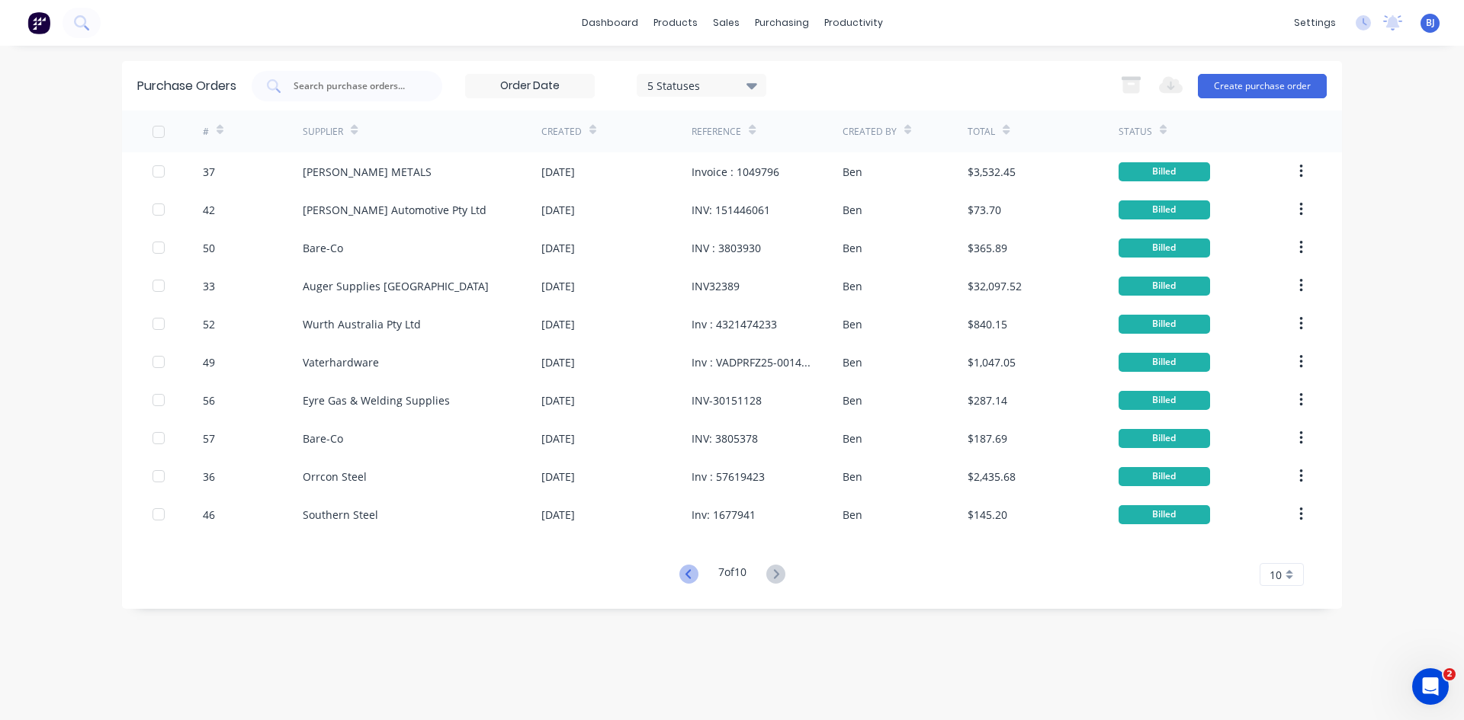
click at [688, 580] on icon at bounding box center [688, 574] width 19 height 19
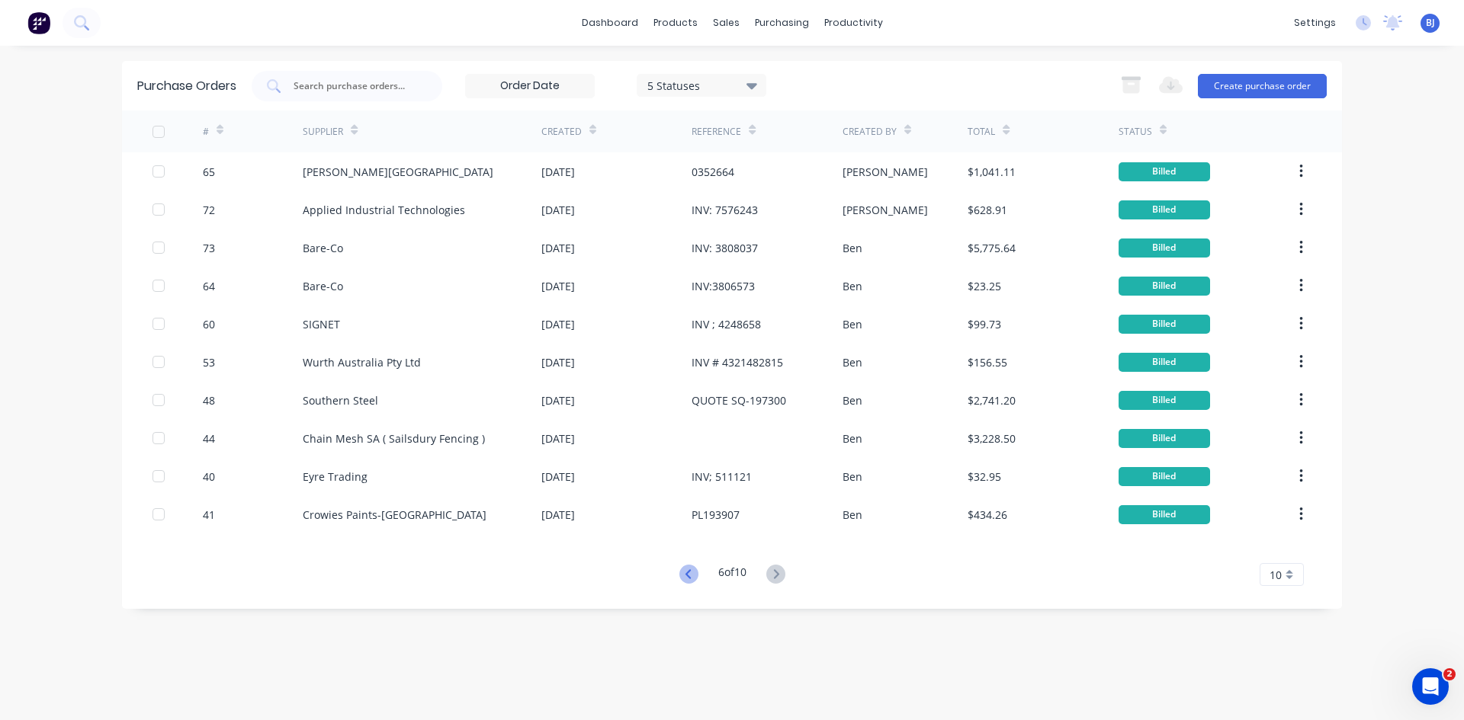
click at [688, 576] on icon at bounding box center [688, 574] width 19 height 19
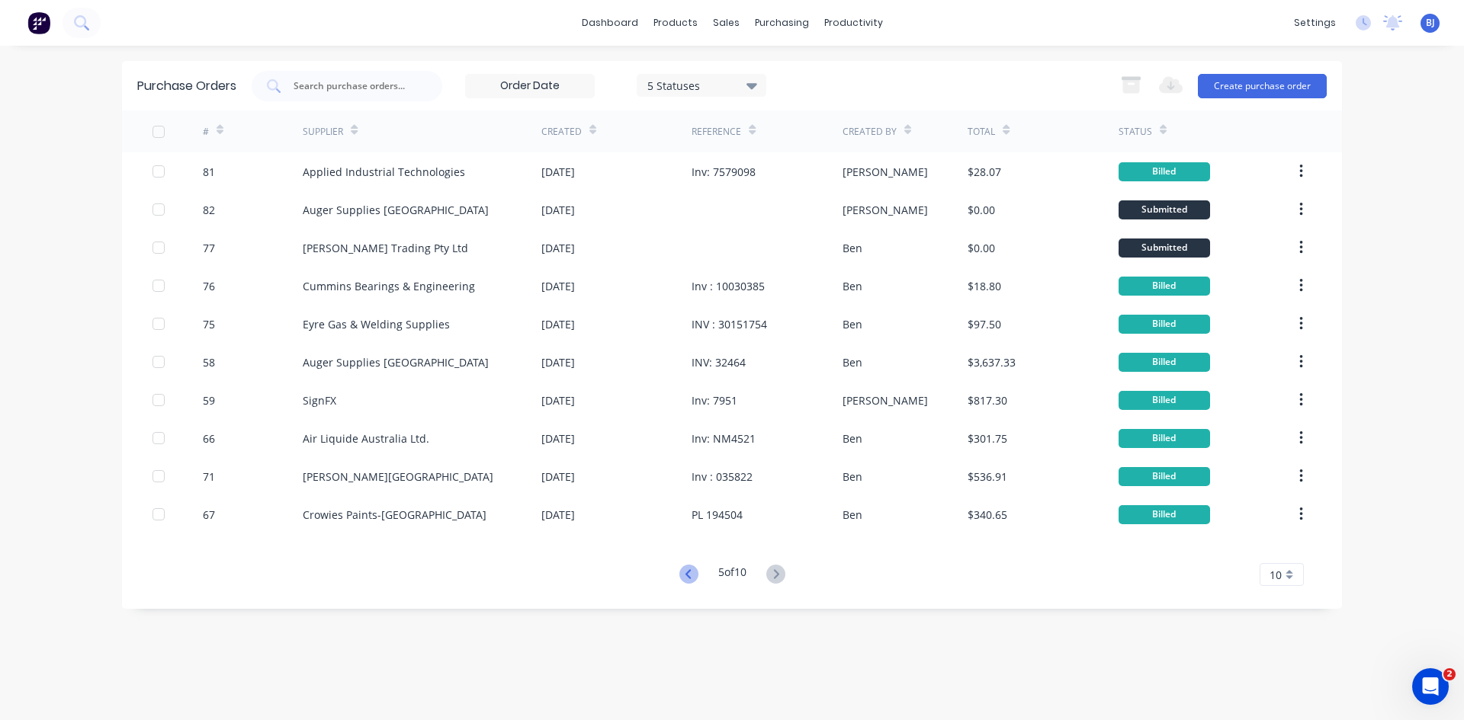
click at [685, 573] on icon at bounding box center [688, 574] width 19 height 19
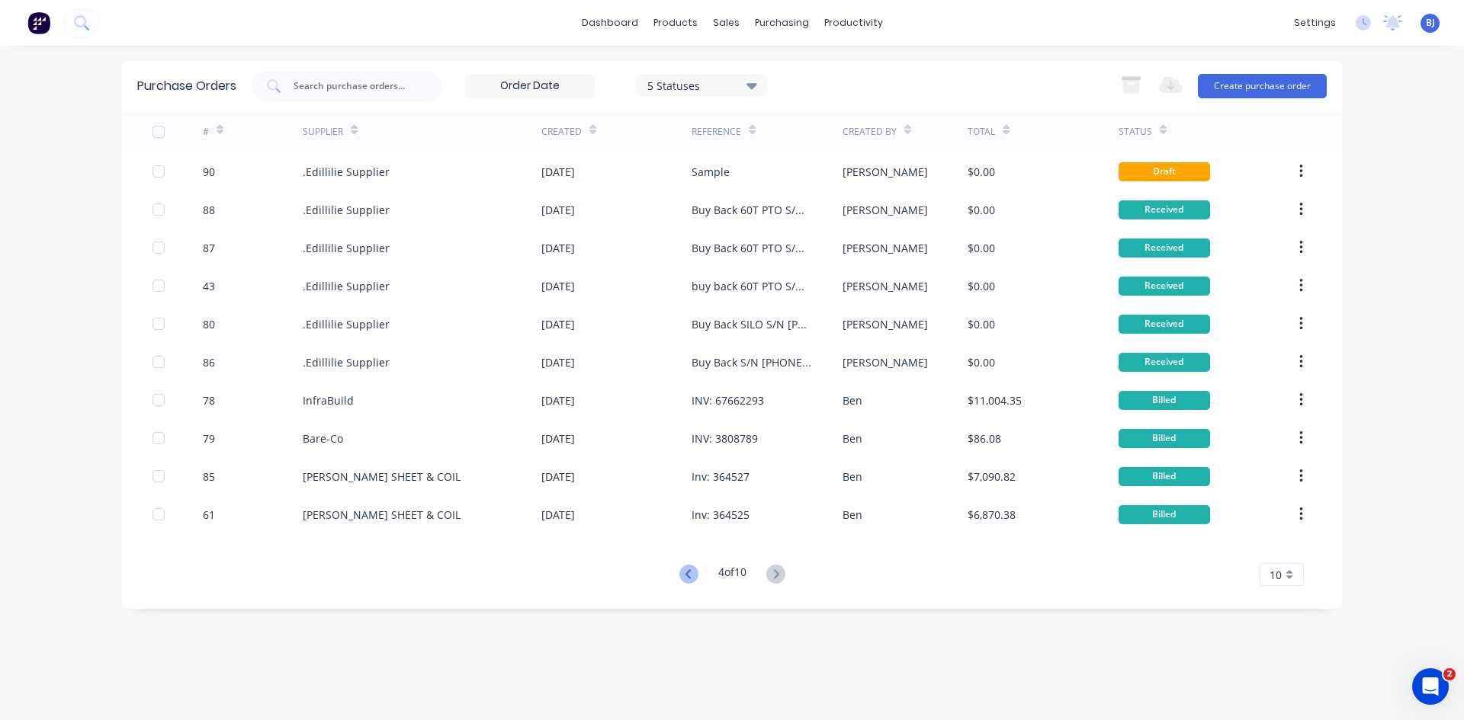
click at [685, 572] on icon at bounding box center [687, 573] width 5 height 9
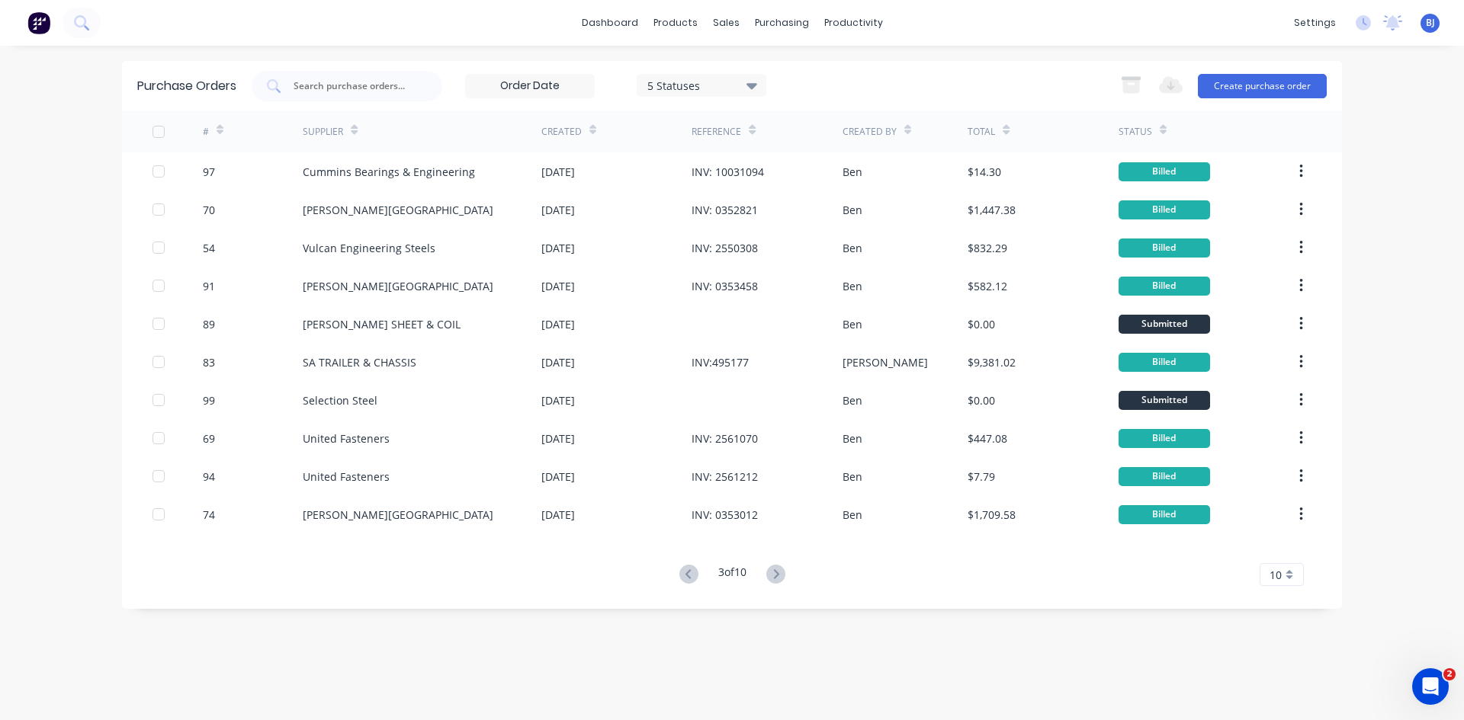
click at [685, 572] on icon at bounding box center [687, 573] width 5 height 9
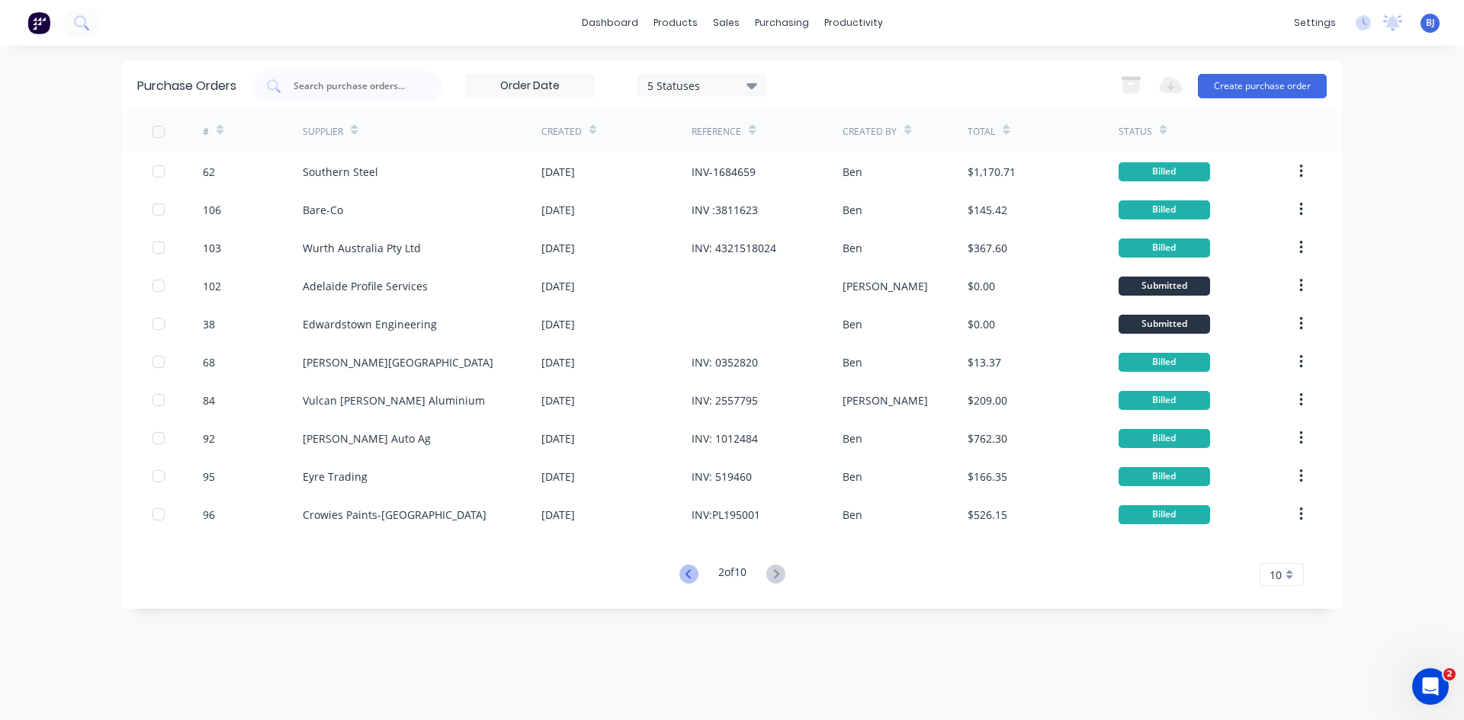
click at [683, 572] on icon at bounding box center [688, 574] width 19 height 19
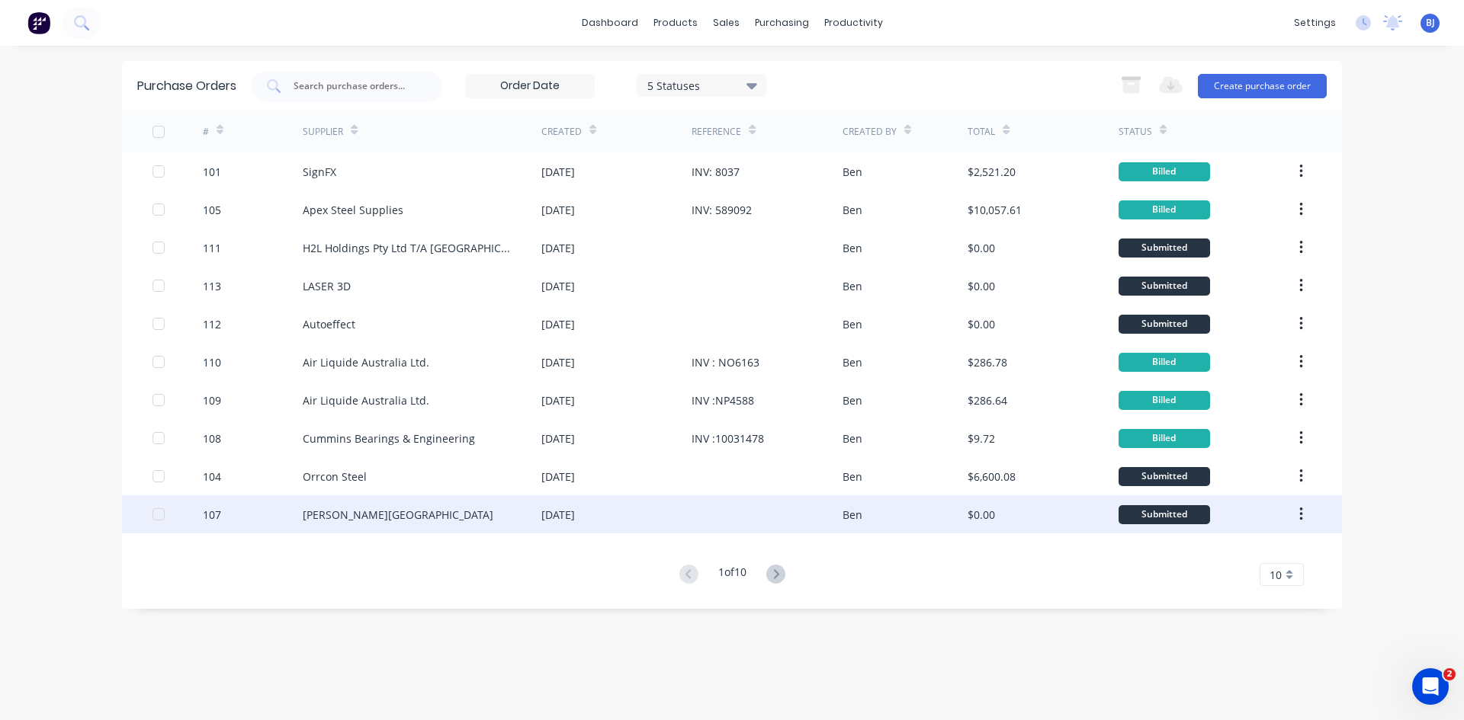
click at [633, 511] on div "[DATE]" at bounding box center [616, 514] width 150 height 38
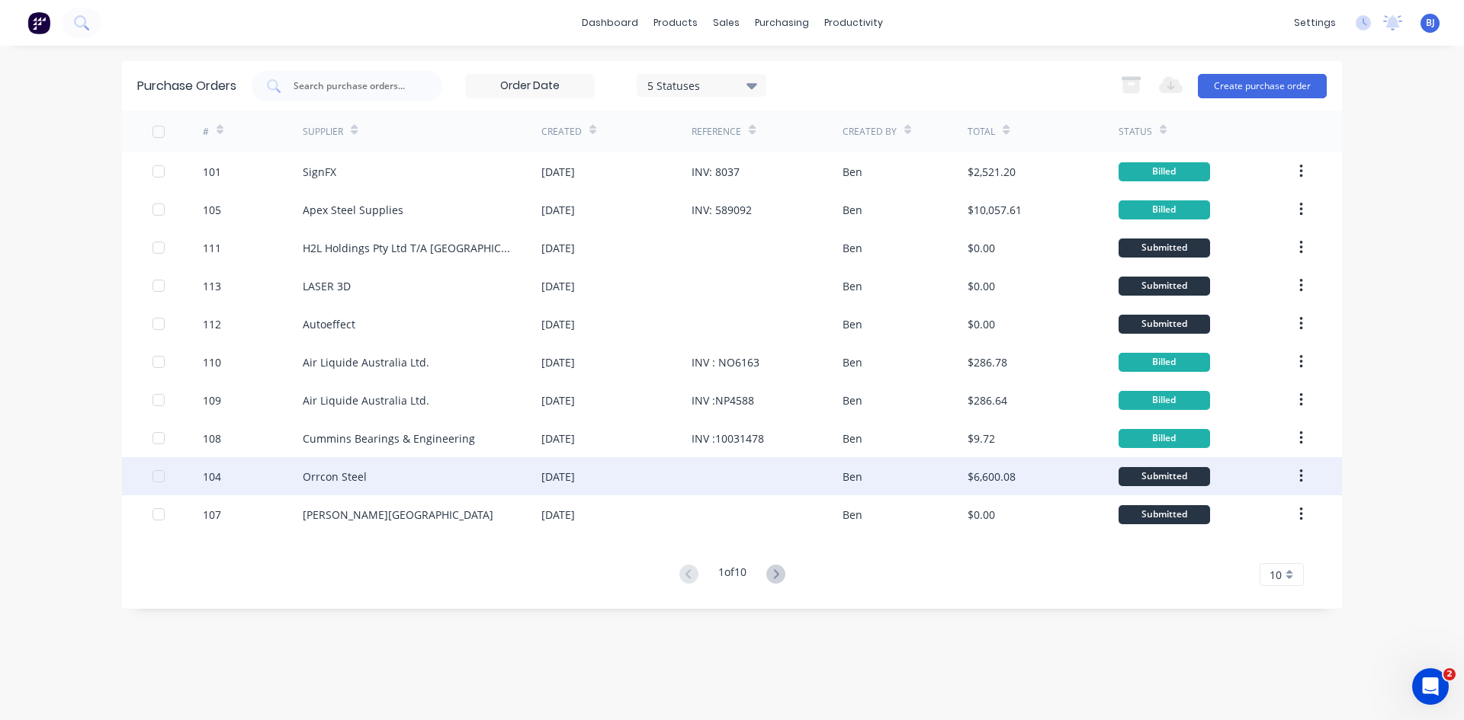
click at [666, 476] on div "[DATE]" at bounding box center [616, 476] width 150 height 38
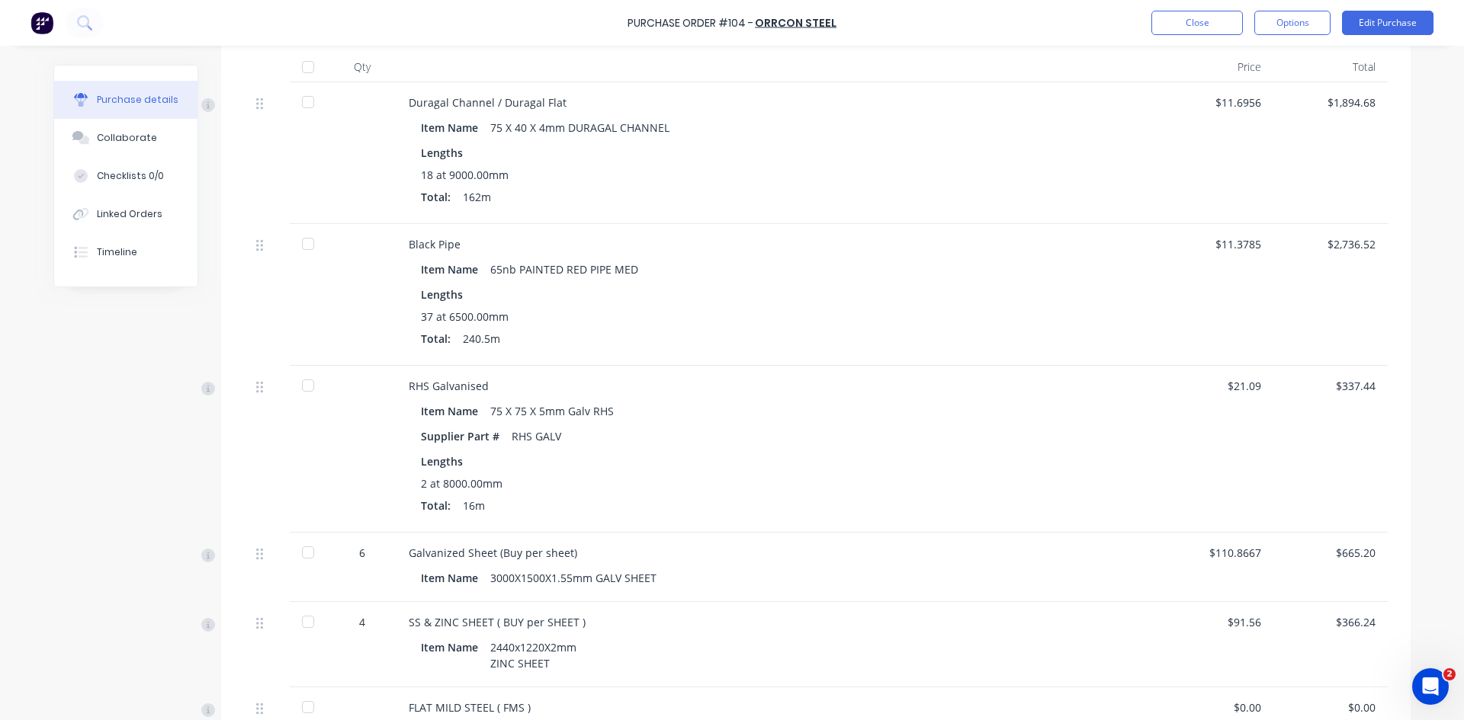
scroll to position [305, 0]
